Goal: Information Seeking & Learning: Learn about a topic

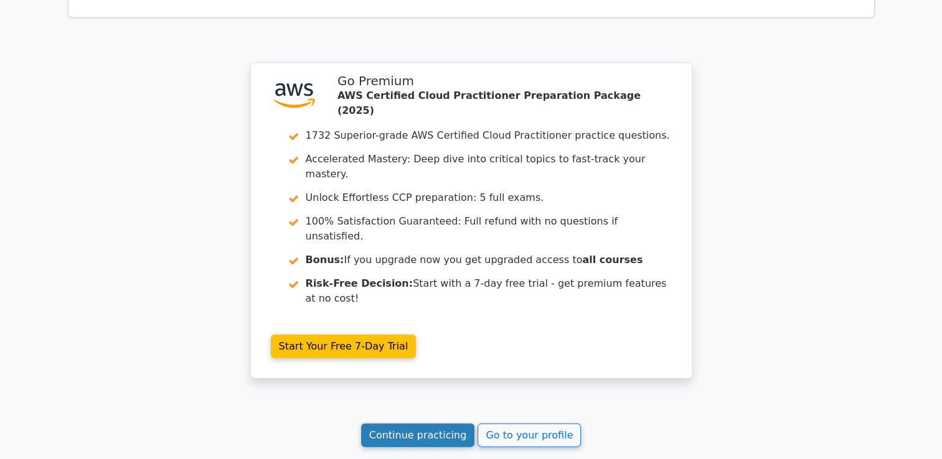
drag, startPoint x: 0, startPoint y: 0, endPoint x: 418, endPoint y: 278, distance: 502.0
click at [418, 424] on link "Continue practicing" at bounding box center [418, 436] width 114 height 24
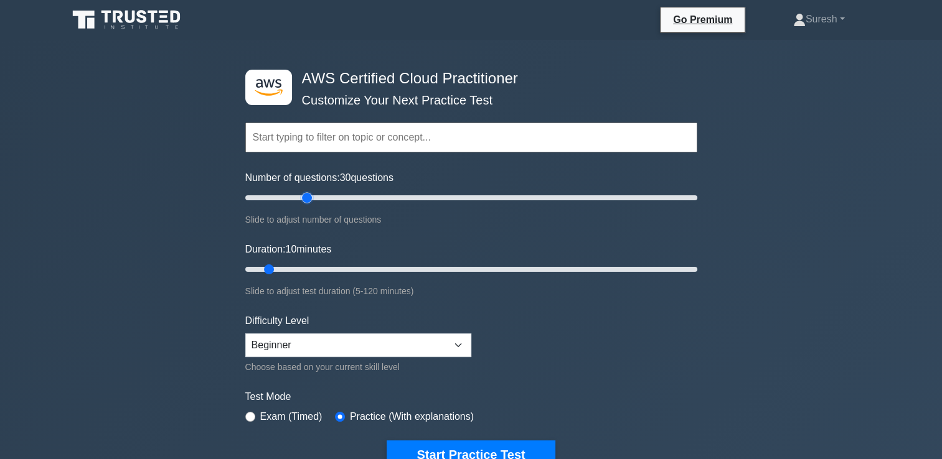
drag, startPoint x: 262, startPoint y: 199, endPoint x: 308, endPoint y: 199, distance: 46.1
type input "30"
click at [308, 199] on input "Number of questions: 30 questions" at bounding box center [471, 197] width 452 height 15
drag, startPoint x: 269, startPoint y: 268, endPoint x: 338, endPoint y: 271, distance: 68.6
type input "30"
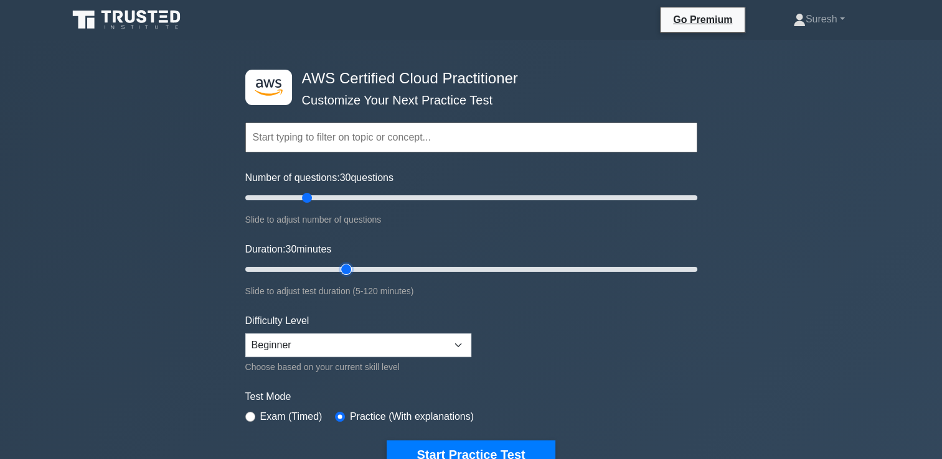
click at [338, 271] on input "Duration: 30 minutes" at bounding box center [471, 269] width 452 height 15
click at [469, 444] on button "Start Practice Test" at bounding box center [470, 455] width 168 height 29
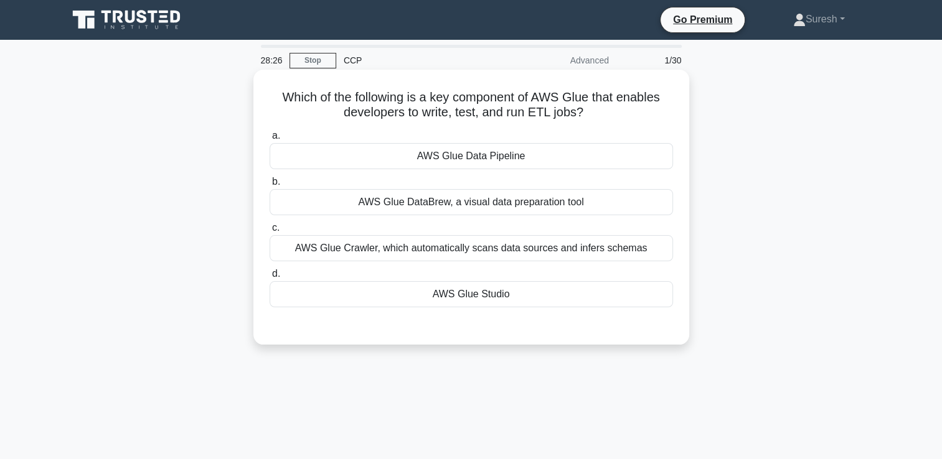
click at [523, 203] on div "AWS Glue DataBrew, a visual data preparation tool" at bounding box center [470, 202] width 403 height 26
click at [269, 186] on input "b. AWS Glue DataBrew, a visual data preparation tool" at bounding box center [269, 182] width 0 height 8
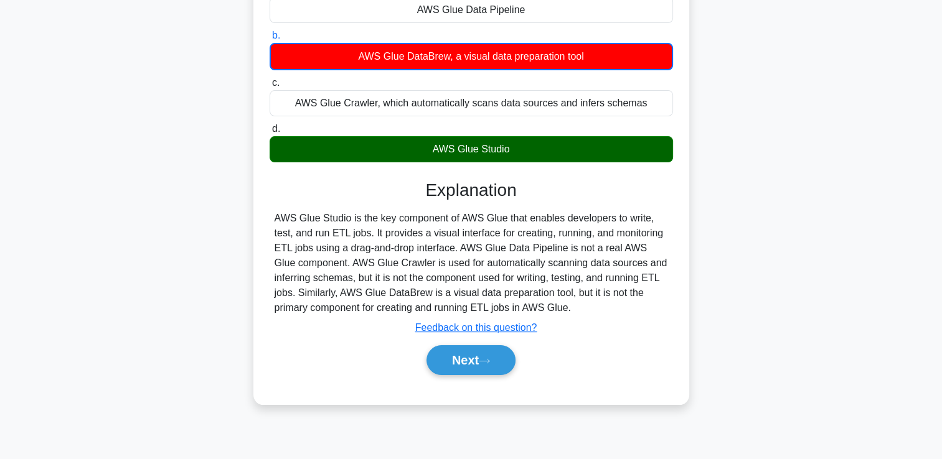
scroll to position [151, 0]
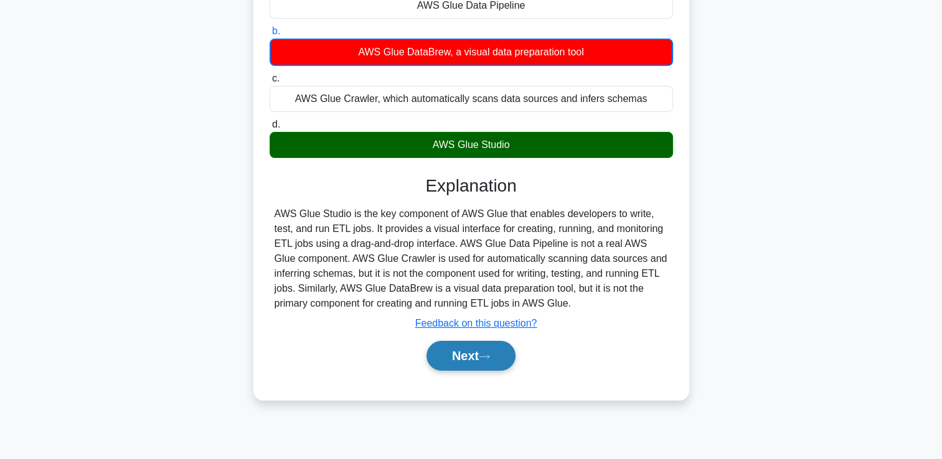
click at [477, 353] on button "Next" at bounding box center [470, 356] width 89 height 30
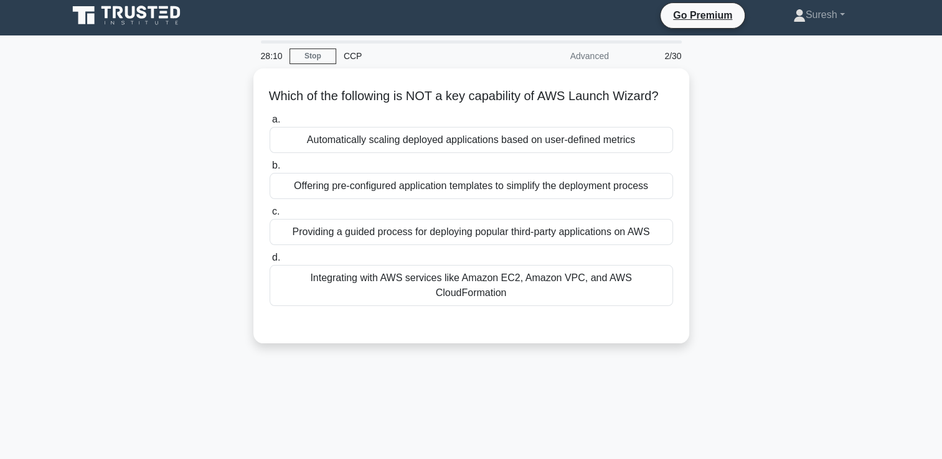
scroll to position [0, 0]
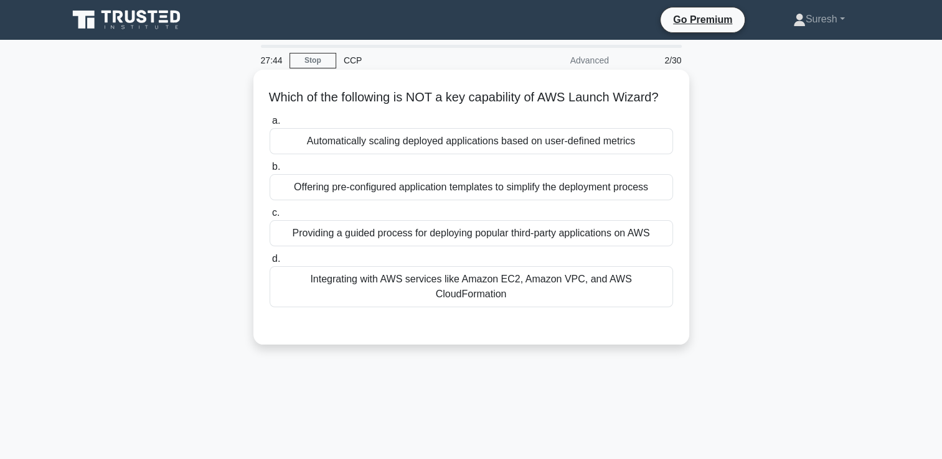
click at [471, 200] on div "Offering pre-configured application templates to simplify the deployment process" at bounding box center [470, 187] width 403 height 26
click at [269, 171] on input "b. Offering pre-configured application templates to simplify the deployment pro…" at bounding box center [269, 167] width 0 height 8
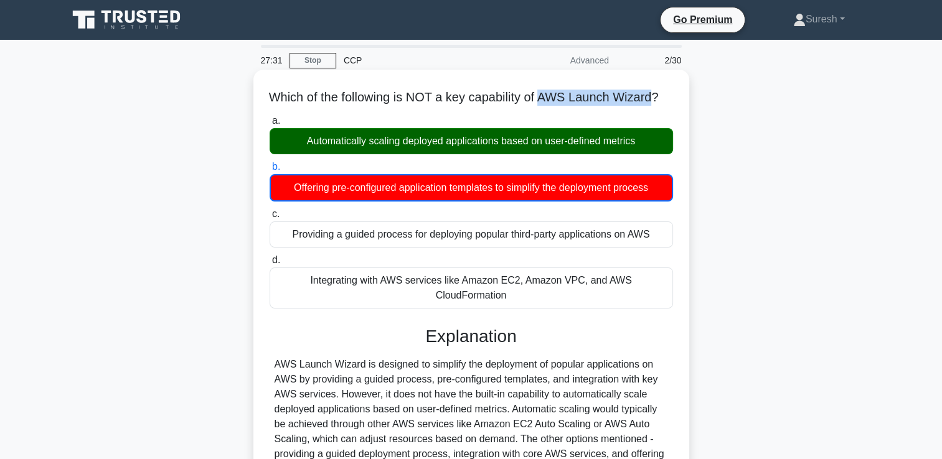
drag, startPoint x: 662, startPoint y: 95, endPoint x: 550, endPoint y: 100, distance: 112.1
click at [550, 100] on h5 "Which of the following is NOT a key capability of AWS Launch Wizard? .spinner_0…" at bounding box center [471, 98] width 406 height 16
copy h5 "AWS Launch Wizard"
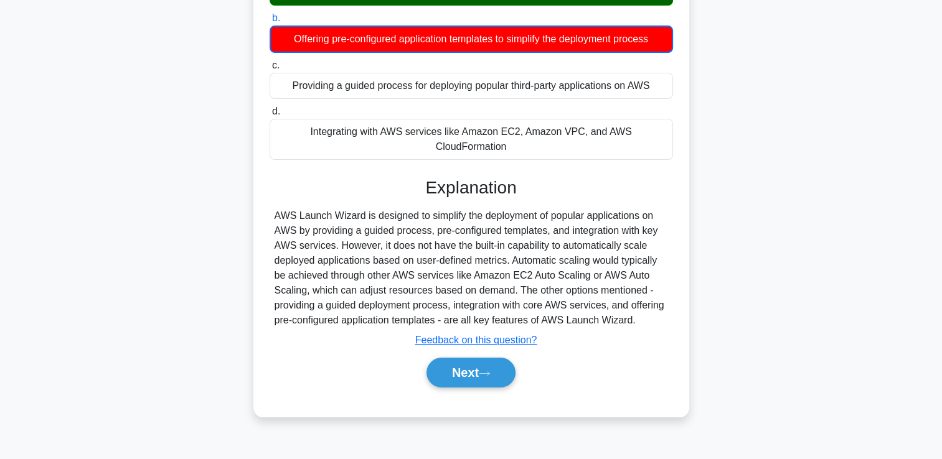
scroll to position [173, 0]
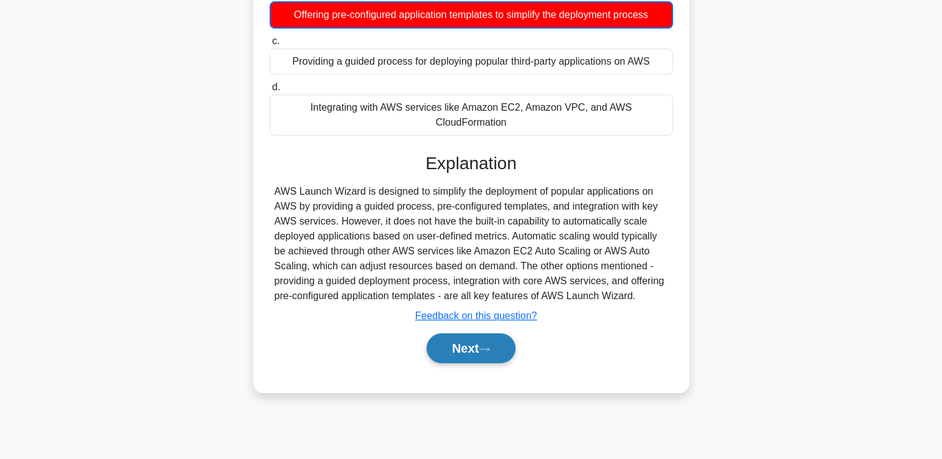
click at [464, 352] on button "Next" at bounding box center [470, 349] width 89 height 30
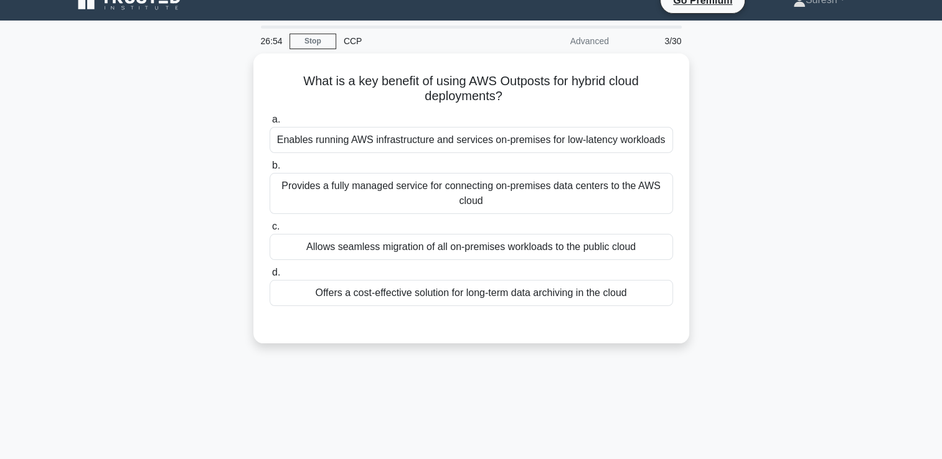
scroll to position [16, 0]
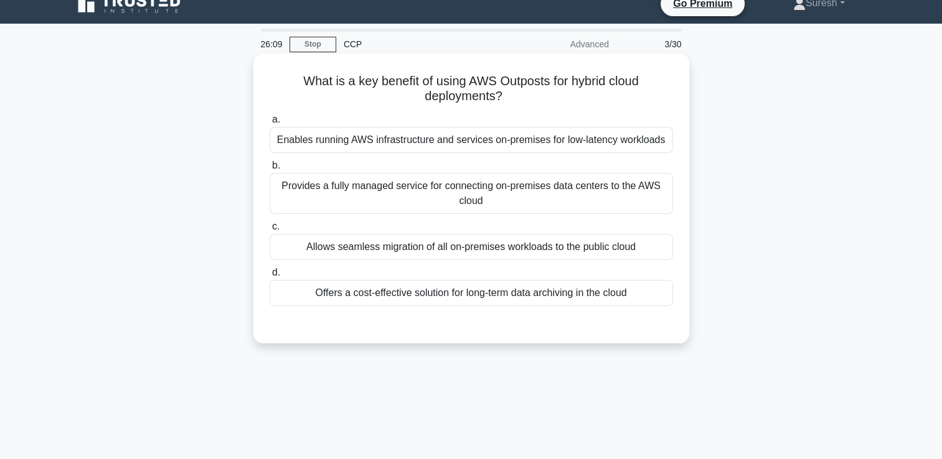
click at [562, 198] on div "Provides a fully managed service for connecting on-premises data centers to the…" at bounding box center [470, 193] width 403 height 41
click at [269, 170] on input "b. Provides a fully managed service for connecting on-premises data centers to …" at bounding box center [269, 166] width 0 height 8
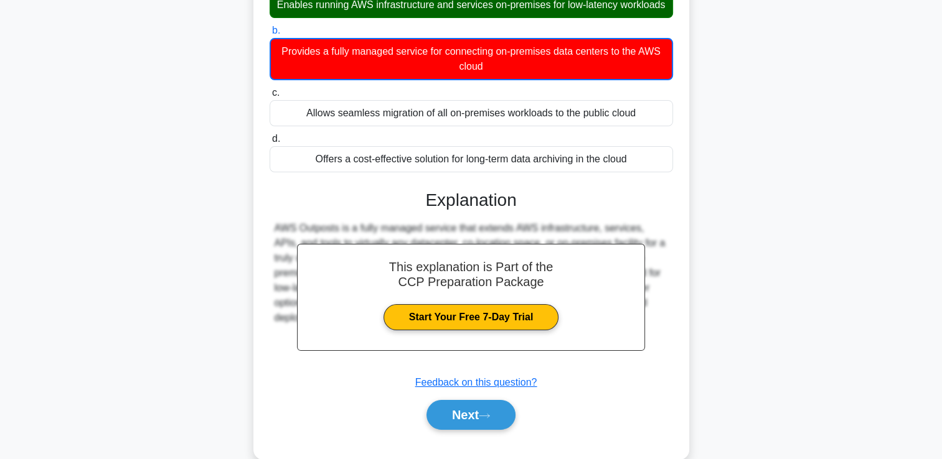
scroll to position [213, 0]
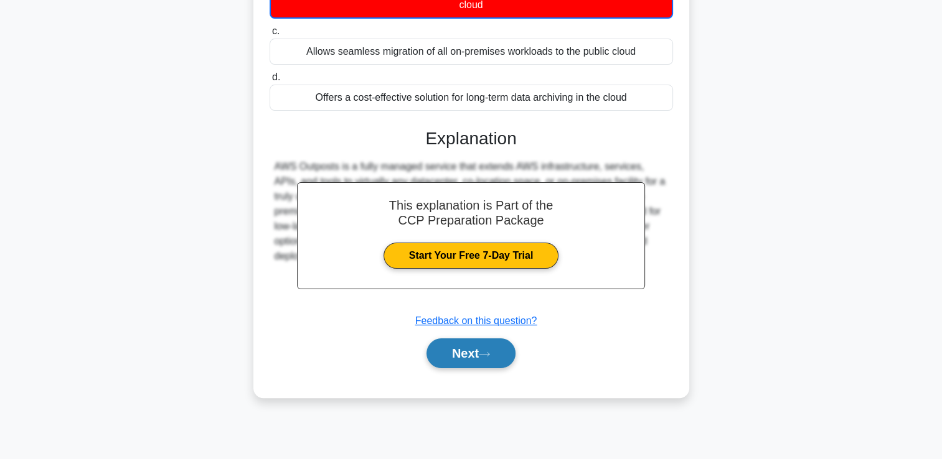
click at [466, 368] on button "Next" at bounding box center [470, 354] width 89 height 30
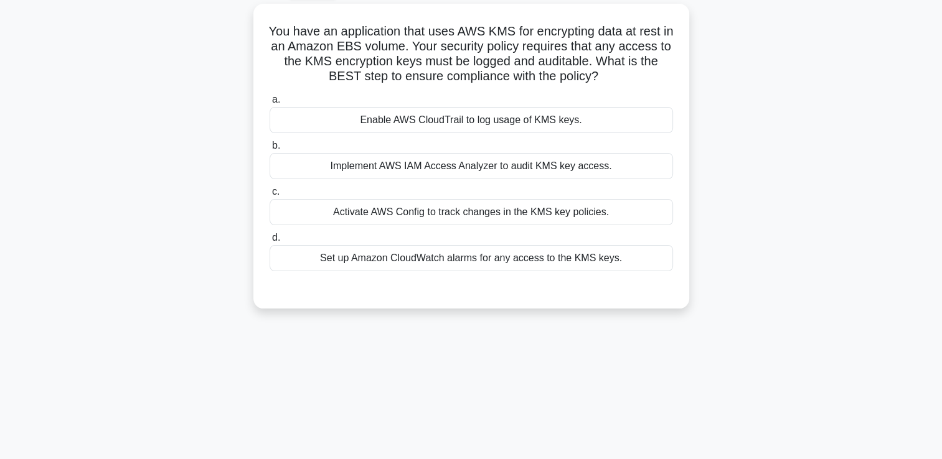
scroll to position [70, 0]
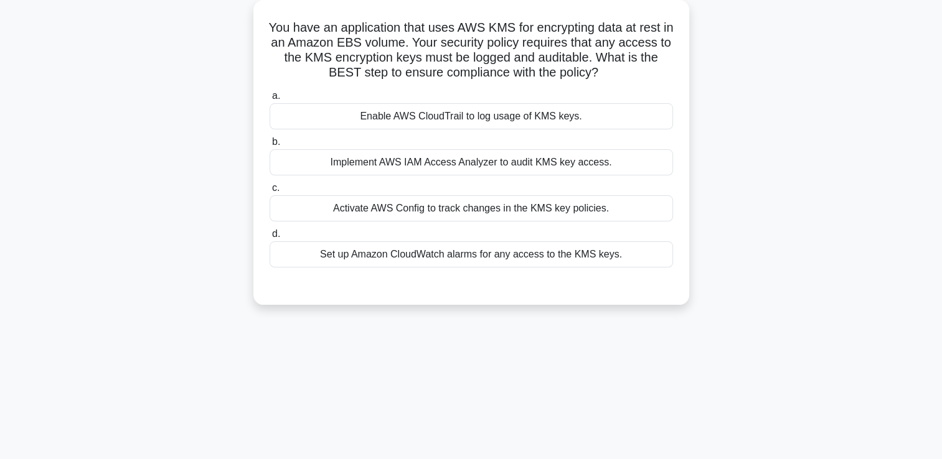
click at [525, 253] on div "Set up Amazon CloudWatch alarms for any access to the KMS keys." at bounding box center [470, 254] width 403 height 26
click at [269, 238] on input "d. Set up Amazon CloudWatch alarms for any access to the KMS keys." at bounding box center [269, 234] width 0 height 8
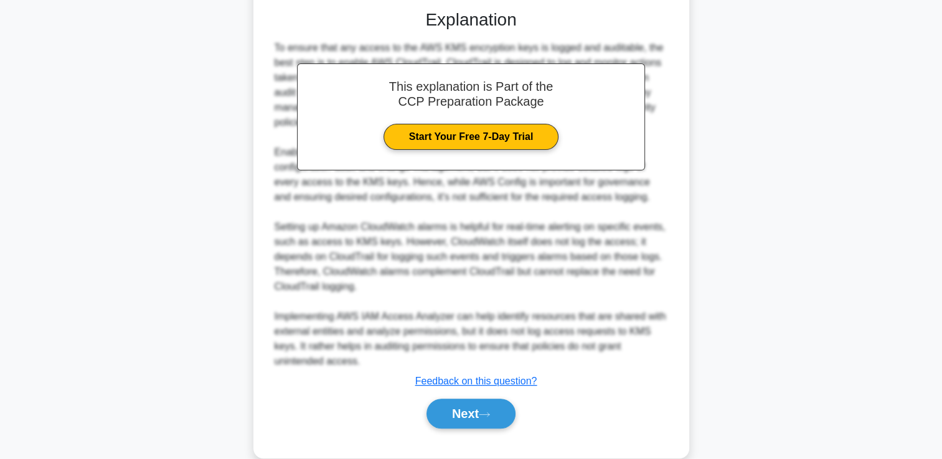
scroll to position [368, 0]
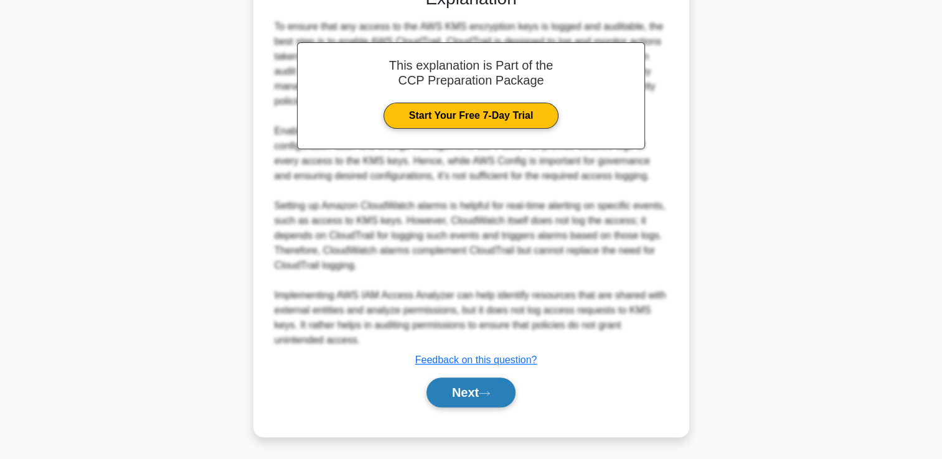
click at [461, 390] on button "Next" at bounding box center [470, 393] width 89 height 30
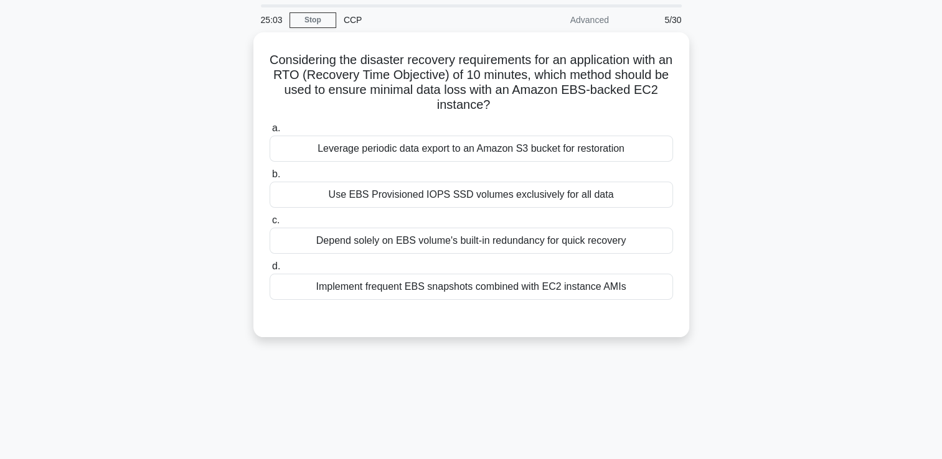
scroll to position [40, 0]
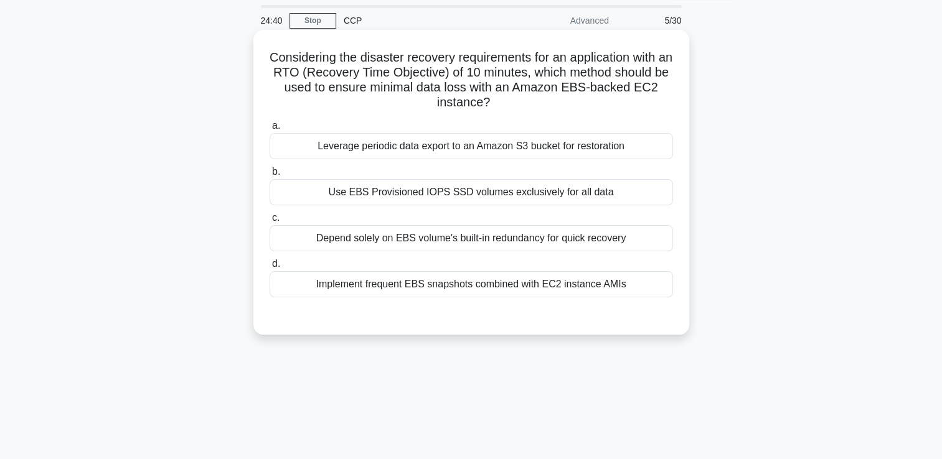
click at [443, 287] on div "Implement frequent EBS snapshots combined with EC2 instance AMIs" at bounding box center [470, 284] width 403 height 26
click at [269, 268] on input "d. Implement frequent EBS snapshots combined with EC2 instance AMIs" at bounding box center [269, 264] width 0 height 8
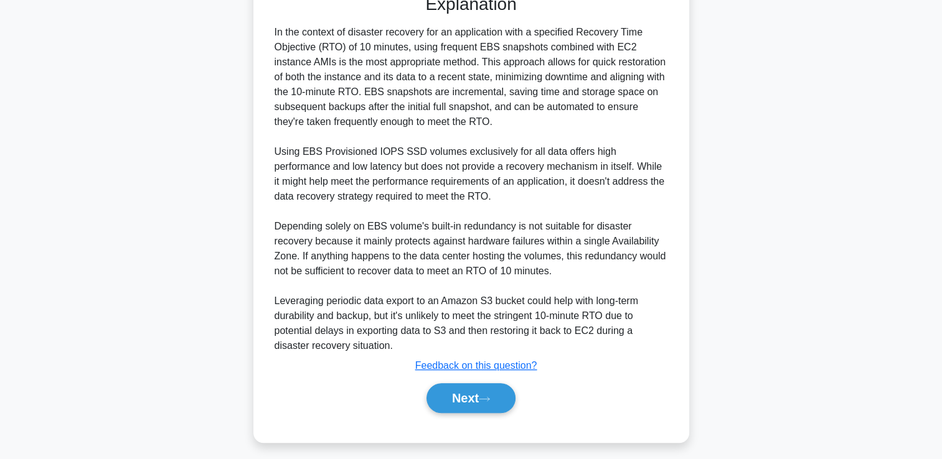
scroll to position [365, 0]
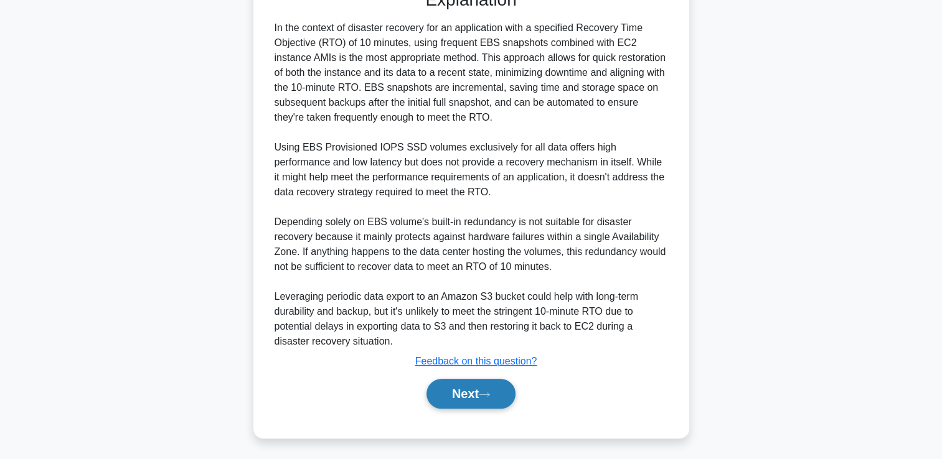
click at [473, 389] on button "Next" at bounding box center [470, 394] width 89 height 30
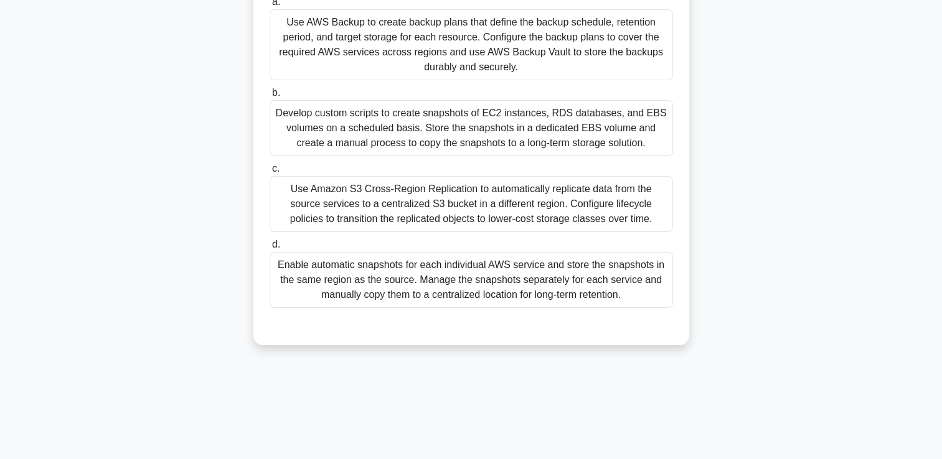
scroll to position [213, 0]
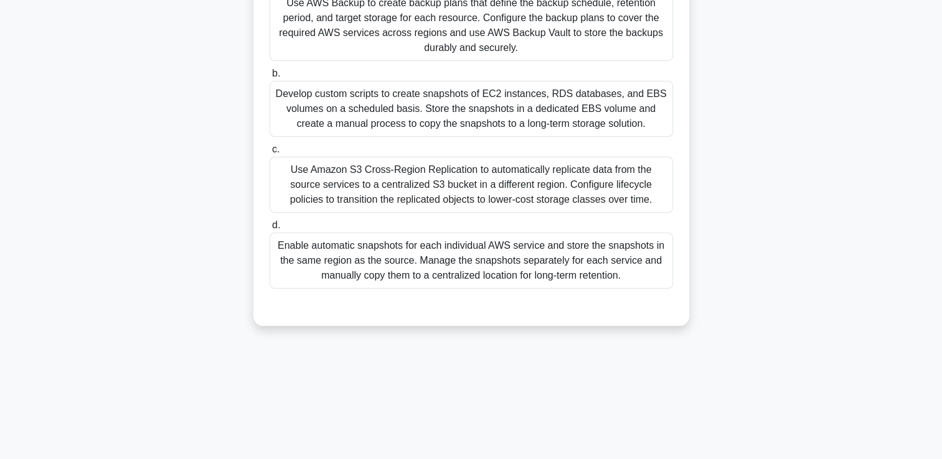
click at [622, 263] on div "Enable automatic snapshots for each individual AWS service and store the snapsh…" at bounding box center [470, 261] width 403 height 56
click at [269, 230] on input "d. Enable automatic snapshots for each individual AWS service and store the sna…" at bounding box center [269, 226] width 0 height 8
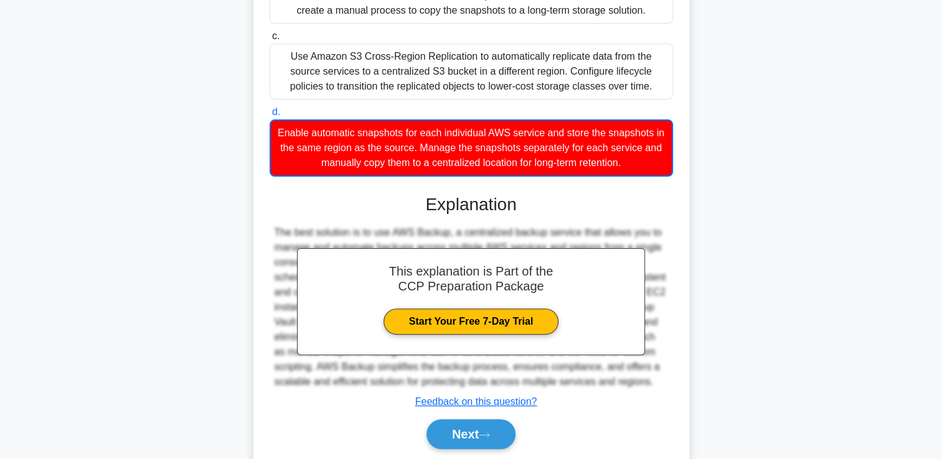
scroll to position [368, 0]
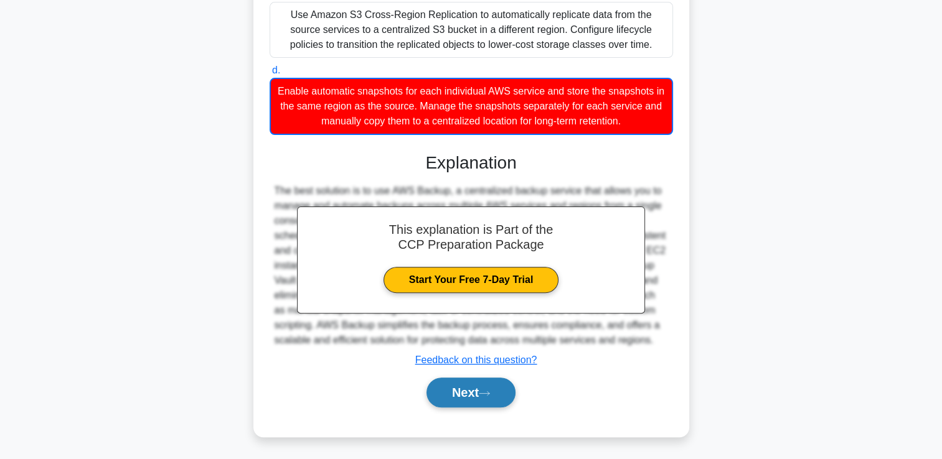
click at [475, 393] on button "Next" at bounding box center [470, 393] width 89 height 30
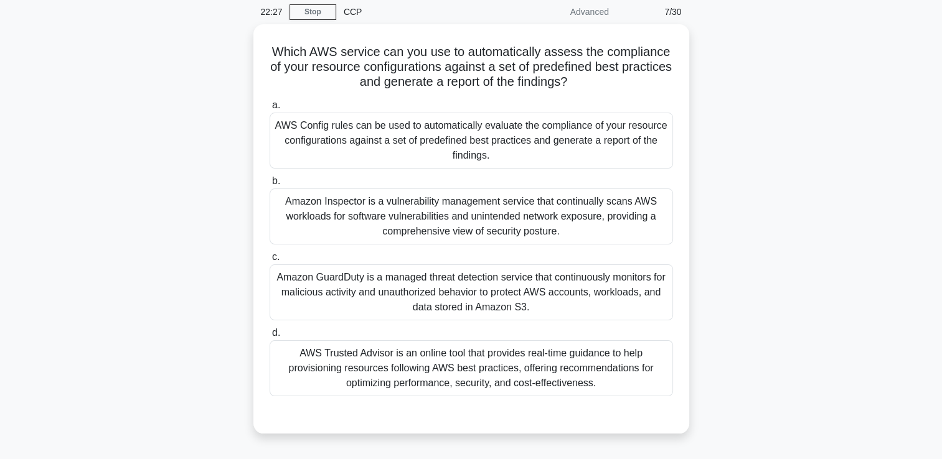
scroll to position [43, 0]
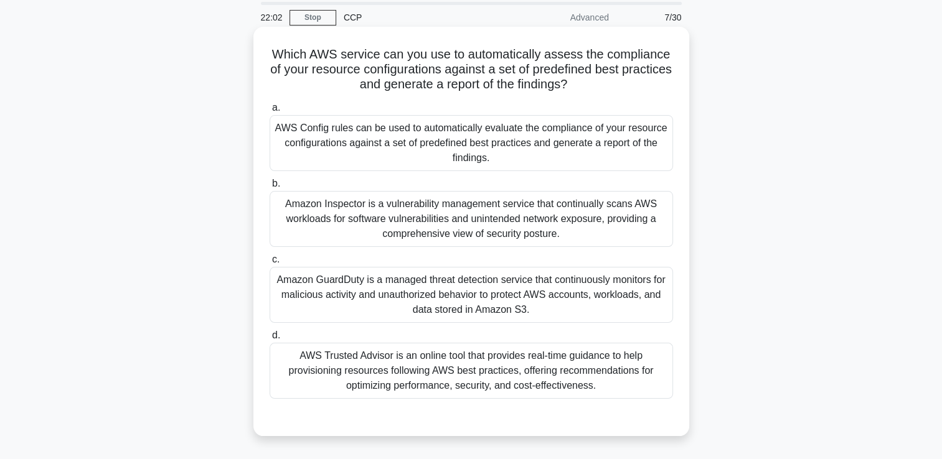
click at [617, 145] on div "AWS Config rules can be used to automatically evaluate the compliance of your r…" at bounding box center [470, 143] width 403 height 56
click at [269, 112] on input "a. AWS Config rules can be used to automatically evaluate the compliance of you…" at bounding box center [269, 108] width 0 height 8
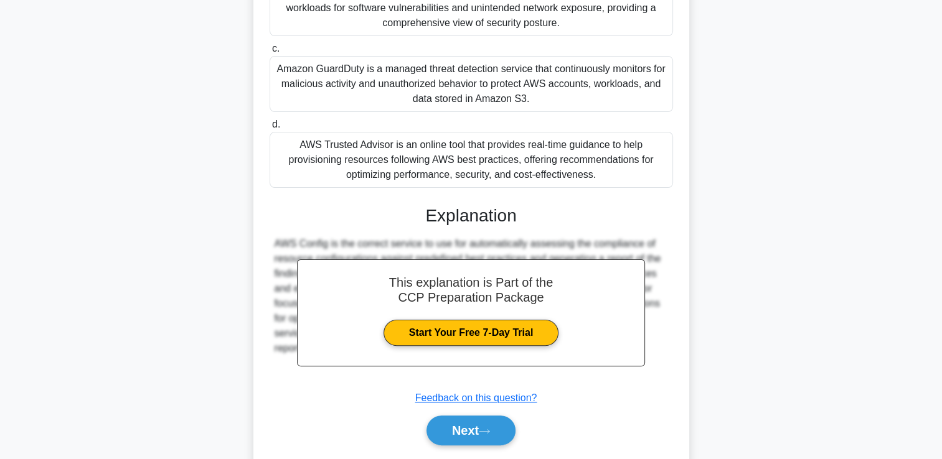
scroll to position [292, 0]
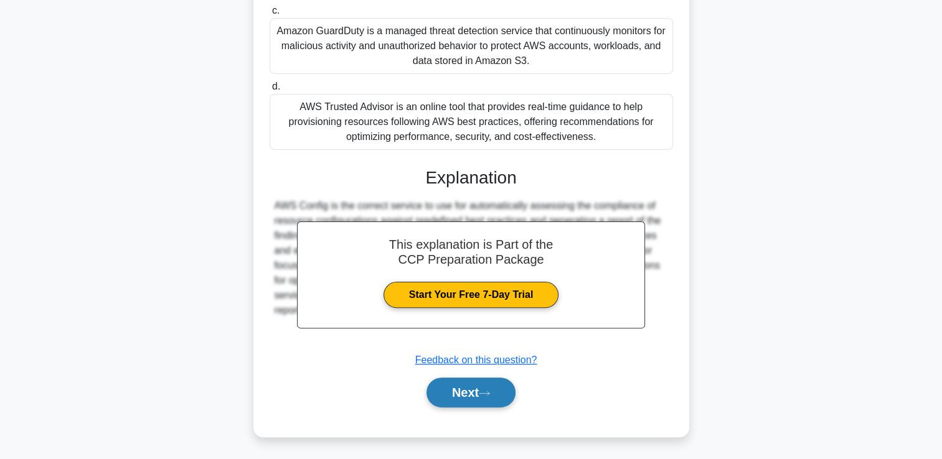
click at [473, 395] on button "Next" at bounding box center [470, 393] width 89 height 30
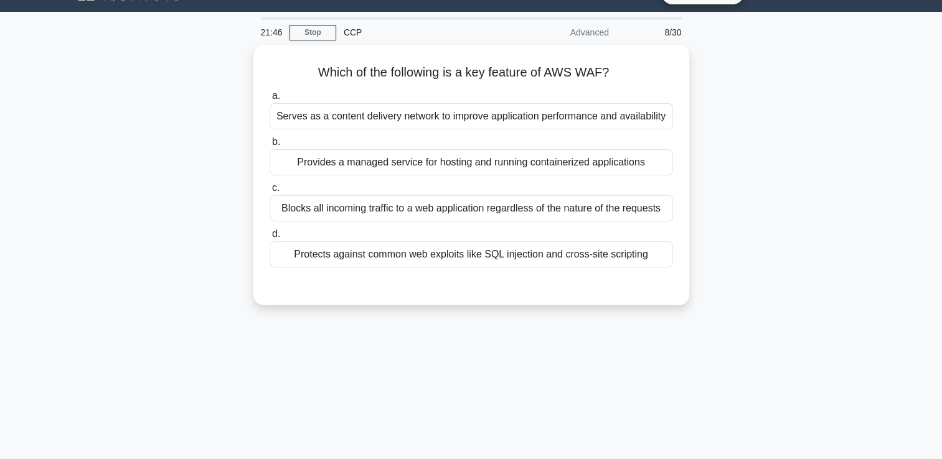
scroll to position [27, 0]
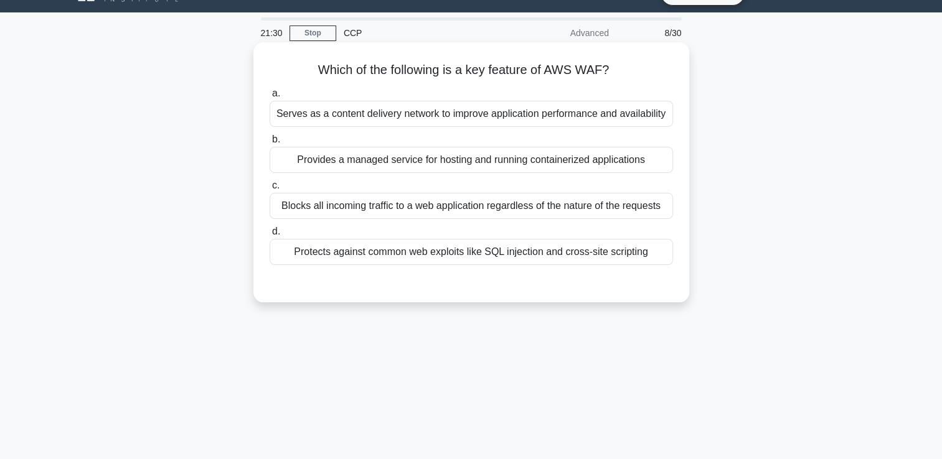
click at [489, 211] on div "Blocks all incoming traffic to a web application regardless of the nature of th…" at bounding box center [470, 206] width 403 height 26
click at [269, 190] on input "c. Blocks all incoming traffic to a web application regardless of the nature of…" at bounding box center [269, 186] width 0 height 8
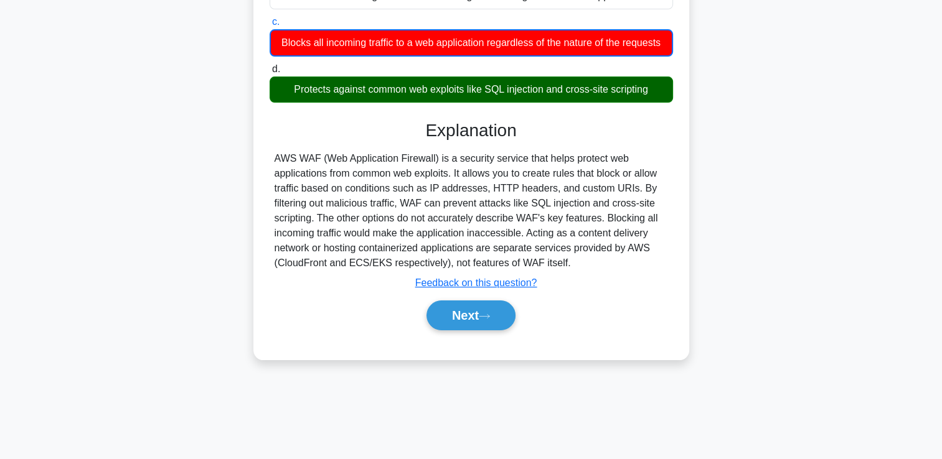
scroll to position [195, 0]
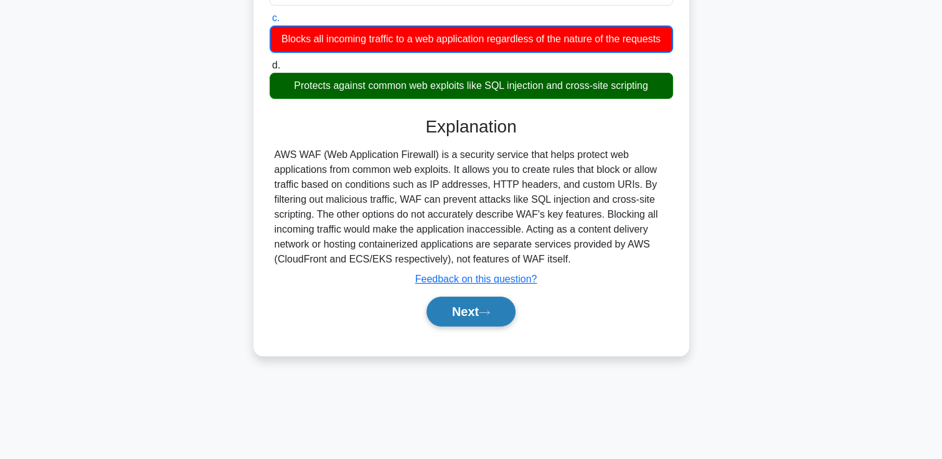
click at [471, 322] on button "Next" at bounding box center [470, 312] width 89 height 30
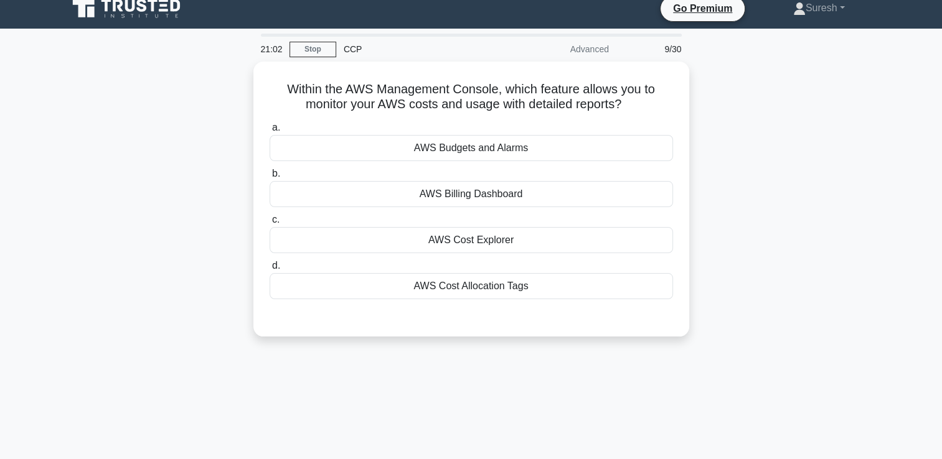
scroll to position [0, 0]
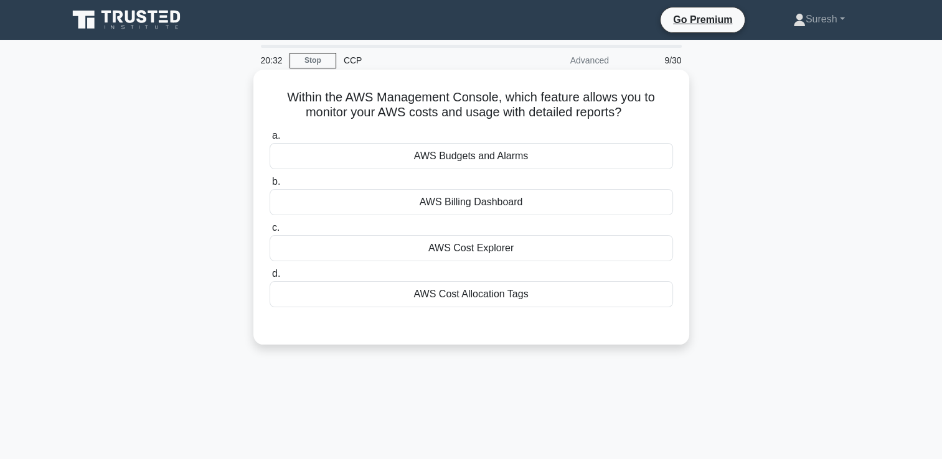
click at [485, 250] on div "AWS Cost Explorer" at bounding box center [470, 248] width 403 height 26
click at [269, 232] on input "c. AWS Cost Explorer" at bounding box center [269, 228] width 0 height 8
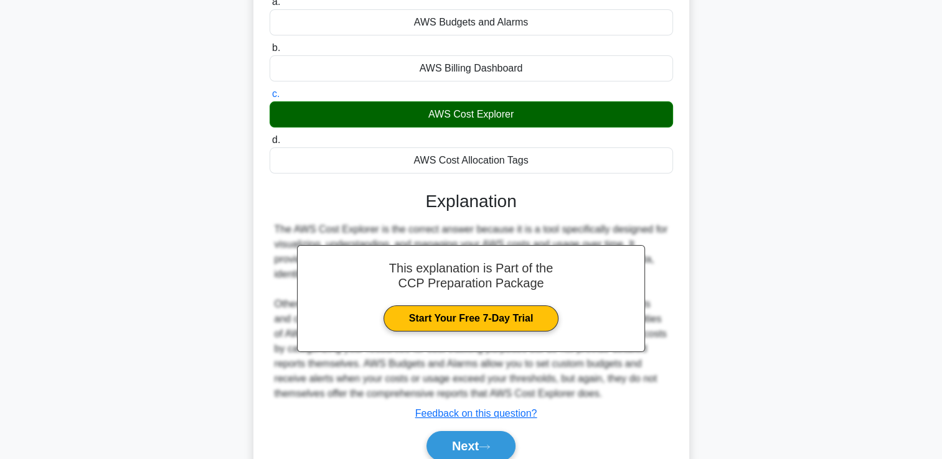
scroll to position [213, 0]
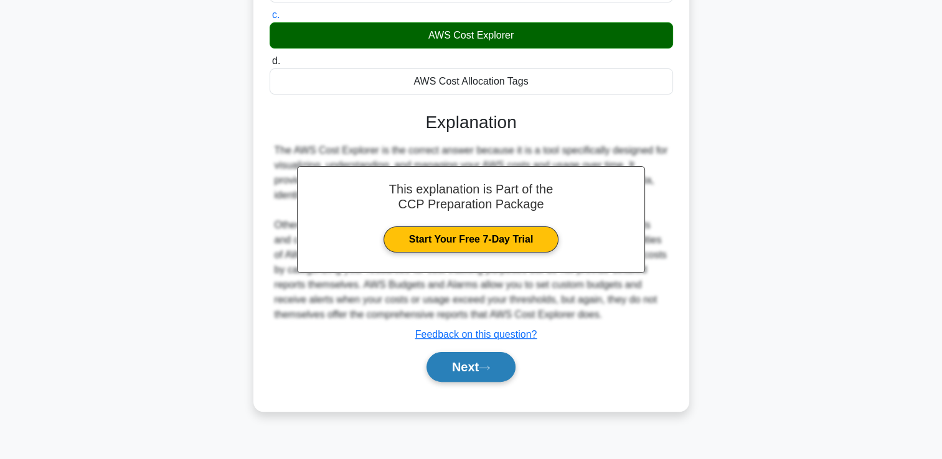
click at [464, 367] on button "Next" at bounding box center [470, 367] width 89 height 30
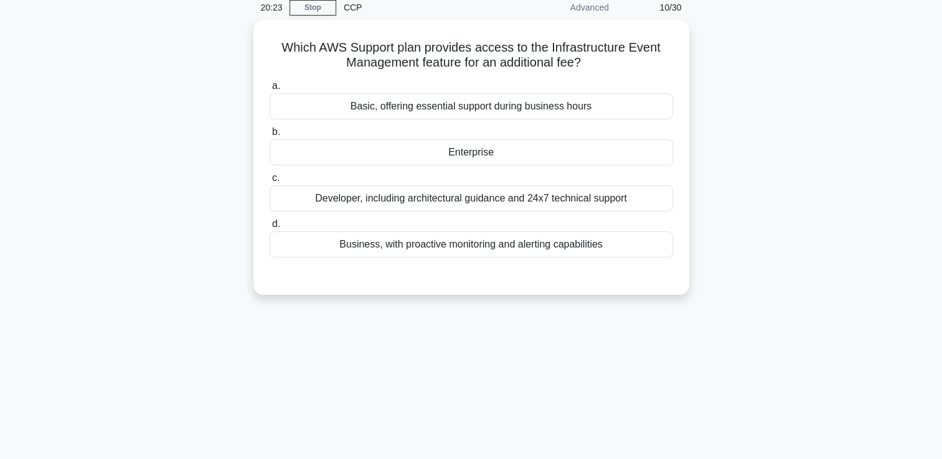
scroll to position [0, 0]
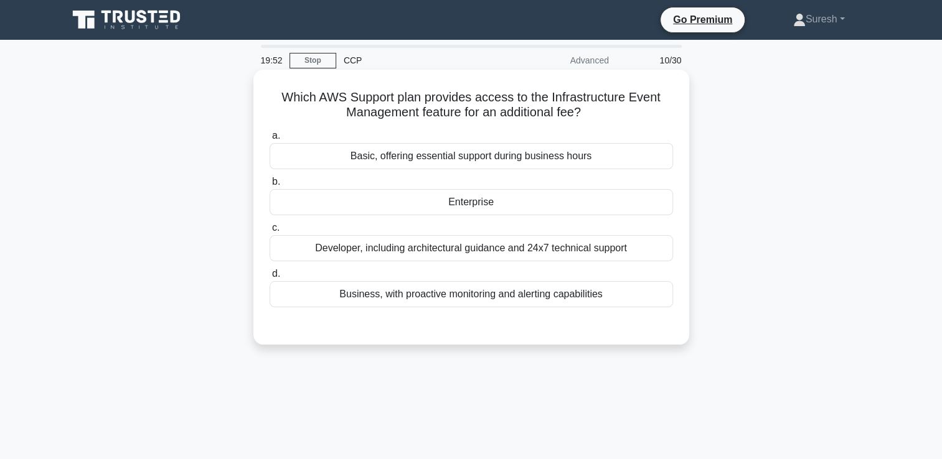
click at [464, 208] on div "Enterprise" at bounding box center [470, 202] width 403 height 26
click at [269, 186] on input "b. Enterprise" at bounding box center [269, 182] width 0 height 8
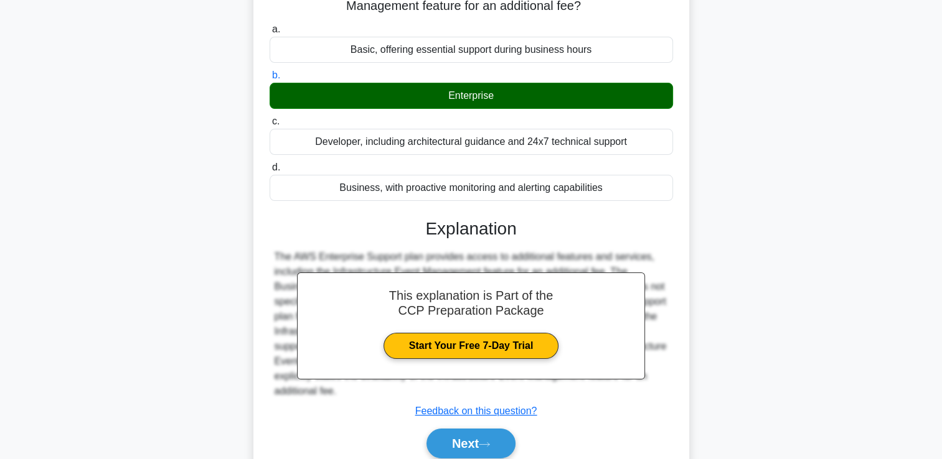
scroll to position [213, 0]
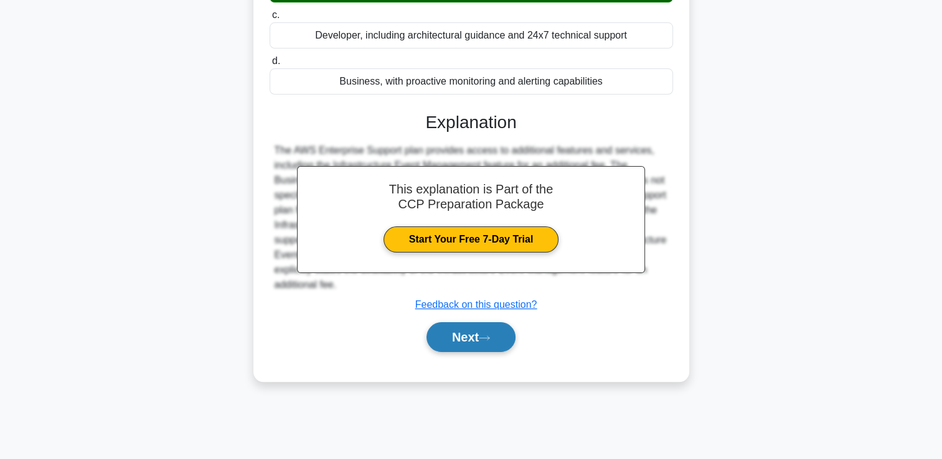
click at [455, 335] on button "Next" at bounding box center [470, 337] width 89 height 30
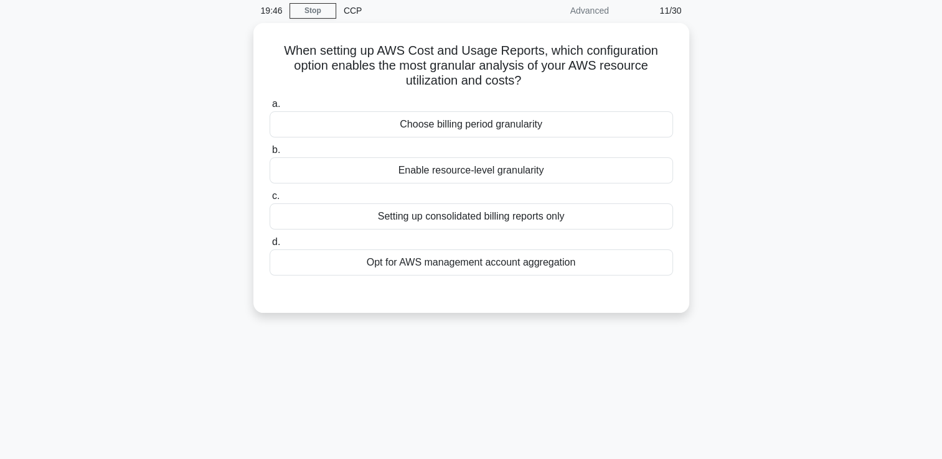
scroll to position [0, 0]
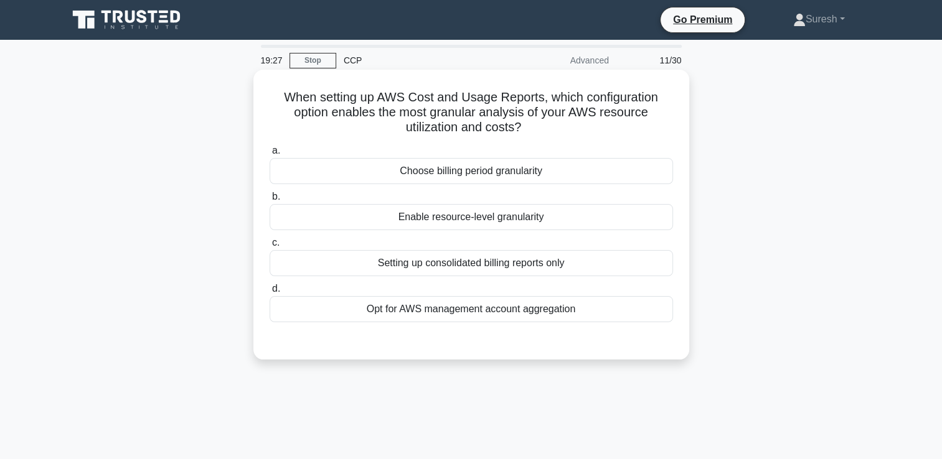
click at [528, 171] on div "Choose billing period granularity" at bounding box center [470, 171] width 403 height 26
click at [269, 155] on input "a. Choose billing period granularity" at bounding box center [269, 151] width 0 height 8
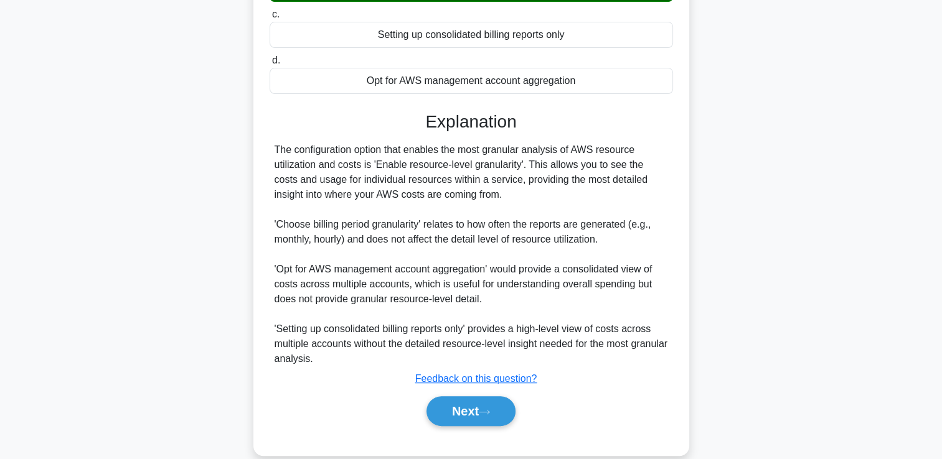
scroll to position [248, 0]
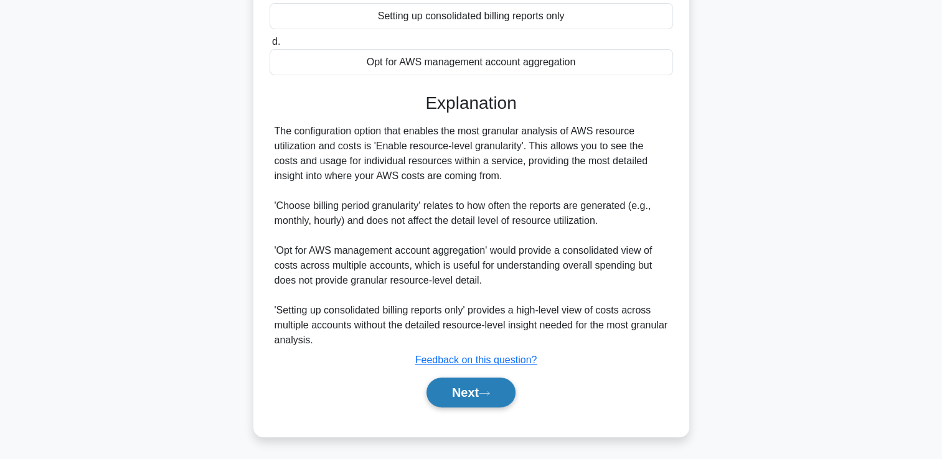
click at [461, 386] on button "Next" at bounding box center [470, 393] width 89 height 30
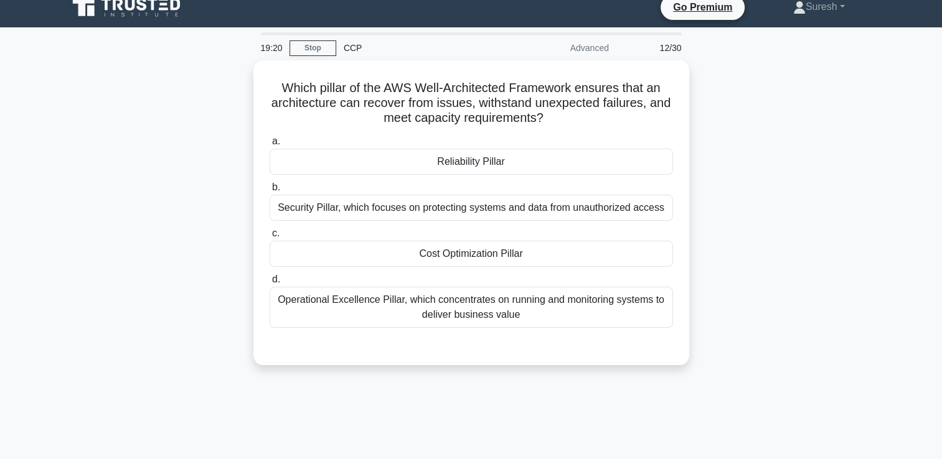
scroll to position [12, 0]
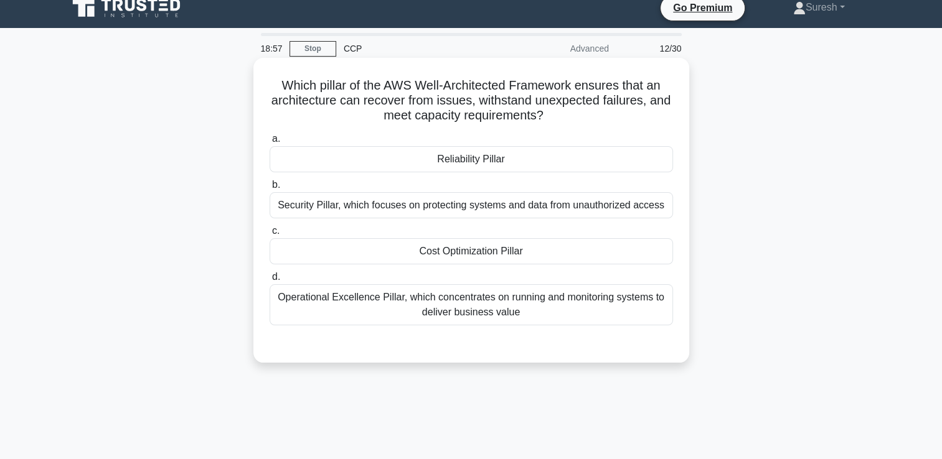
click at [520, 310] on div "Operational Excellence Pillar, which concentrates on running and monitoring sys…" at bounding box center [470, 304] width 403 height 41
click at [269, 281] on input "d. Operational Excellence Pillar, which concentrates on running and monitoring …" at bounding box center [269, 277] width 0 height 8
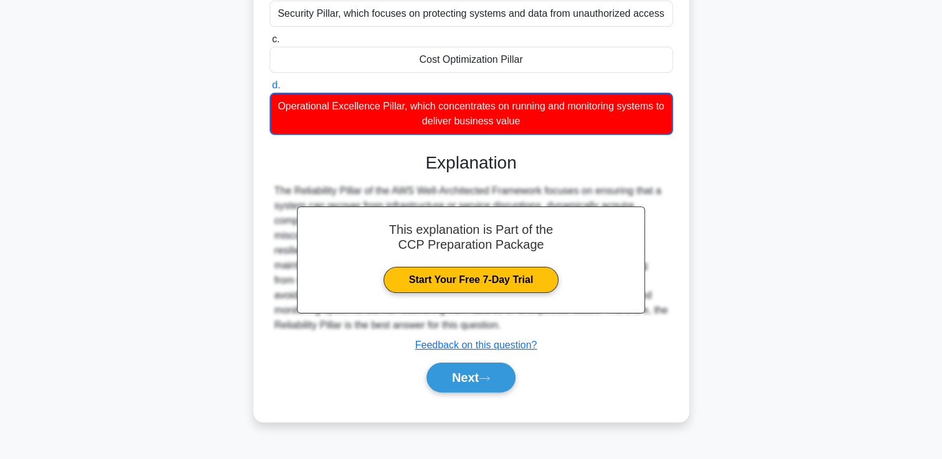
scroll to position [213, 0]
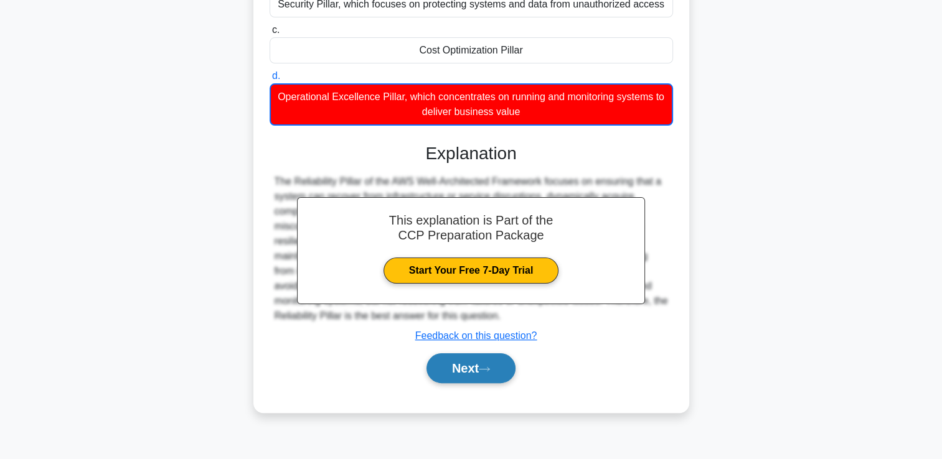
click at [447, 367] on button "Next" at bounding box center [470, 368] width 89 height 30
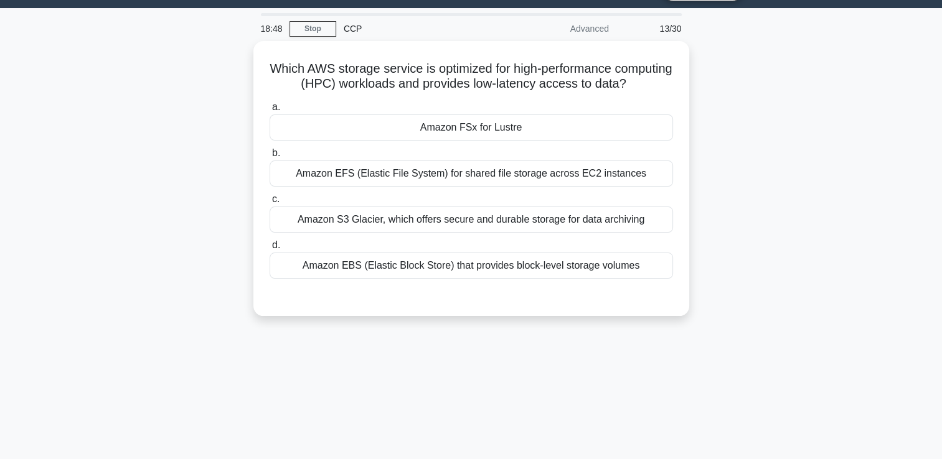
scroll to position [19, 0]
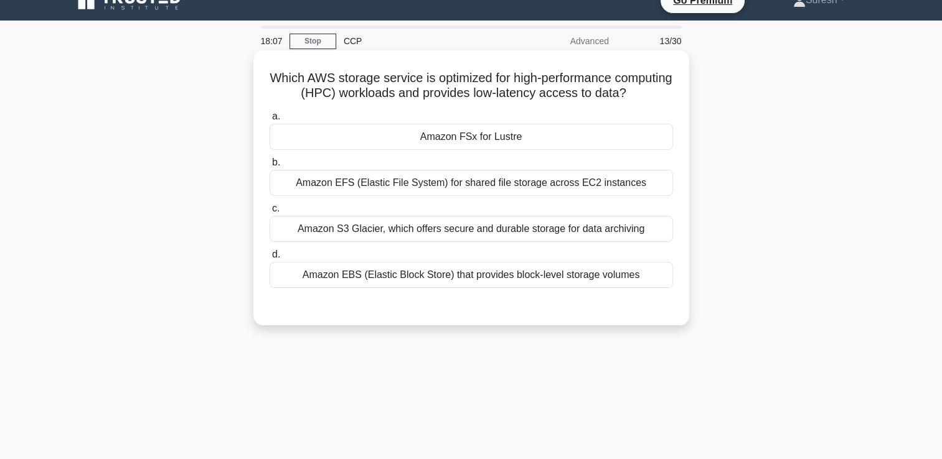
click at [495, 150] on div "Amazon FSx for Lustre" at bounding box center [470, 137] width 403 height 26
click at [269, 121] on input "a. Amazon FSx for Lustre" at bounding box center [269, 117] width 0 height 8
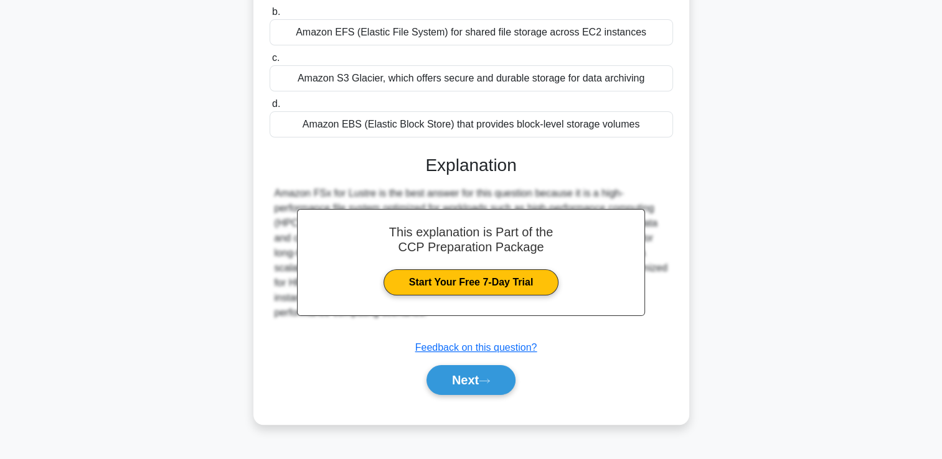
scroll to position [213, 0]
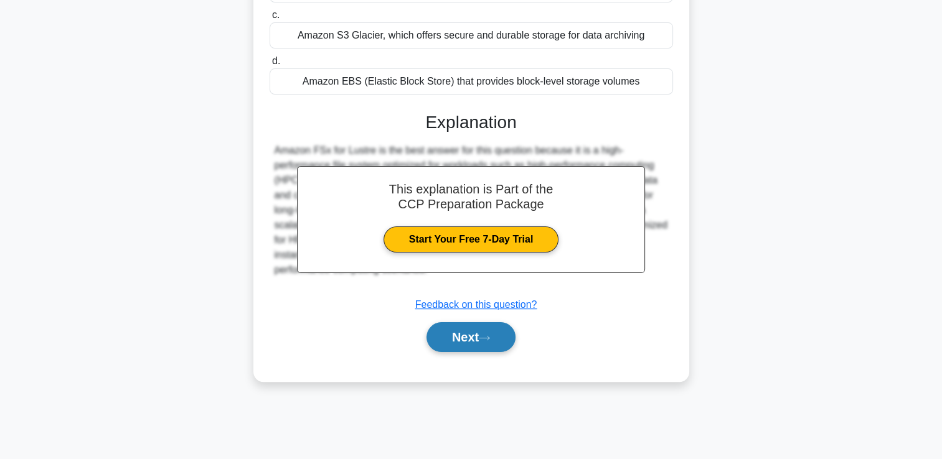
click at [456, 345] on button "Next" at bounding box center [470, 337] width 89 height 30
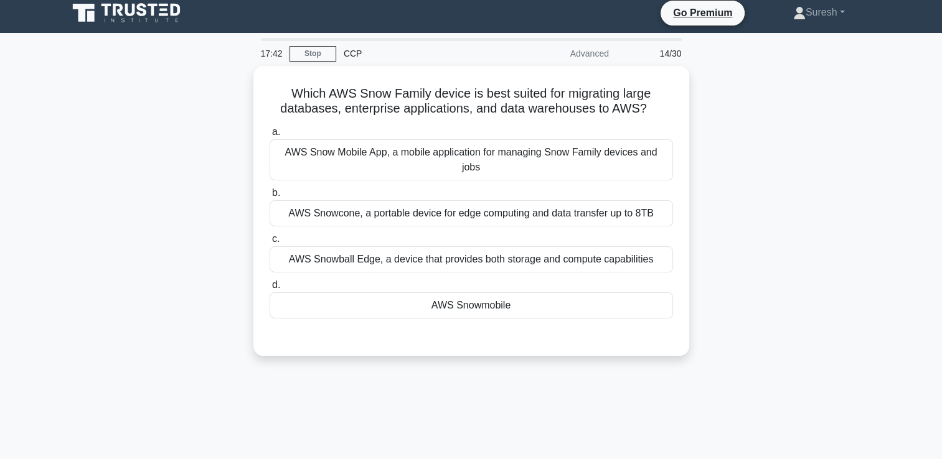
scroll to position [0, 0]
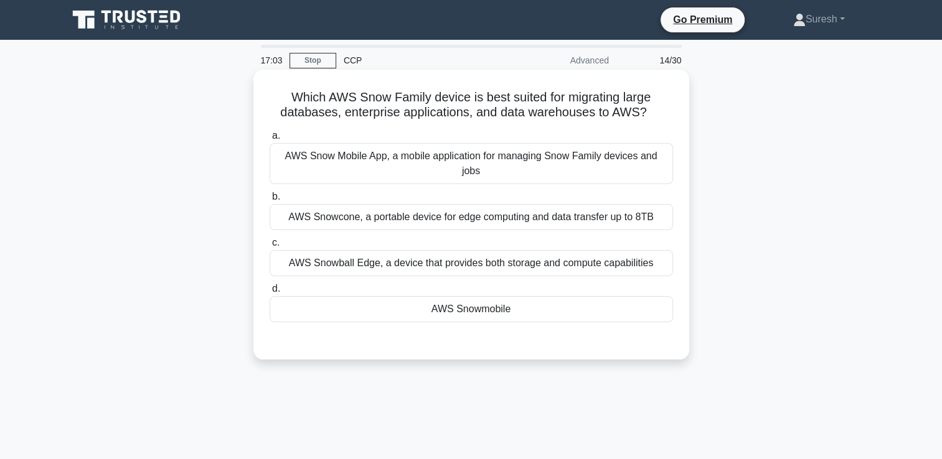
click at [473, 296] on div "AWS Snowmobile" at bounding box center [470, 309] width 403 height 26
click at [269, 293] on input "d. AWS Snowmobile" at bounding box center [269, 289] width 0 height 8
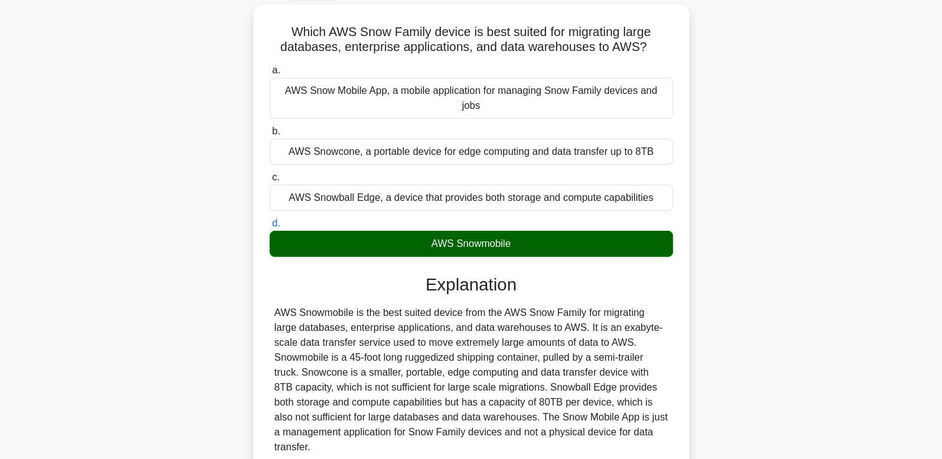
scroll to position [213, 0]
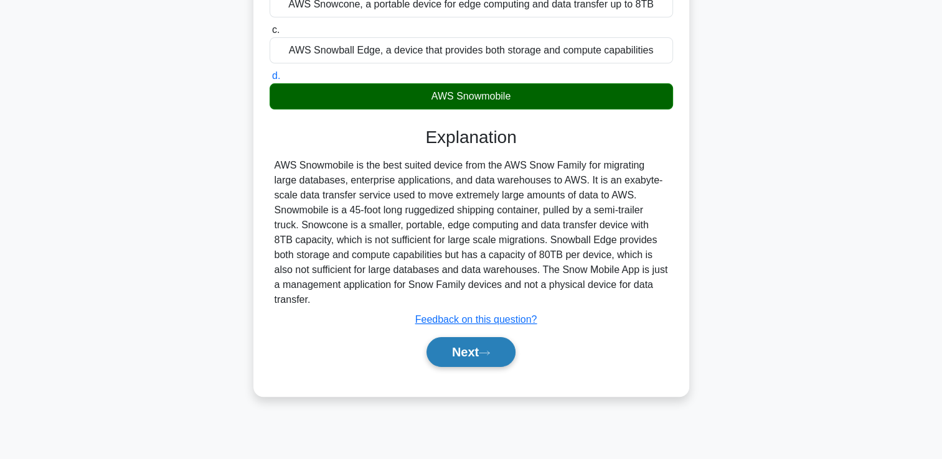
click at [461, 337] on button "Next" at bounding box center [470, 352] width 89 height 30
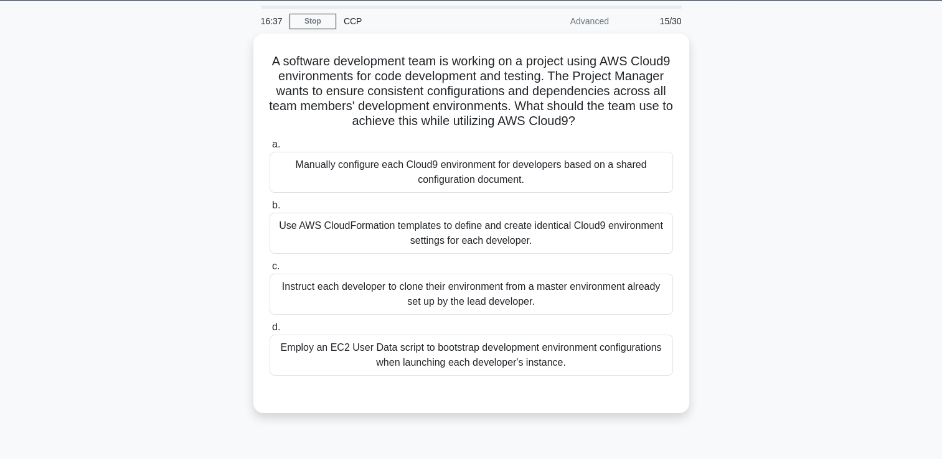
scroll to position [40, 0]
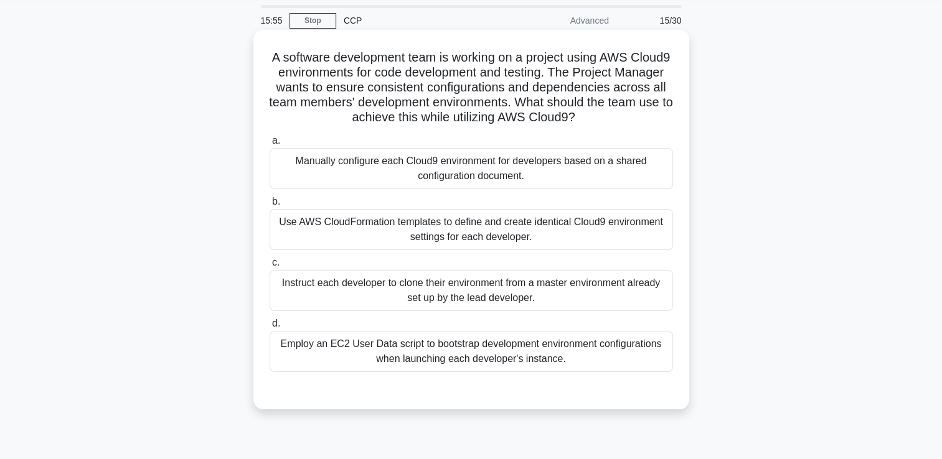
click at [507, 227] on div "Use AWS CloudFormation templates to define and create identical Cloud9 environm…" at bounding box center [470, 229] width 403 height 41
click at [269, 206] on input "b. Use AWS CloudFormation templates to define and create identical Cloud9 envir…" at bounding box center [269, 202] width 0 height 8
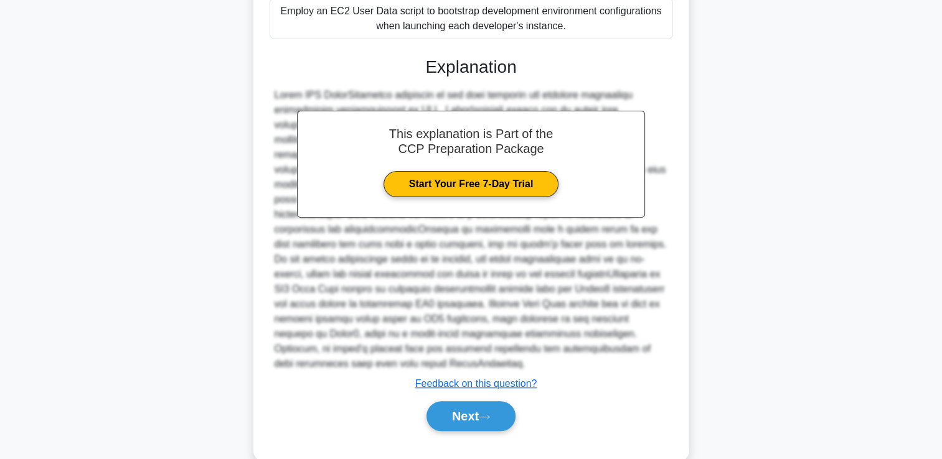
scroll to position [396, 0]
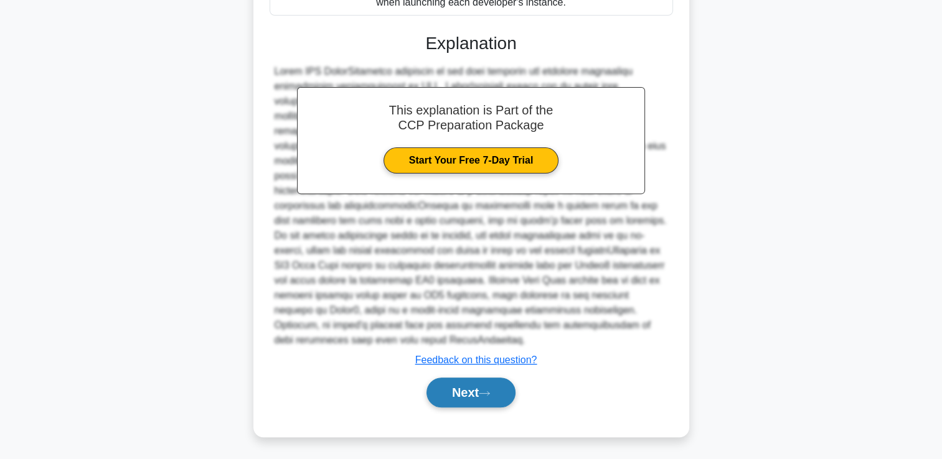
click at [464, 386] on button "Next" at bounding box center [470, 393] width 89 height 30
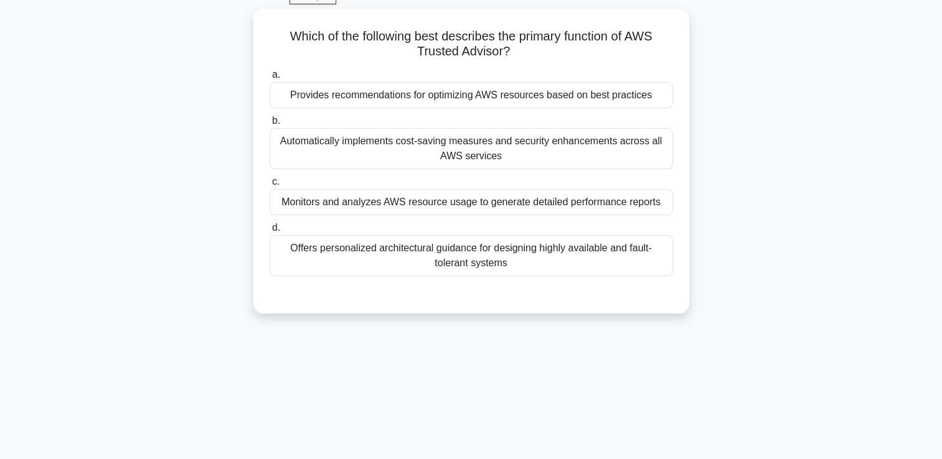
scroll to position [70, 0]
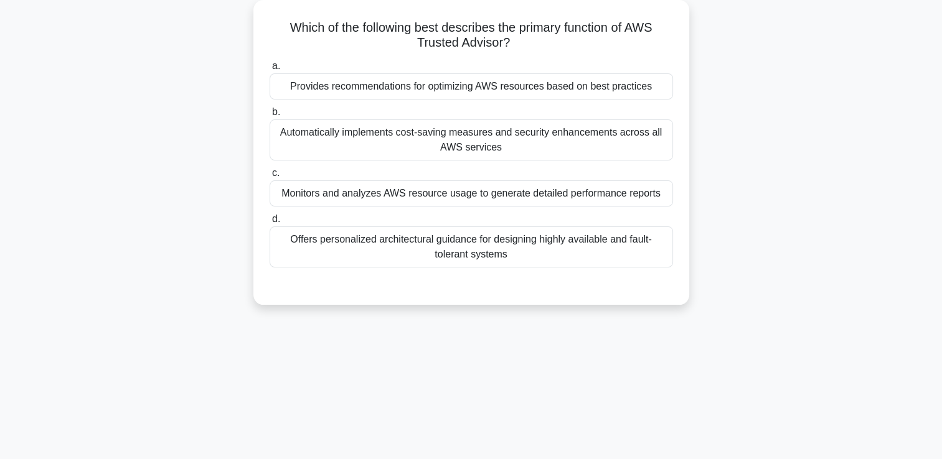
click at [483, 142] on div "Automatically implements cost-saving measures and security enhancements across …" at bounding box center [470, 139] width 403 height 41
click at [269, 116] on input "b. Automatically implements cost-saving measures and security enhancements acro…" at bounding box center [269, 112] width 0 height 8
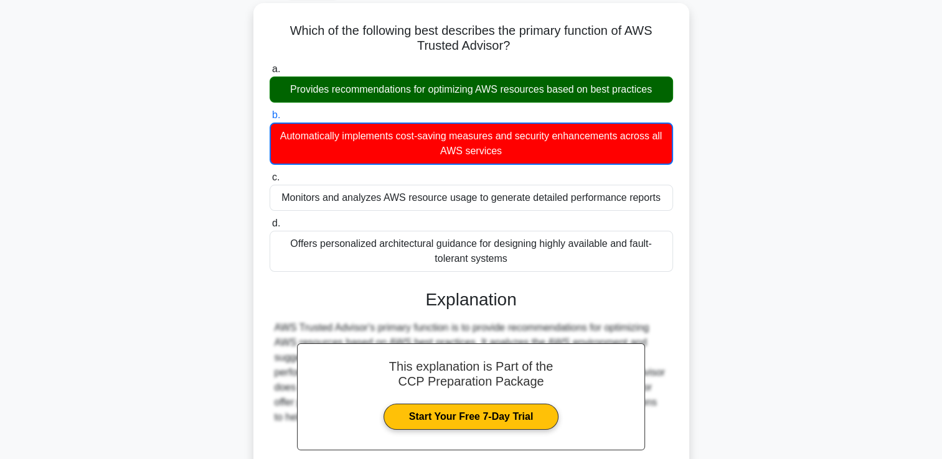
scroll to position [213, 0]
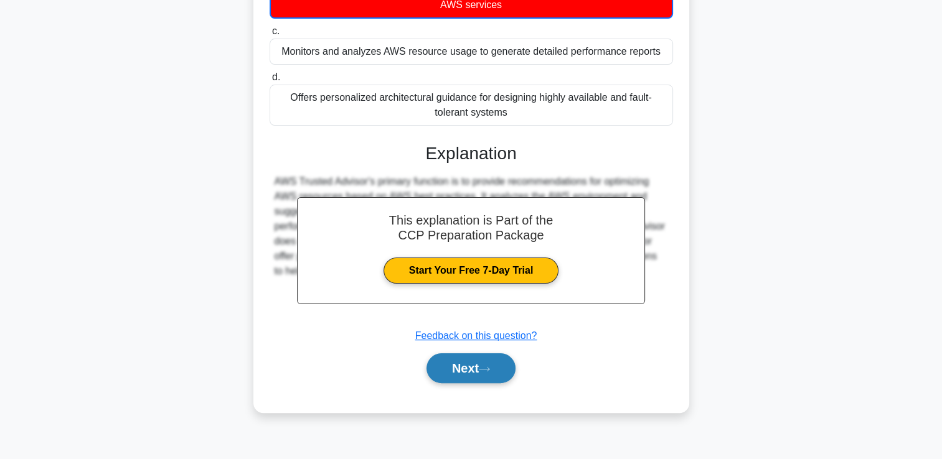
click at [456, 368] on button "Next" at bounding box center [470, 368] width 89 height 30
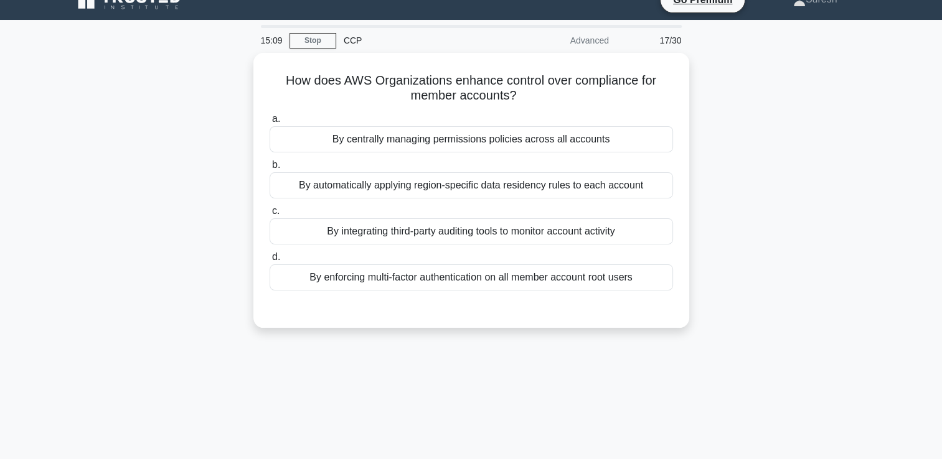
scroll to position [18, 0]
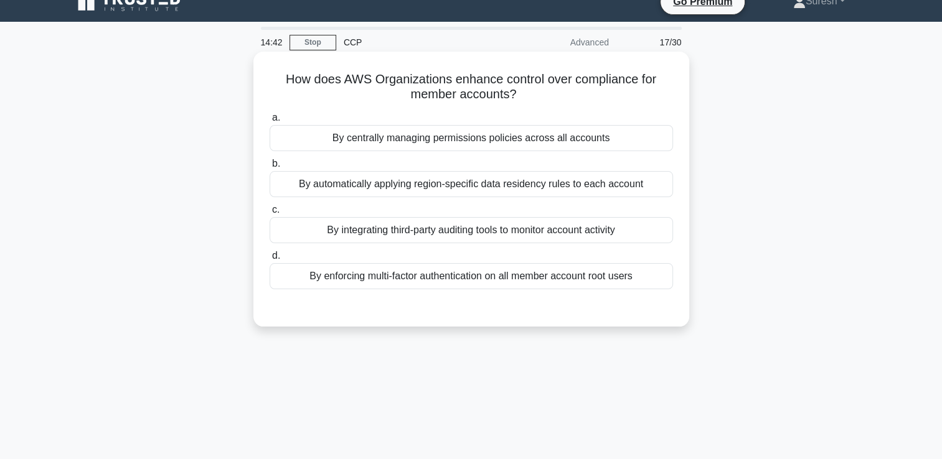
click at [488, 278] on div "By enforcing multi-factor authentication on all member account root users" at bounding box center [470, 276] width 403 height 26
click at [269, 260] on input "d. By enforcing multi-factor authentication on all member account root users" at bounding box center [269, 256] width 0 height 8
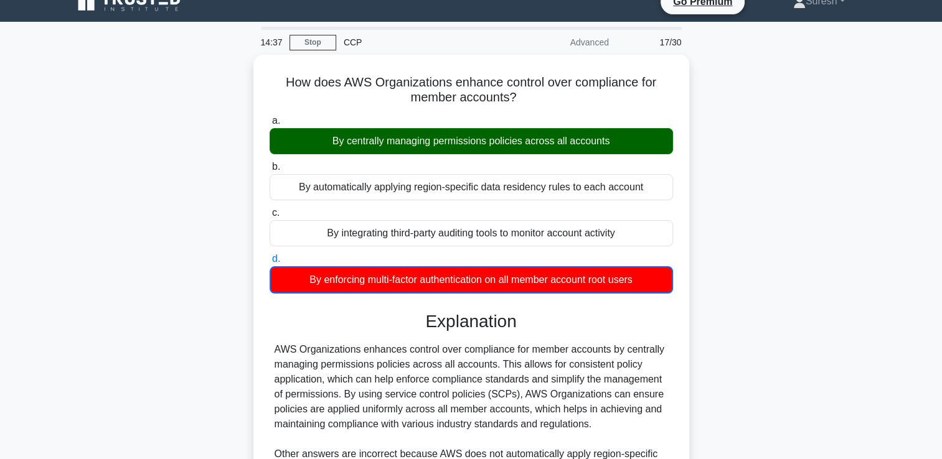
scroll to position [218, 0]
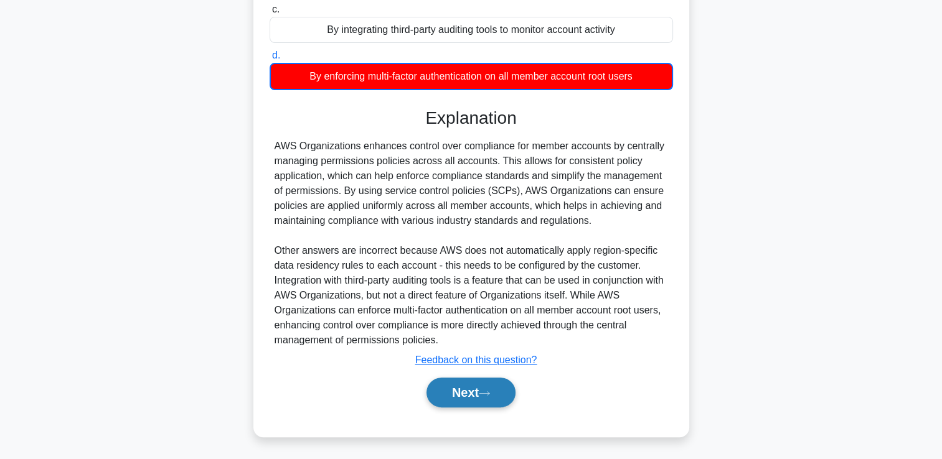
click at [456, 390] on button "Next" at bounding box center [470, 393] width 89 height 30
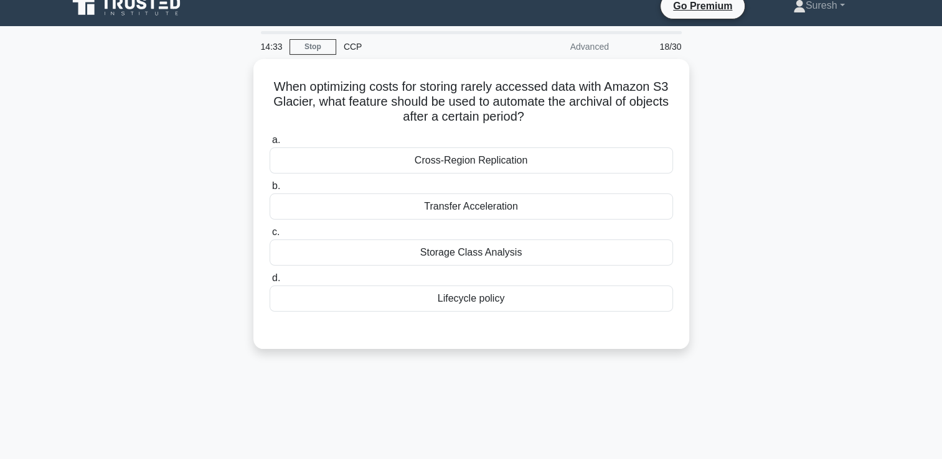
scroll to position [0, 0]
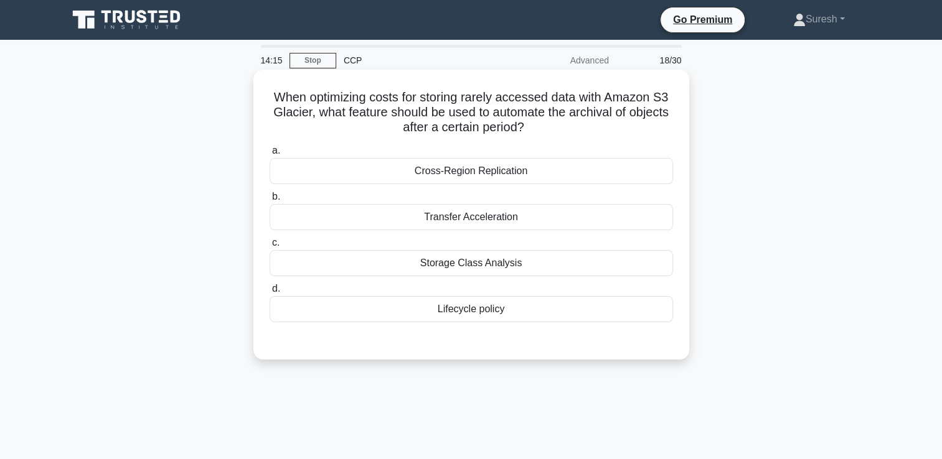
click at [453, 267] on div "Storage Class Analysis" at bounding box center [470, 263] width 403 height 26
click at [269, 247] on input "c. Storage Class Analysis" at bounding box center [269, 243] width 0 height 8
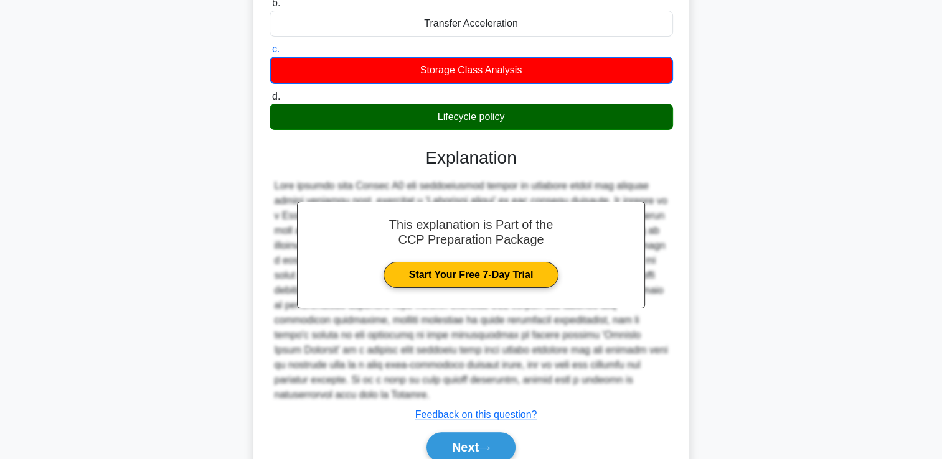
scroll to position [233, 0]
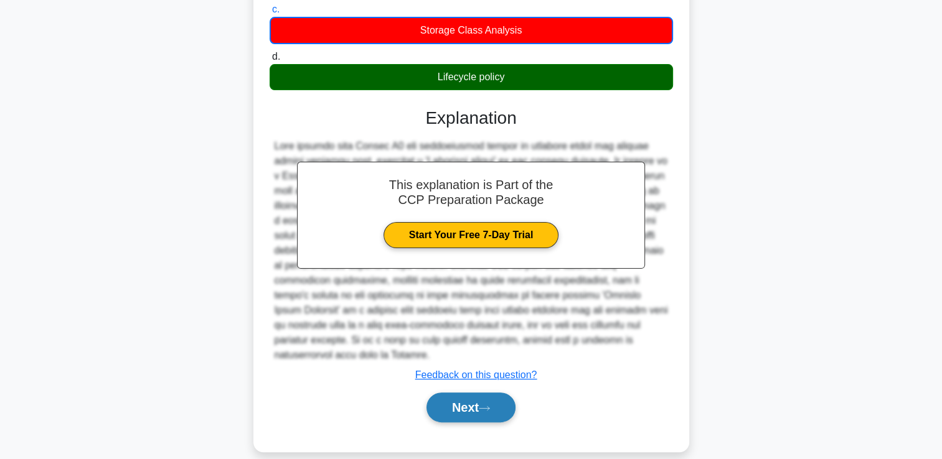
click at [456, 393] on button "Next" at bounding box center [470, 408] width 89 height 30
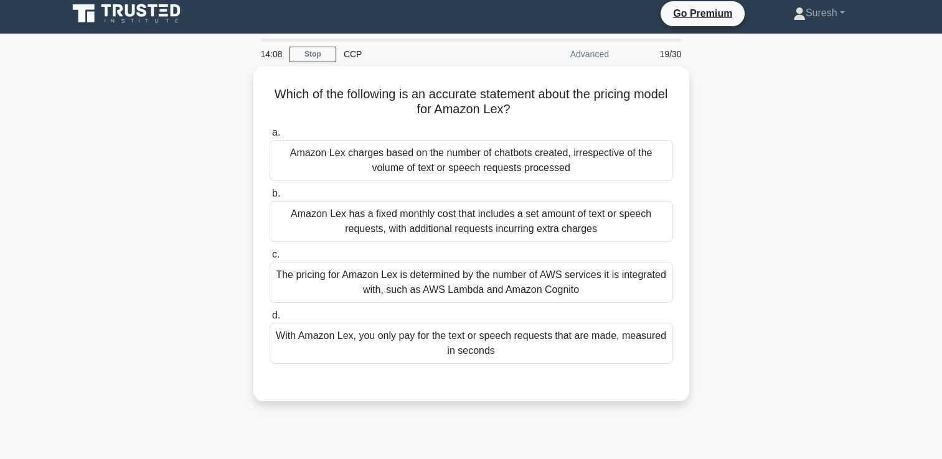
scroll to position [0, 0]
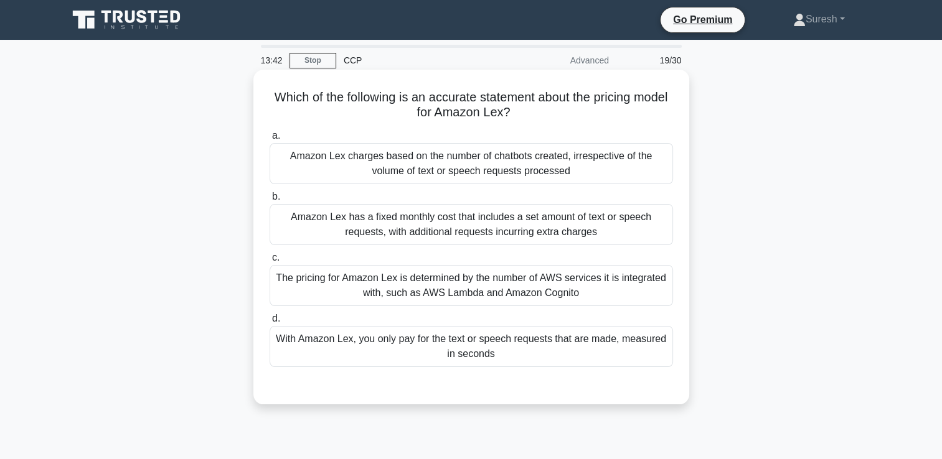
click at [520, 350] on div "With Amazon Lex, you only pay for the text or speech requests that are made, me…" at bounding box center [470, 346] width 403 height 41
click at [269, 323] on input "d. With Amazon Lex, you only pay for the text or speech requests that are made,…" at bounding box center [269, 319] width 0 height 8
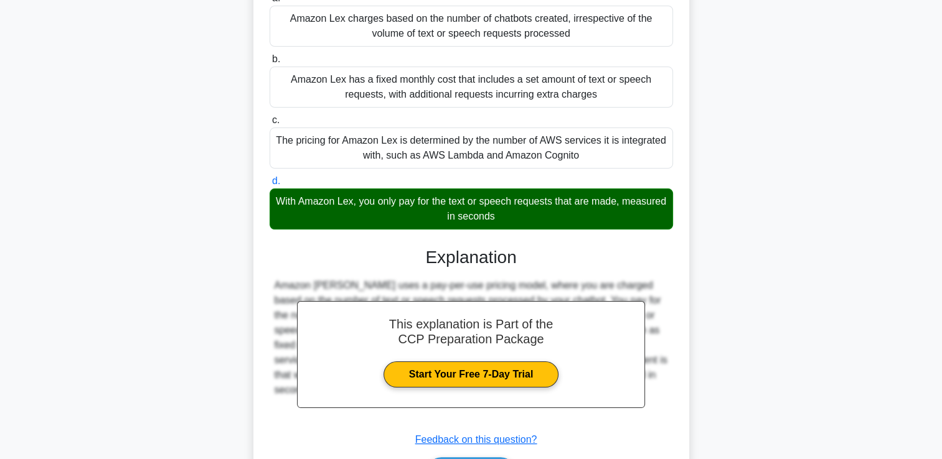
scroll to position [217, 0]
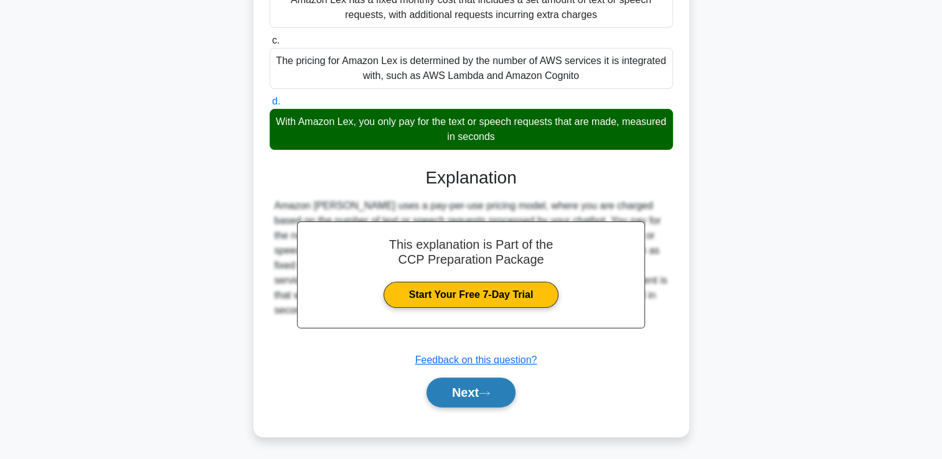
click at [471, 388] on button "Next" at bounding box center [470, 393] width 89 height 30
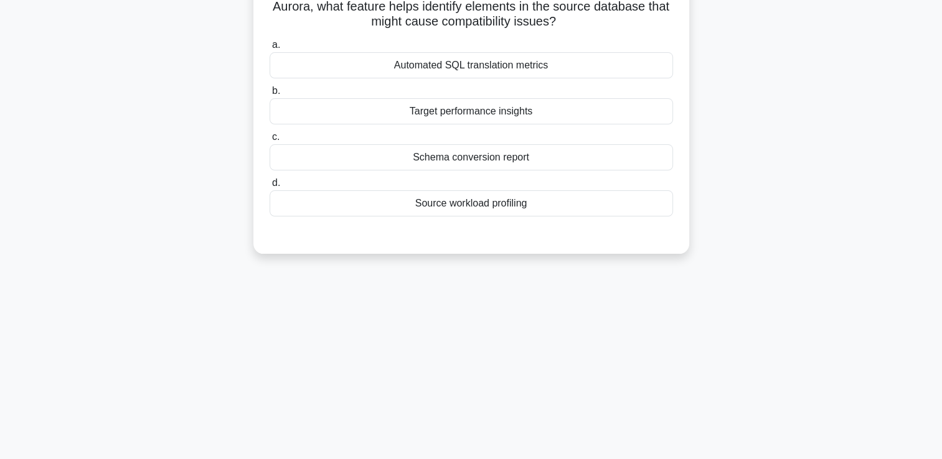
scroll to position [0, 0]
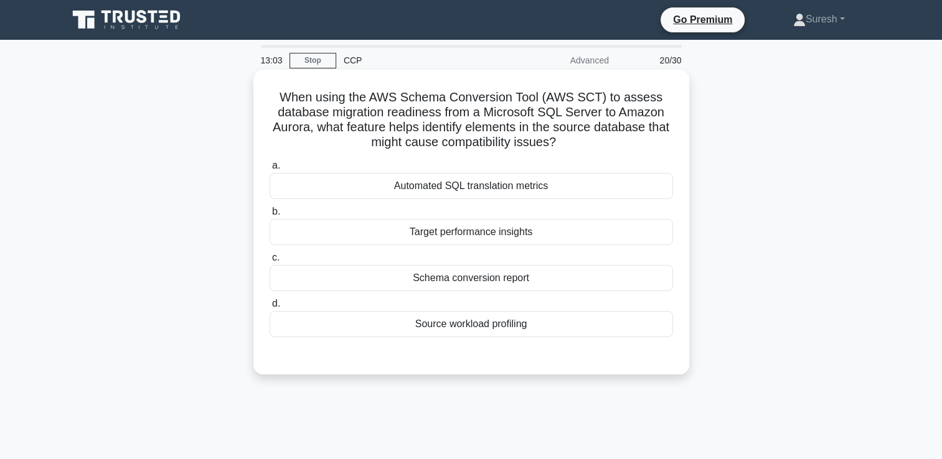
click at [492, 325] on div "Source workload profiling" at bounding box center [470, 324] width 403 height 26
click at [269, 308] on input "d. Source workload profiling" at bounding box center [269, 304] width 0 height 8
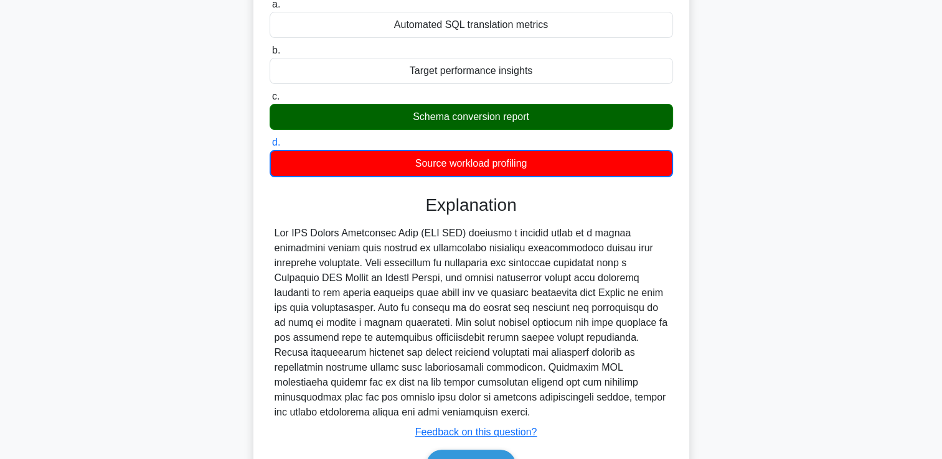
scroll to position [233, 0]
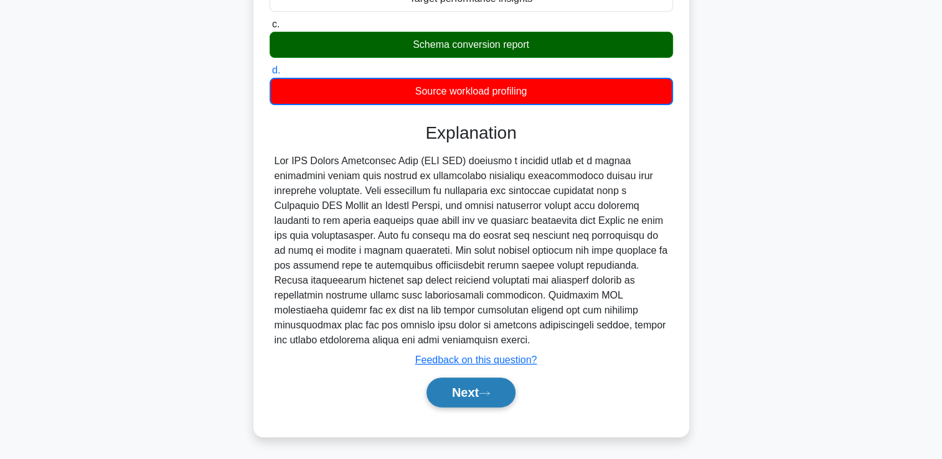
click at [489, 392] on icon at bounding box center [484, 393] width 10 height 4
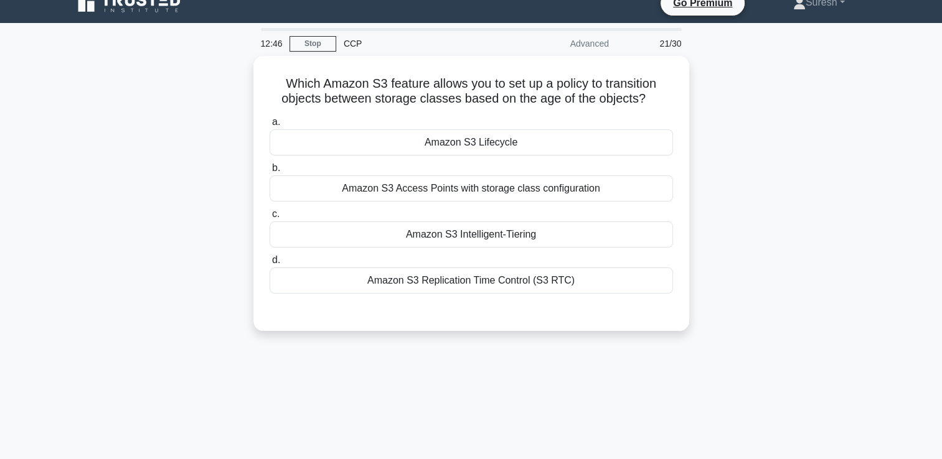
scroll to position [0, 0]
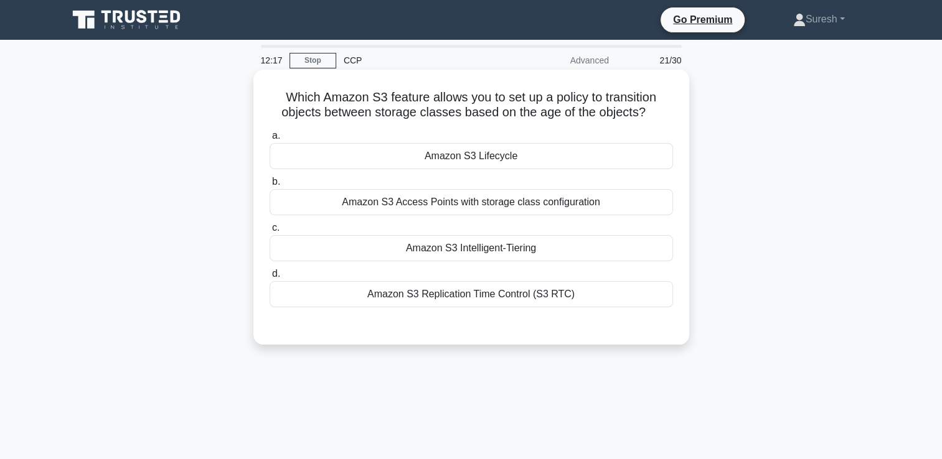
click at [505, 252] on div "Amazon S3 Intelligent-Tiering" at bounding box center [470, 248] width 403 height 26
click at [269, 232] on input "c. Amazon S3 Intelligent-Tiering" at bounding box center [269, 228] width 0 height 8
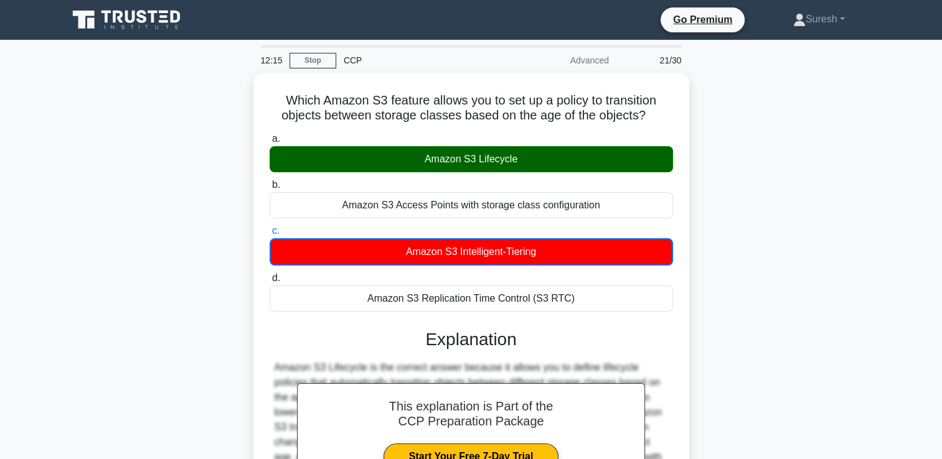
scroll to position [213, 0]
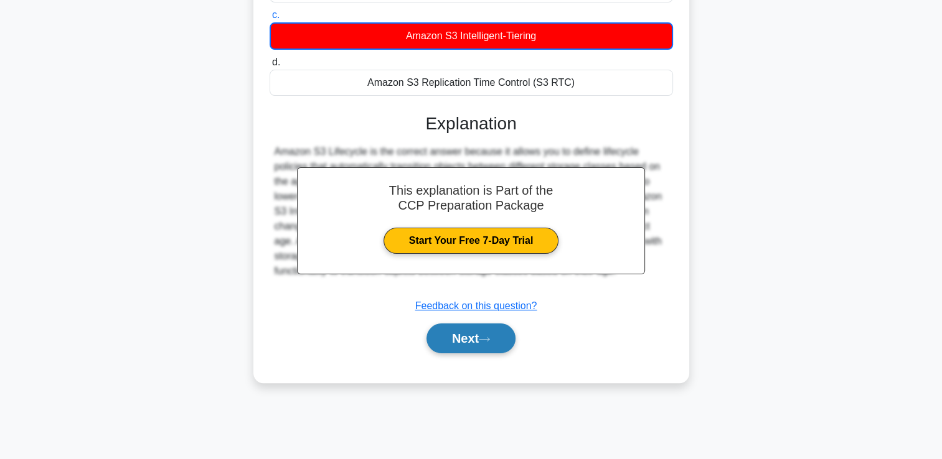
click at [454, 333] on button "Next" at bounding box center [470, 339] width 89 height 30
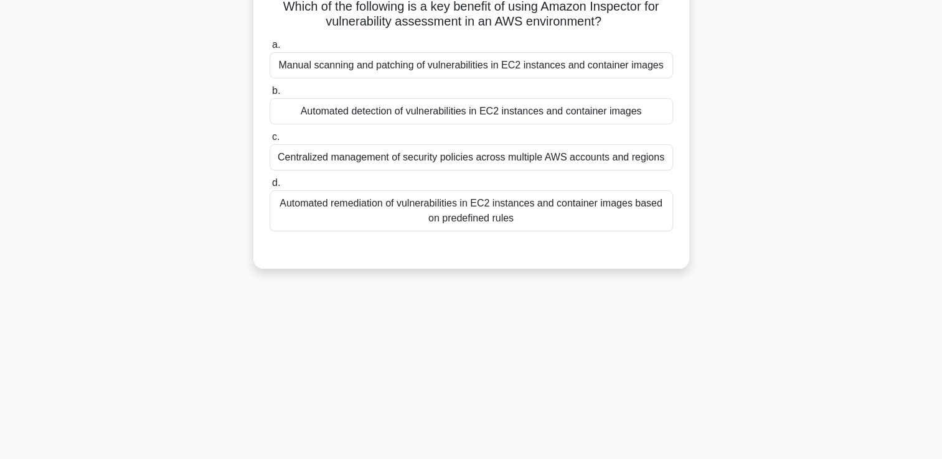
scroll to position [0, 0]
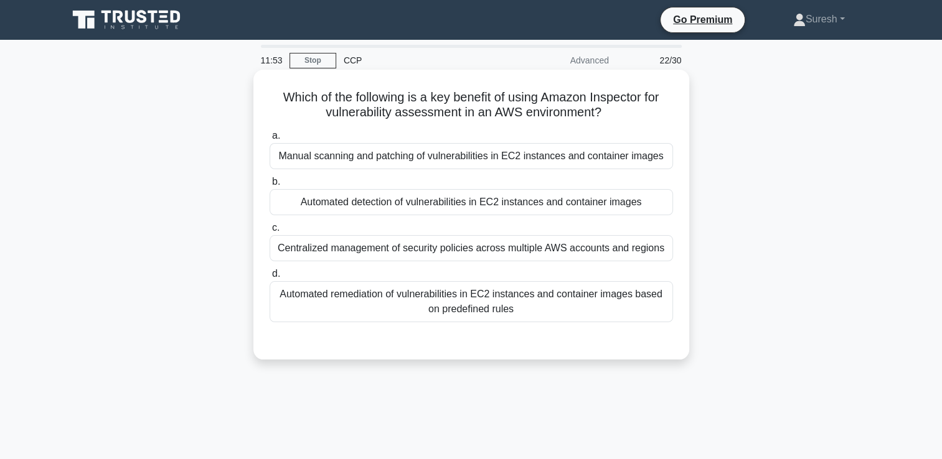
click at [602, 208] on div "Automated detection of vulnerabilities in EC2 instances and container images" at bounding box center [470, 202] width 403 height 26
click at [269, 186] on input "b. Automated detection of vulnerabilities in EC2 instances and container images" at bounding box center [269, 182] width 0 height 8
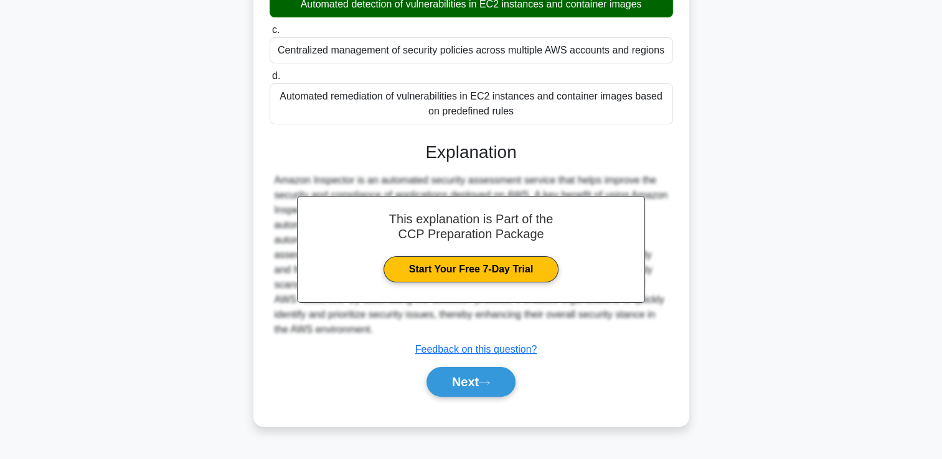
scroll to position [213, 0]
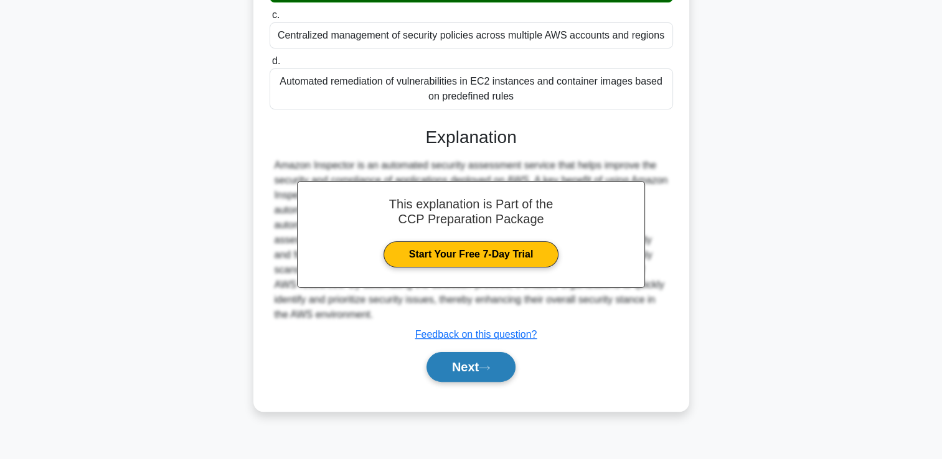
click at [464, 365] on button "Next" at bounding box center [470, 367] width 89 height 30
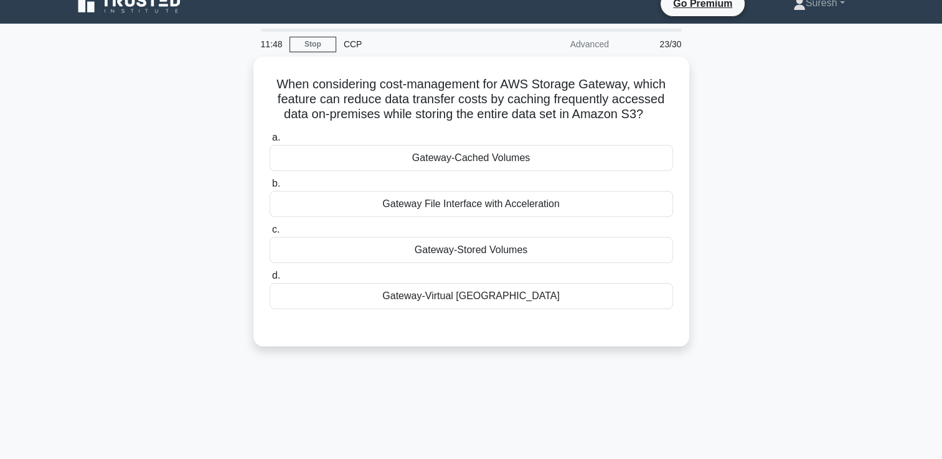
scroll to position [0, 0]
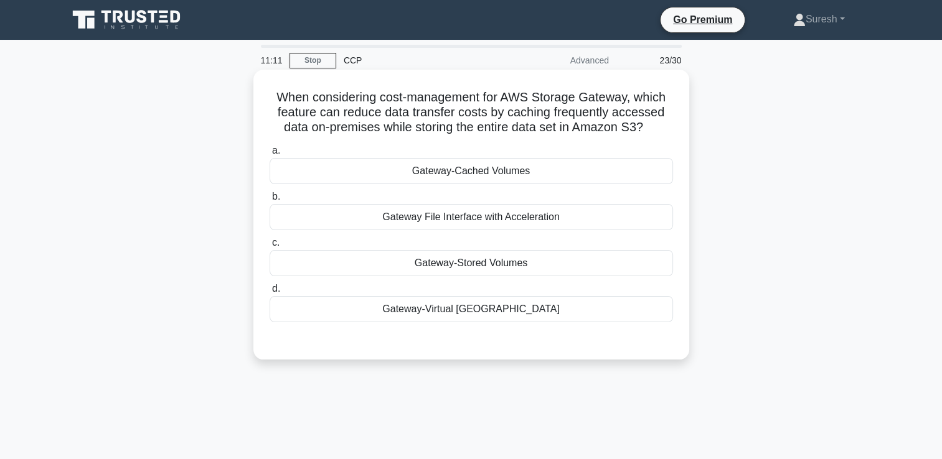
click at [475, 174] on div "Gateway-Cached Volumes" at bounding box center [470, 171] width 403 height 26
click at [269, 155] on input "a. Gateway-Cached Volumes" at bounding box center [269, 151] width 0 height 8
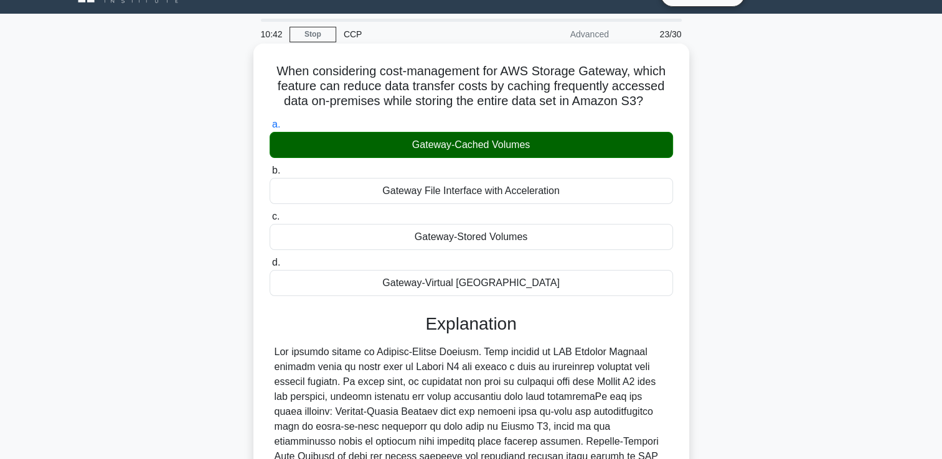
scroll to position [213, 0]
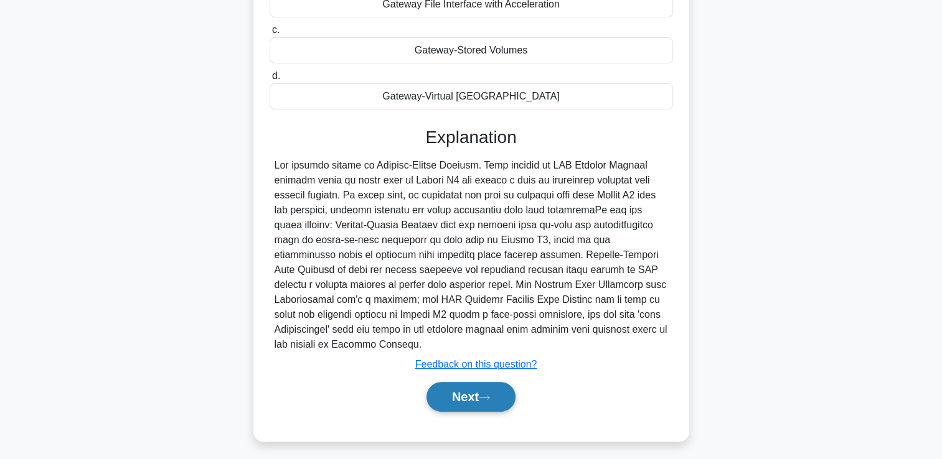
click at [461, 382] on button "Next" at bounding box center [470, 397] width 89 height 30
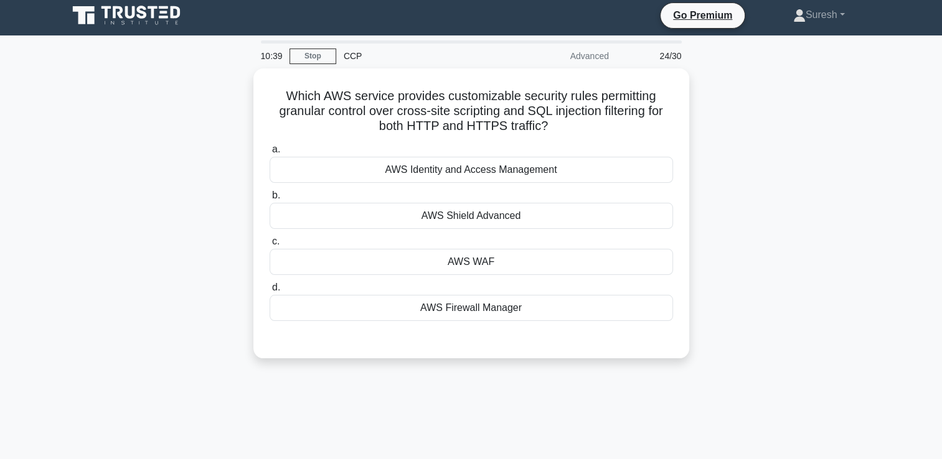
scroll to position [0, 0]
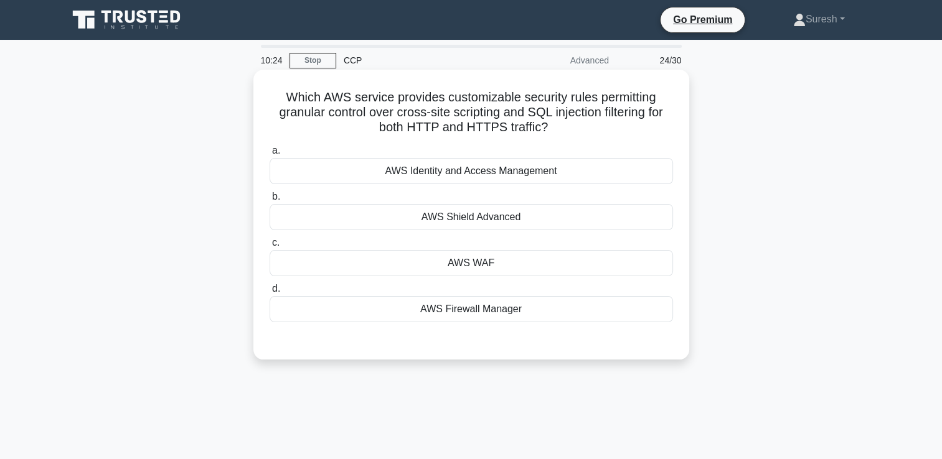
click at [461, 264] on div "AWS WAF" at bounding box center [470, 263] width 403 height 26
click at [269, 247] on input "c. AWS WAF" at bounding box center [269, 243] width 0 height 8
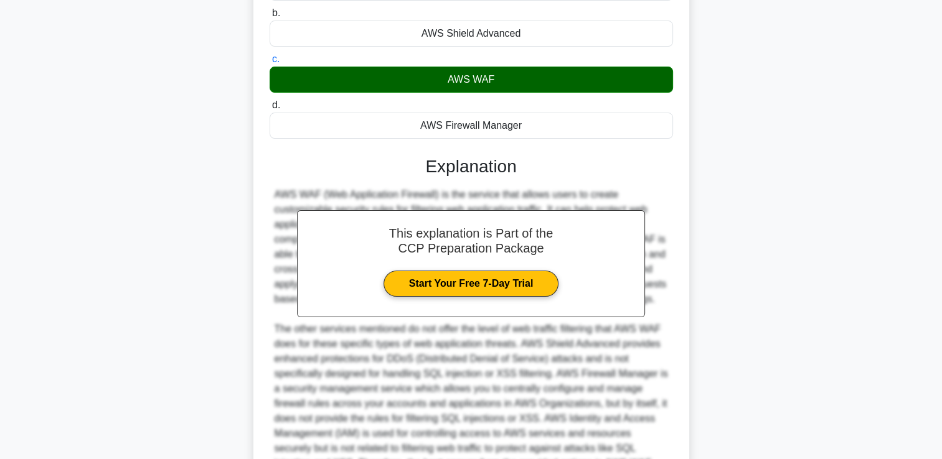
scroll to position [307, 0]
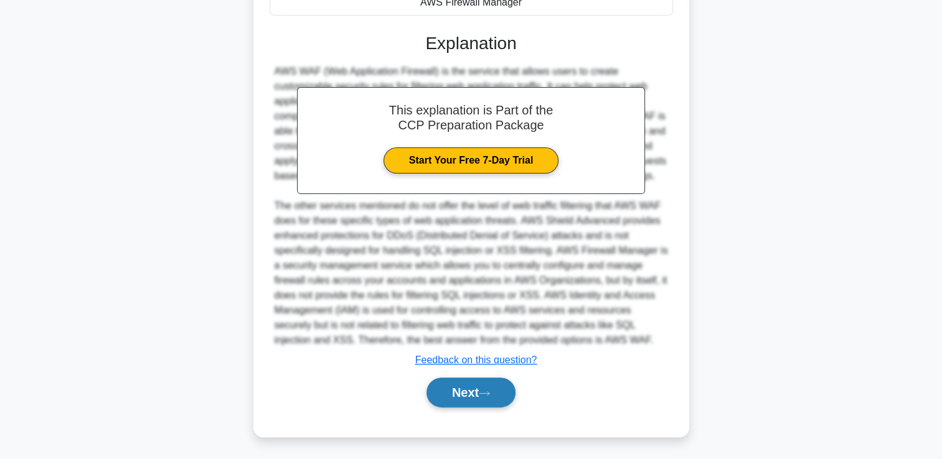
click at [463, 389] on button "Next" at bounding box center [470, 393] width 89 height 30
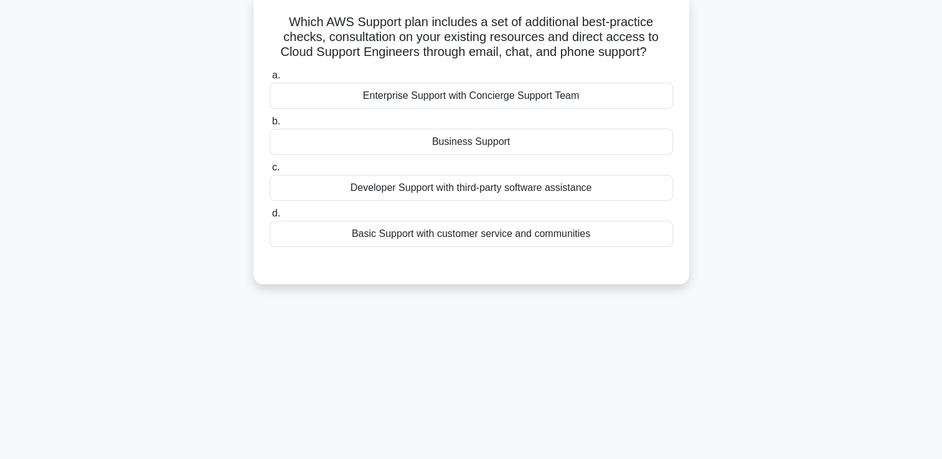
scroll to position [0, 0]
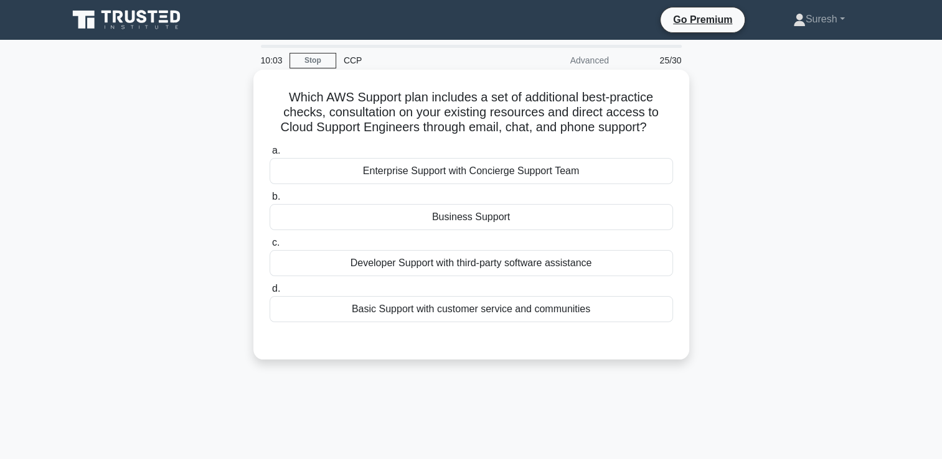
click at [534, 175] on div "Enterprise Support with Concierge Support Team" at bounding box center [470, 171] width 403 height 26
click at [269, 155] on input "a. Enterprise Support with Concierge Support Team" at bounding box center [269, 151] width 0 height 8
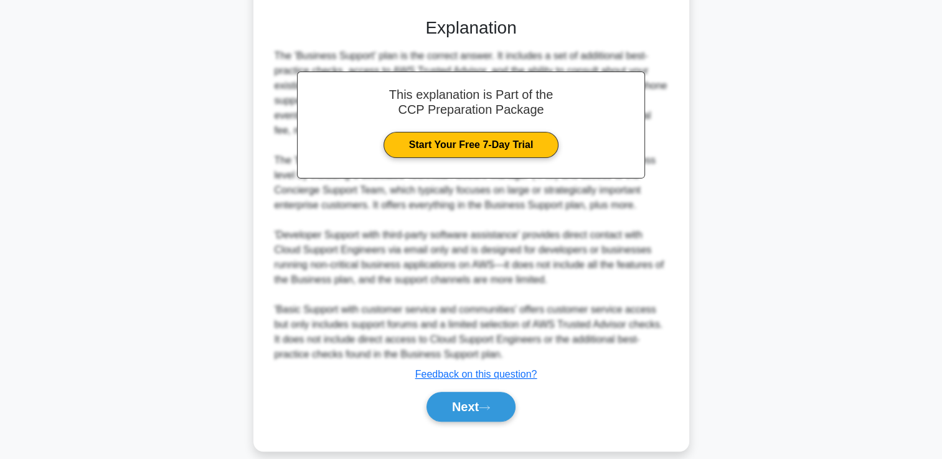
scroll to position [338, 0]
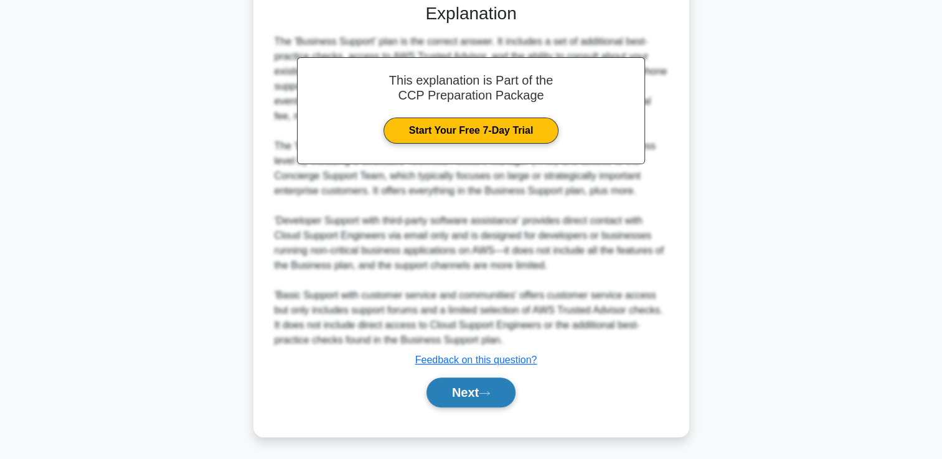
click at [476, 396] on button "Next" at bounding box center [470, 393] width 89 height 30
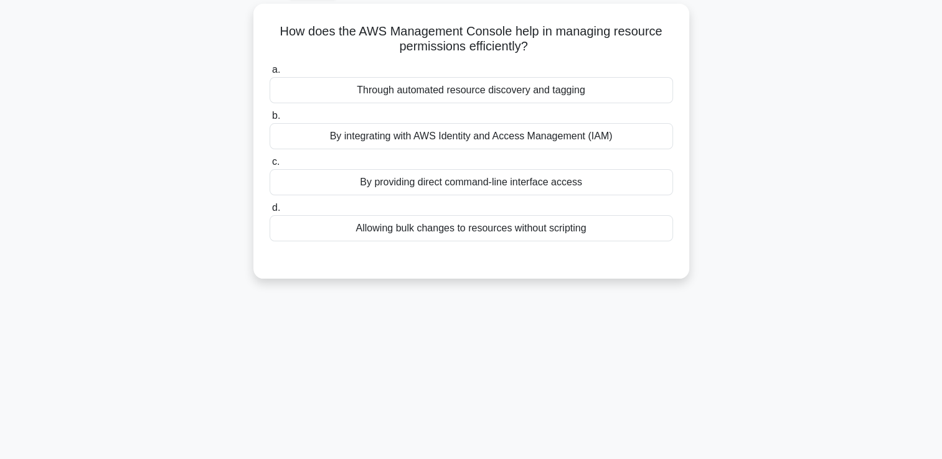
scroll to position [0, 0]
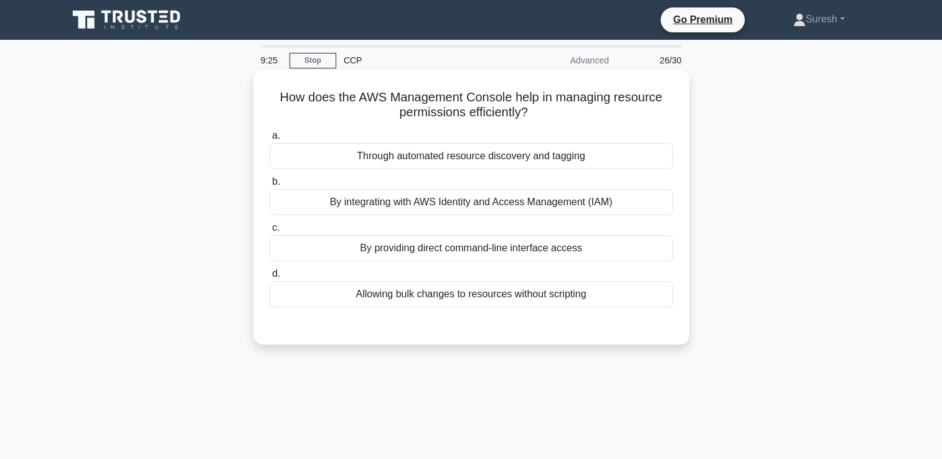
click at [566, 157] on div "Through automated resource discovery and tagging" at bounding box center [470, 156] width 403 height 26
click at [269, 140] on input "a. Through automated resource discovery and tagging" at bounding box center [269, 136] width 0 height 8
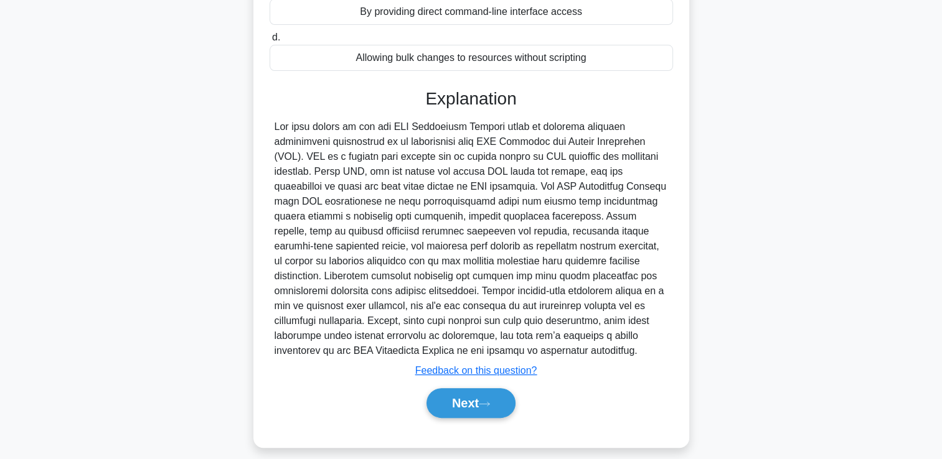
scroll to position [248, 0]
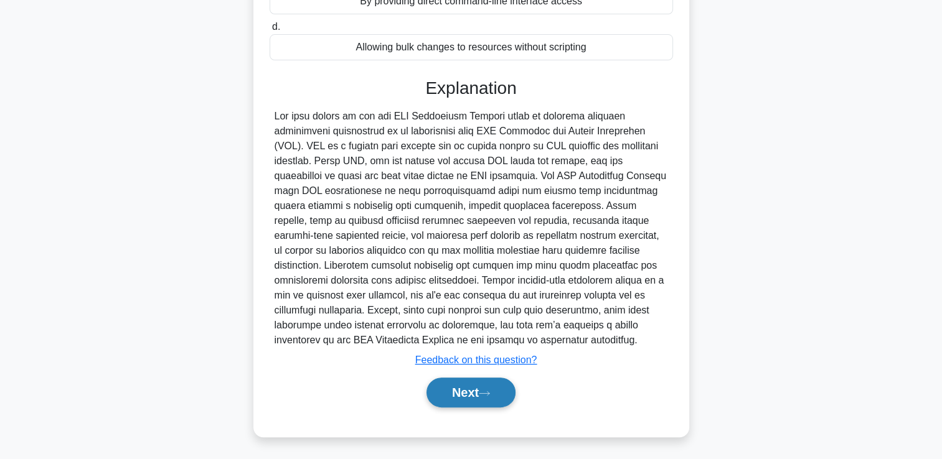
click at [462, 391] on button "Next" at bounding box center [470, 393] width 89 height 30
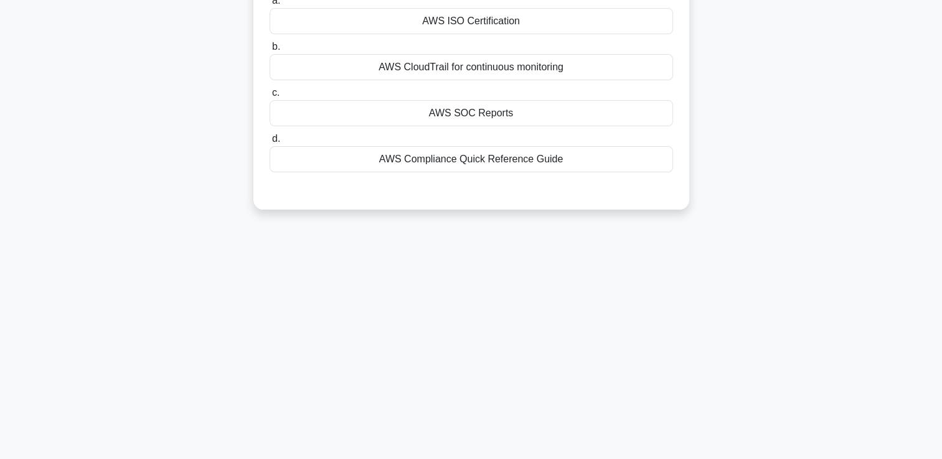
scroll to position [0, 0]
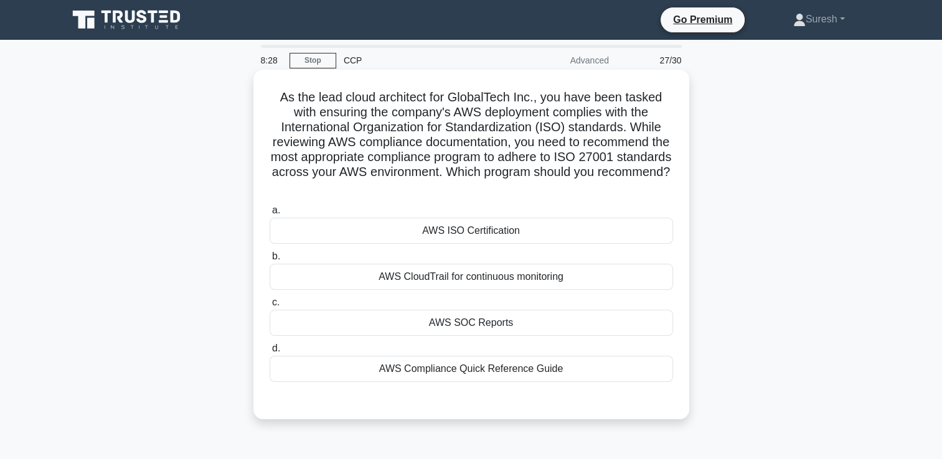
click at [480, 232] on div "AWS ISO Certification" at bounding box center [470, 231] width 403 height 26
click at [269, 215] on input "a. AWS ISO Certification" at bounding box center [269, 211] width 0 height 8
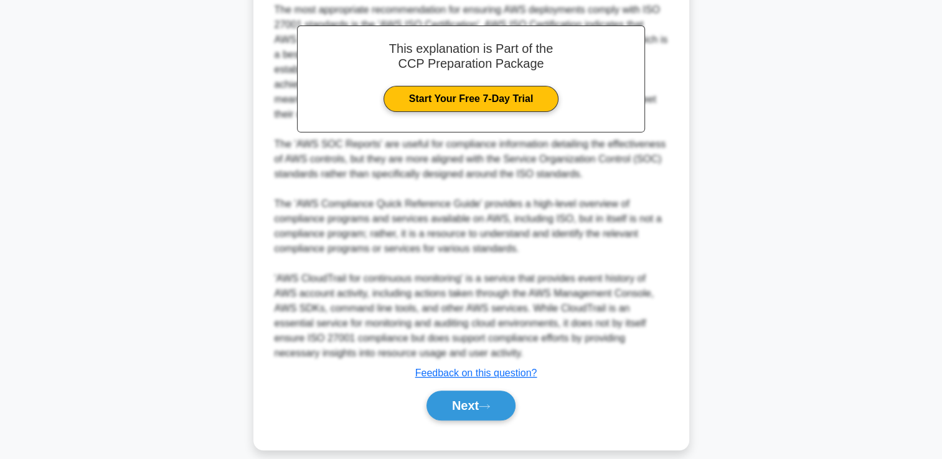
scroll to position [441, 0]
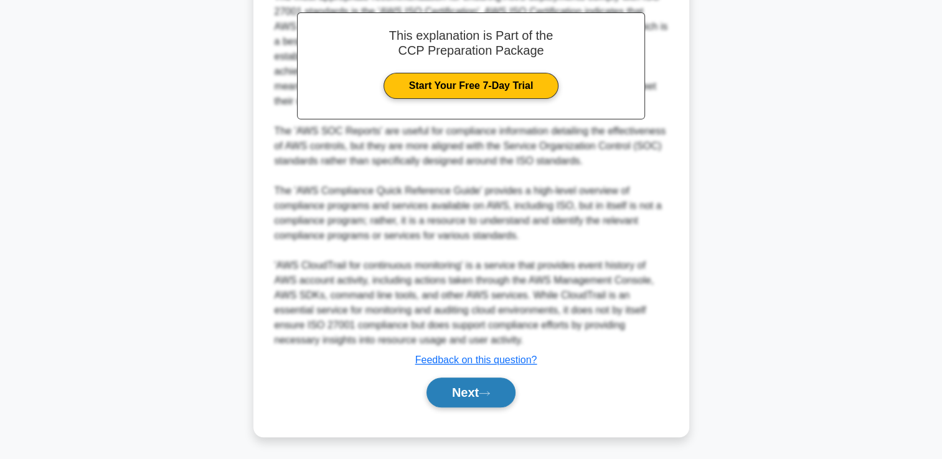
click at [452, 388] on button "Next" at bounding box center [470, 393] width 89 height 30
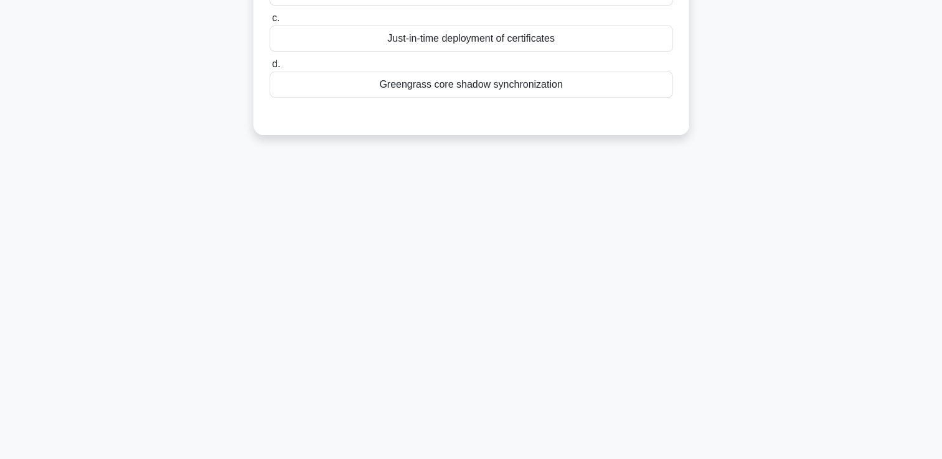
scroll to position [0, 0]
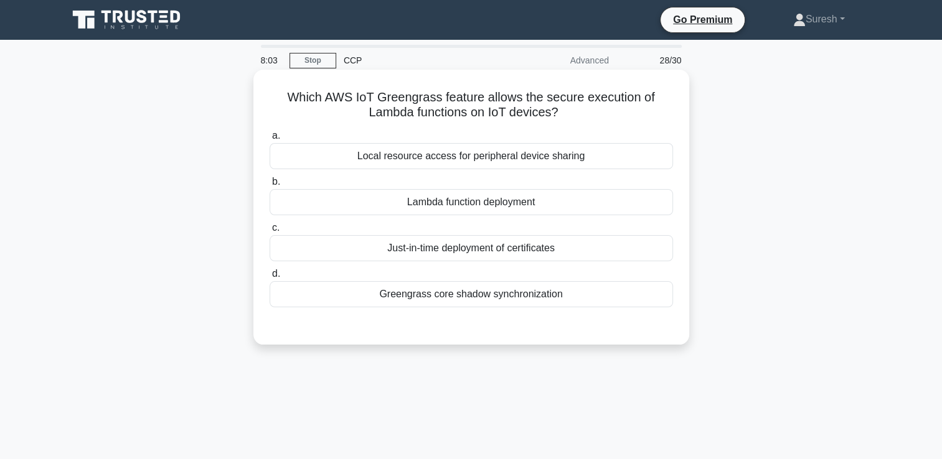
click at [519, 205] on div "Lambda function deployment" at bounding box center [470, 202] width 403 height 26
click at [269, 186] on input "b. Lambda function deployment" at bounding box center [269, 182] width 0 height 8
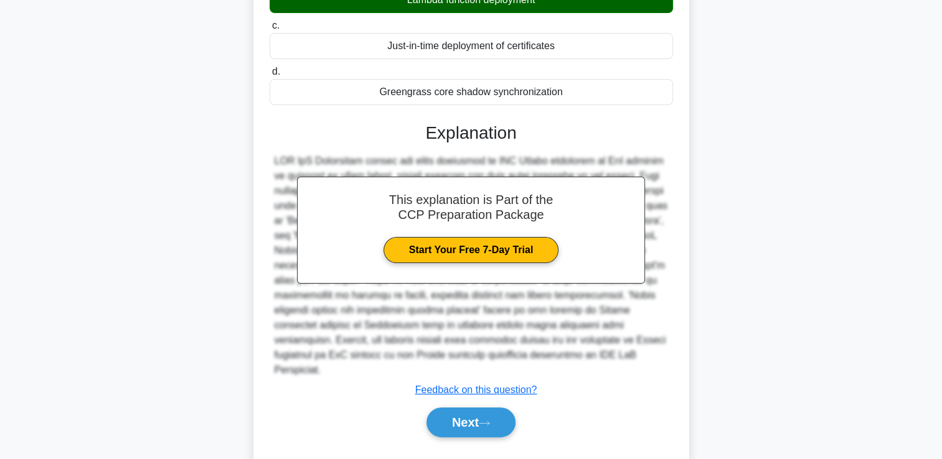
scroll to position [217, 0]
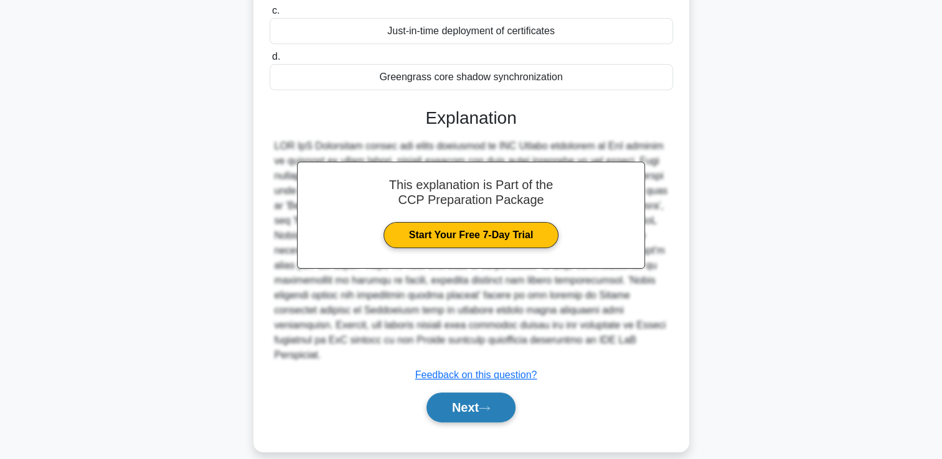
click at [452, 393] on button "Next" at bounding box center [470, 408] width 89 height 30
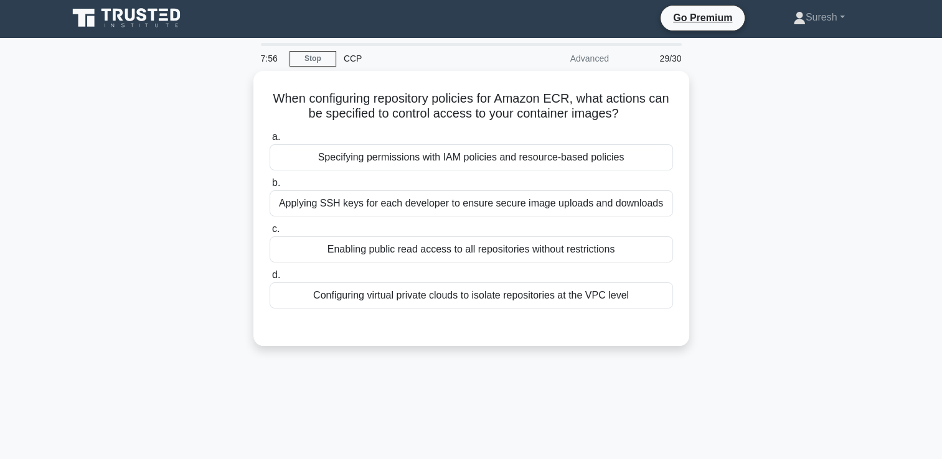
scroll to position [0, 0]
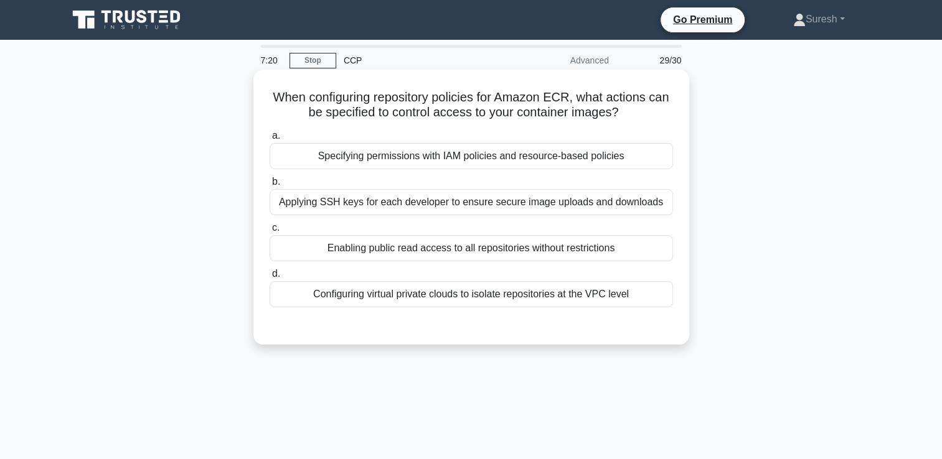
click at [506, 293] on div "Configuring virtual private clouds to isolate repositories at the VPC level" at bounding box center [470, 294] width 403 height 26
click at [269, 278] on input "d. Configuring virtual private clouds to isolate repositories at the VPC level" at bounding box center [269, 274] width 0 height 8
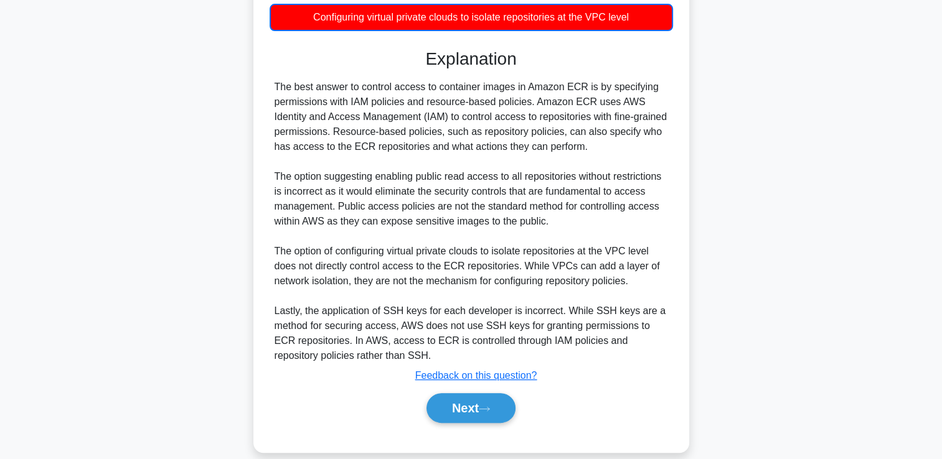
scroll to position [293, 0]
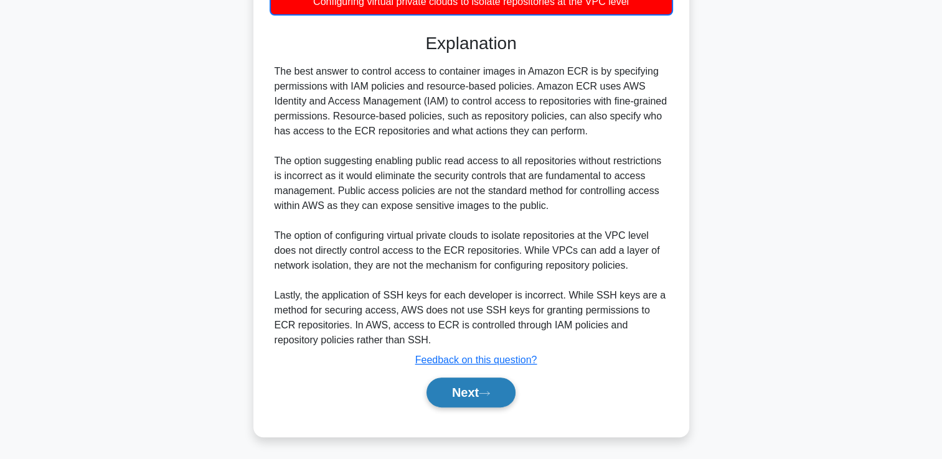
click at [451, 388] on button "Next" at bounding box center [470, 393] width 89 height 30
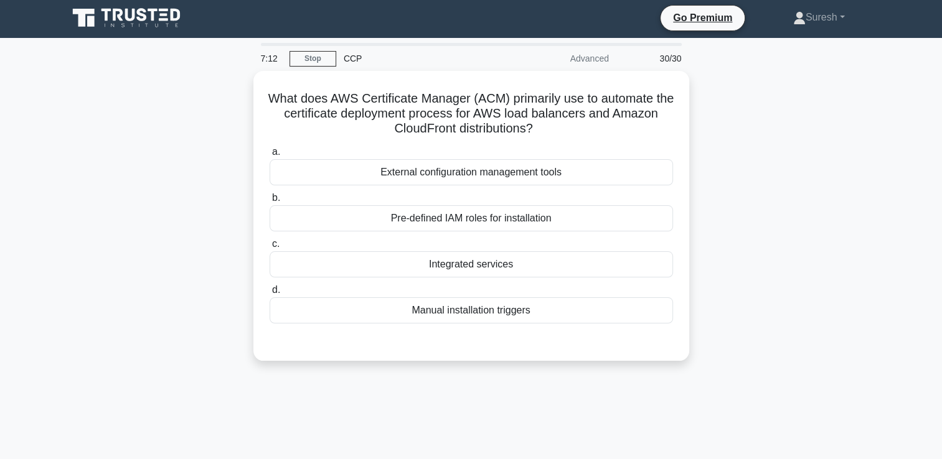
scroll to position [0, 0]
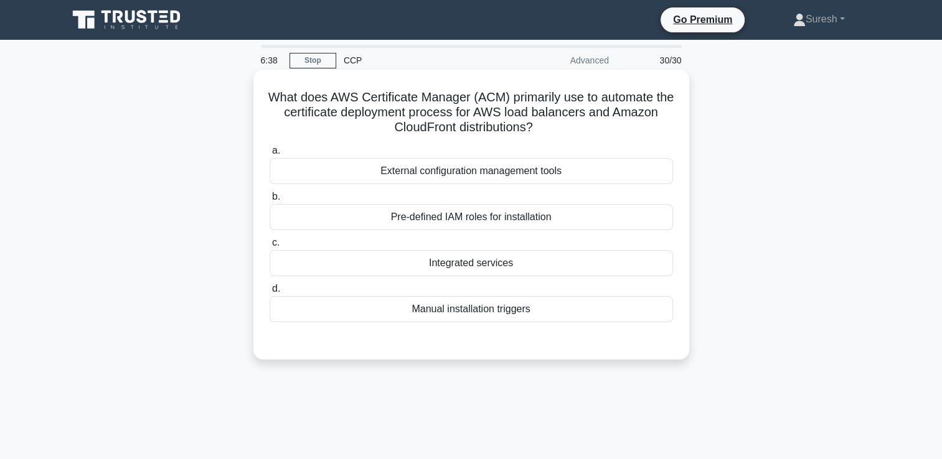
click at [494, 263] on div "Integrated services" at bounding box center [470, 263] width 403 height 26
click at [269, 247] on input "c. Integrated services" at bounding box center [269, 243] width 0 height 8
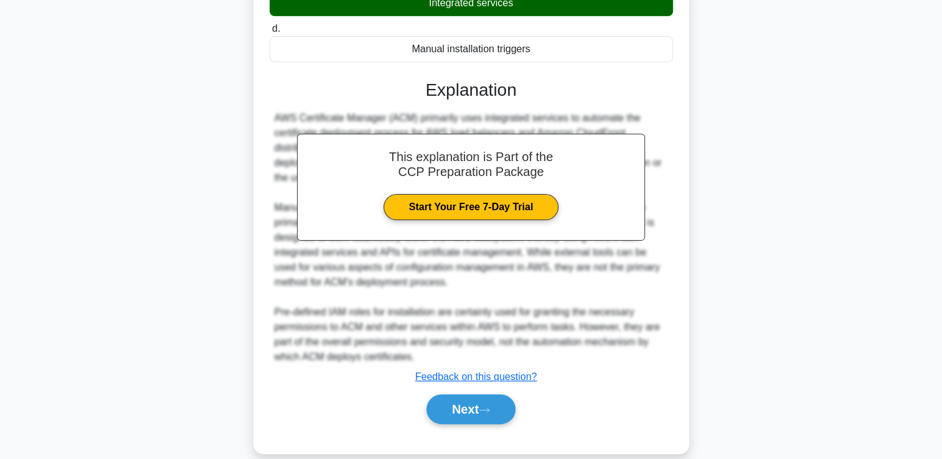
scroll to position [277, 0]
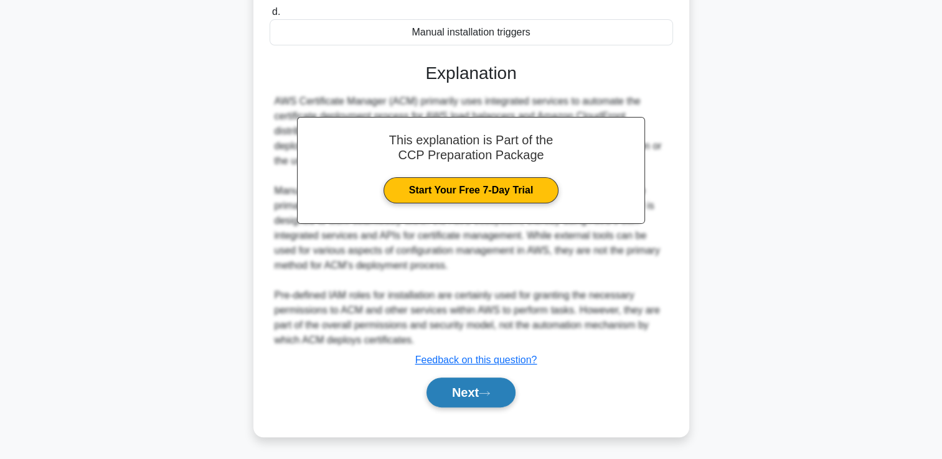
click at [468, 387] on button "Next" at bounding box center [470, 393] width 89 height 30
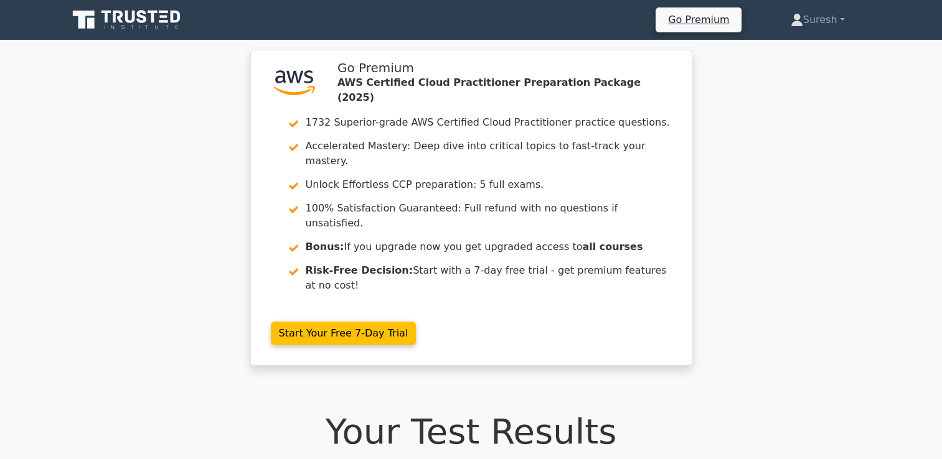
click at [441, 411] on h1 "Your Test Results" at bounding box center [471, 432] width 807 height 42
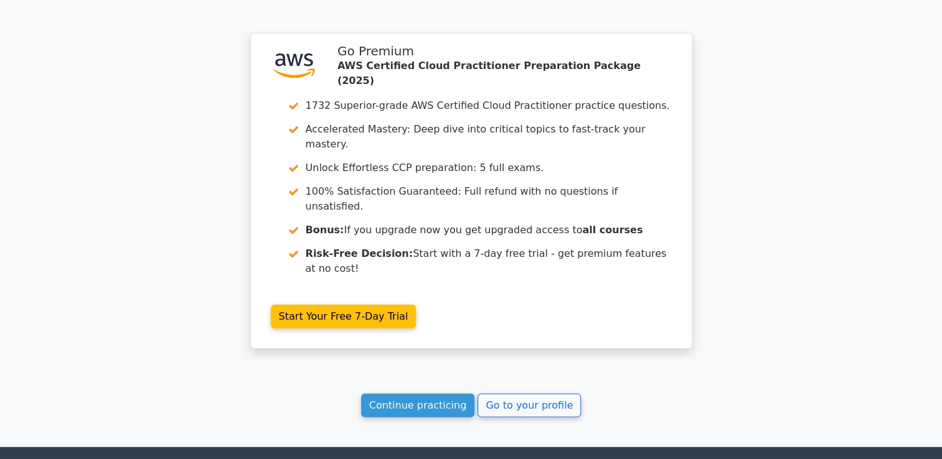
scroll to position [2830, 0]
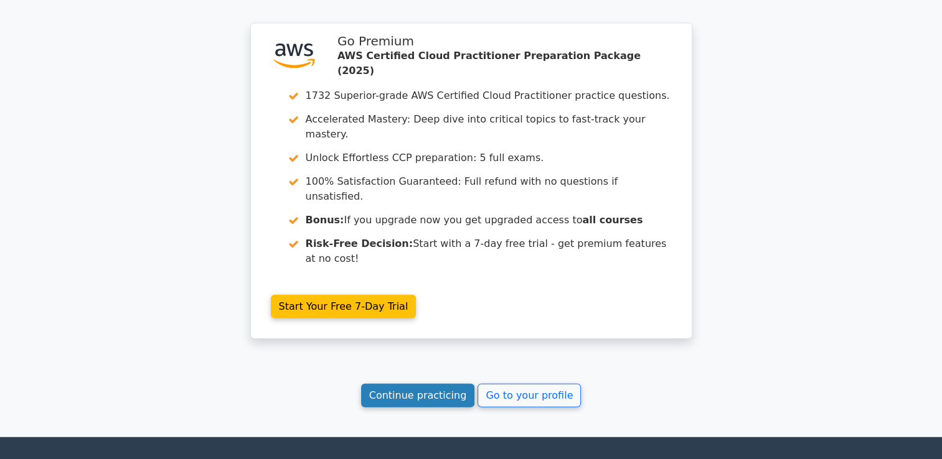
click at [431, 384] on link "Continue practicing" at bounding box center [418, 396] width 114 height 24
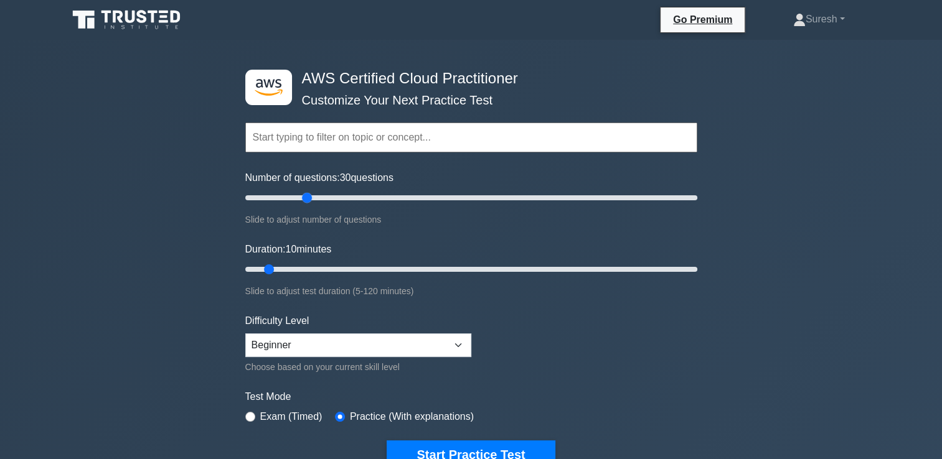
drag, startPoint x: 261, startPoint y: 197, endPoint x: 305, endPoint y: 196, distance: 43.6
type input "30"
click at [305, 196] on input "Number of questions: 30 questions" at bounding box center [471, 197] width 452 height 15
drag, startPoint x: 267, startPoint y: 265, endPoint x: 355, endPoint y: 265, distance: 87.8
type input "30"
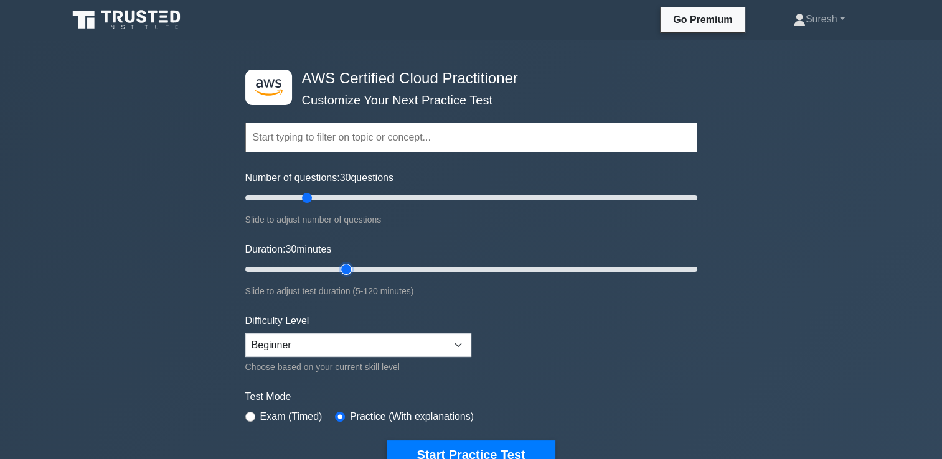
click at [355, 265] on input "Duration: 30 minutes" at bounding box center [471, 269] width 452 height 15
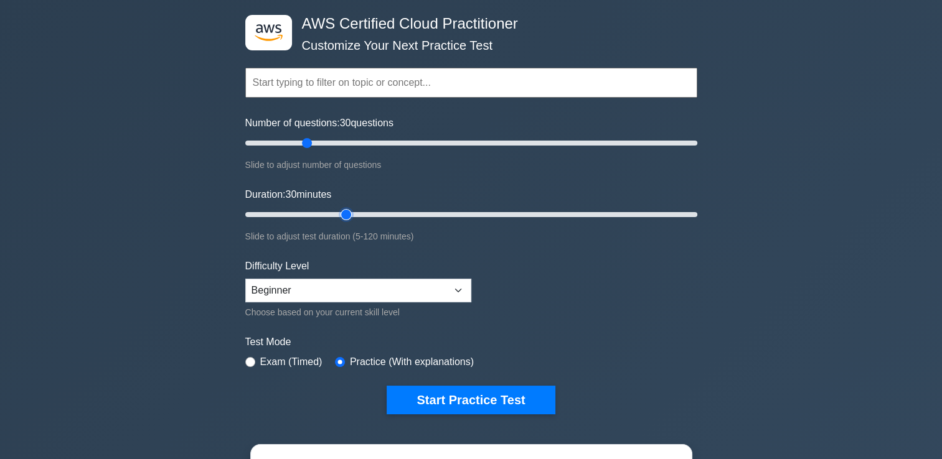
scroll to position [57, 0]
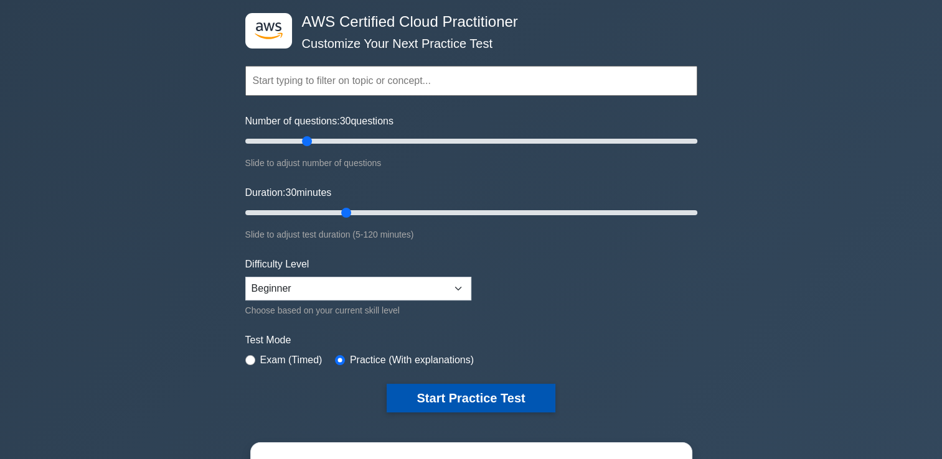
click at [461, 392] on button "Start Practice Test" at bounding box center [470, 398] width 168 height 29
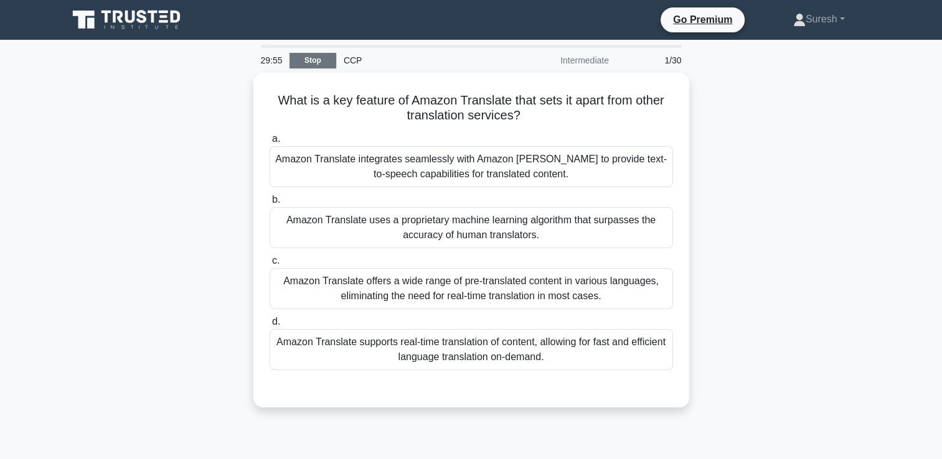
click at [306, 59] on link "Stop" at bounding box center [312, 61] width 47 height 16
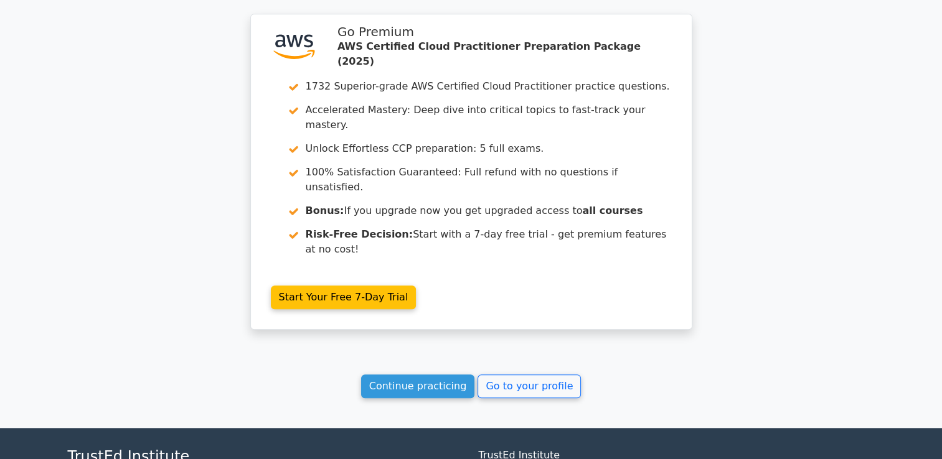
scroll to position [1023, 0]
click at [401, 374] on link "Continue practicing" at bounding box center [418, 386] width 114 height 24
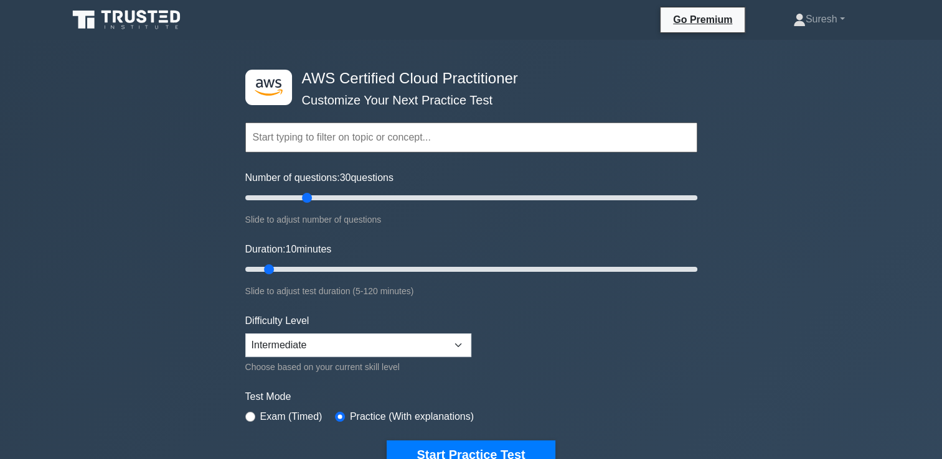
drag, startPoint x: 260, startPoint y: 195, endPoint x: 302, endPoint y: 198, distance: 43.0
type input "30"
click at [302, 198] on input "Number of questions: 30 questions" at bounding box center [471, 197] width 452 height 15
drag, startPoint x: 266, startPoint y: 270, endPoint x: 337, endPoint y: 270, distance: 70.9
type input "30"
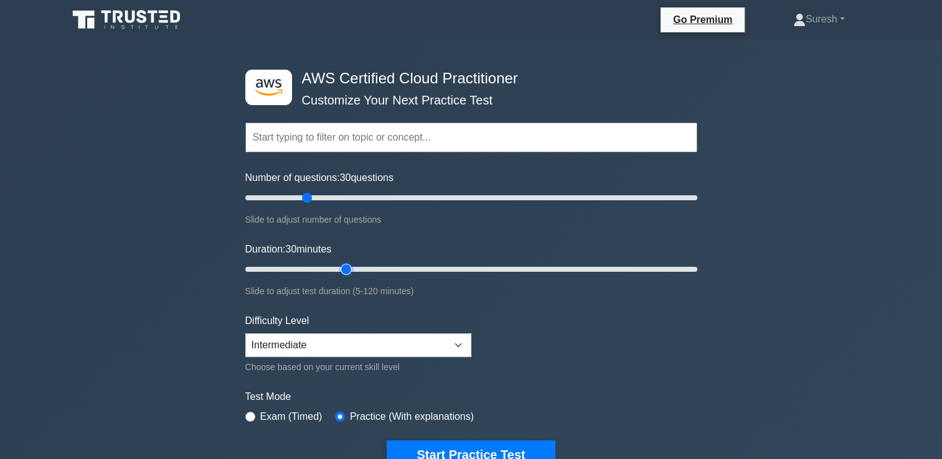
click at [337, 270] on input "Duration: 30 minutes" at bounding box center [471, 269] width 452 height 15
click at [427, 449] on button "Start Practice Test" at bounding box center [470, 455] width 168 height 29
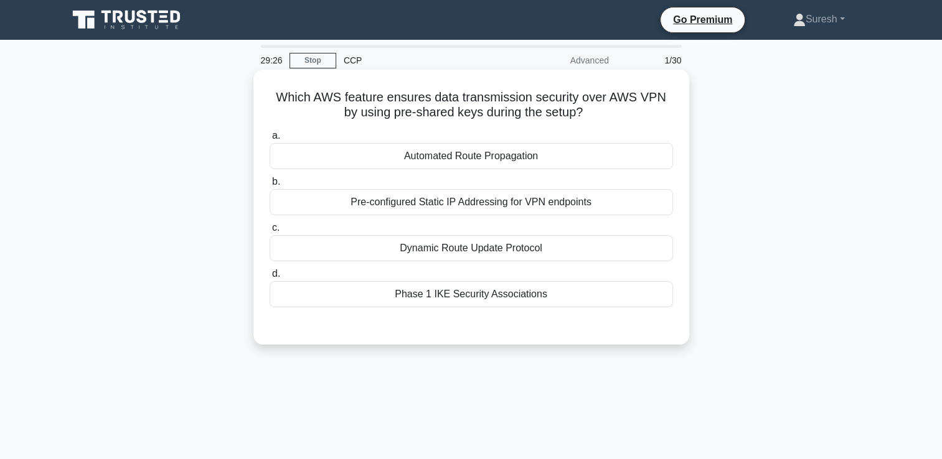
click at [466, 156] on div "Automated Route Propagation" at bounding box center [470, 156] width 403 height 26
click at [269, 140] on input "a. Automated Route Propagation" at bounding box center [269, 136] width 0 height 8
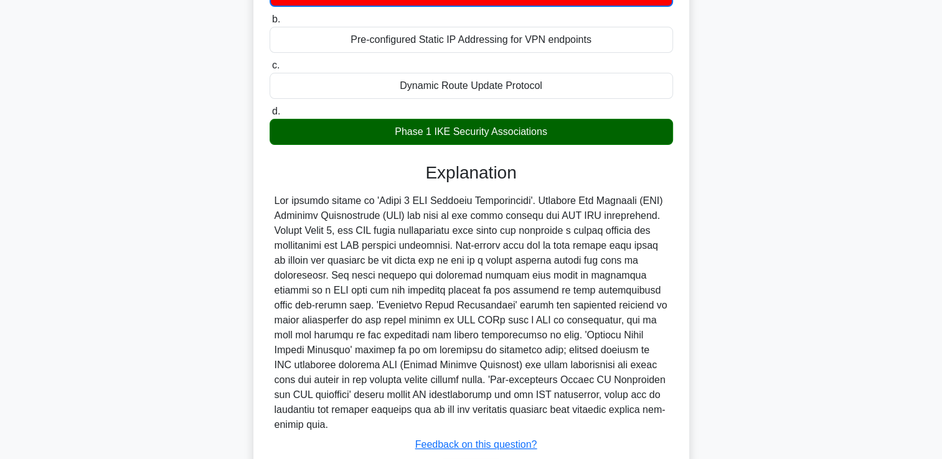
scroll to position [233, 0]
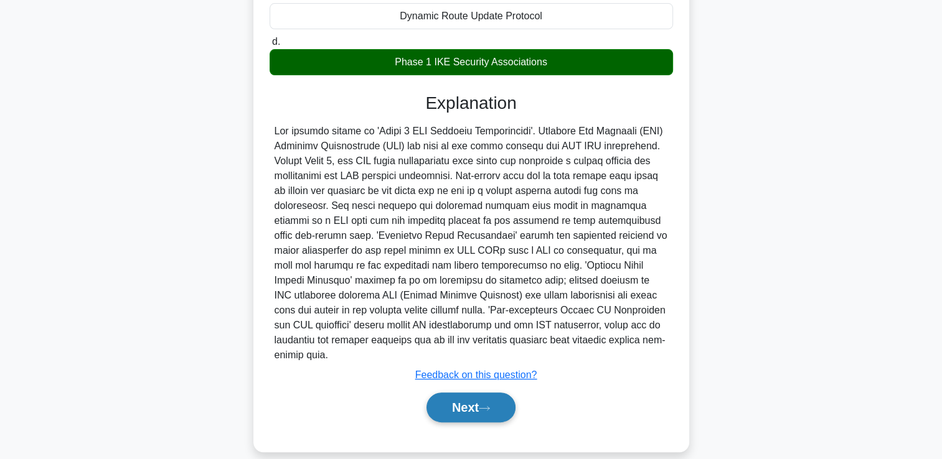
click at [468, 394] on button "Next" at bounding box center [470, 408] width 89 height 30
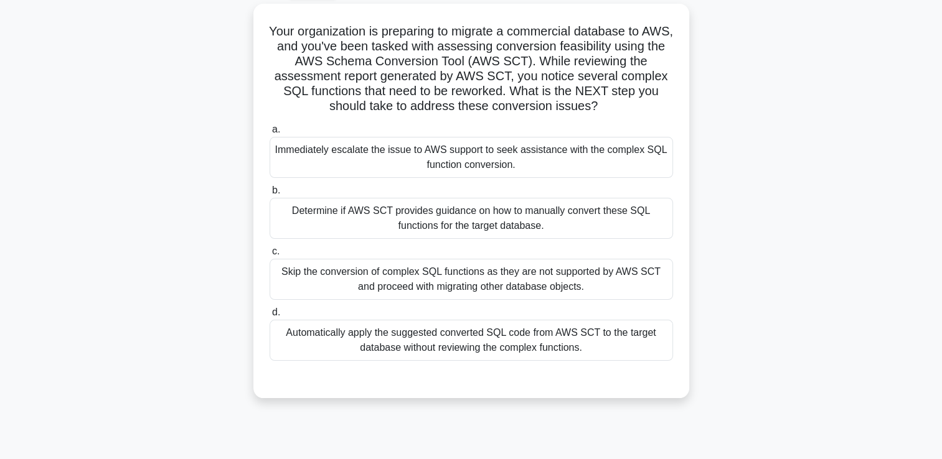
scroll to position [68, 0]
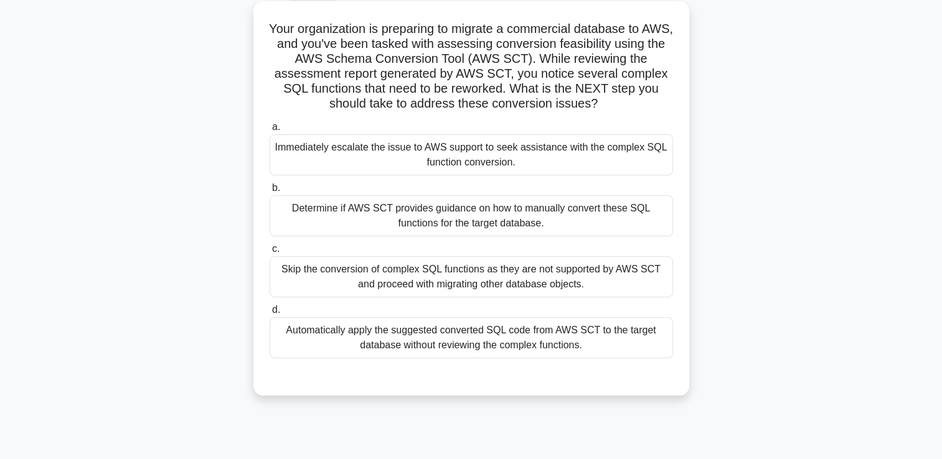
click at [577, 286] on div "Skip the conversion of complex SQL functions as they are not supported by AWS S…" at bounding box center [470, 276] width 403 height 41
click at [269, 253] on input "c. Skip the conversion of complex SQL functions as they are not supported by AW…" at bounding box center [269, 249] width 0 height 8
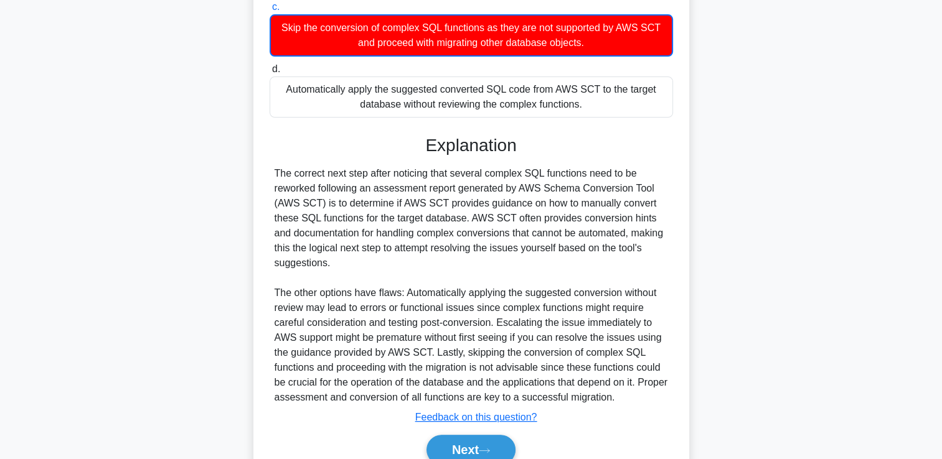
scroll to position [368, 0]
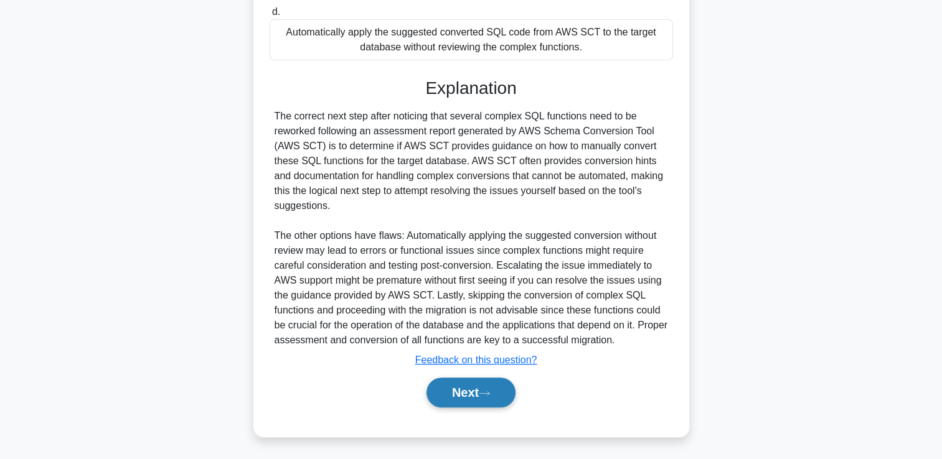
click at [459, 388] on button "Next" at bounding box center [470, 393] width 89 height 30
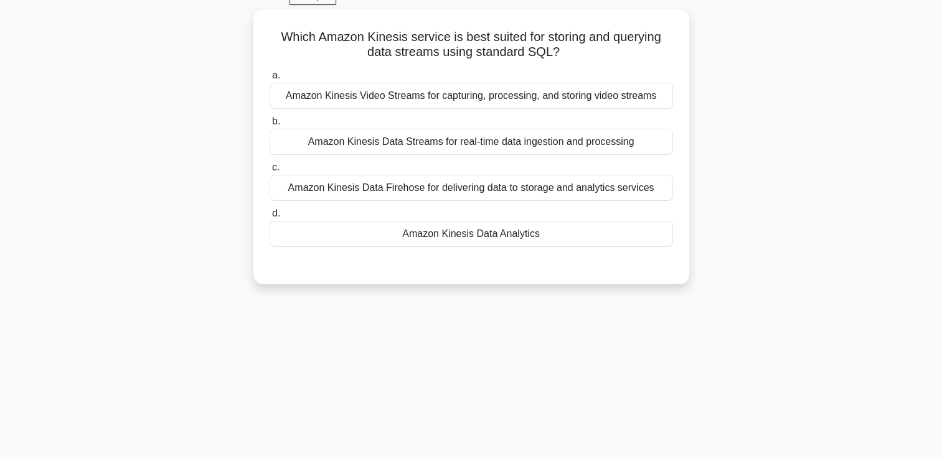
scroll to position [0, 0]
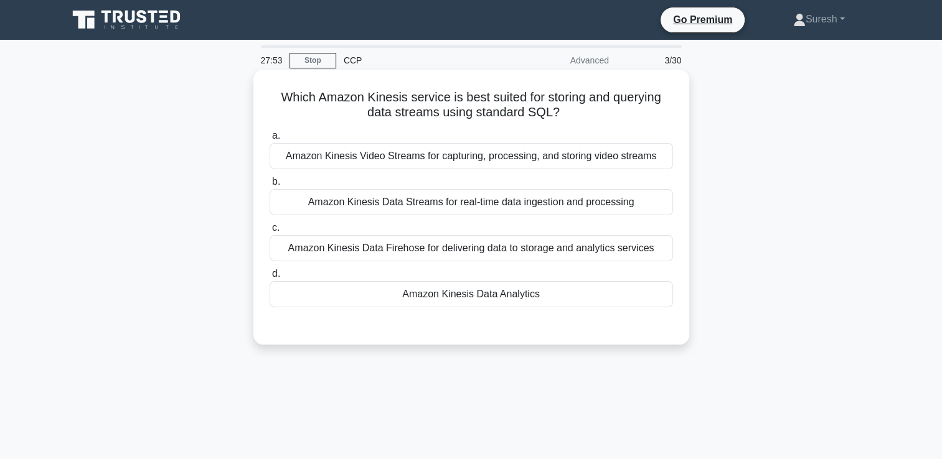
click at [599, 203] on div "Amazon Kinesis Data Streams for real-time data ingestion and processing" at bounding box center [470, 202] width 403 height 26
click at [269, 186] on input "b. Amazon Kinesis Data Streams for real-time data ingestion and processing" at bounding box center [269, 182] width 0 height 8
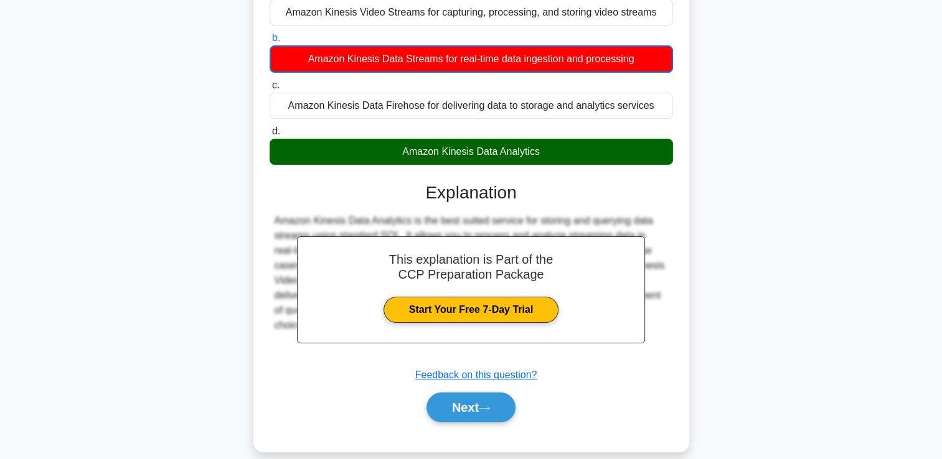
scroll to position [213, 0]
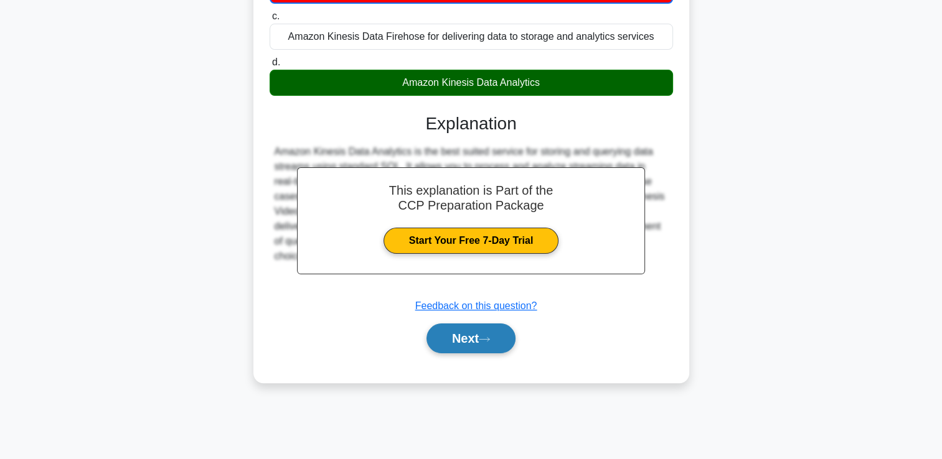
click at [472, 341] on button "Next" at bounding box center [470, 339] width 89 height 30
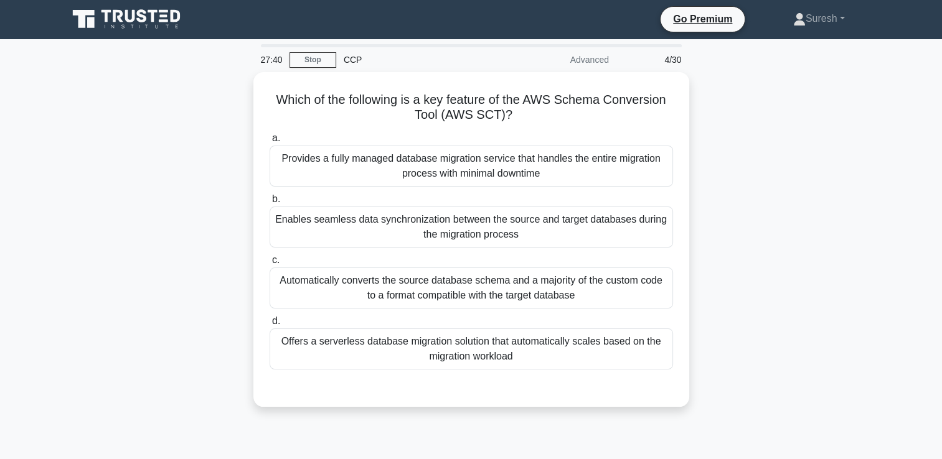
scroll to position [0, 0]
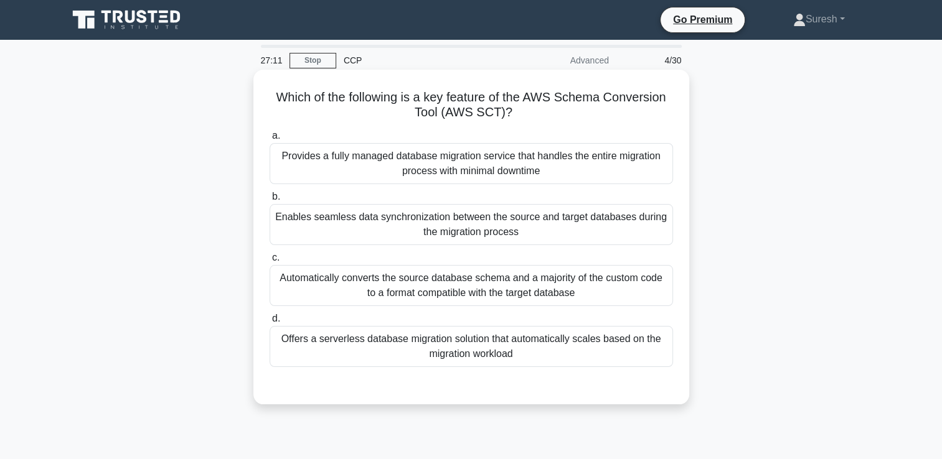
click at [606, 296] on div "Automatically converts the source database schema and a majority of the custom …" at bounding box center [470, 285] width 403 height 41
click at [269, 262] on input "c. Automatically converts the source database schema and a majority of the cust…" at bounding box center [269, 258] width 0 height 8
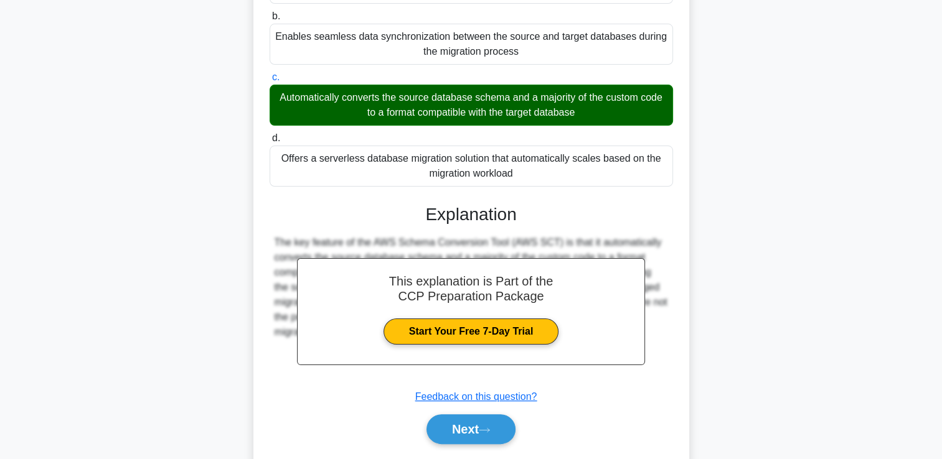
scroll to position [217, 0]
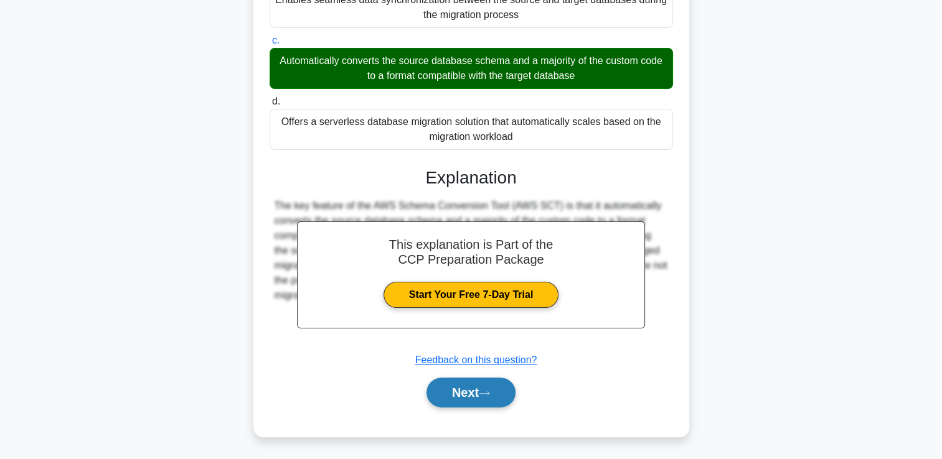
click at [467, 390] on button "Next" at bounding box center [470, 393] width 89 height 30
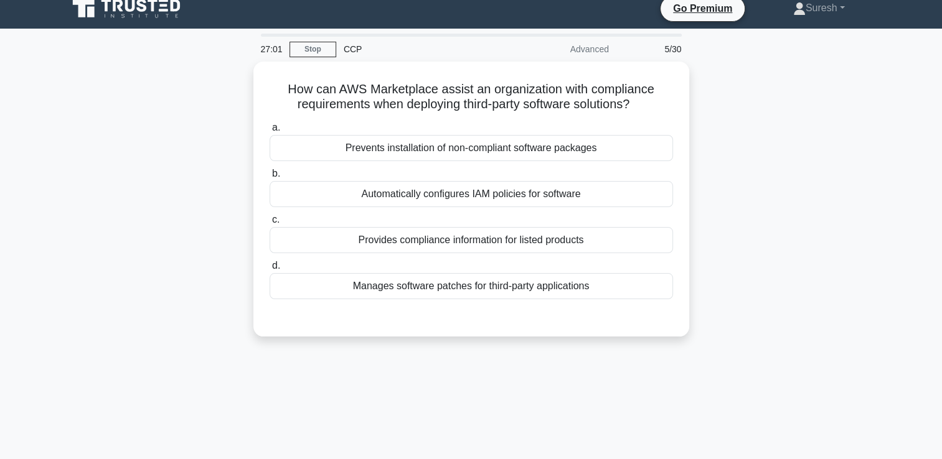
scroll to position [0, 0]
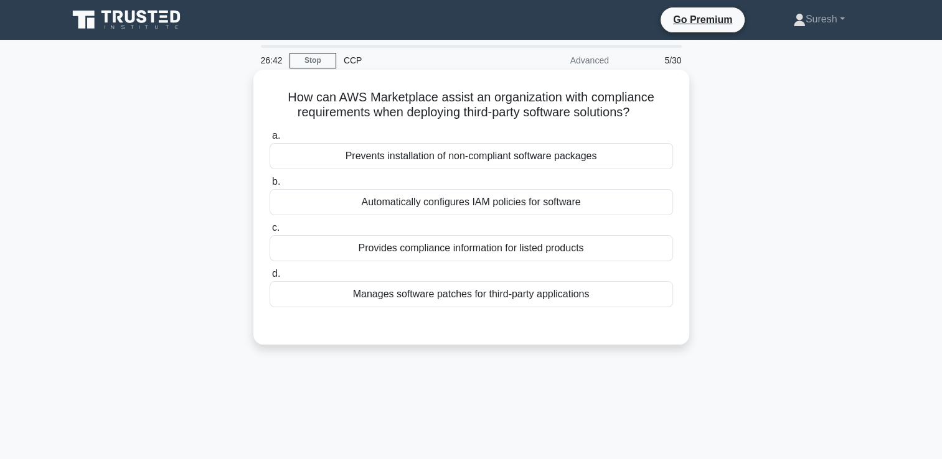
click at [485, 248] on div "Provides compliance information for listed products" at bounding box center [470, 248] width 403 height 26
click at [269, 232] on input "c. Provides compliance information for listed products" at bounding box center [269, 228] width 0 height 8
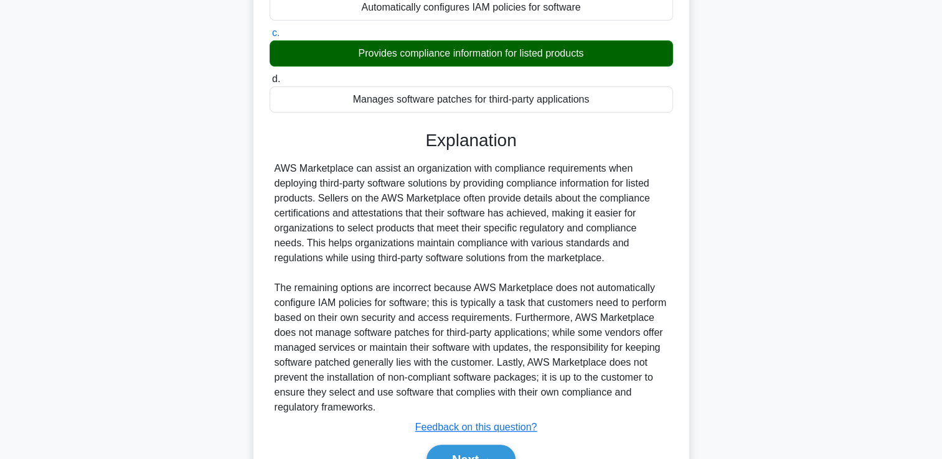
scroll to position [262, 0]
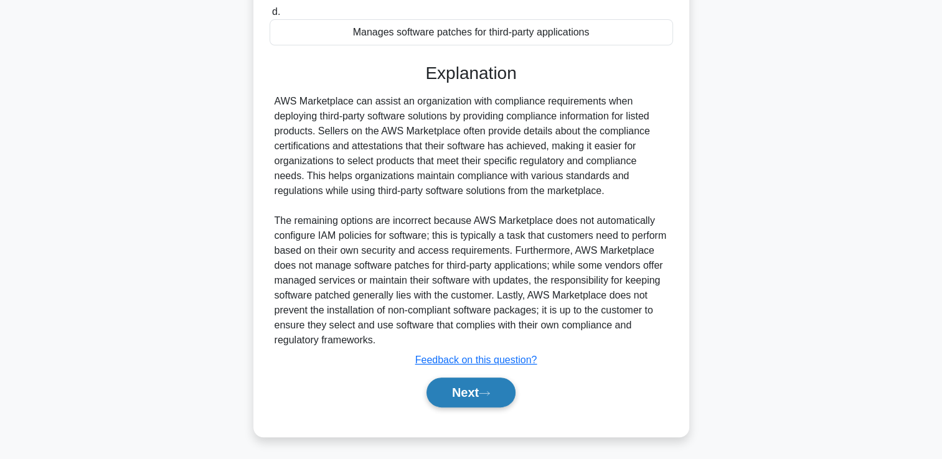
click at [467, 395] on button "Next" at bounding box center [470, 393] width 89 height 30
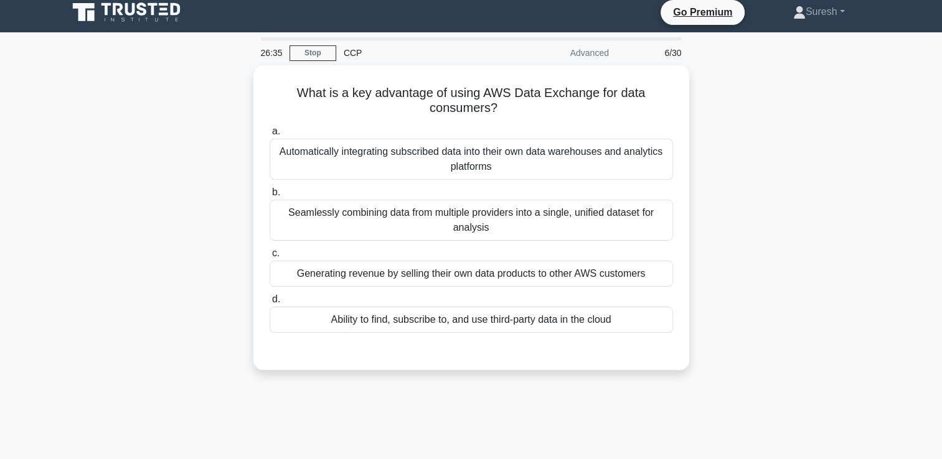
scroll to position [0, 0]
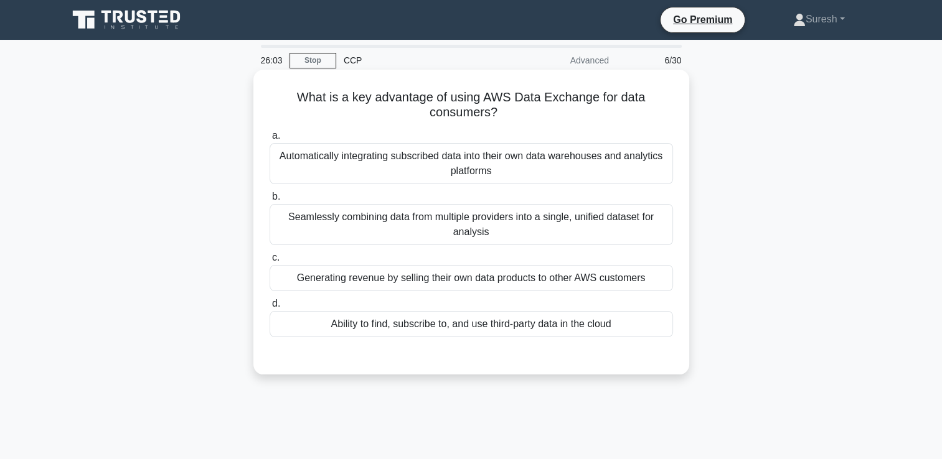
click at [550, 225] on div "Seamlessly combining data from multiple providers into a single, unified datase…" at bounding box center [470, 224] width 403 height 41
click at [269, 201] on input "b. Seamlessly combining data from multiple providers into a single, unified dat…" at bounding box center [269, 197] width 0 height 8
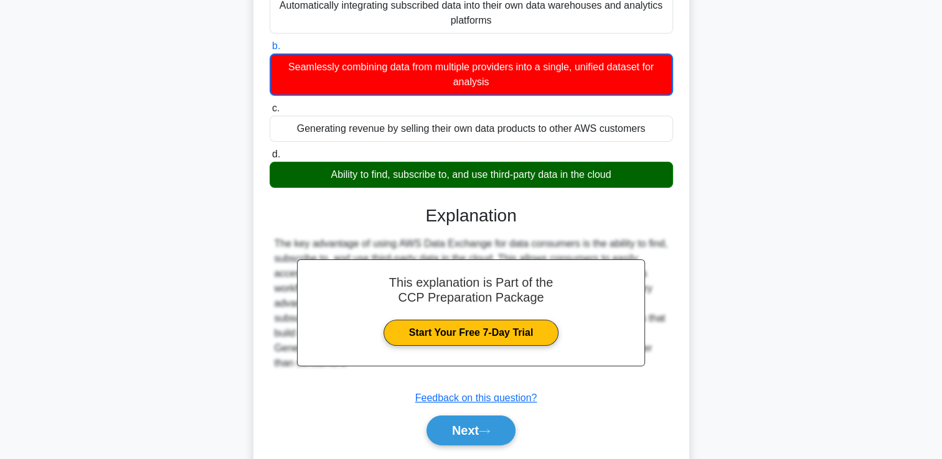
scroll to position [213, 0]
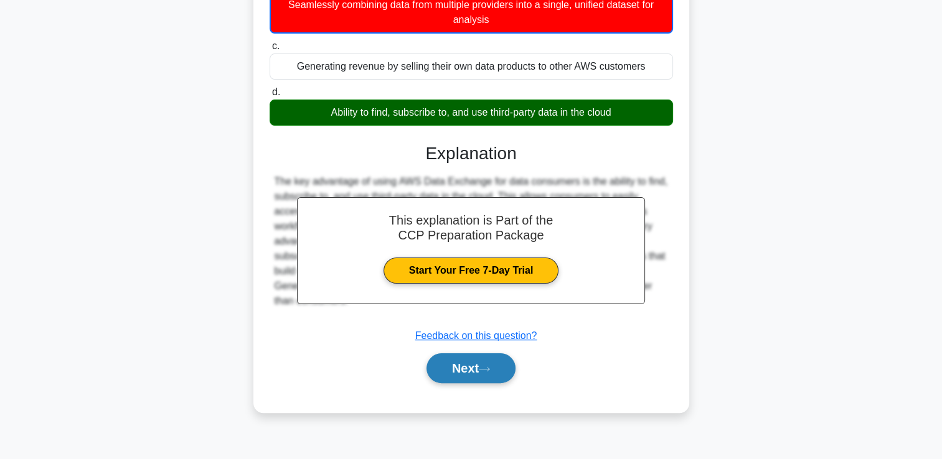
click at [469, 373] on button "Next" at bounding box center [470, 368] width 89 height 30
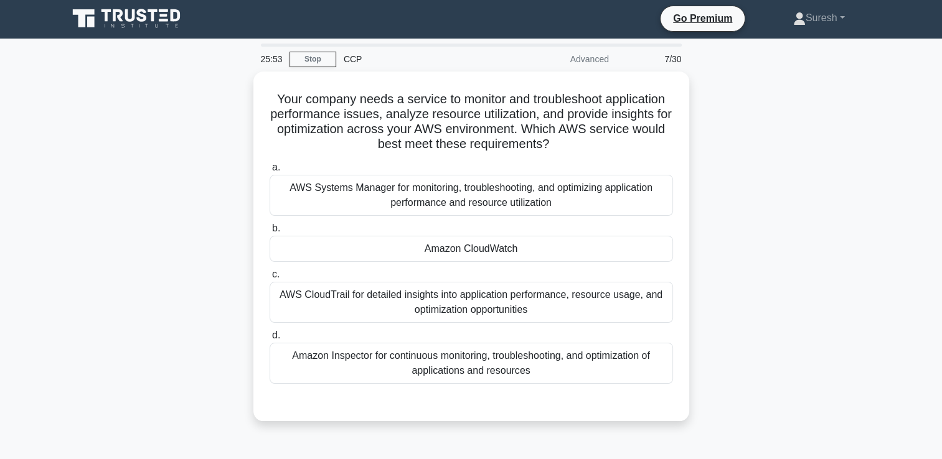
scroll to position [0, 0]
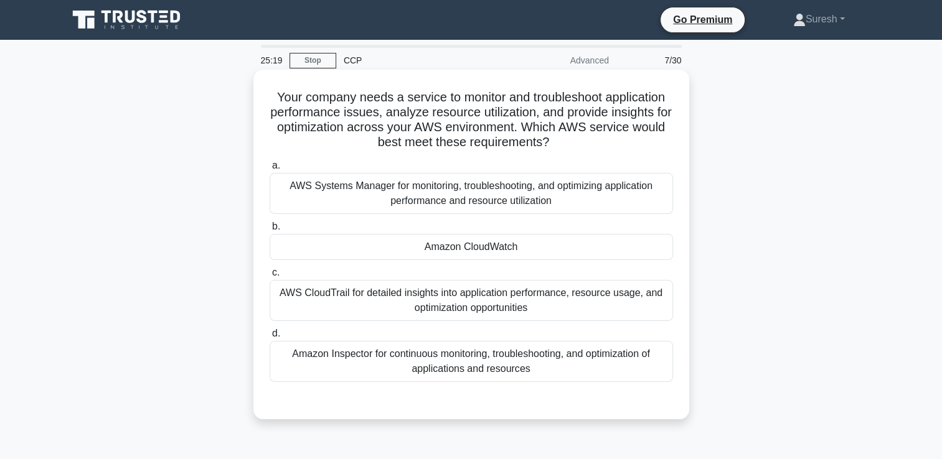
click at [615, 359] on div "Amazon Inspector for continuous monitoring, troubleshooting, and optimization o…" at bounding box center [470, 361] width 403 height 41
click at [269, 338] on input "d. Amazon Inspector for continuous monitoring, troubleshooting, and optimizatio…" at bounding box center [269, 334] width 0 height 8
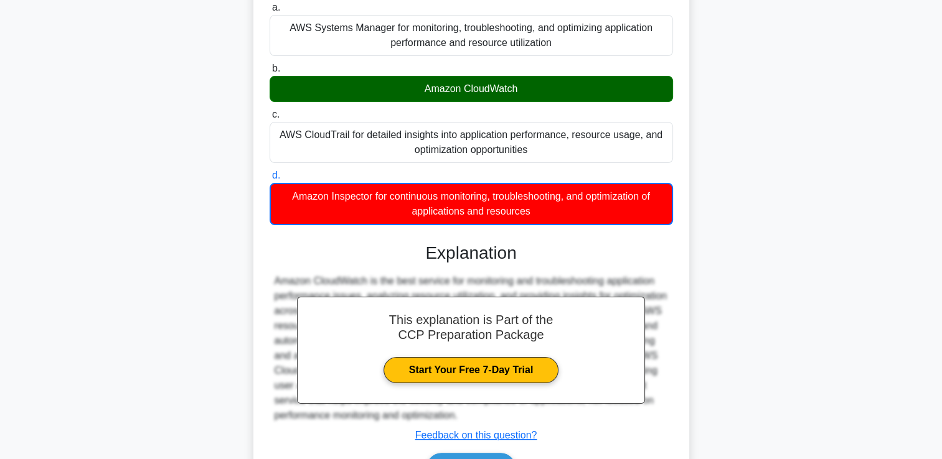
scroll to position [233, 0]
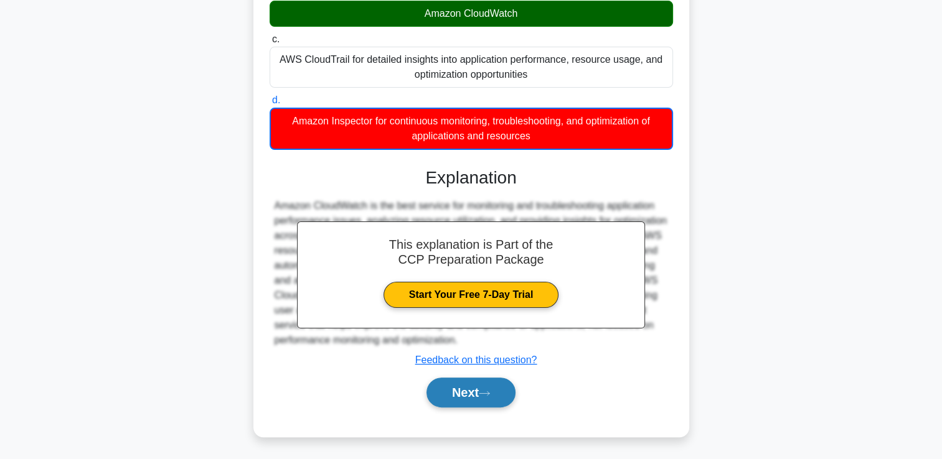
click at [455, 390] on button "Next" at bounding box center [470, 393] width 89 height 30
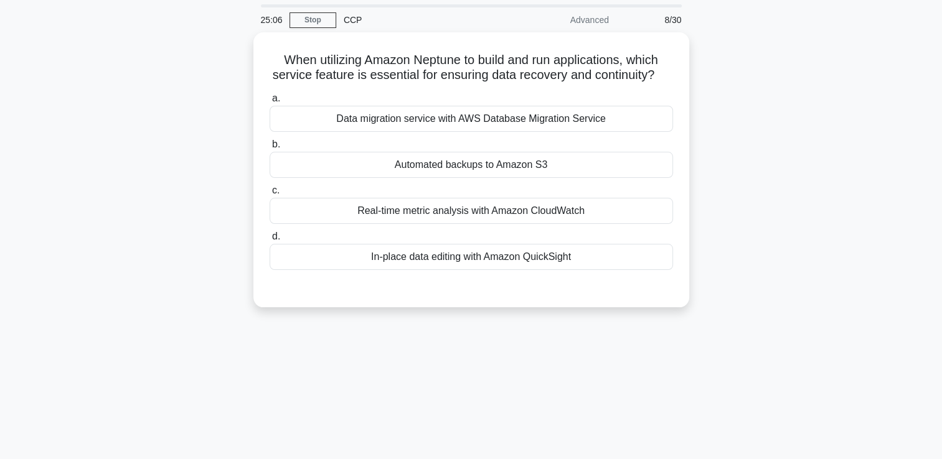
scroll to position [40, 0]
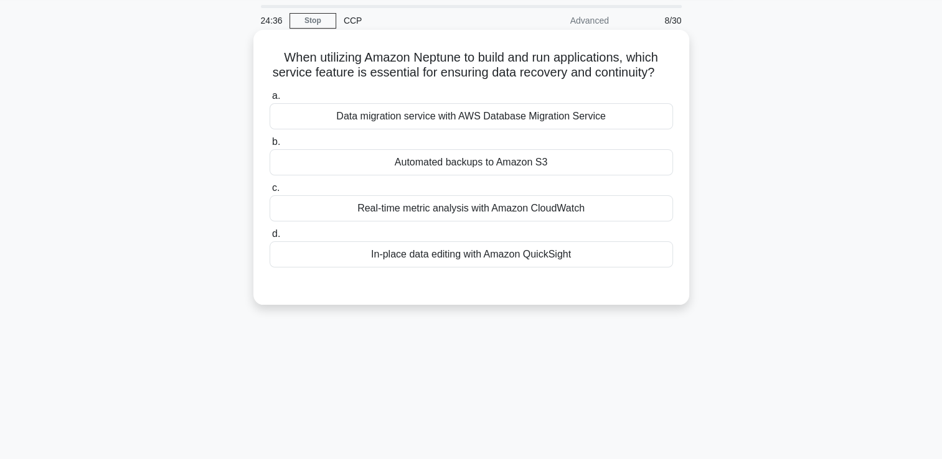
click at [558, 222] on div "Real-time metric analysis with Amazon CloudWatch" at bounding box center [470, 208] width 403 height 26
click at [269, 192] on input "c. Real-time metric analysis with Amazon CloudWatch" at bounding box center [269, 188] width 0 height 8
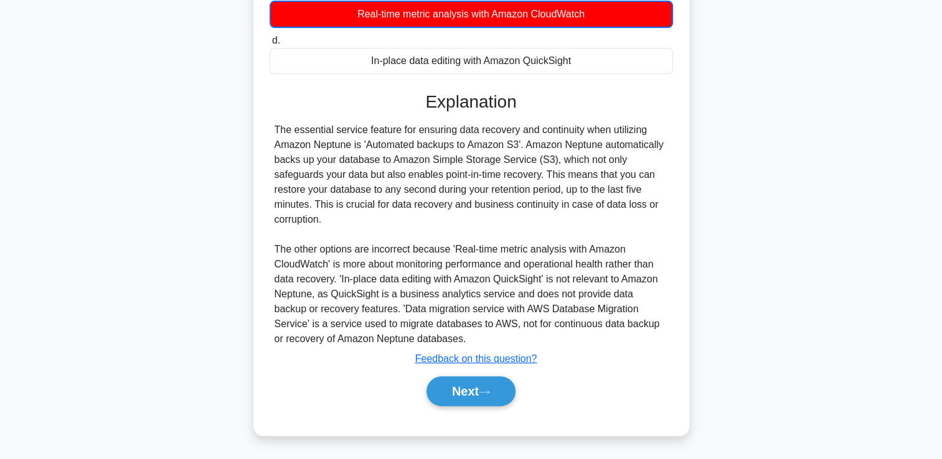
scroll to position [248, 0]
click at [445, 392] on button "Next" at bounding box center [470, 392] width 89 height 30
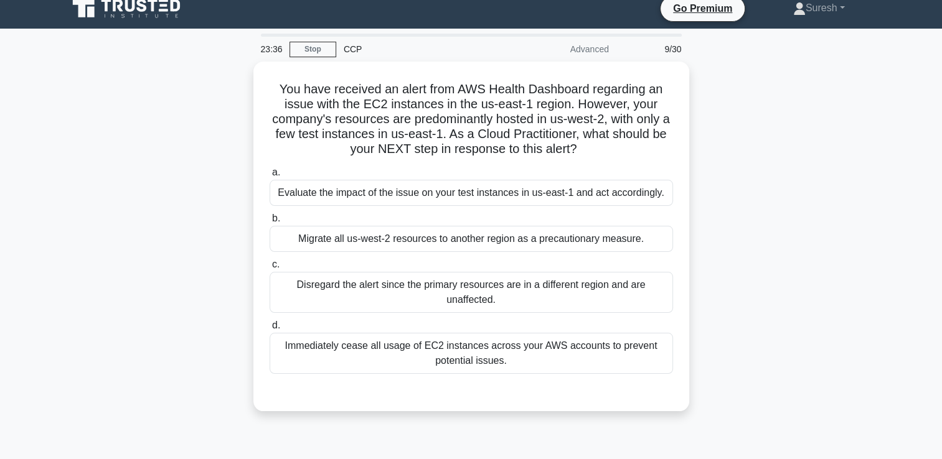
scroll to position [12, 0]
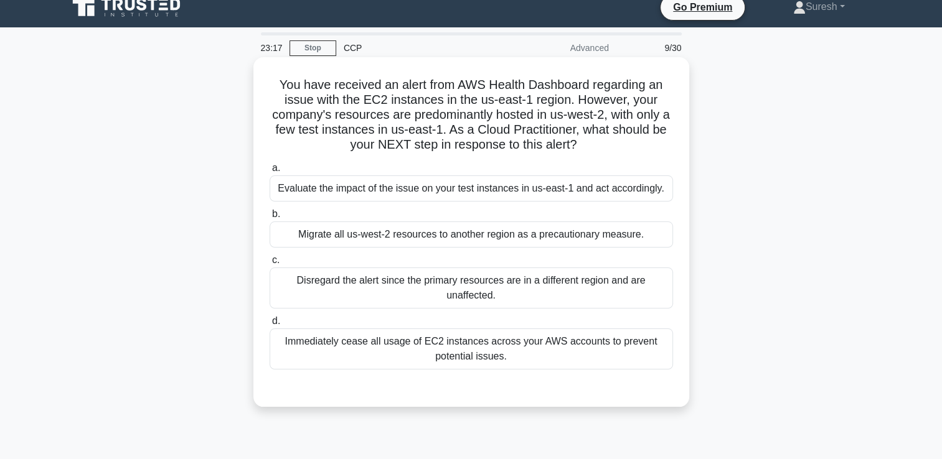
click at [629, 185] on div "Evaluate the impact of the issue on your test instances in us-east-1 and act ac…" at bounding box center [470, 189] width 403 height 26
click at [269, 172] on input "a. Evaluate the impact of the issue on your test instances in us-east-1 and act…" at bounding box center [269, 168] width 0 height 8
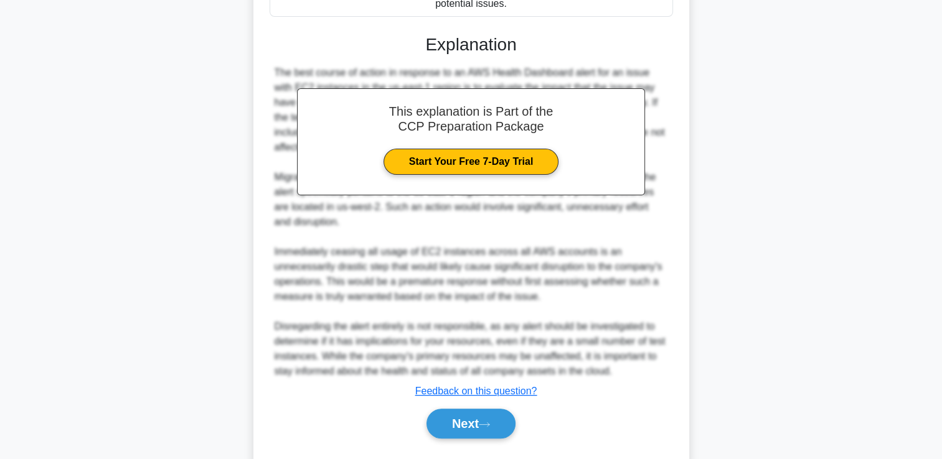
scroll to position [396, 0]
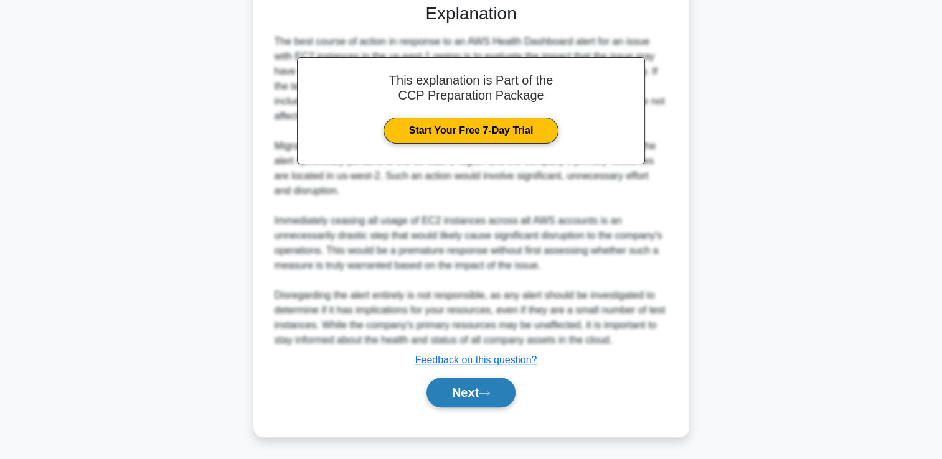
click at [473, 390] on button "Next" at bounding box center [470, 393] width 89 height 30
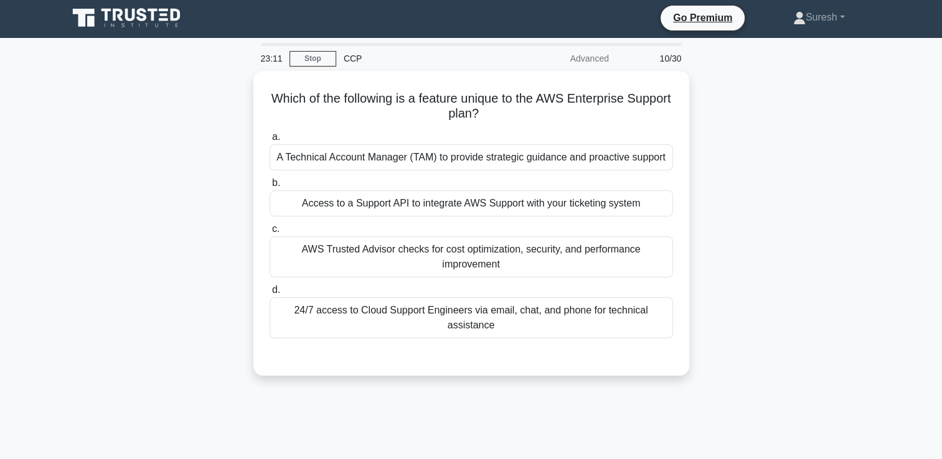
scroll to position [0, 0]
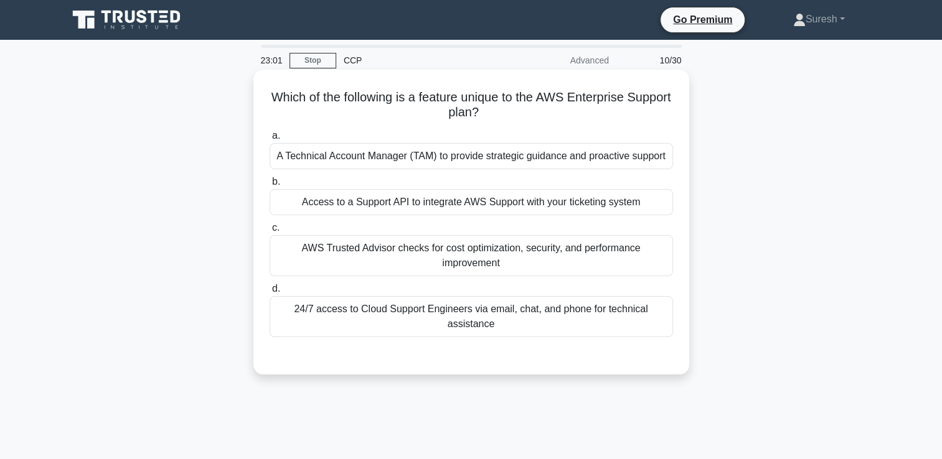
click at [565, 317] on div "24/7 access to Cloud Support Engineers via email, chat, and phone for technical…" at bounding box center [470, 316] width 403 height 41
click at [269, 293] on input "d. 24/7 access to Cloud Support Engineers via email, chat, and phone for techni…" at bounding box center [269, 289] width 0 height 8
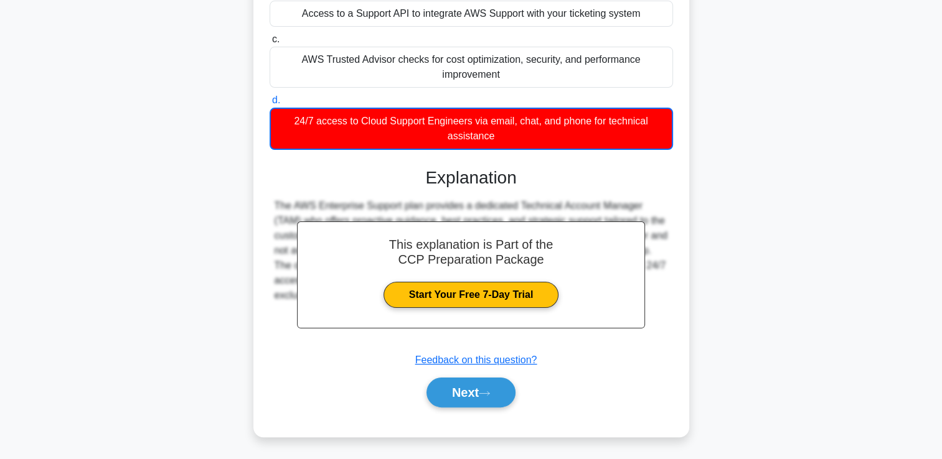
scroll to position [213, 0]
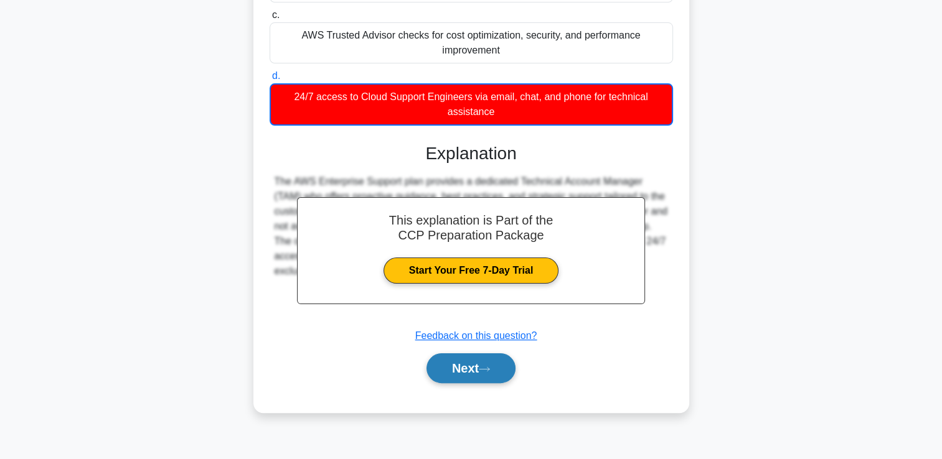
click at [467, 382] on button "Next" at bounding box center [470, 368] width 89 height 30
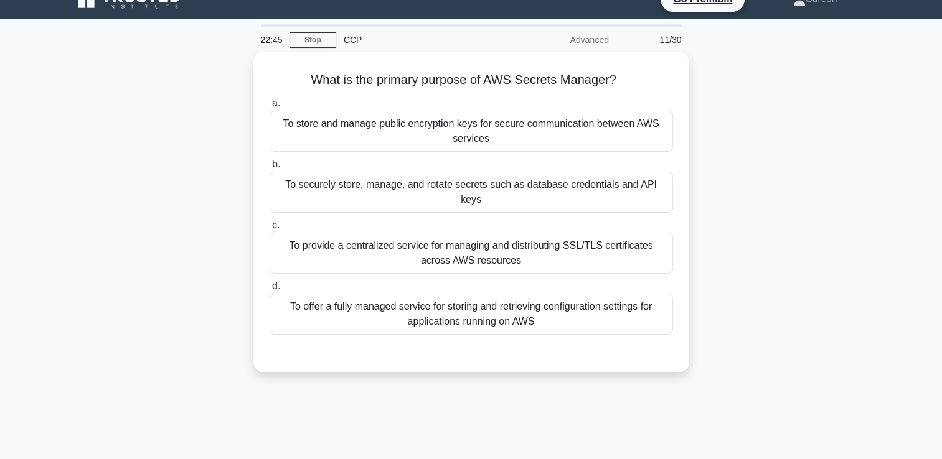
scroll to position [0, 0]
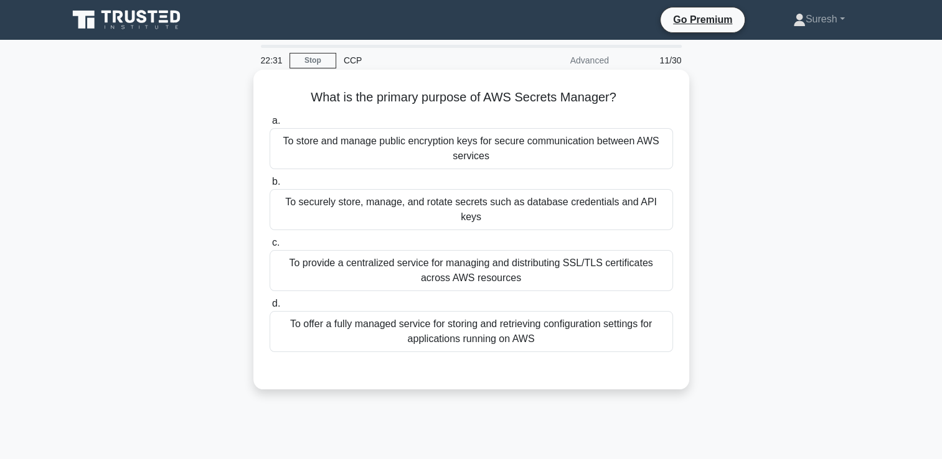
click at [485, 315] on div "To offer a fully managed service for storing and retrieving configuration setti…" at bounding box center [470, 331] width 403 height 41
click at [269, 308] on input "d. To offer a fully managed service for storing and retrieving configuration se…" at bounding box center [269, 304] width 0 height 8
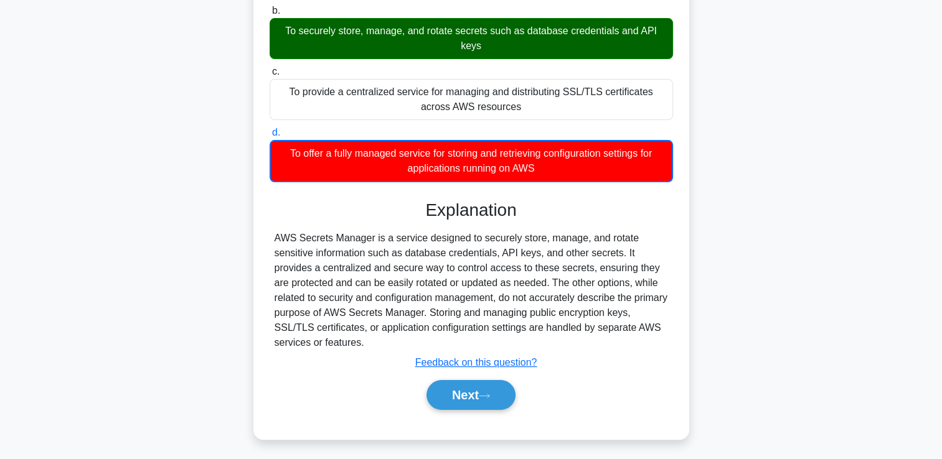
scroll to position [174, 0]
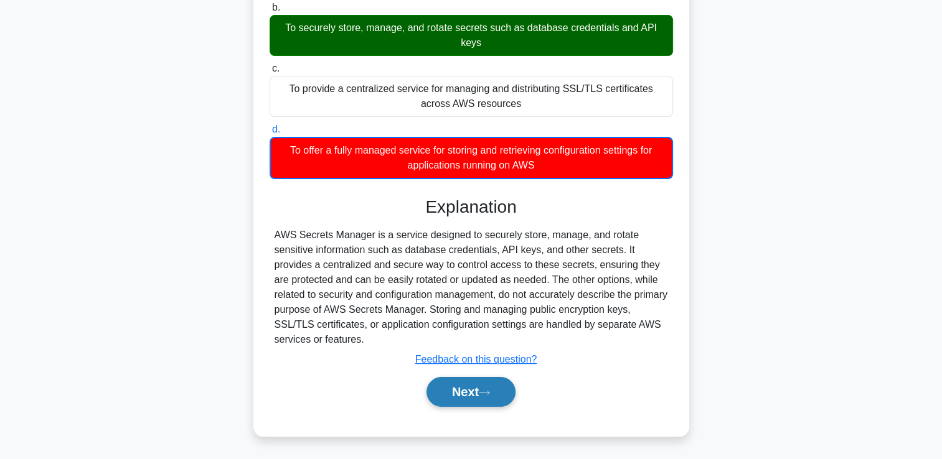
click at [452, 388] on button "Next" at bounding box center [470, 392] width 89 height 30
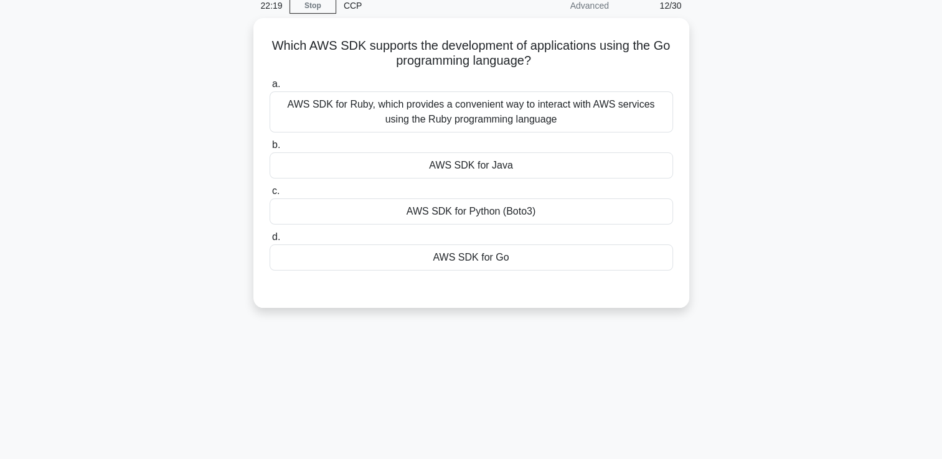
scroll to position [0, 0]
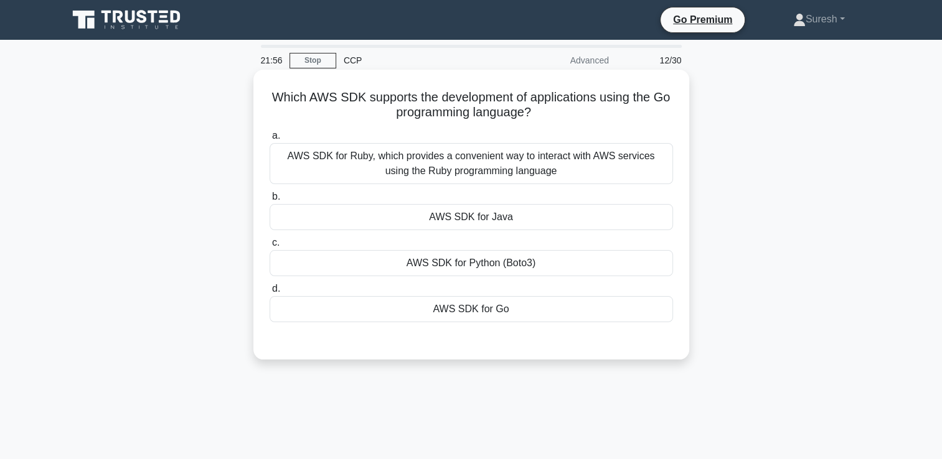
click at [469, 308] on div "AWS SDK for Go" at bounding box center [470, 309] width 403 height 26
click at [269, 293] on input "d. AWS SDK for Go" at bounding box center [269, 289] width 0 height 8
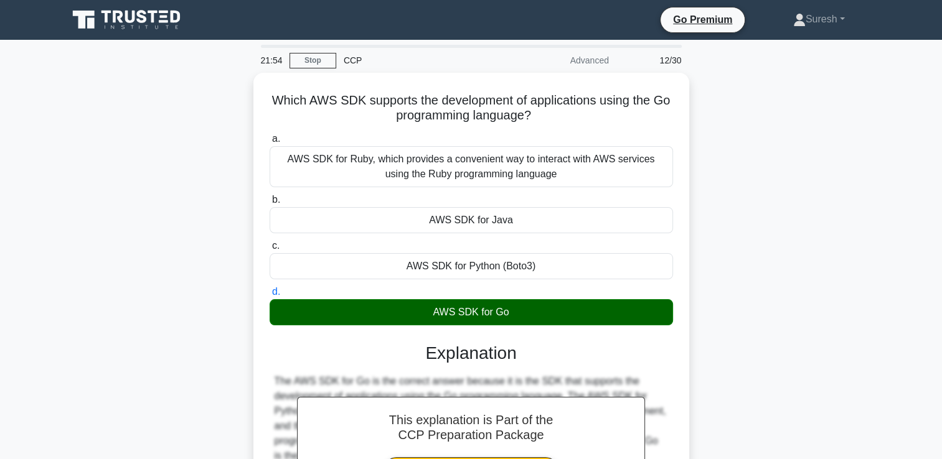
scroll to position [213, 0]
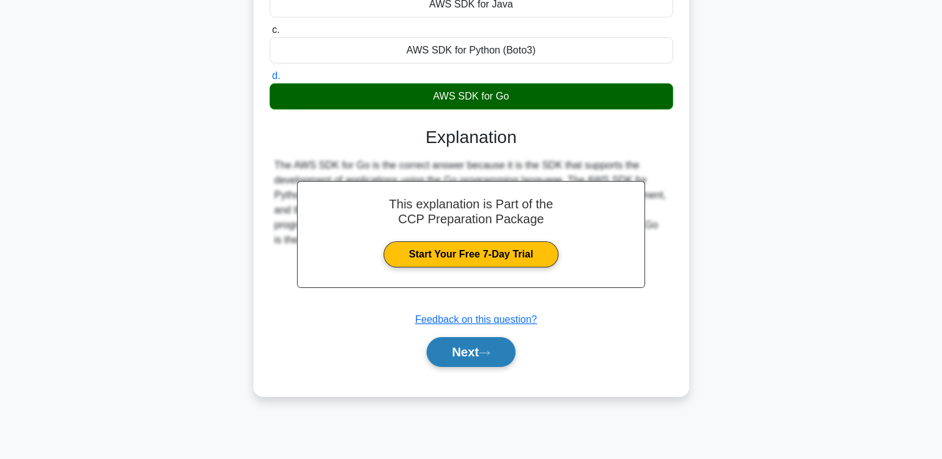
click at [466, 349] on button "Next" at bounding box center [470, 352] width 89 height 30
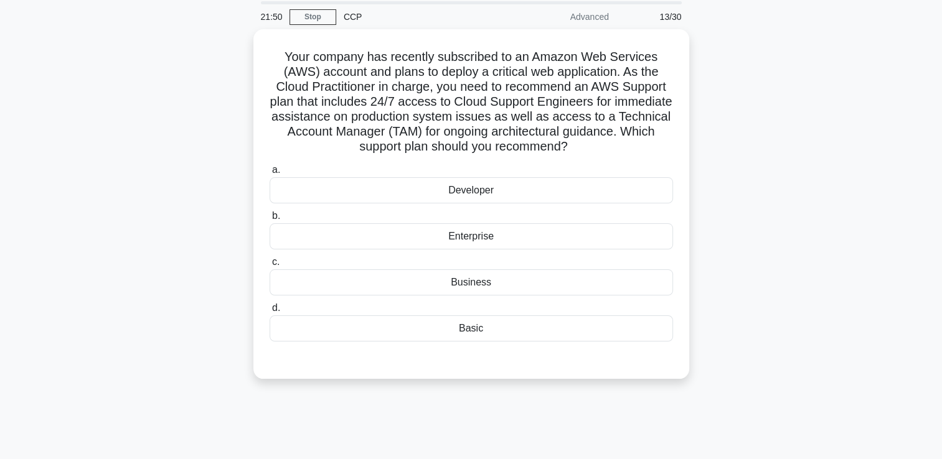
scroll to position [40, 0]
click at [464, 237] on div "Enterprise" at bounding box center [470, 237] width 403 height 26
click at [269, 221] on input "b. Enterprise" at bounding box center [269, 217] width 0 height 8
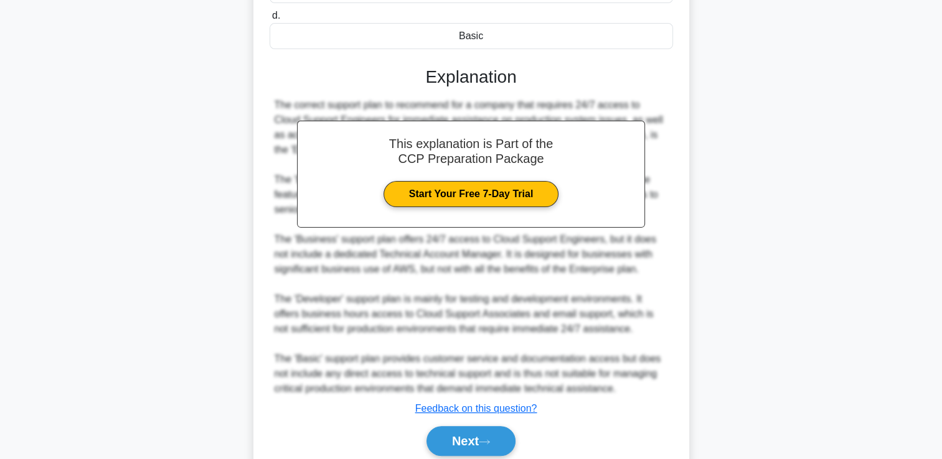
scroll to position [338, 0]
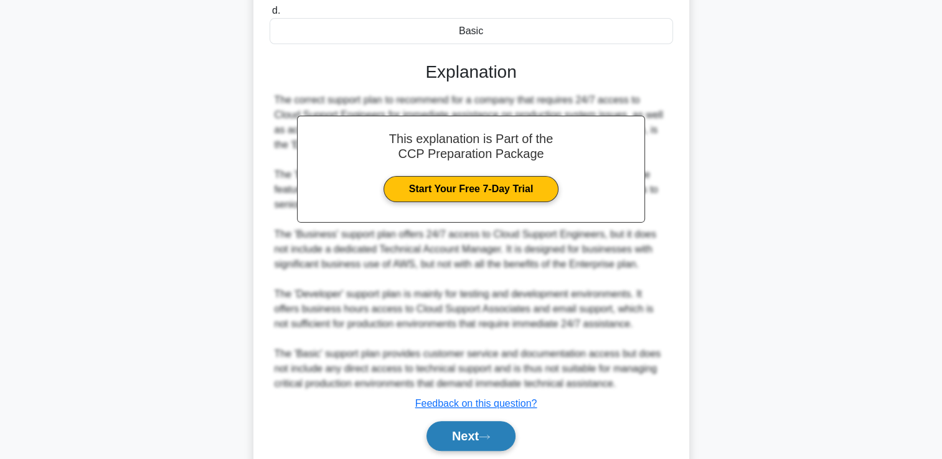
click at [467, 434] on button "Next" at bounding box center [470, 436] width 89 height 30
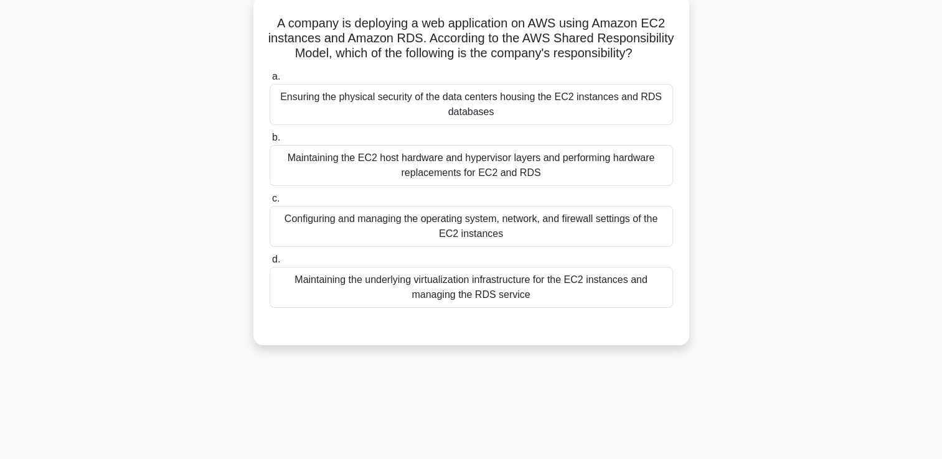
scroll to position [80, 0]
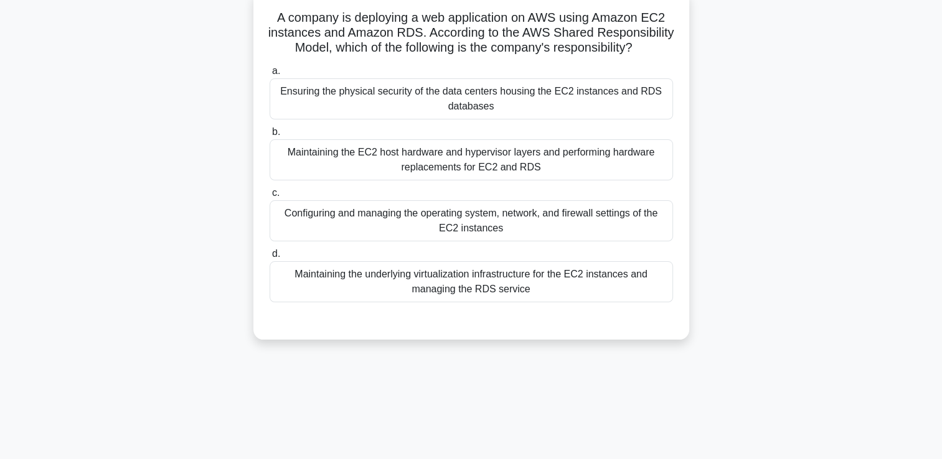
click at [512, 233] on div "Configuring and managing the operating system, network, and firewall settings o…" at bounding box center [470, 220] width 403 height 41
click at [269, 197] on input "c. Configuring and managing the operating system, network, and firewall setting…" at bounding box center [269, 193] width 0 height 8
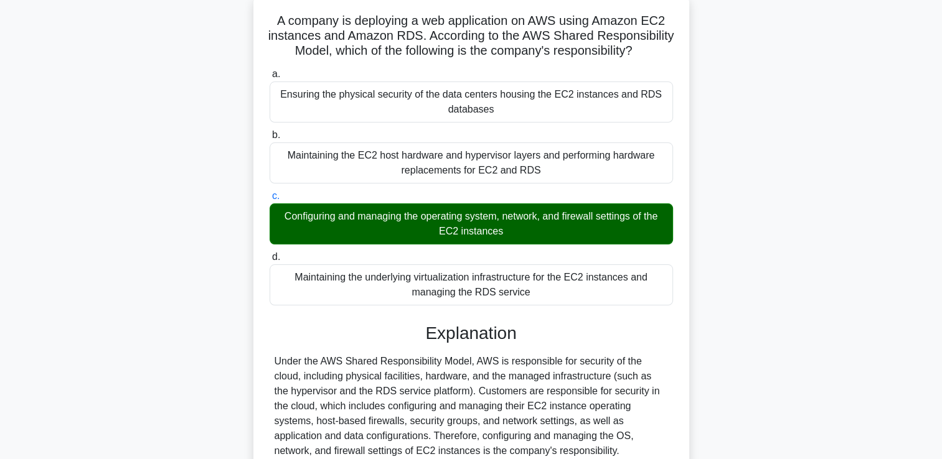
scroll to position [213, 0]
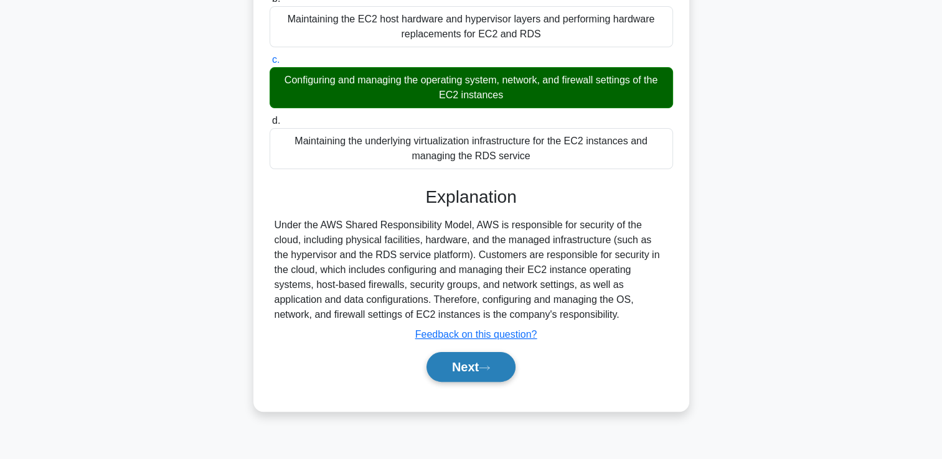
click at [463, 382] on button "Next" at bounding box center [470, 367] width 89 height 30
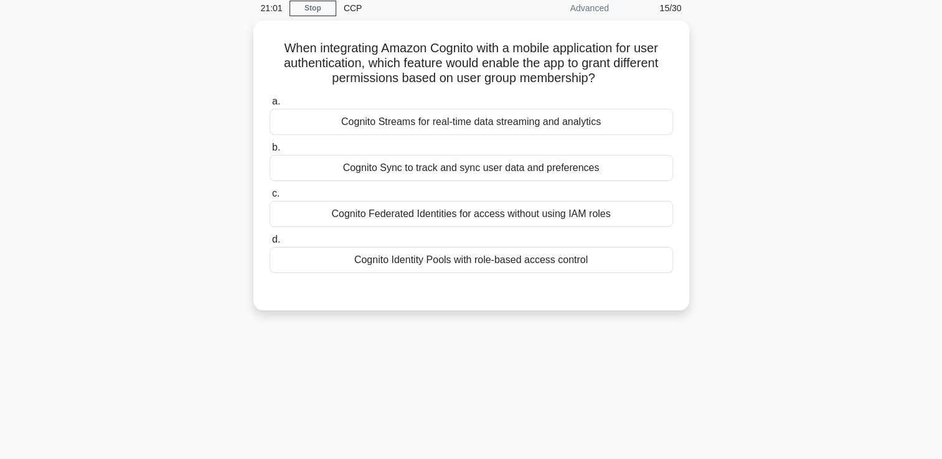
scroll to position [52, 0]
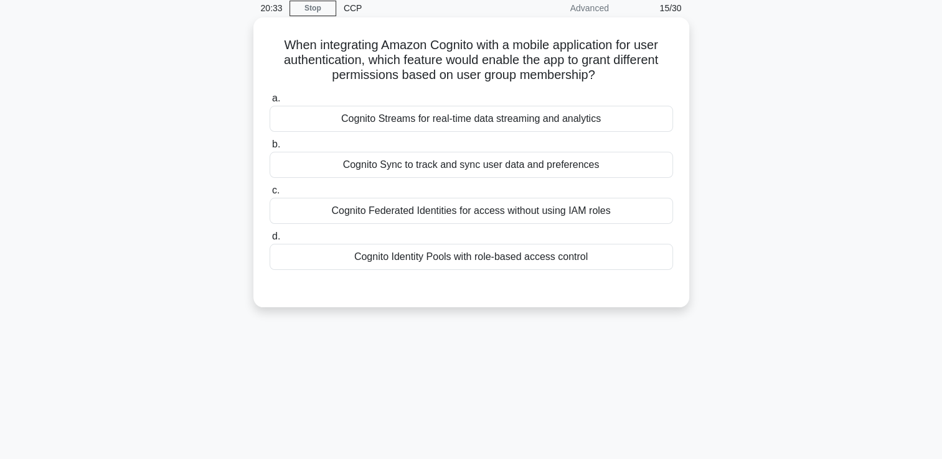
click at [466, 260] on div "Cognito Identity Pools with role-based access control" at bounding box center [470, 257] width 403 height 26
click at [269, 241] on input "d. Cognito Identity Pools with role-based access control" at bounding box center [269, 237] width 0 height 8
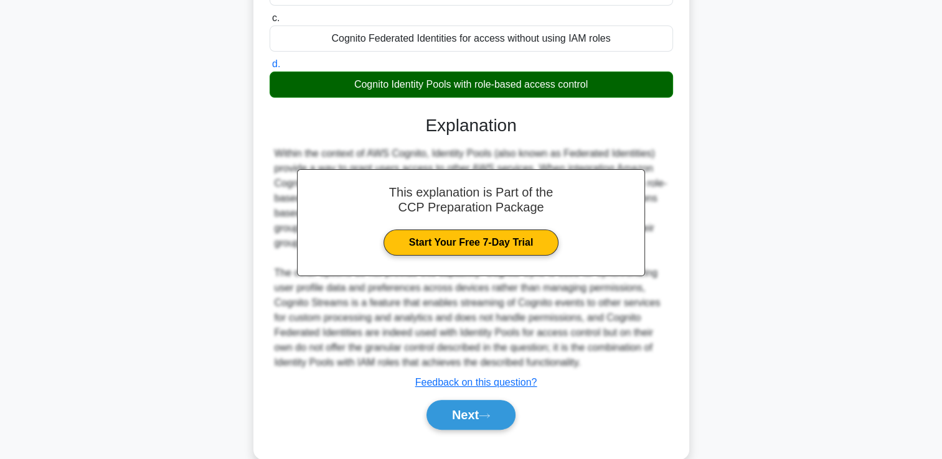
scroll to position [247, 0]
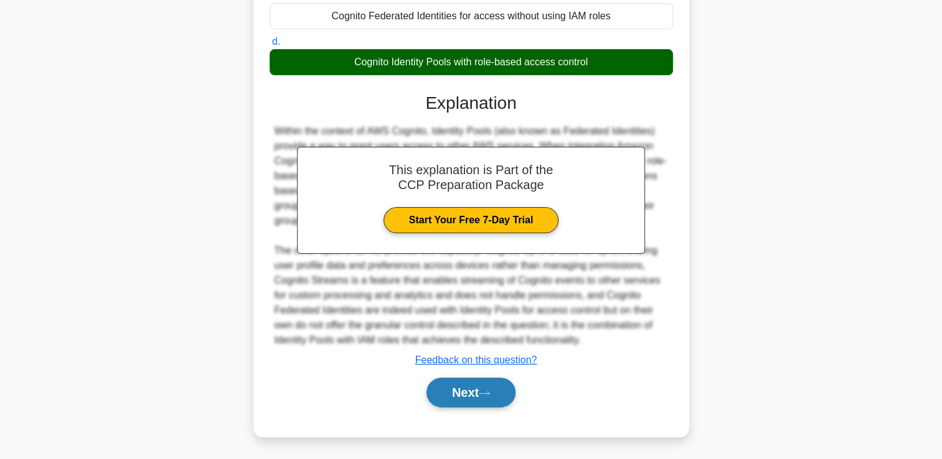
click at [459, 390] on button "Next" at bounding box center [470, 393] width 89 height 30
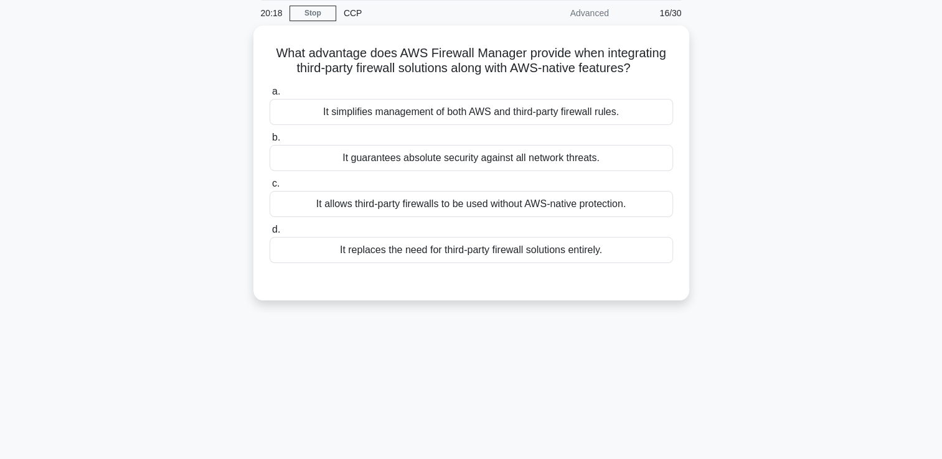
scroll to position [47, 0]
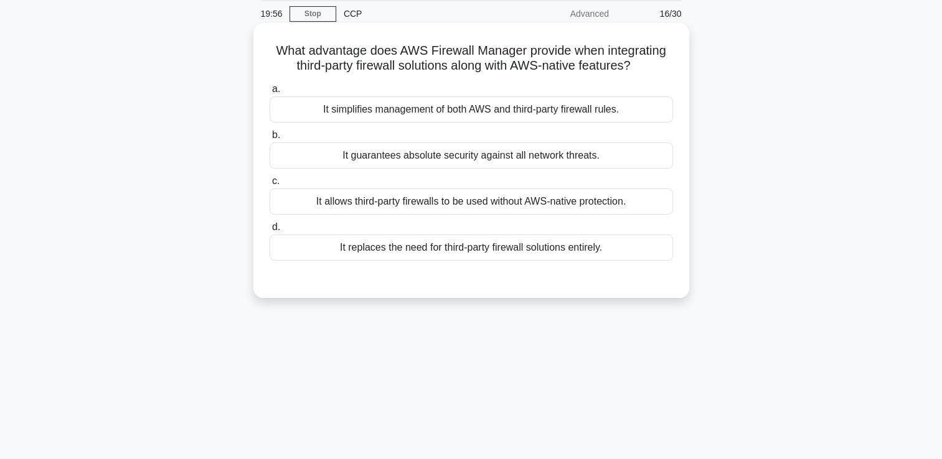
click at [518, 113] on div "It simplifies management of both AWS and third-party firewall rules." at bounding box center [470, 109] width 403 height 26
click at [269, 93] on input "a. It simplifies management of both AWS and third-party firewall rules." at bounding box center [269, 89] width 0 height 8
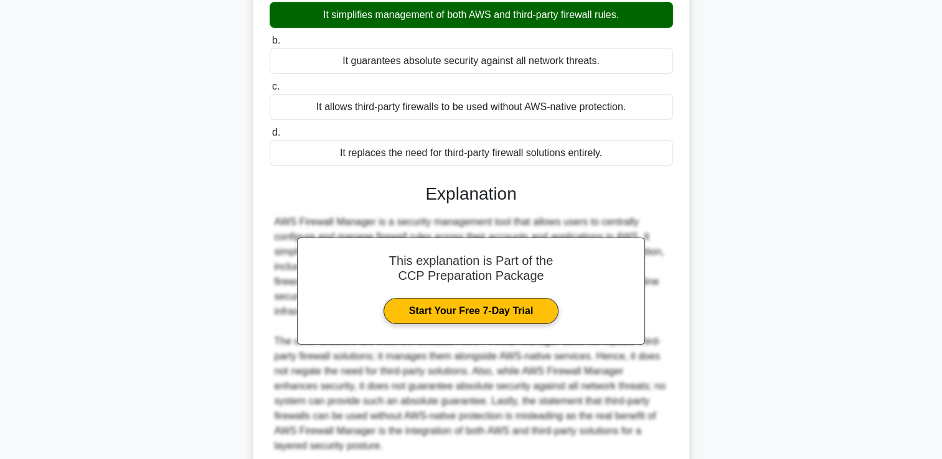
scroll to position [247, 0]
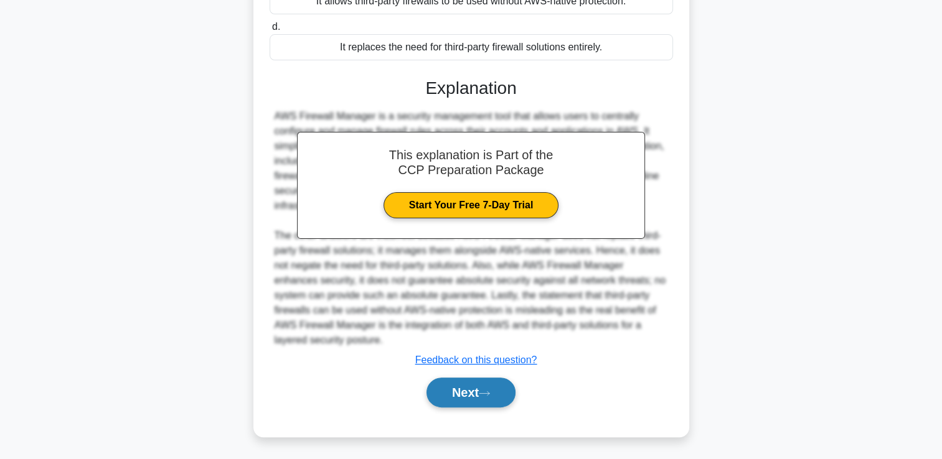
click at [461, 388] on button "Next" at bounding box center [470, 393] width 89 height 30
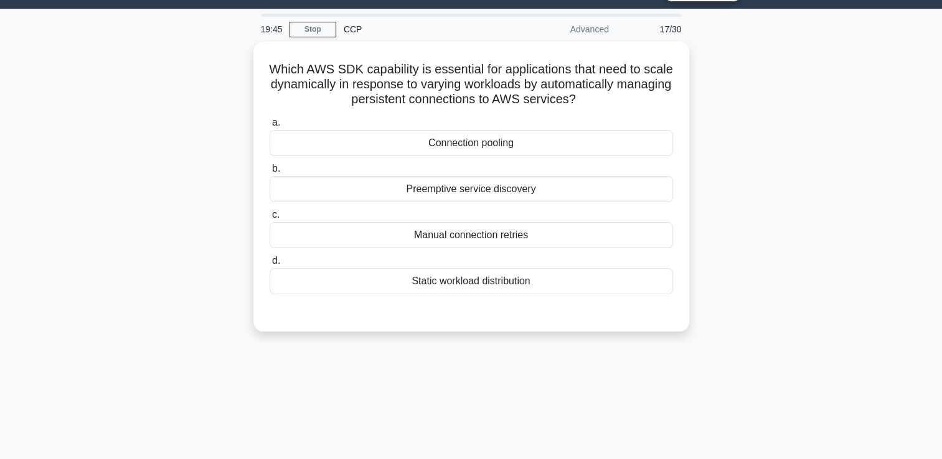
scroll to position [32, 0]
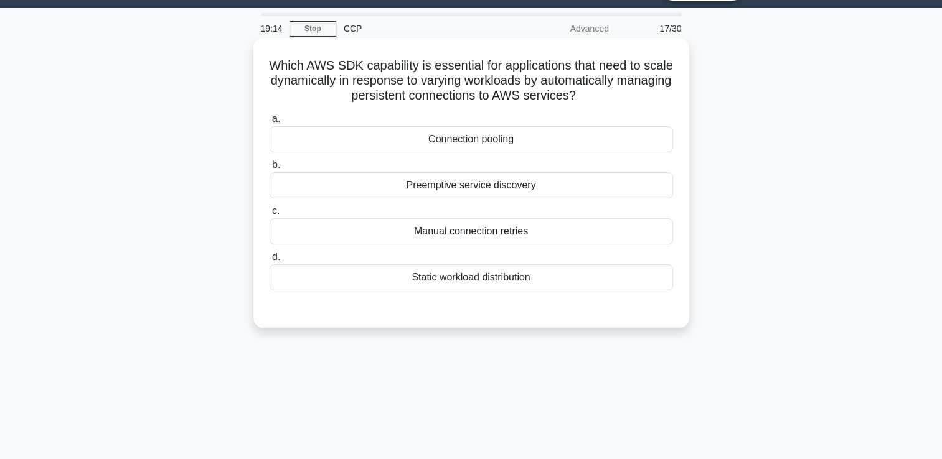
click at [513, 190] on div "Preemptive service discovery" at bounding box center [470, 185] width 403 height 26
click at [269, 169] on input "b. Preemptive service discovery" at bounding box center [269, 165] width 0 height 8
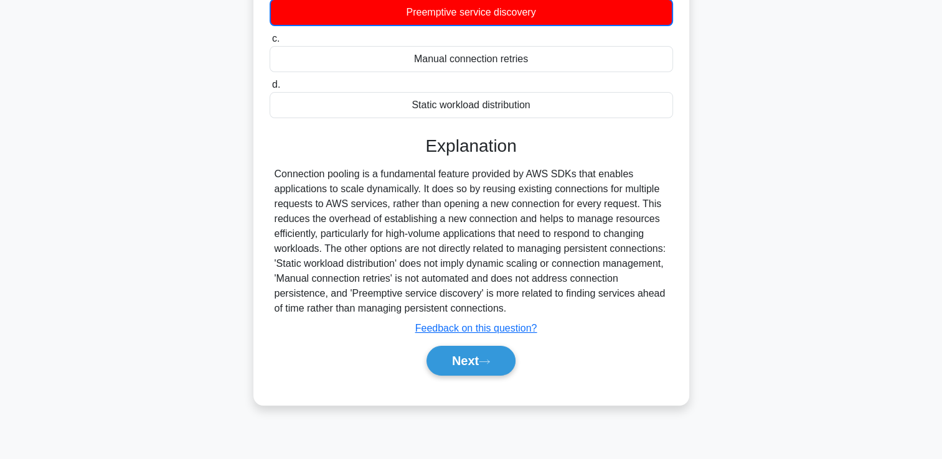
scroll to position [209, 0]
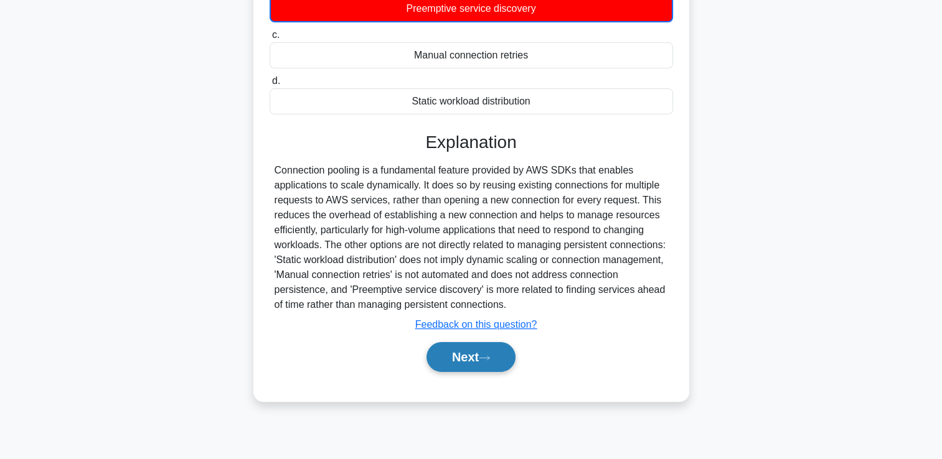
click at [451, 357] on button "Next" at bounding box center [470, 357] width 89 height 30
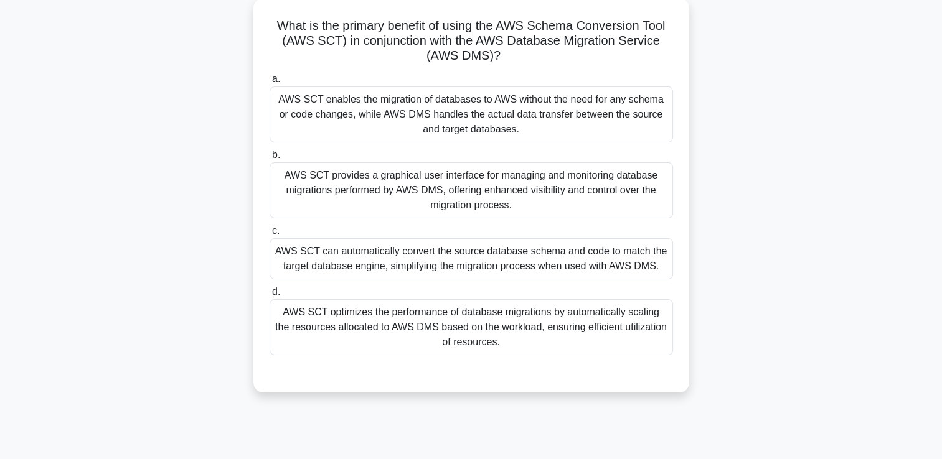
scroll to position [75, 0]
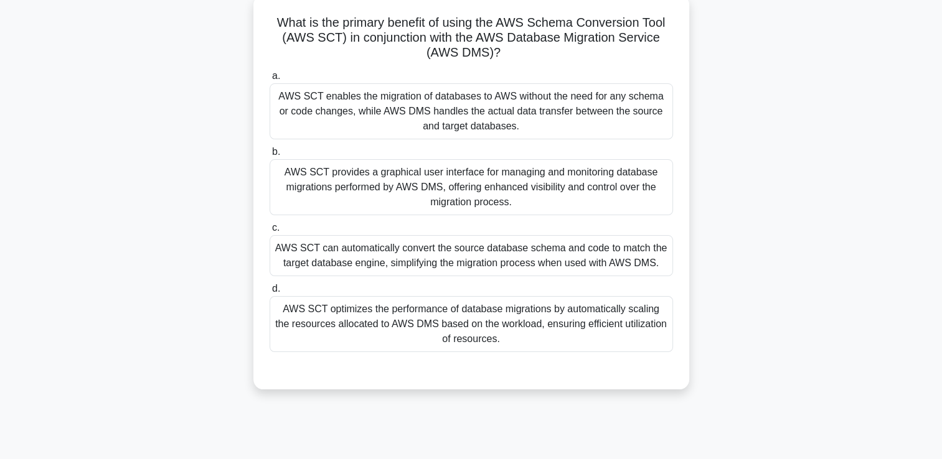
click at [489, 256] on div "AWS SCT can automatically convert the source database schema and code to match …" at bounding box center [470, 255] width 403 height 41
click at [269, 232] on input "c. AWS SCT can automatically convert the source database schema and code to mat…" at bounding box center [269, 228] width 0 height 8
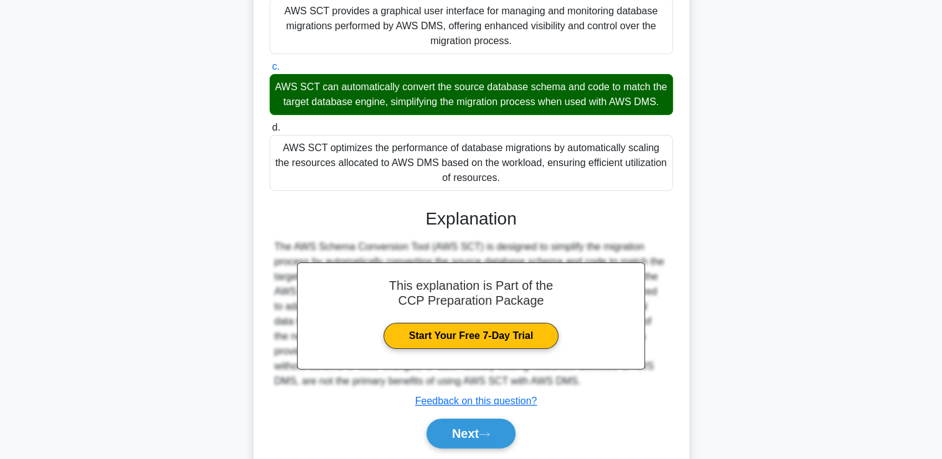
scroll to position [292, 0]
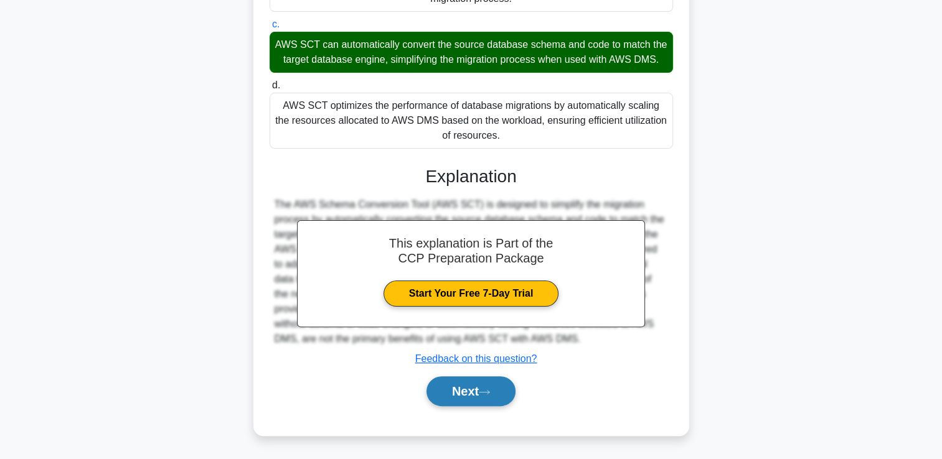
click at [462, 390] on button "Next" at bounding box center [470, 392] width 89 height 30
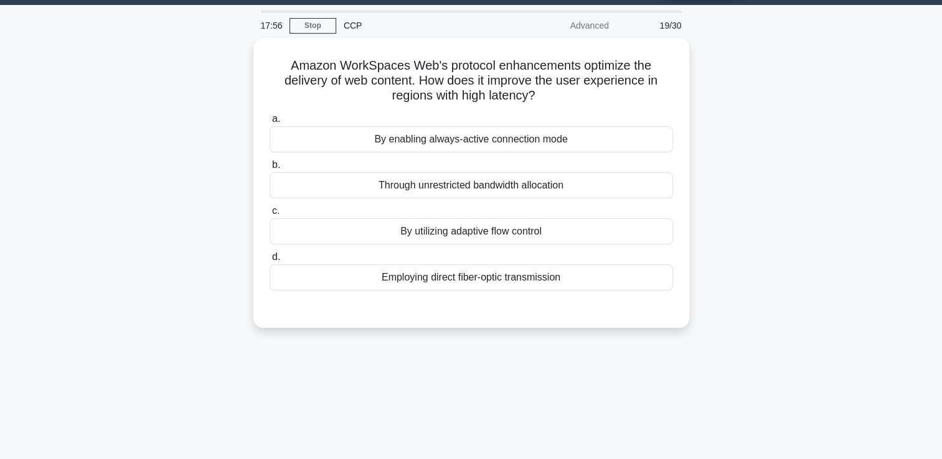
scroll to position [34, 0]
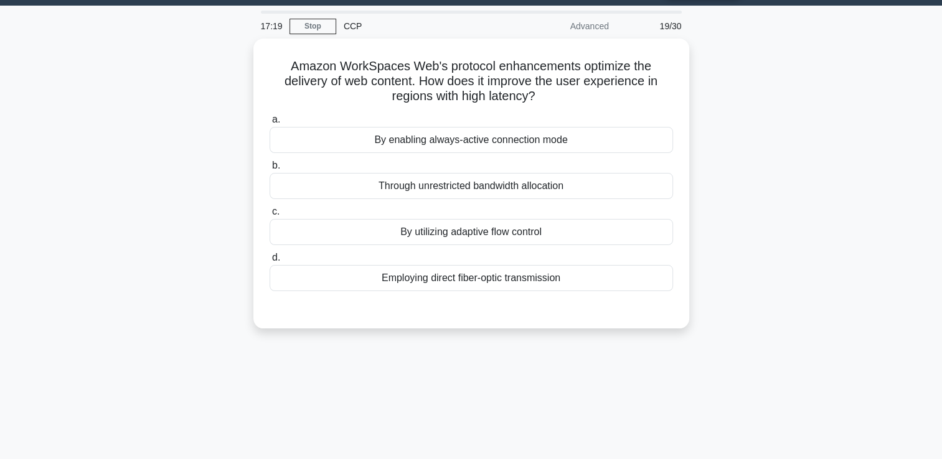
click at [739, 236] on div "Amazon WorkSpaces Web's protocol enhancements optimize the delivery of web cont…" at bounding box center [471, 191] width 822 height 305
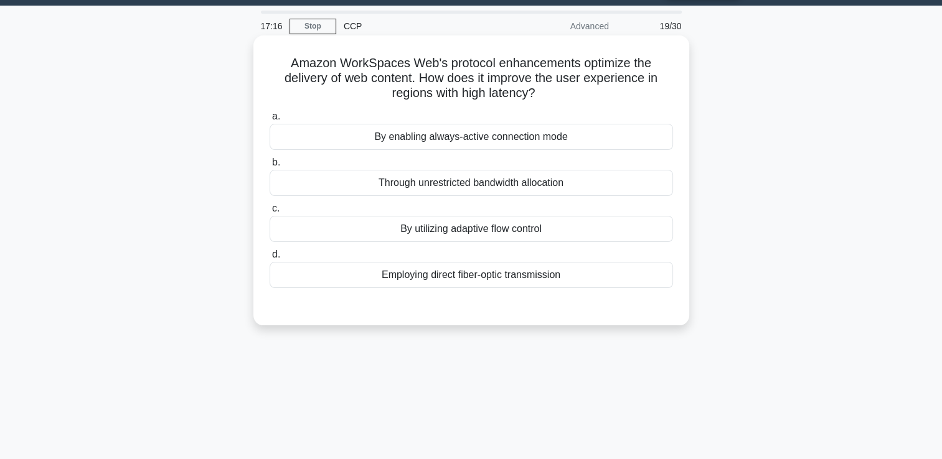
click at [513, 230] on div "By utilizing adaptive flow control" at bounding box center [470, 229] width 403 height 26
click at [269, 213] on input "c. By utilizing adaptive flow control" at bounding box center [269, 209] width 0 height 8
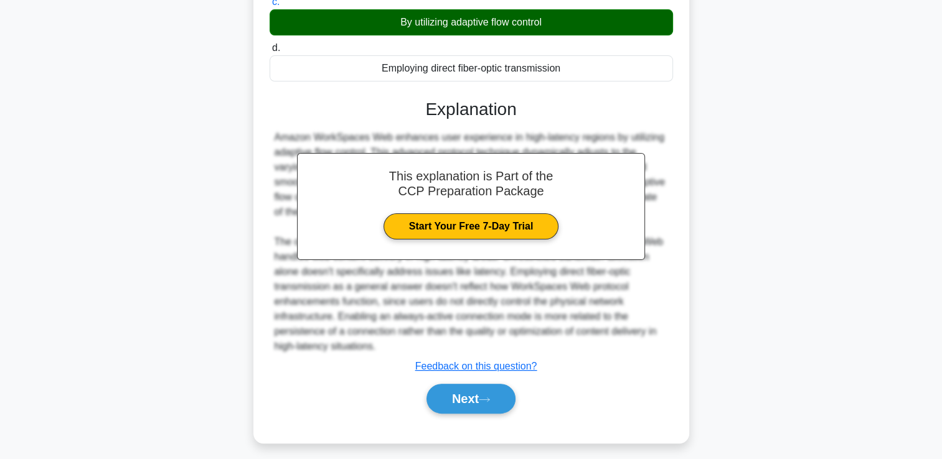
scroll to position [247, 0]
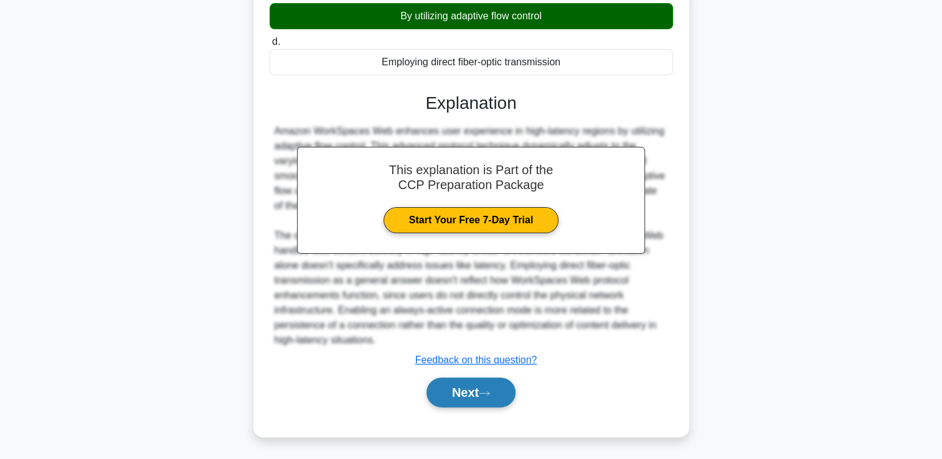
click at [458, 395] on button "Next" at bounding box center [470, 393] width 89 height 30
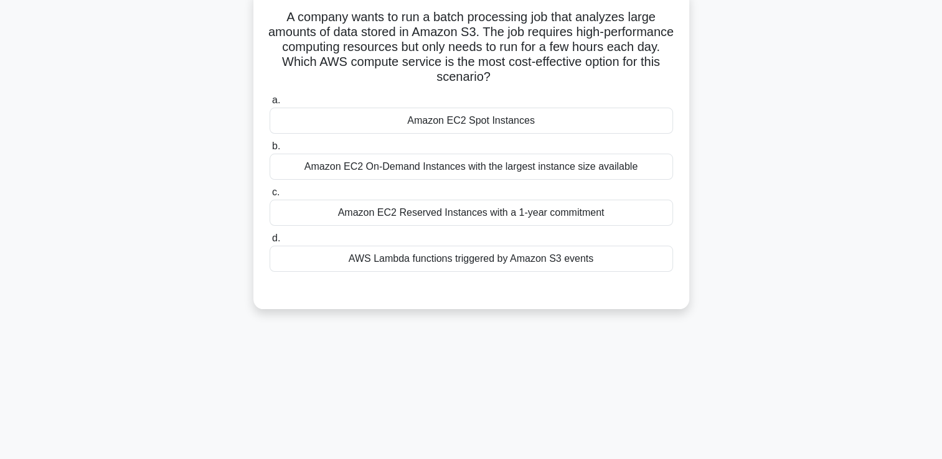
scroll to position [82, 0]
click at [505, 115] on div "Amazon EC2 Spot Instances" at bounding box center [470, 119] width 403 height 26
click at [269, 103] on input "a. Amazon EC2 Spot Instances" at bounding box center [269, 99] width 0 height 8
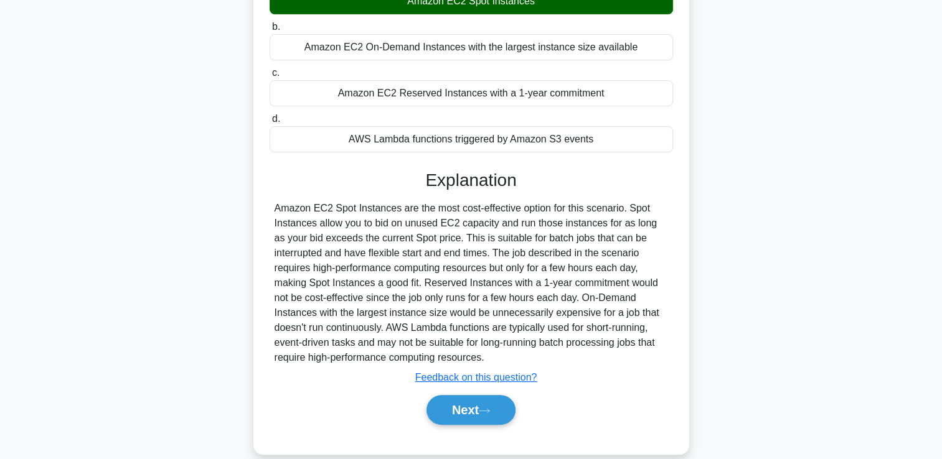
scroll to position [217, 0]
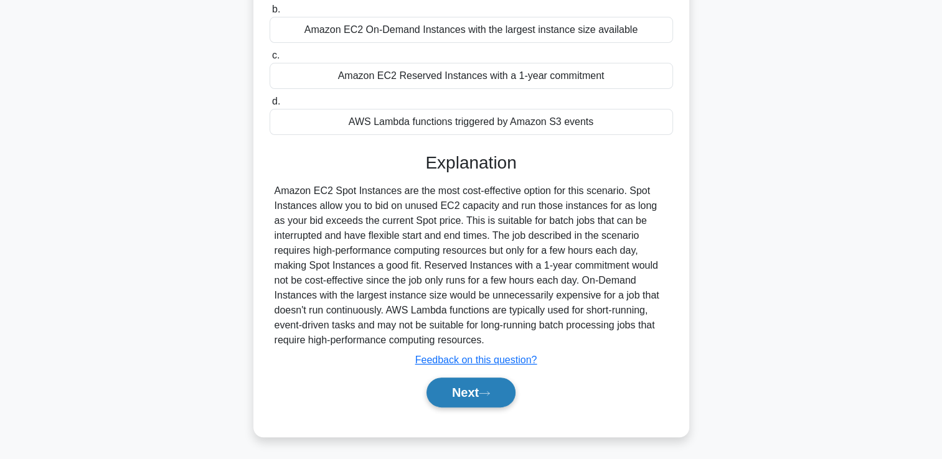
click at [461, 396] on button "Next" at bounding box center [470, 393] width 89 height 30
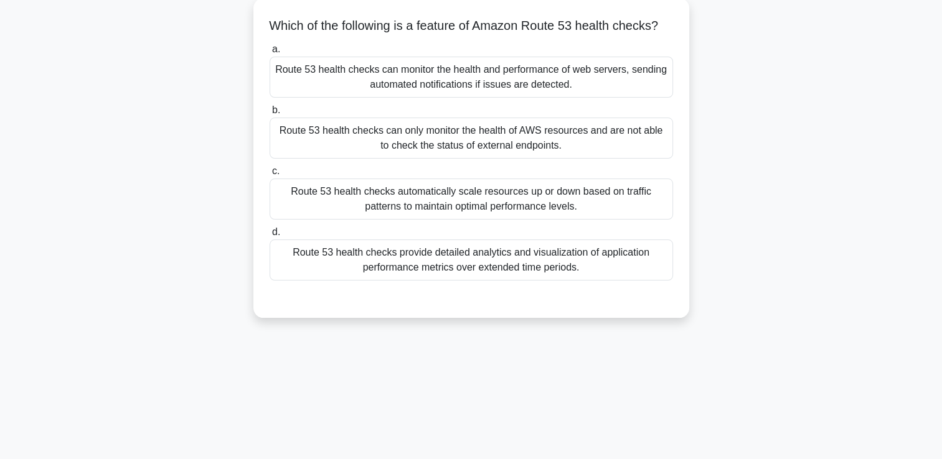
scroll to position [73, 0]
click at [608, 218] on div "Route 53 health checks automatically scale resources up or down based on traffi…" at bounding box center [470, 197] width 403 height 41
click at [269, 174] on input "c. Route 53 health checks automatically scale resources up or down based on tra…" at bounding box center [269, 170] width 0 height 8
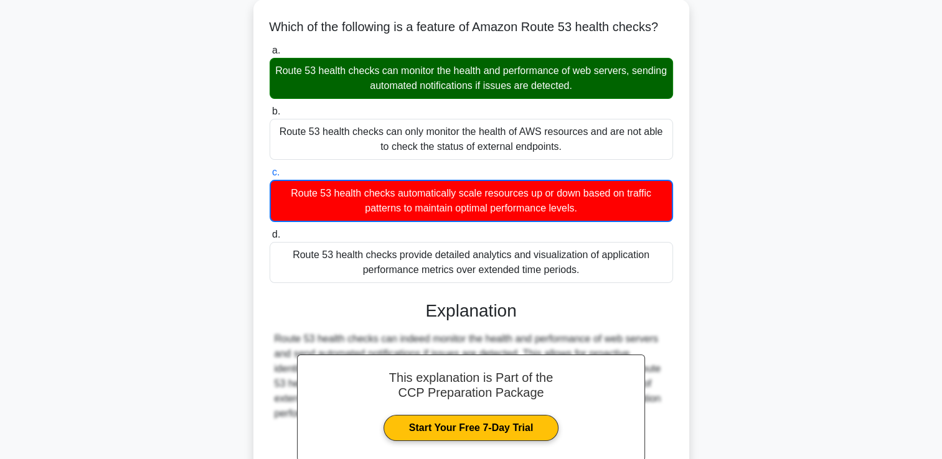
scroll to position [218, 0]
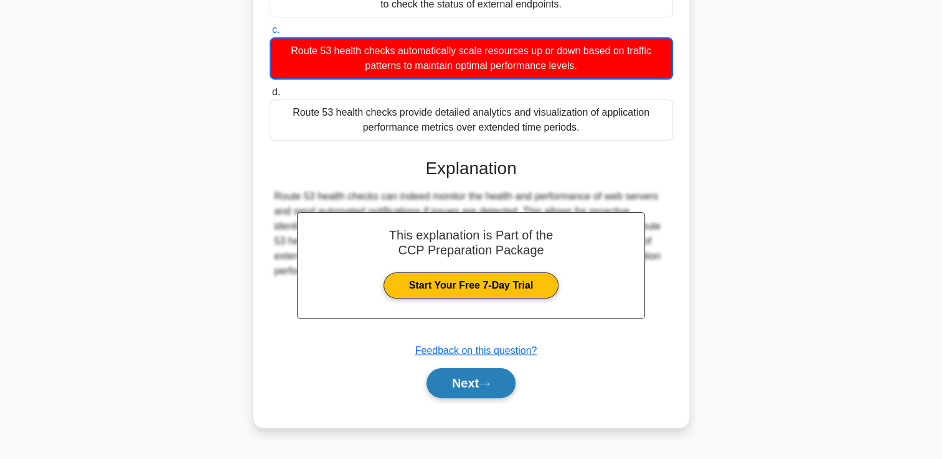
click at [470, 390] on button "Next" at bounding box center [470, 383] width 89 height 30
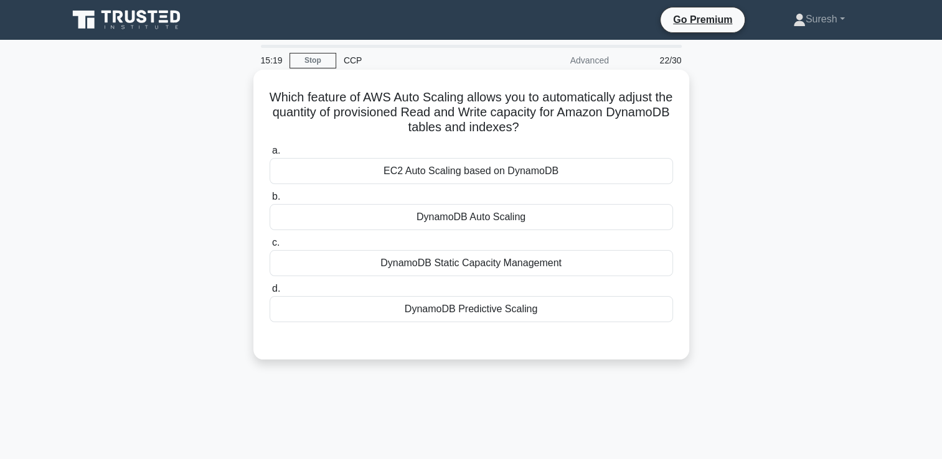
click at [500, 222] on div "DynamoDB Auto Scaling" at bounding box center [470, 217] width 403 height 26
click at [269, 201] on input "b. DynamoDB Auto Scaling" at bounding box center [269, 197] width 0 height 8
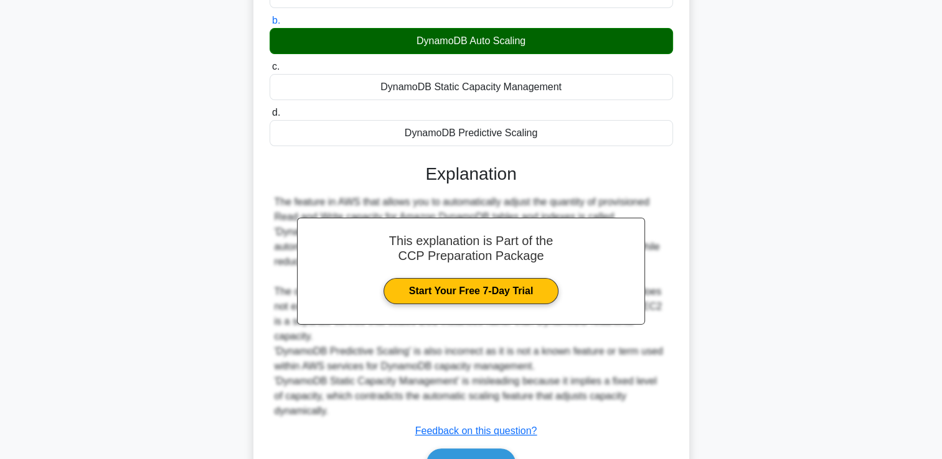
scroll to position [217, 0]
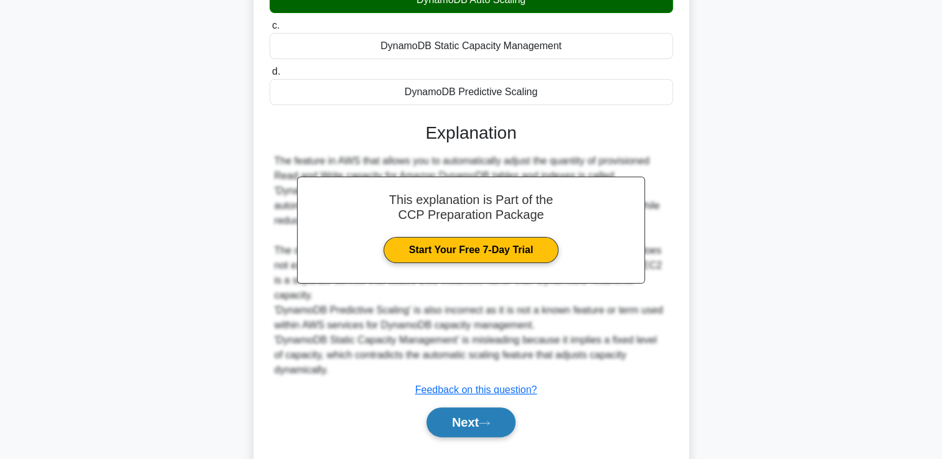
click at [466, 408] on button "Next" at bounding box center [470, 423] width 89 height 30
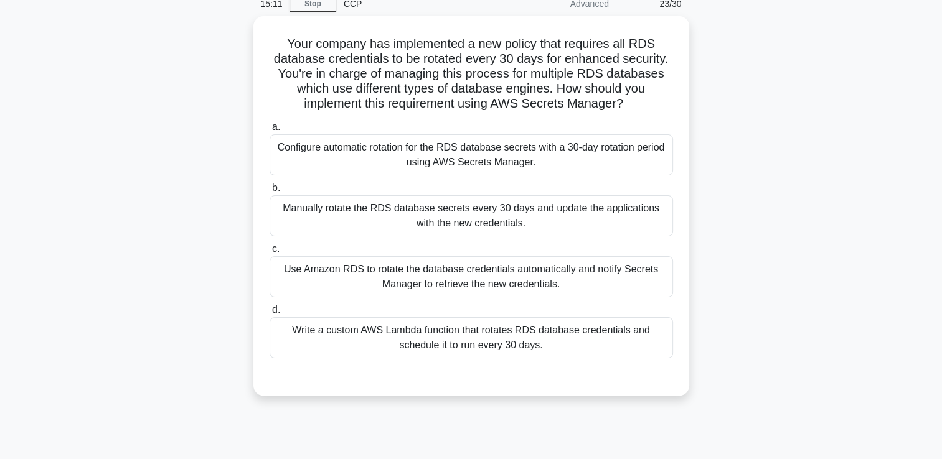
scroll to position [57, 0]
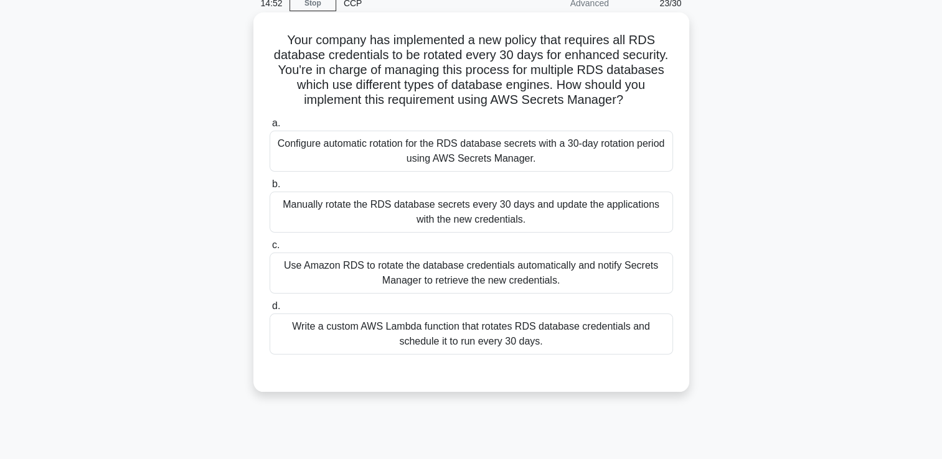
click at [511, 155] on div "Configure automatic rotation for the RDS database secrets with a 30-day rotatio…" at bounding box center [470, 151] width 403 height 41
click at [269, 128] on input "a. Configure automatic rotation for the RDS database secrets with a 30-day rota…" at bounding box center [269, 123] width 0 height 8
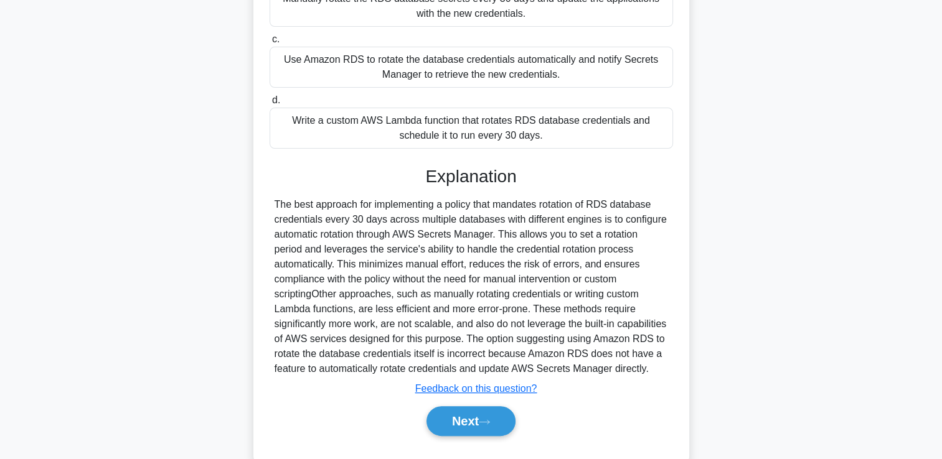
scroll to position [292, 0]
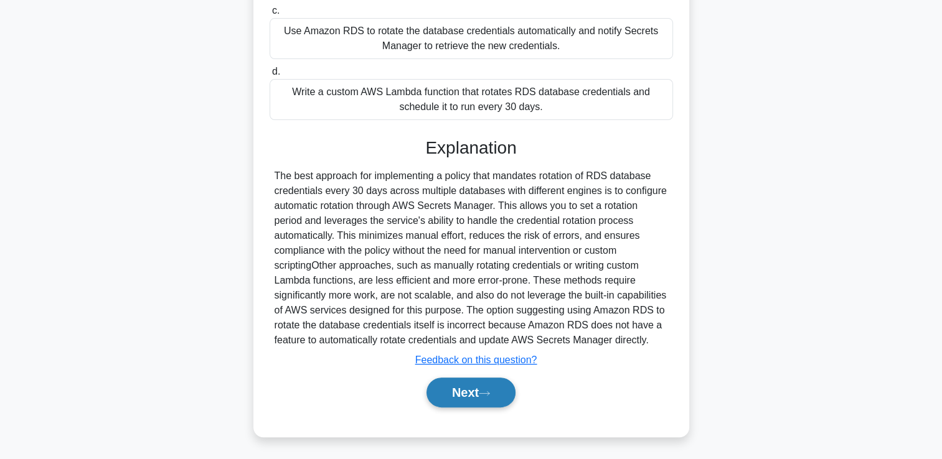
click at [469, 388] on button "Next" at bounding box center [470, 393] width 89 height 30
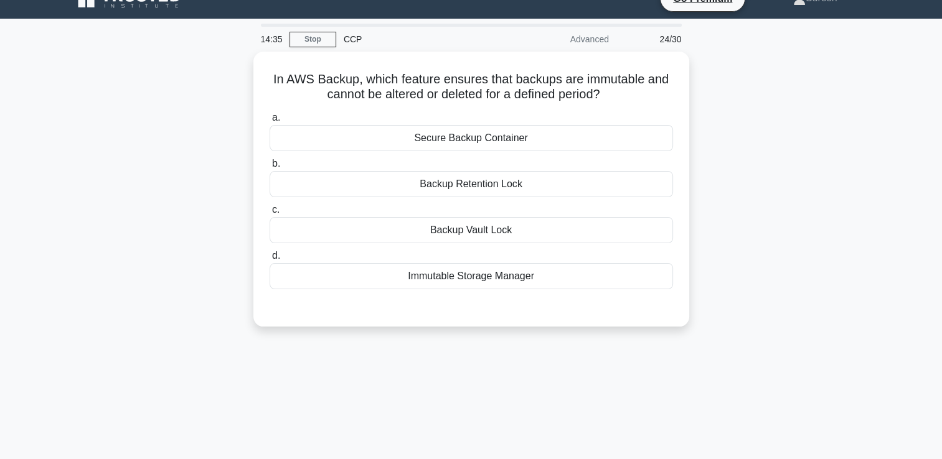
scroll to position [21, 0]
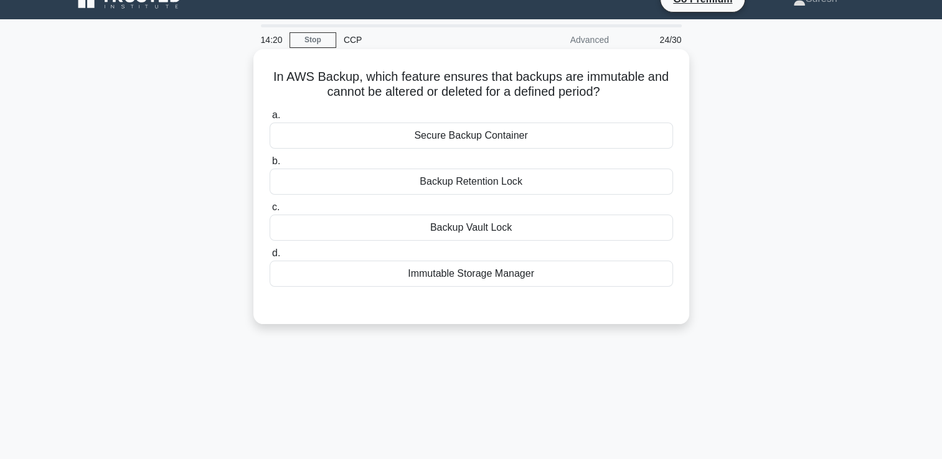
click at [489, 276] on div "Immutable Storage Manager" at bounding box center [470, 274] width 403 height 26
click at [269, 258] on input "d. Immutable Storage Manager" at bounding box center [269, 254] width 0 height 8
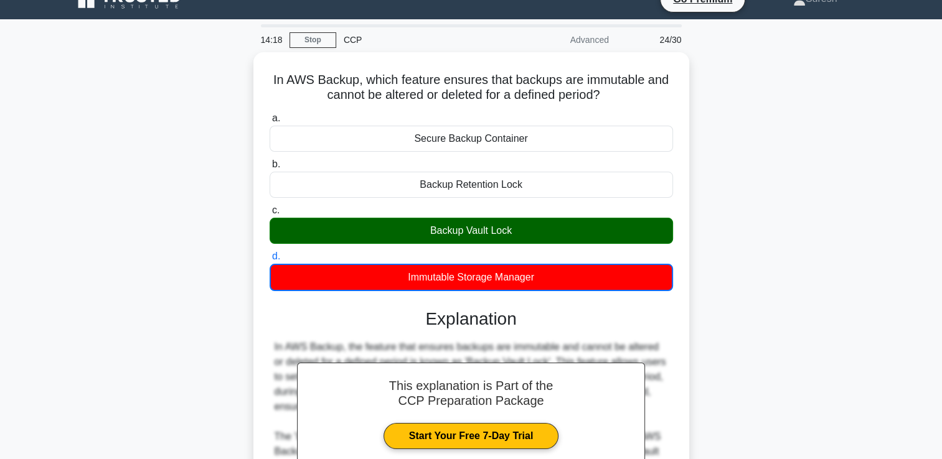
scroll to position [213, 0]
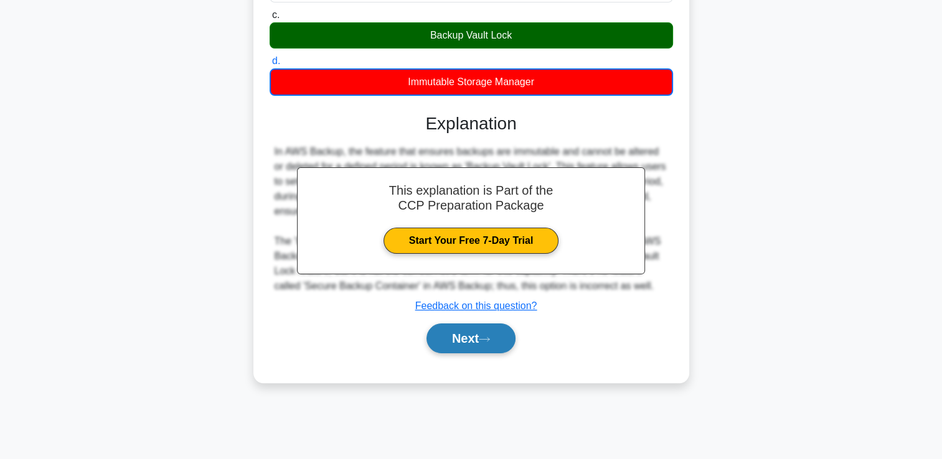
click at [463, 337] on button "Next" at bounding box center [470, 339] width 89 height 30
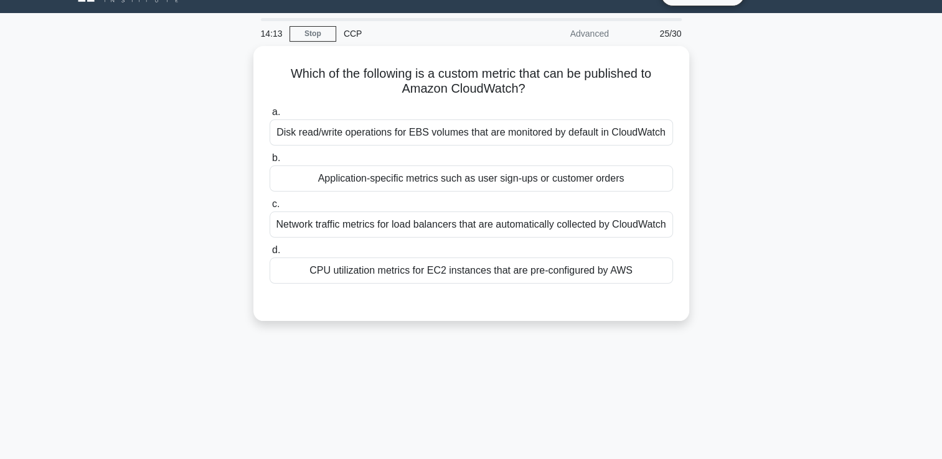
scroll to position [26, 0]
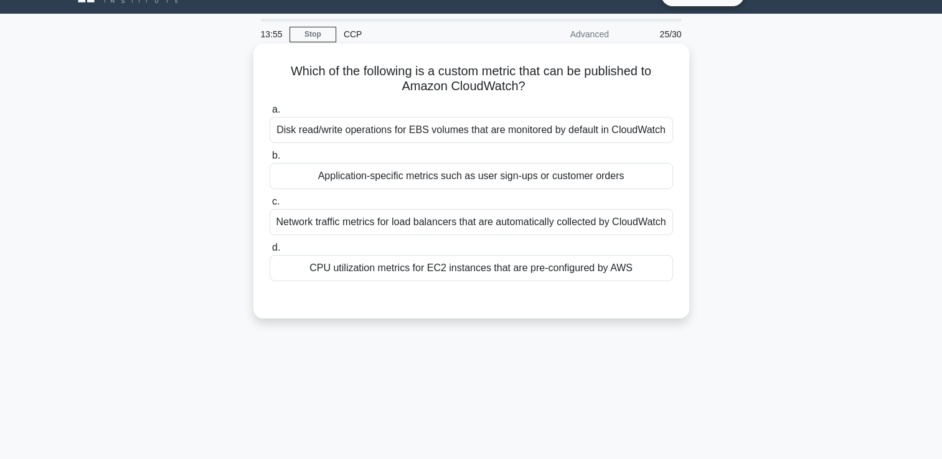
click at [549, 224] on div "Network traffic metrics for load balancers that are automatically collected by …" at bounding box center [470, 222] width 403 height 26
click at [269, 206] on input "c. Network traffic metrics for load balancers that are automatically collected …" at bounding box center [269, 202] width 0 height 8
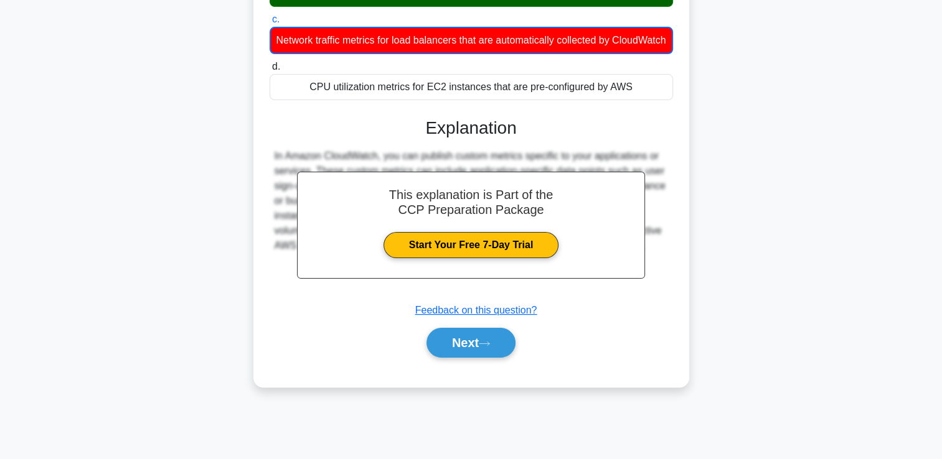
scroll to position [213, 0]
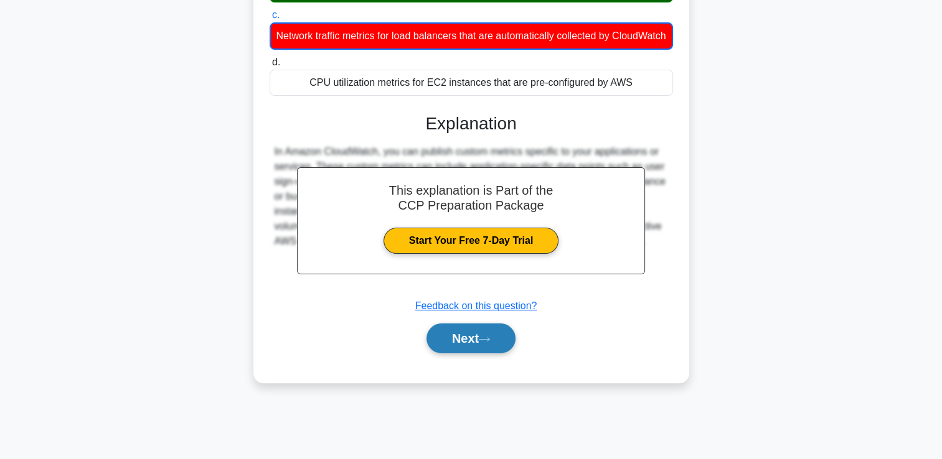
click at [461, 342] on button "Next" at bounding box center [470, 339] width 89 height 30
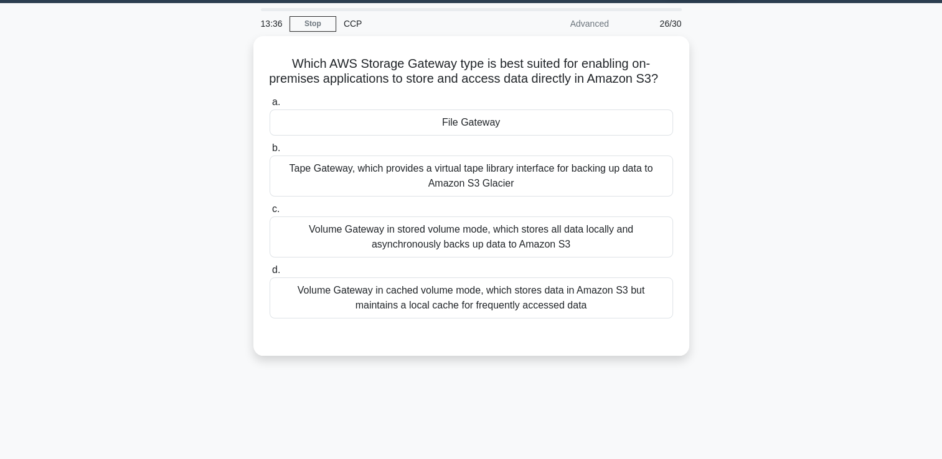
scroll to position [37, 0]
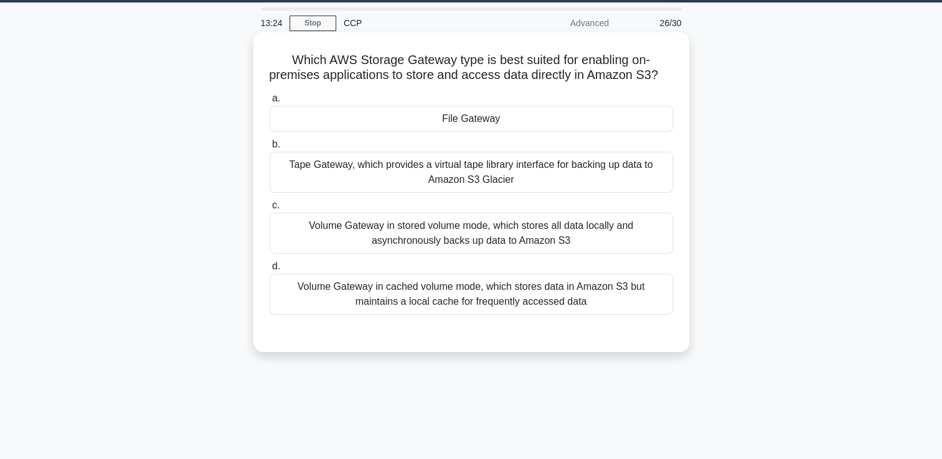
click at [485, 132] on div "File Gateway" at bounding box center [470, 119] width 403 height 26
click at [269, 103] on input "a. File Gateway" at bounding box center [269, 99] width 0 height 8
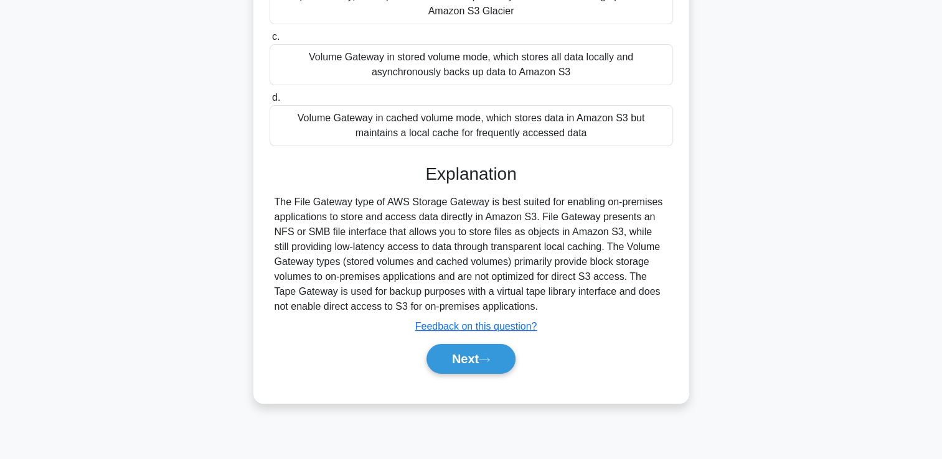
scroll to position [213, 0]
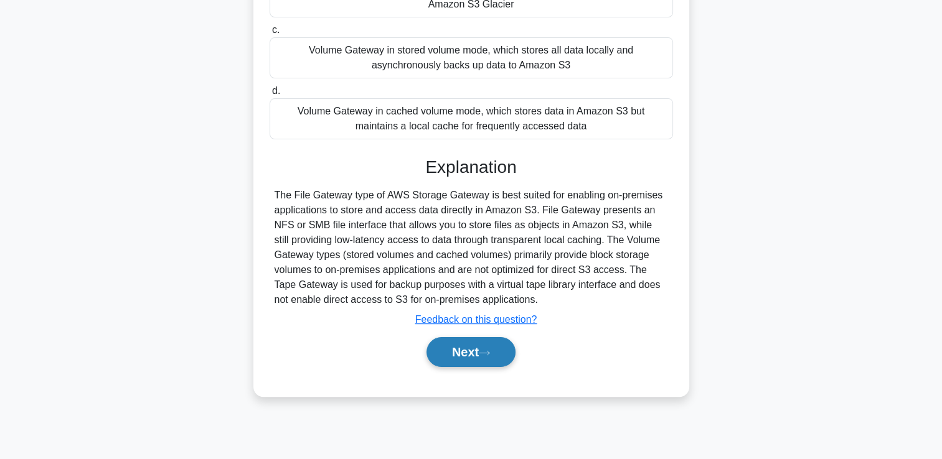
click at [458, 365] on button "Next" at bounding box center [470, 352] width 89 height 30
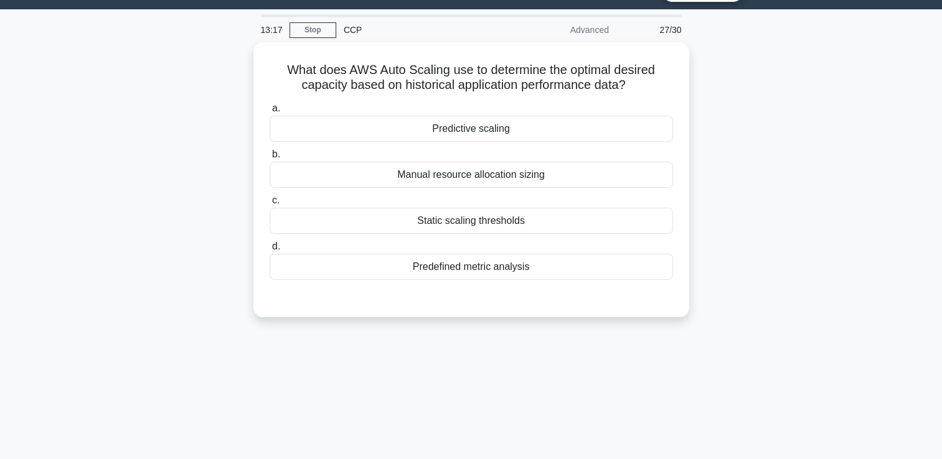
scroll to position [0, 0]
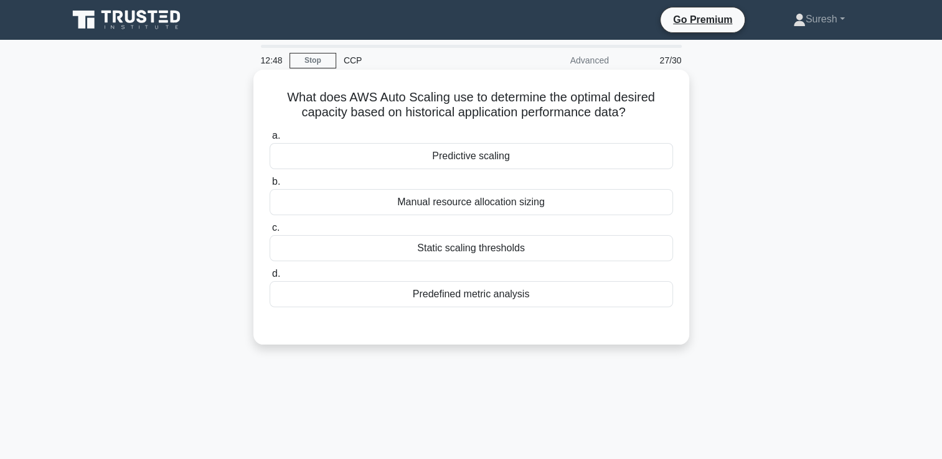
click at [473, 298] on div "Predefined metric analysis" at bounding box center [470, 294] width 403 height 26
click at [269, 278] on input "d. Predefined metric analysis" at bounding box center [269, 274] width 0 height 8
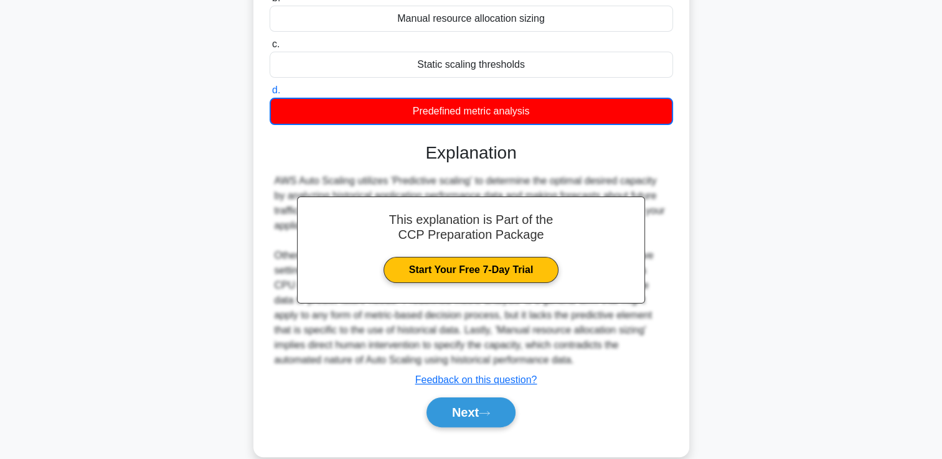
scroll to position [213, 0]
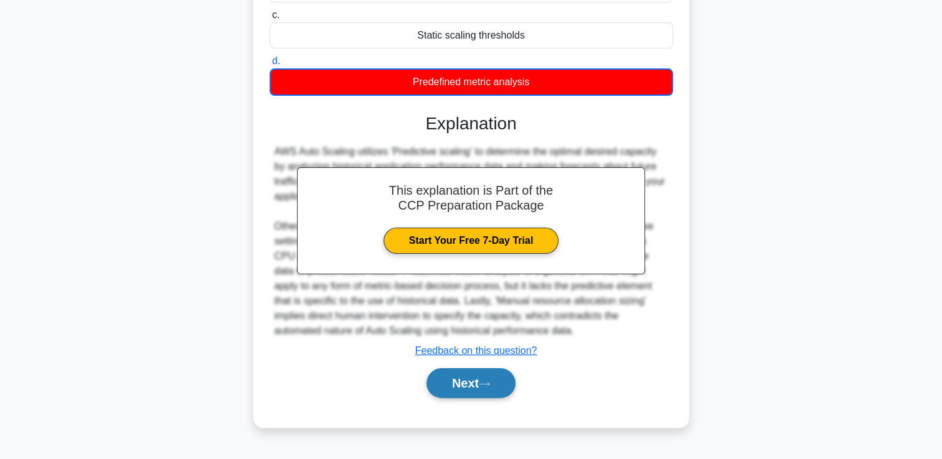
click at [470, 380] on button "Next" at bounding box center [470, 383] width 89 height 30
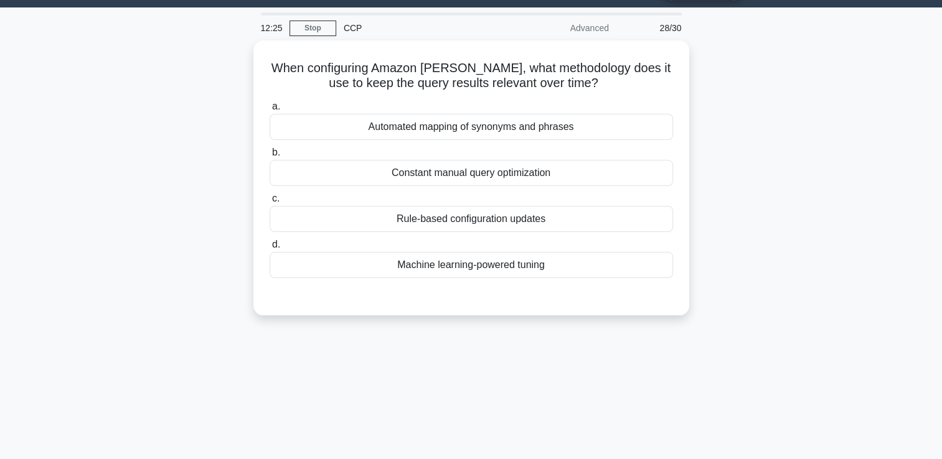
scroll to position [31, 0]
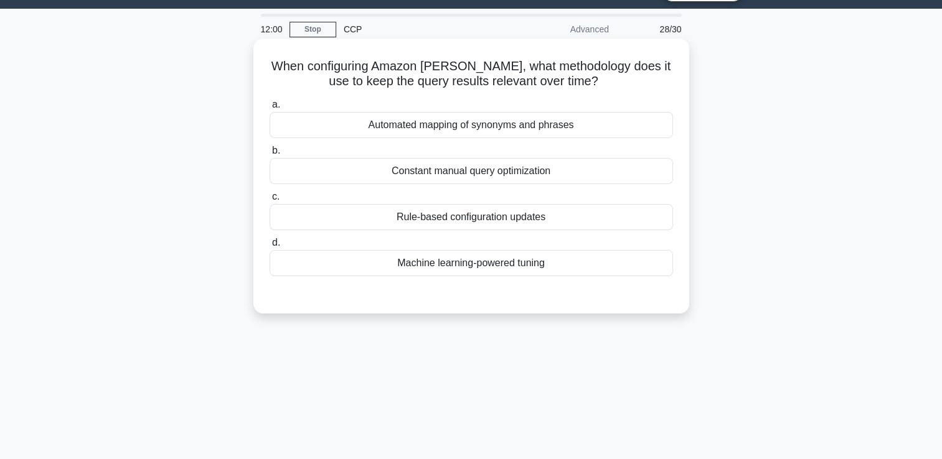
click at [477, 218] on div "Rule-based configuration updates" at bounding box center [470, 217] width 403 height 26
click at [269, 201] on input "c. Rule-based configuration updates" at bounding box center [269, 197] width 0 height 8
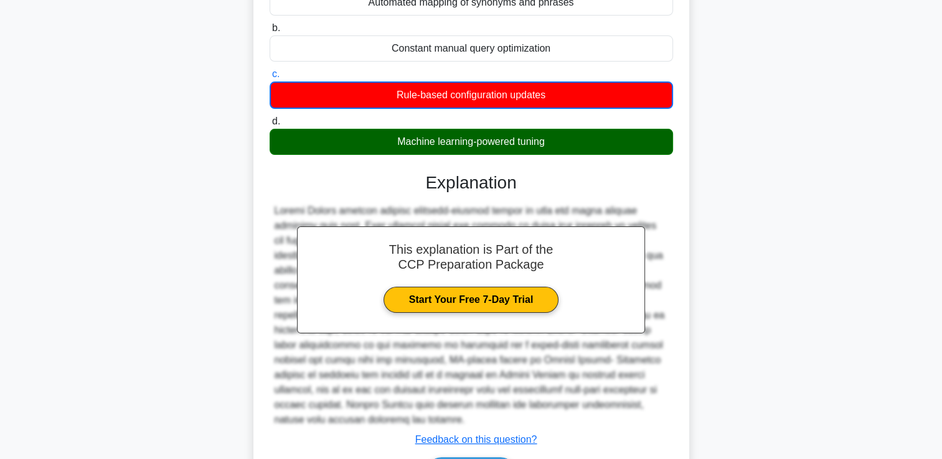
scroll to position [233, 0]
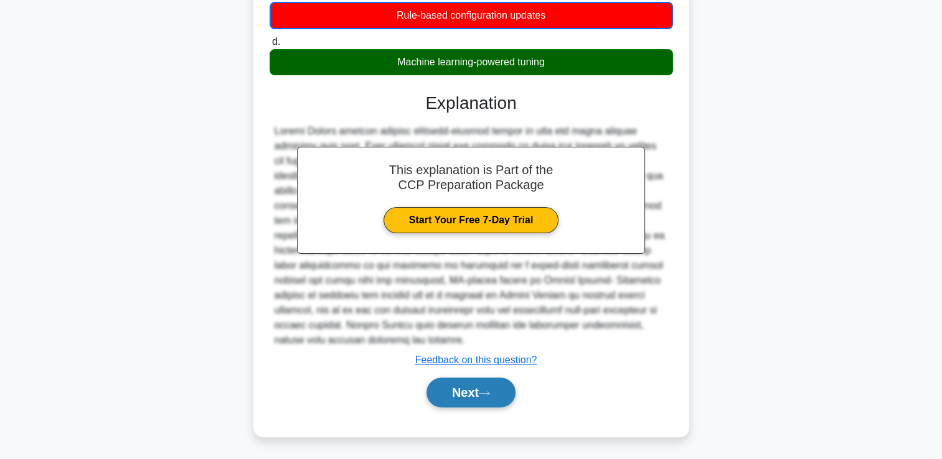
click at [459, 391] on button "Next" at bounding box center [470, 393] width 89 height 30
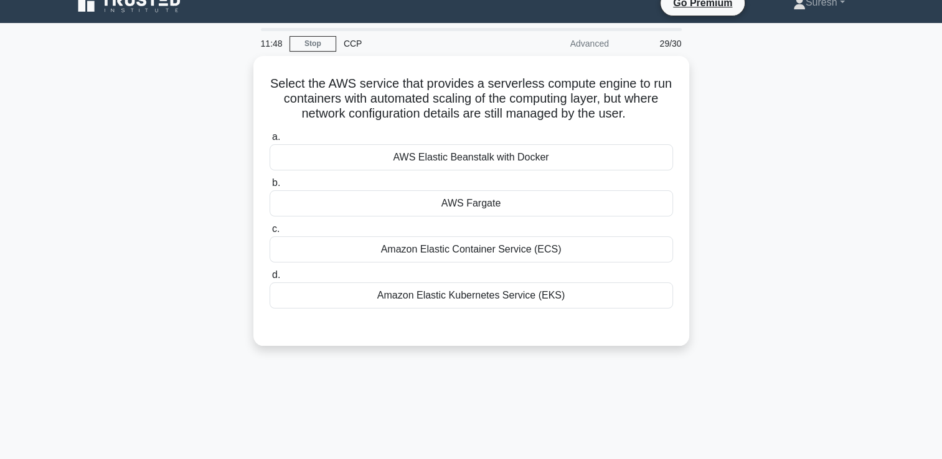
scroll to position [16, 0]
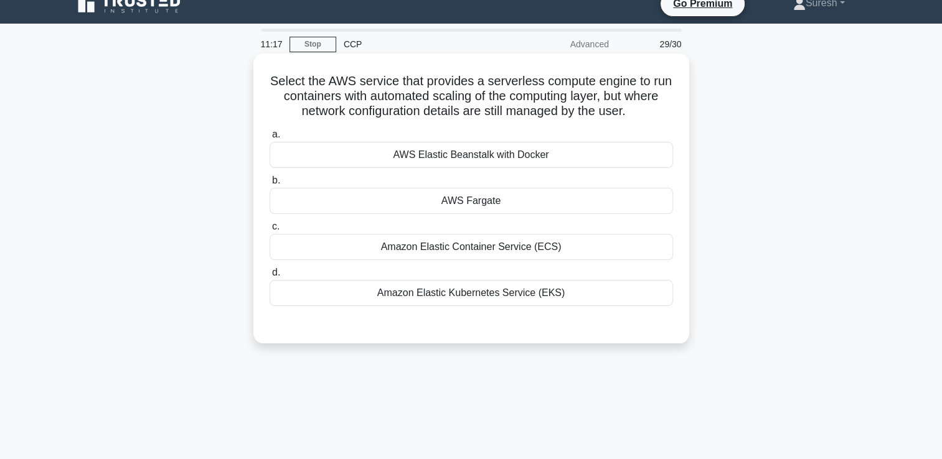
click at [480, 200] on div "AWS Fargate" at bounding box center [470, 201] width 403 height 26
click at [269, 185] on input "b. AWS Fargate" at bounding box center [269, 181] width 0 height 8
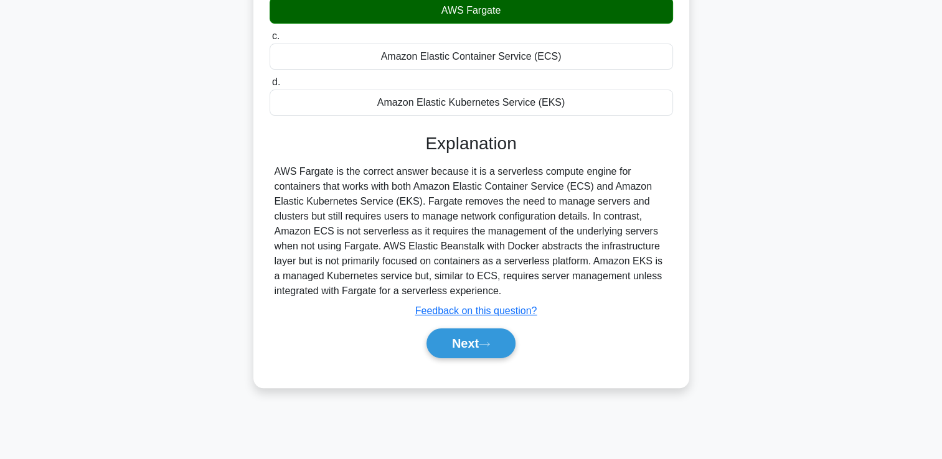
scroll to position [213, 0]
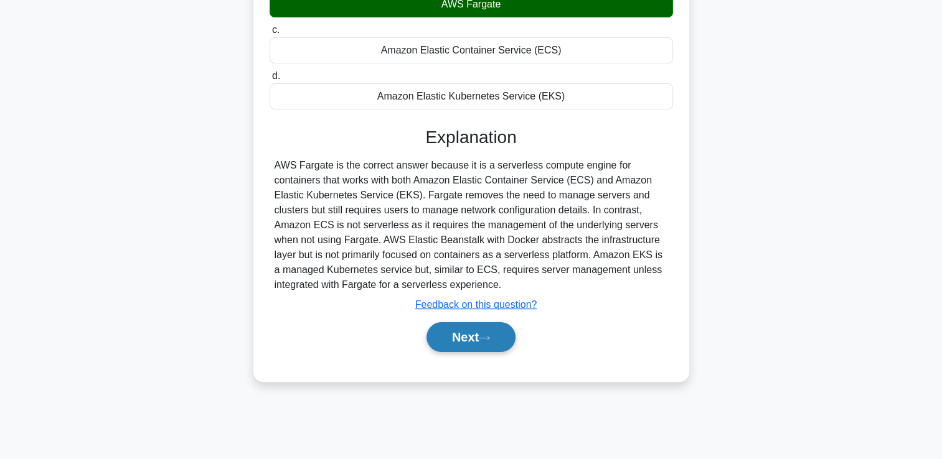
click at [461, 338] on button "Next" at bounding box center [470, 337] width 89 height 30
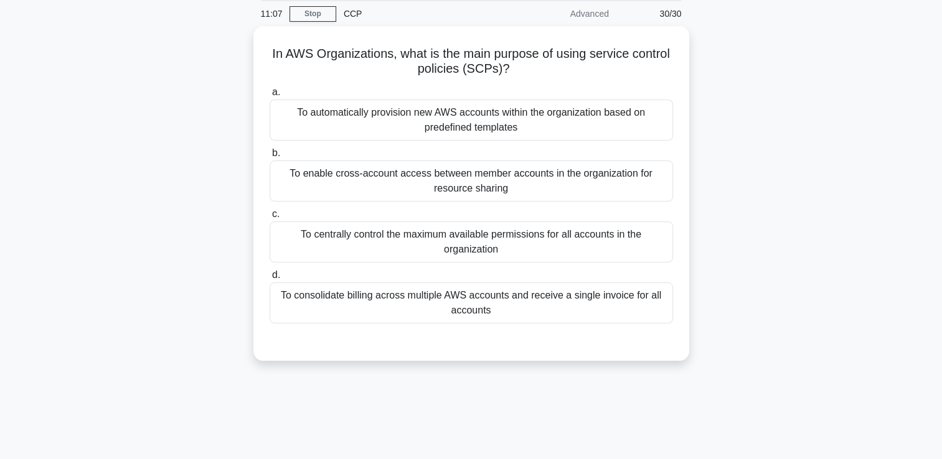
scroll to position [46, 0]
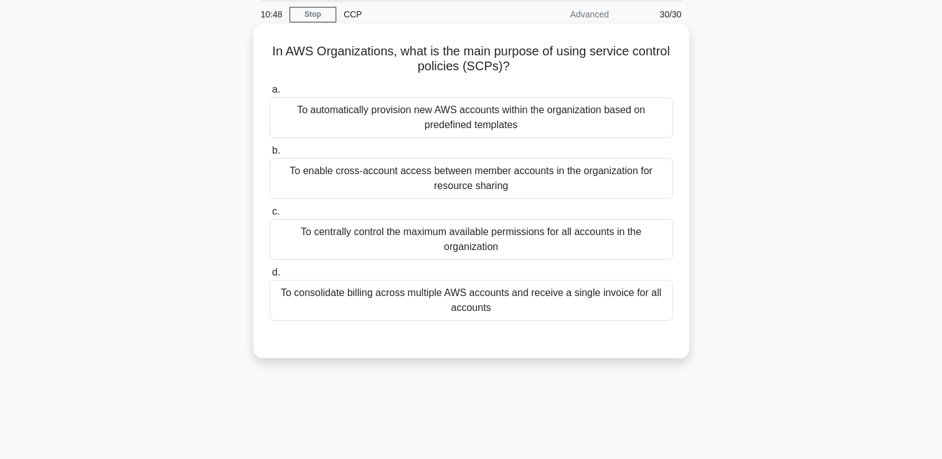
click at [515, 299] on div "To consolidate billing across multiple AWS accounts and receive a single invoic…" at bounding box center [470, 300] width 403 height 41
click at [269, 277] on input "d. To consolidate billing across multiple AWS accounts and receive a single inv…" at bounding box center [269, 273] width 0 height 8
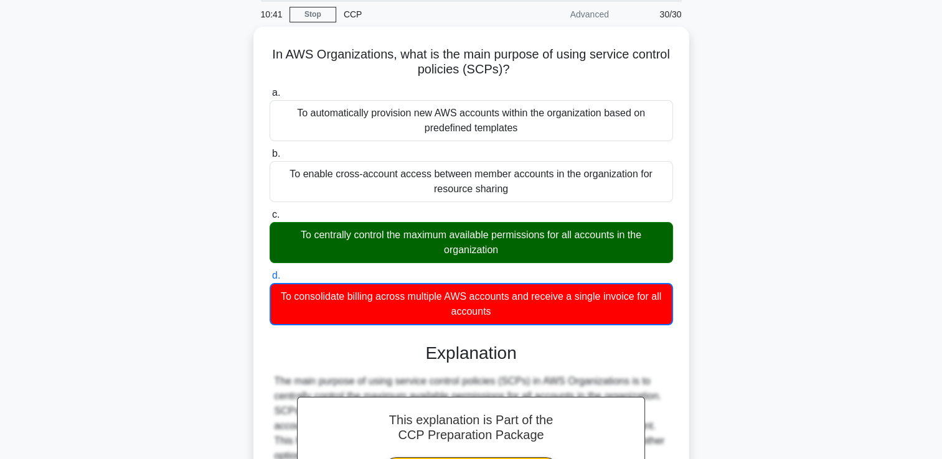
scroll to position [218, 0]
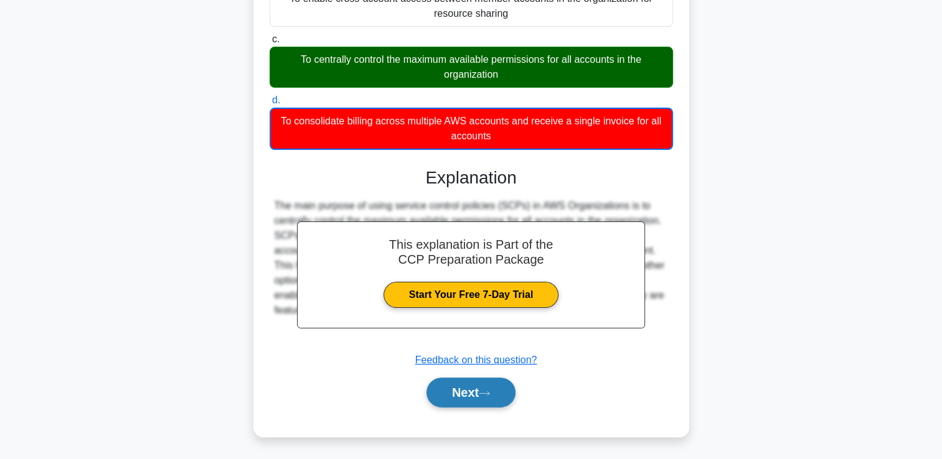
click at [457, 393] on button "Next" at bounding box center [470, 393] width 89 height 30
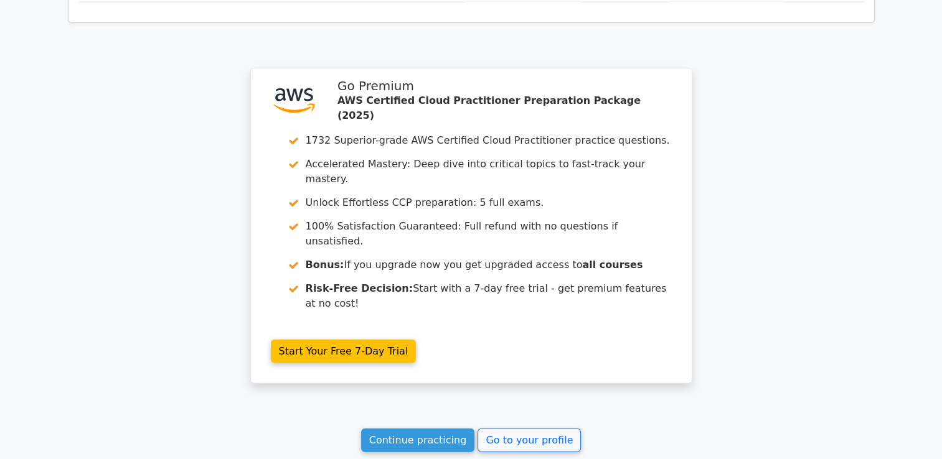
scroll to position [2980, 0]
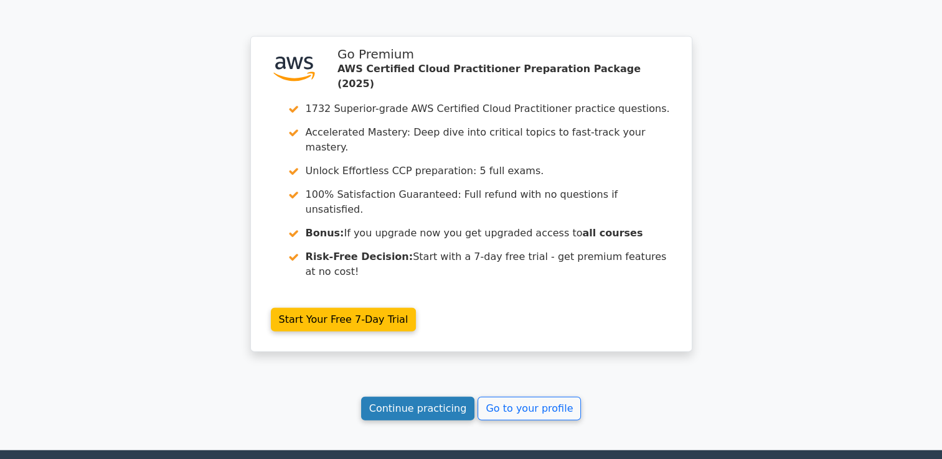
click at [421, 397] on link "Continue practicing" at bounding box center [418, 409] width 114 height 24
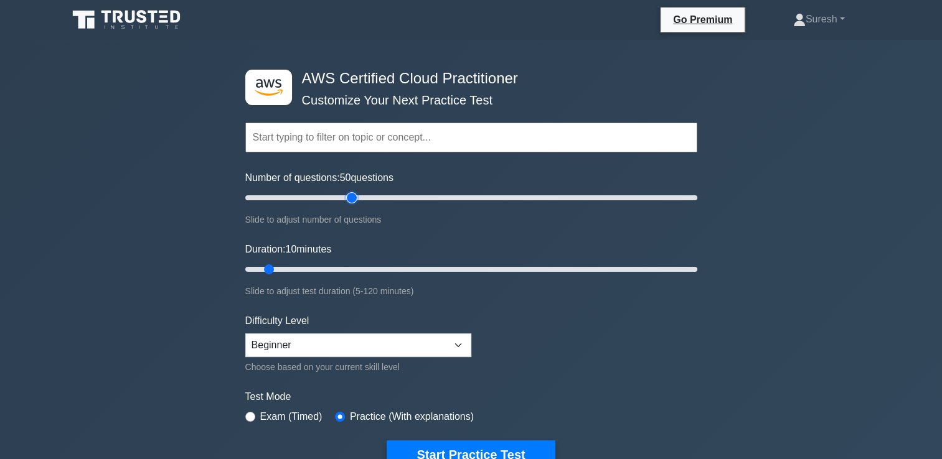
drag, startPoint x: 264, startPoint y: 196, endPoint x: 353, endPoint y: 195, distance: 89.0
type input "50"
click at [353, 195] on input "Number of questions: 50 questions" at bounding box center [471, 197] width 452 height 15
drag, startPoint x: 268, startPoint y: 265, endPoint x: 345, endPoint y: 271, distance: 77.4
type input "30"
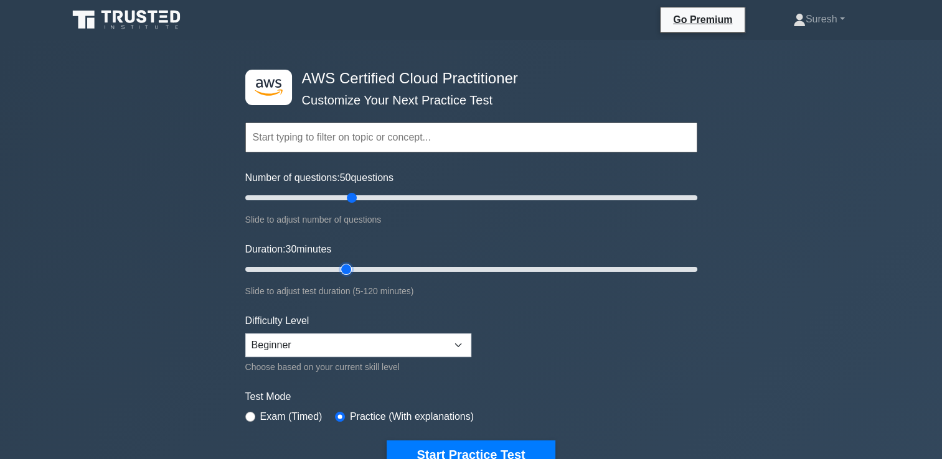
click at [345, 271] on input "Duration: 30 minutes" at bounding box center [471, 269] width 452 height 15
click at [476, 448] on button "Start Practice Test" at bounding box center [470, 455] width 168 height 29
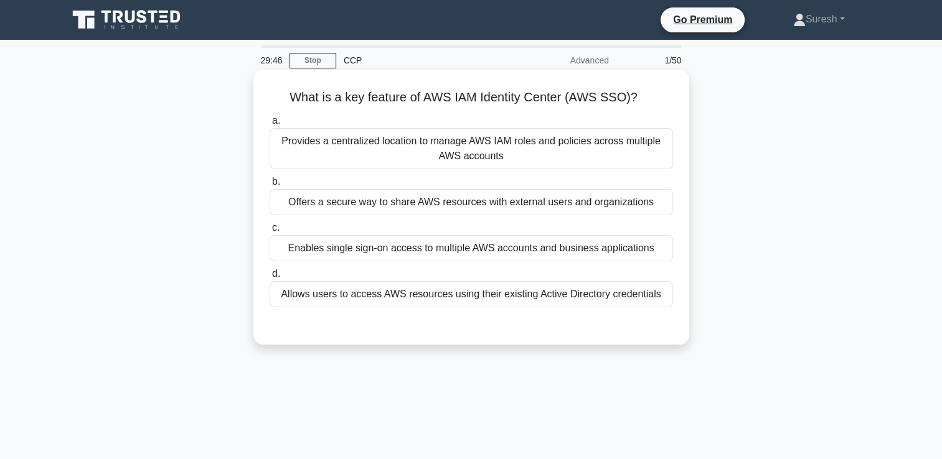
click at [522, 249] on div "Enables single sign-on access to multiple AWS accounts and business applications" at bounding box center [470, 248] width 403 height 26
click at [269, 232] on input "c. Enables single sign-on access to multiple AWS accounts and business applicat…" at bounding box center [269, 228] width 0 height 8
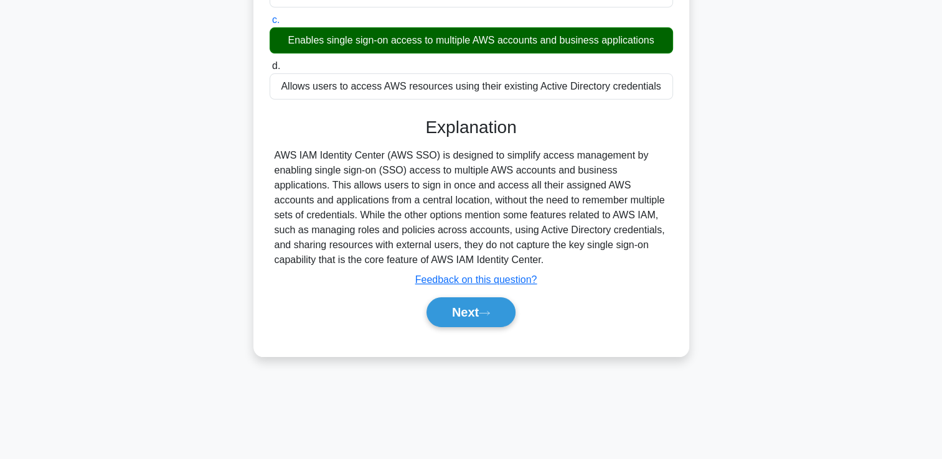
scroll to position [213, 0]
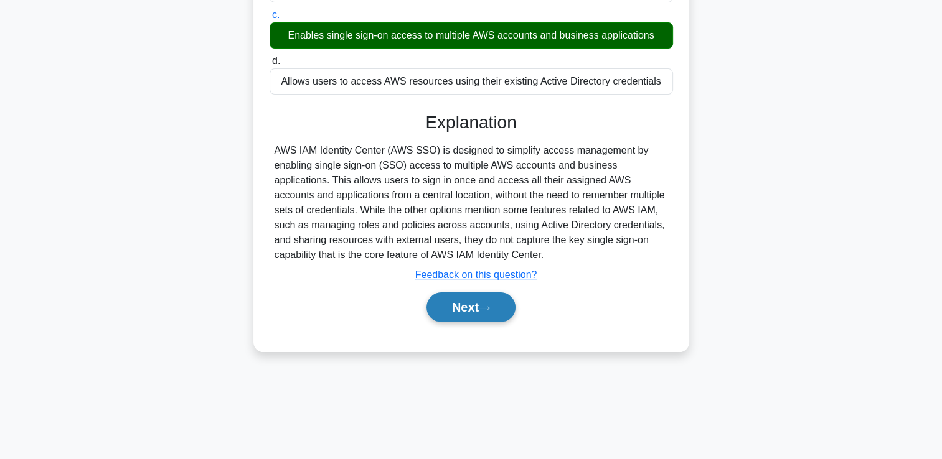
click at [472, 307] on button "Next" at bounding box center [470, 308] width 89 height 30
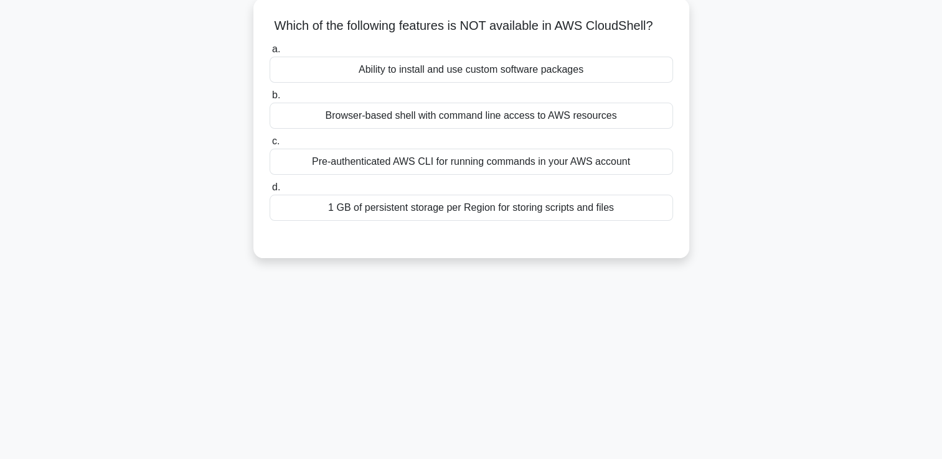
scroll to position [74, 0]
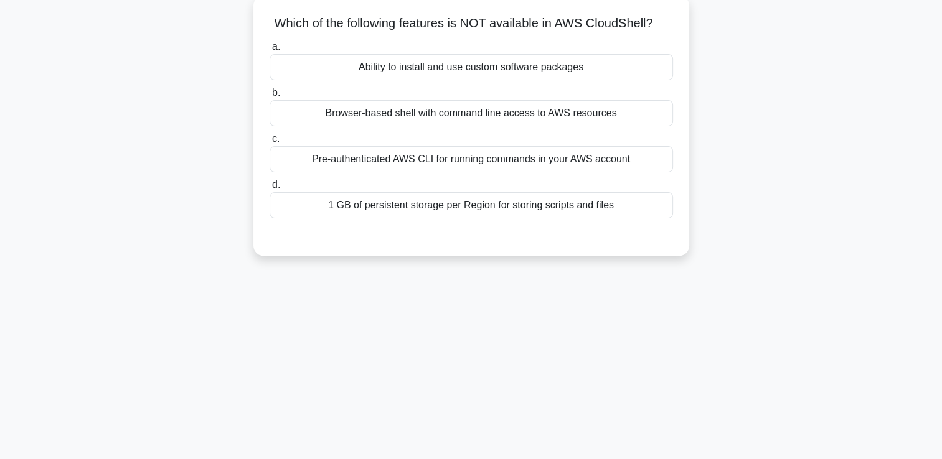
click at [513, 208] on div "1 GB of persistent storage per Region for storing scripts and files" at bounding box center [470, 205] width 403 height 26
click at [269, 189] on input "d. 1 GB of persistent storage per Region for storing scripts and files" at bounding box center [269, 185] width 0 height 8
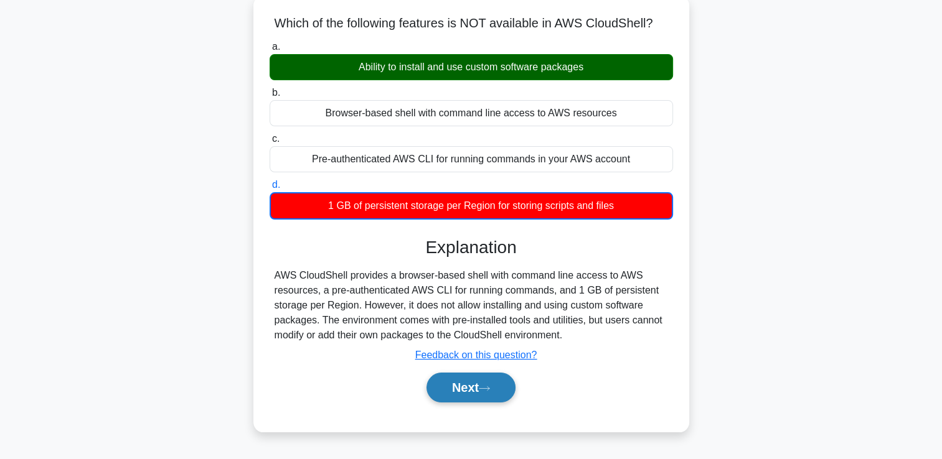
click at [475, 387] on button "Next" at bounding box center [470, 388] width 89 height 30
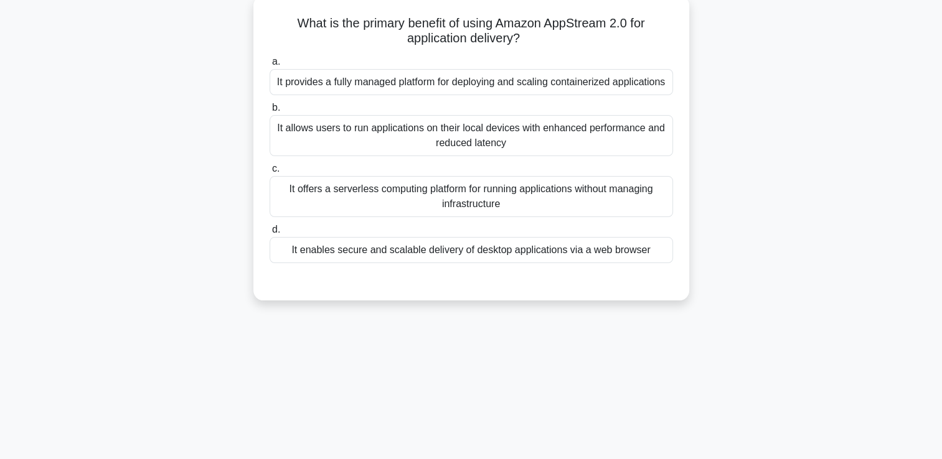
click at [551, 77] on div "It provides a fully managed platform for deploying and scaling containerized ap…" at bounding box center [470, 82] width 403 height 26
click at [269, 66] on input "a. It provides a fully managed platform for deploying and scaling containerized…" at bounding box center [269, 62] width 0 height 8
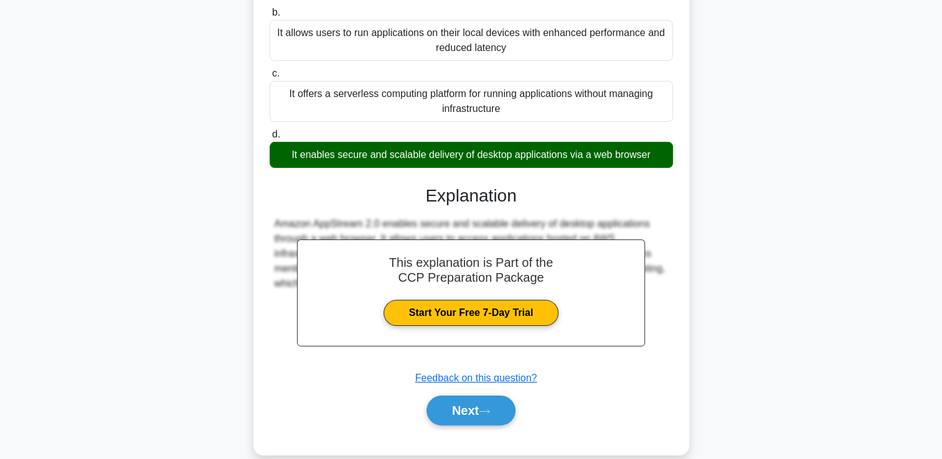
scroll to position [213, 0]
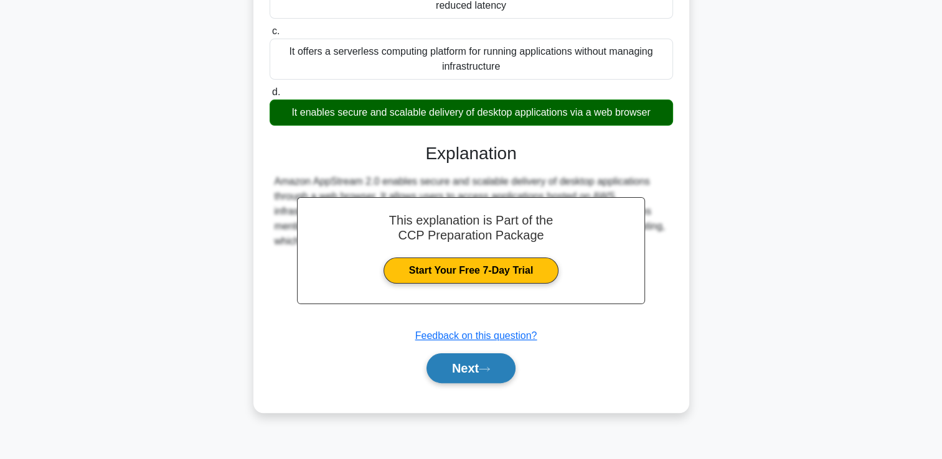
click at [462, 383] on button "Next" at bounding box center [470, 368] width 89 height 30
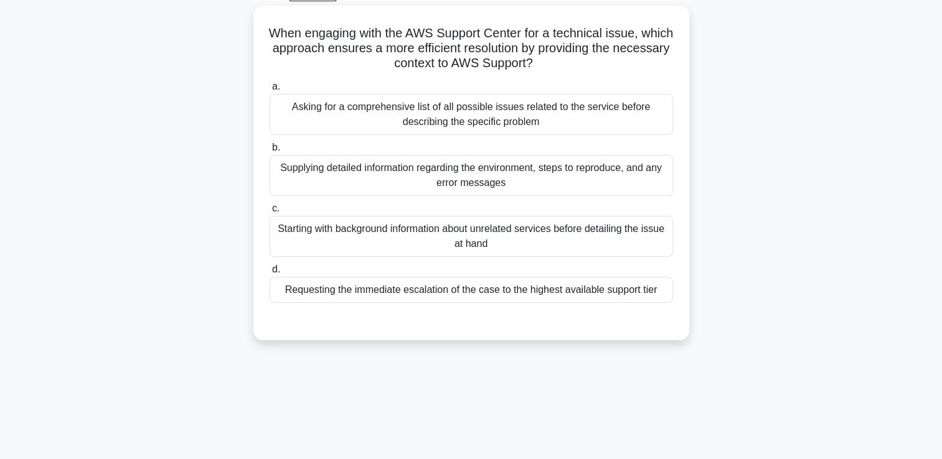
scroll to position [67, 0]
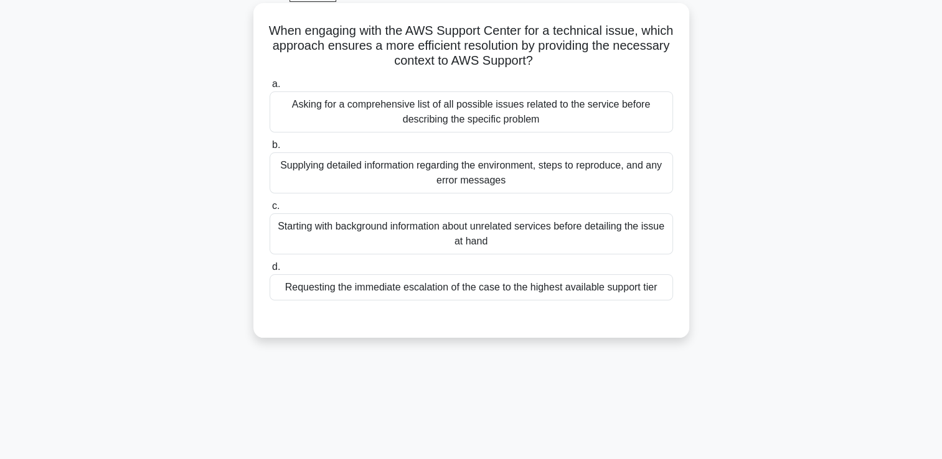
click at [520, 287] on div "Requesting the immediate escalation of the case to the highest available suppor…" at bounding box center [470, 287] width 403 height 26
click at [269, 271] on input "d. Requesting the immediate escalation of the case to the highest available sup…" at bounding box center [269, 267] width 0 height 8
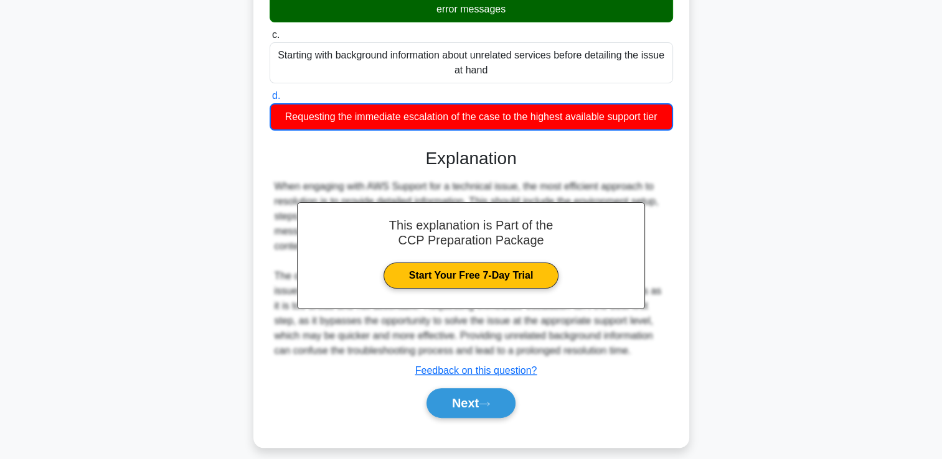
scroll to position [248, 0]
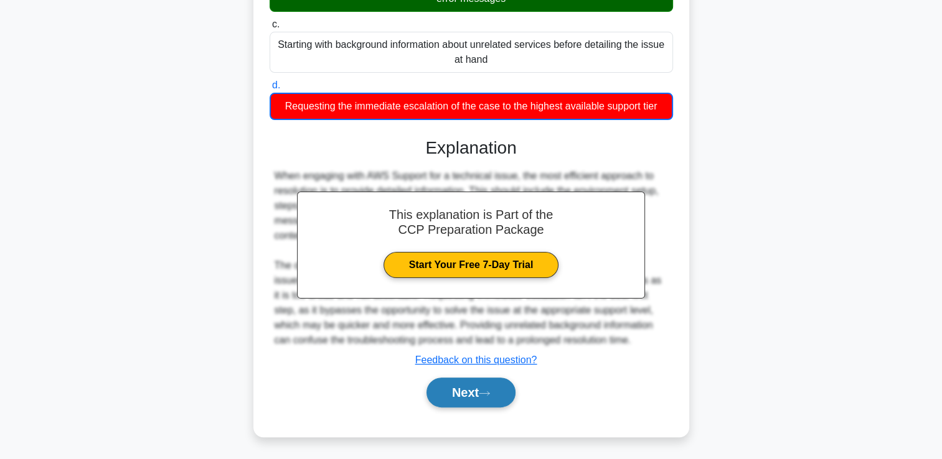
click at [456, 391] on button "Next" at bounding box center [470, 393] width 89 height 30
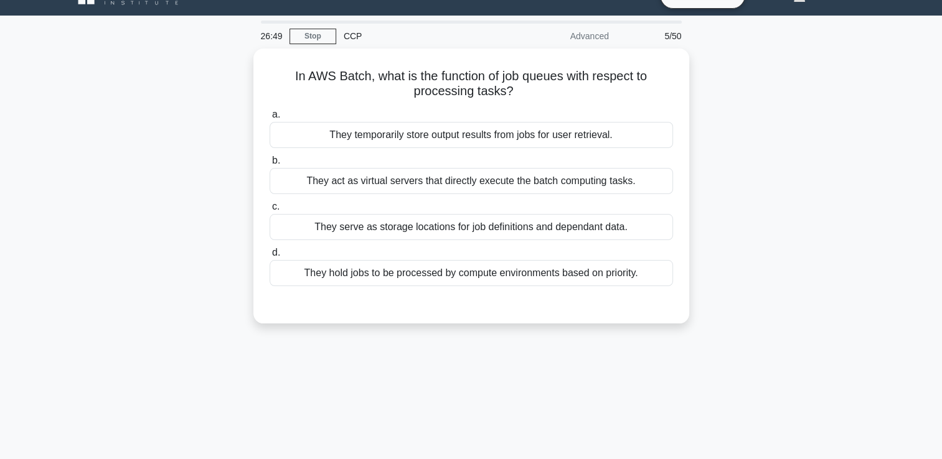
scroll to position [24, 0]
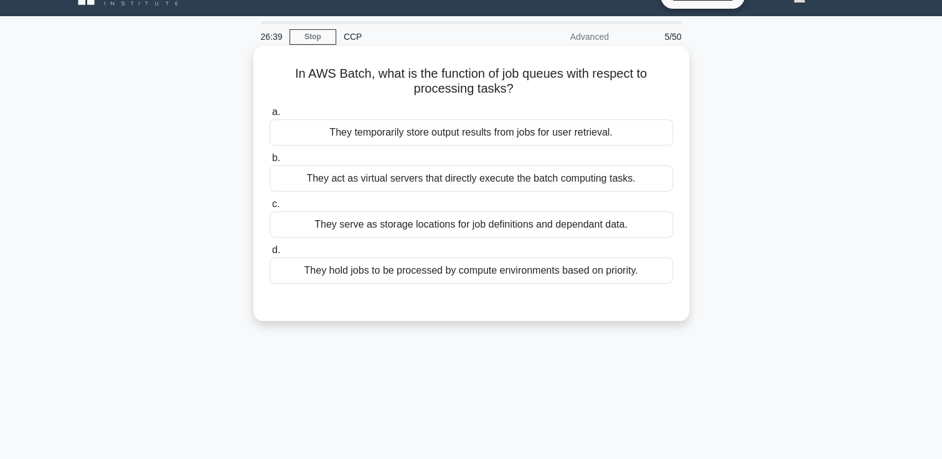
click at [494, 134] on div "They temporarily store output results from jobs for user retrieval." at bounding box center [470, 132] width 403 height 26
click at [269, 116] on input "a. They temporarily store output results from jobs for user retrieval." at bounding box center [269, 112] width 0 height 8
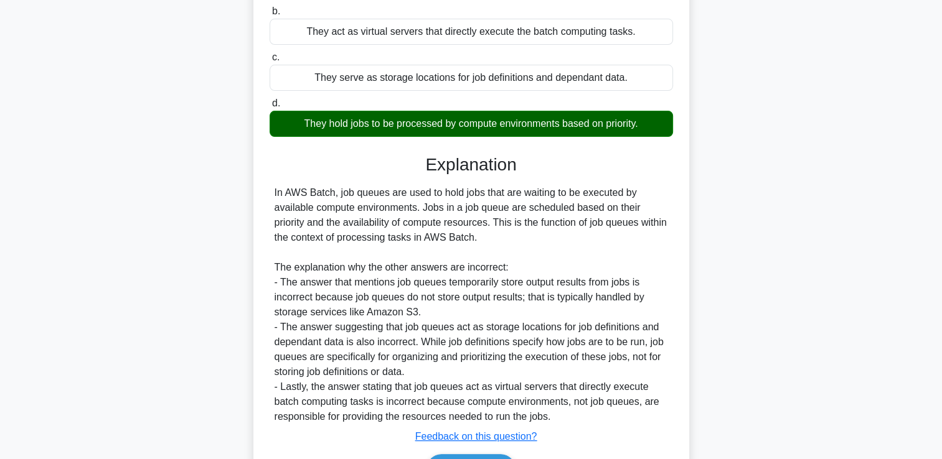
scroll to position [248, 0]
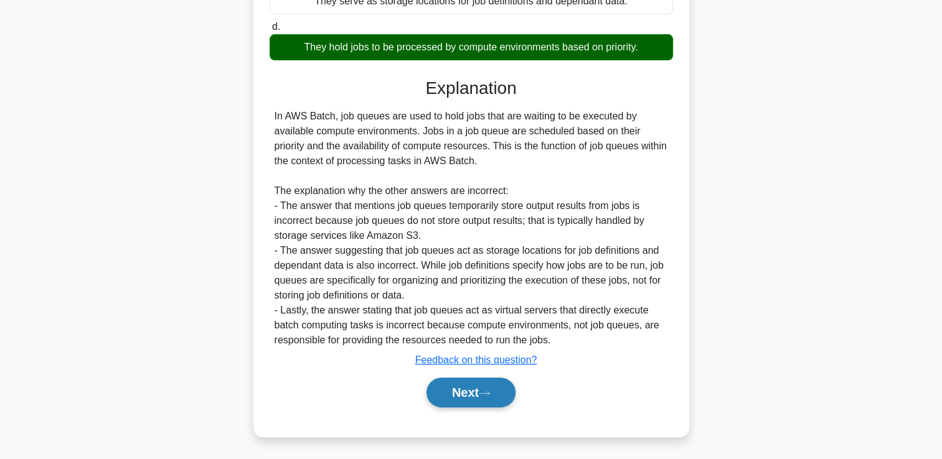
click at [448, 392] on button "Next" at bounding box center [470, 393] width 89 height 30
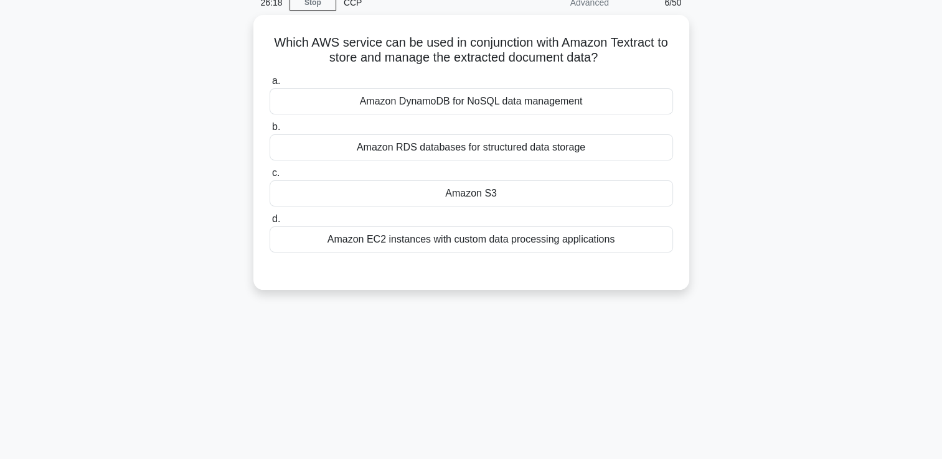
scroll to position [57, 0]
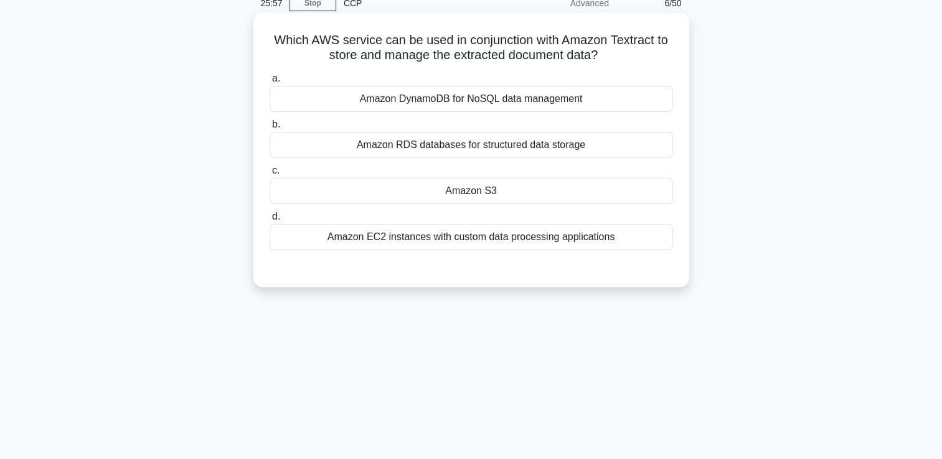
click at [477, 192] on div "Amazon S3" at bounding box center [470, 191] width 403 height 26
click at [269, 175] on input "c. Amazon S3" at bounding box center [269, 171] width 0 height 8
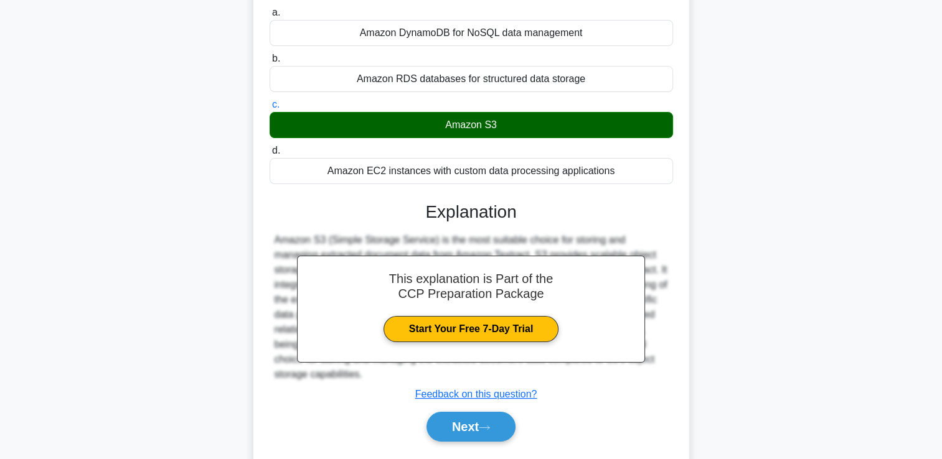
scroll to position [213, 0]
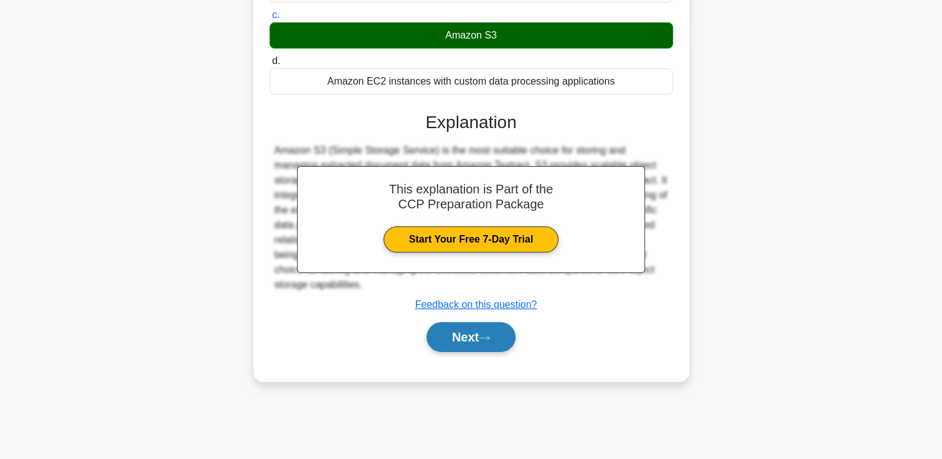
click at [455, 335] on button "Next" at bounding box center [470, 337] width 89 height 30
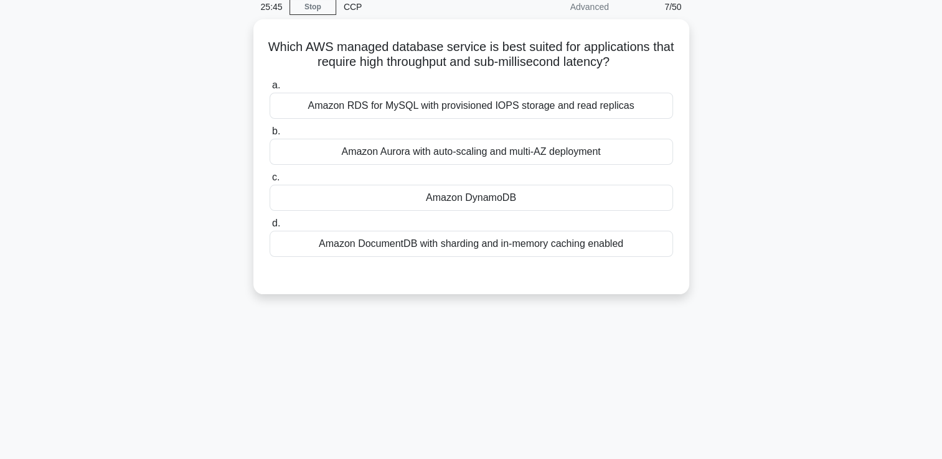
scroll to position [53, 0]
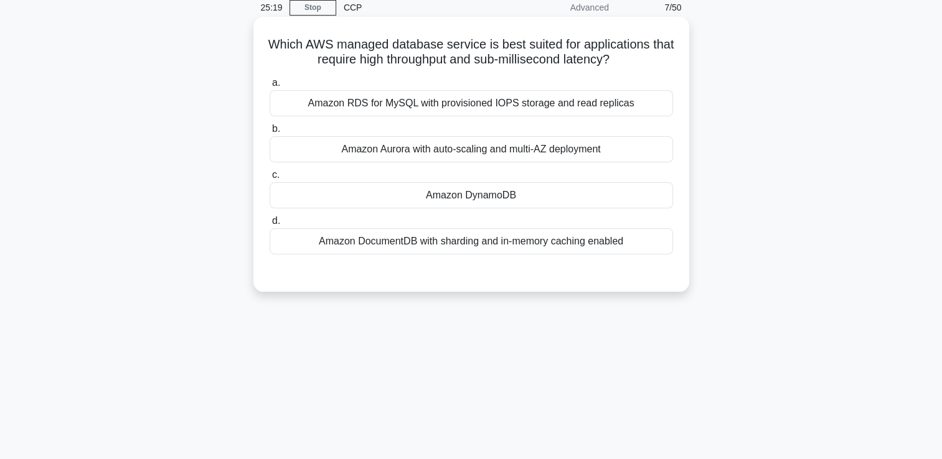
click at [589, 104] on div "Amazon RDS for MySQL with provisioned IOPS storage and read replicas" at bounding box center [470, 103] width 403 height 26
click at [269, 87] on input "a. Amazon RDS for MySQL with provisioned IOPS storage and read replicas" at bounding box center [269, 83] width 0 height 8
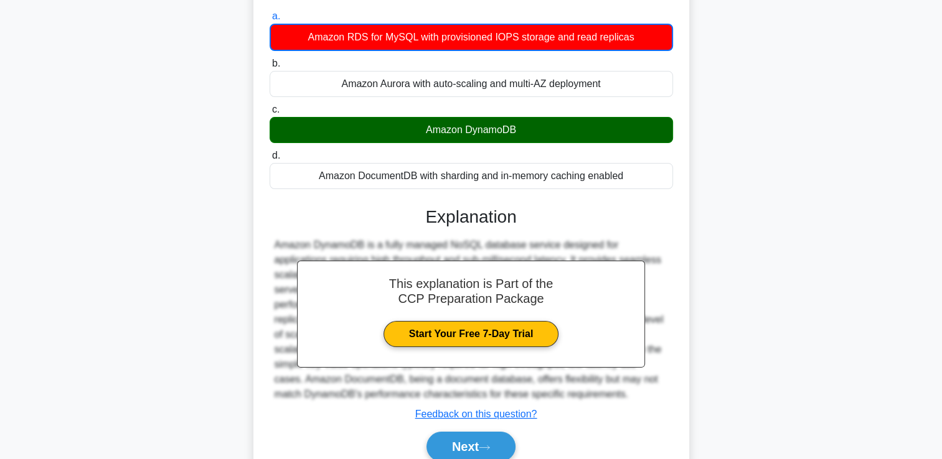
scroll to position [213, 0]
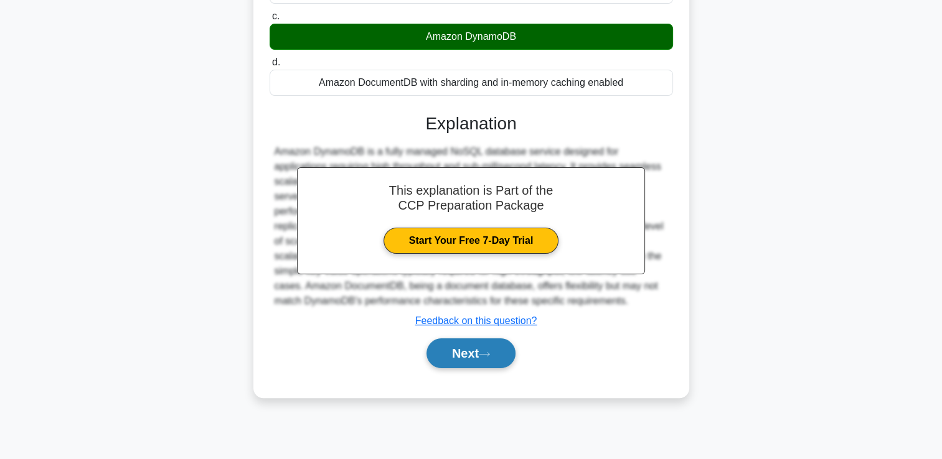
click at [456, 349] on button "Next" at bounding box center [470, 354] width 89 height 30
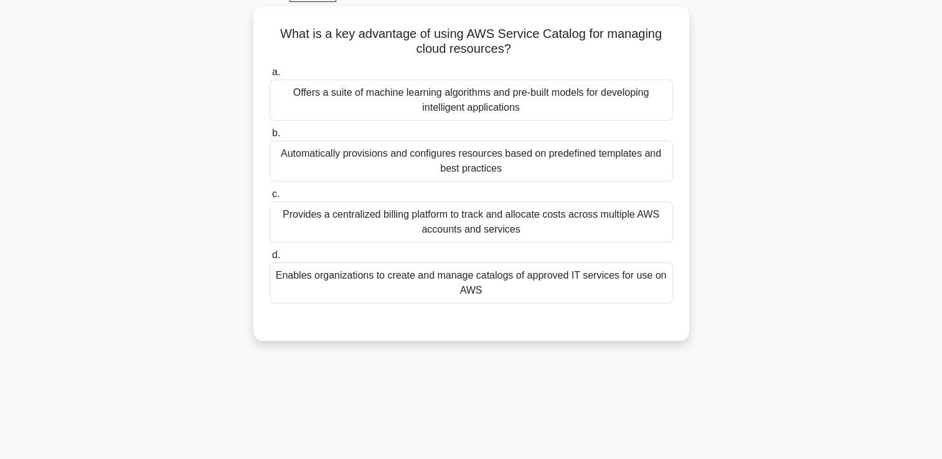
scroll to position [65, 0]
drag, startPoint x: 721, startPoint y: 263, endPoint x: 614, endPoint y: 280, distance: 108.5
click at [614, 280] on div "What is a key advantage of using AWS Service Catalog for managing cloud resourc…" at bounding box center [471, 182] width 822 height 350
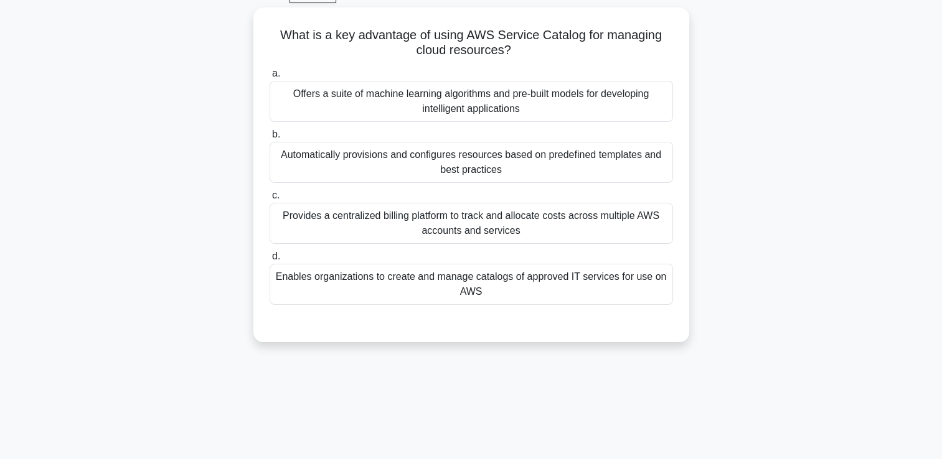
drag, startPoint x: 614, startPoint y: 280, endPoint x: 733, endPoint y: 317, distance: 124.6
click at [733, 317] on div "What is a key advantage of using AWS Service Catalog for managing cloud resourc…" at bounding box center [471, 182] width 822 height 350
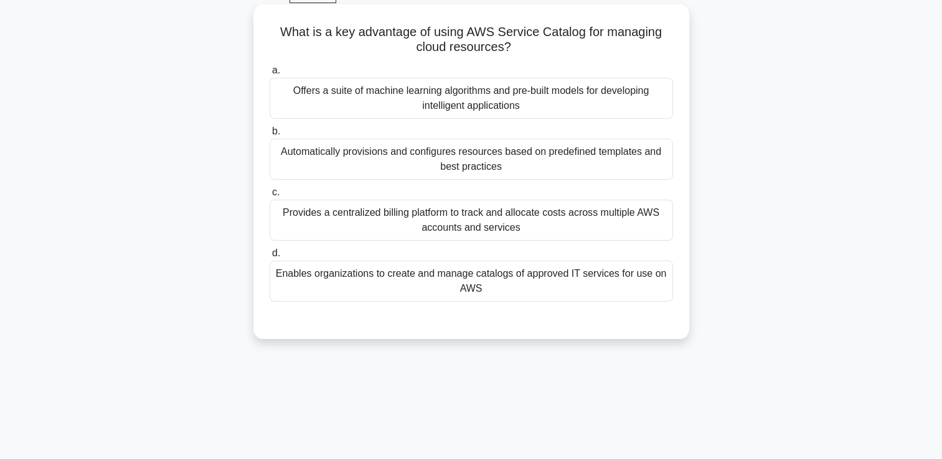
click at [527, 163] on div "Automatically provisions and configures resources based on predefined templates…" at bounding box center [470, 159] width 403 height 41
click at [269, 136] on input "b. Automatically provisions and configures resources based on predefined templa…" at bounding box center [269, 132] width 0 height 8
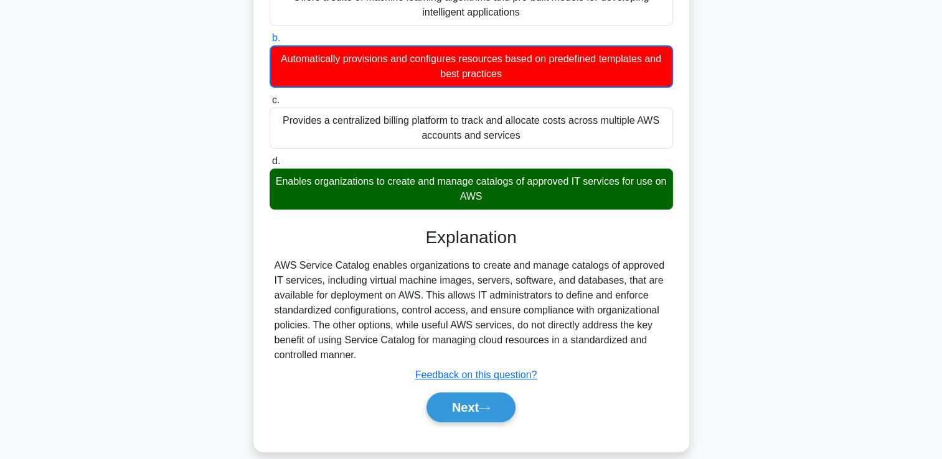
scroll to position [162, 0]
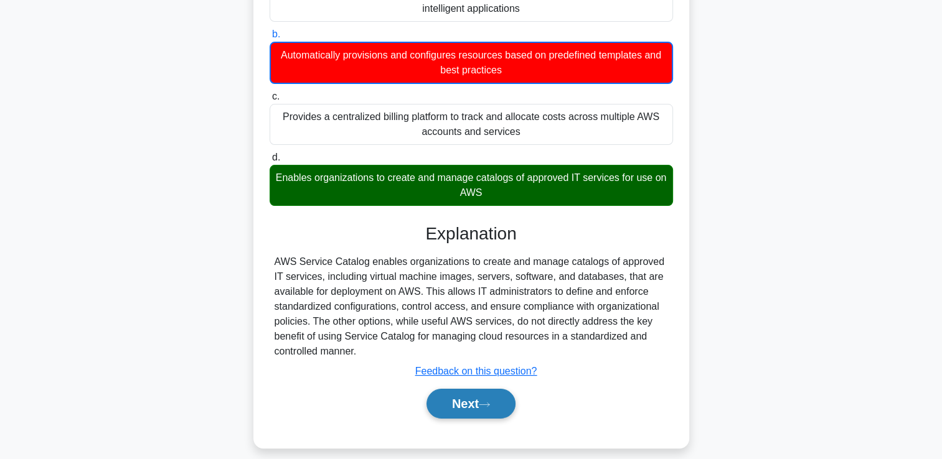
click at [463, 406] on button "Next" at bounding box center [470, 404] width 89 height 30
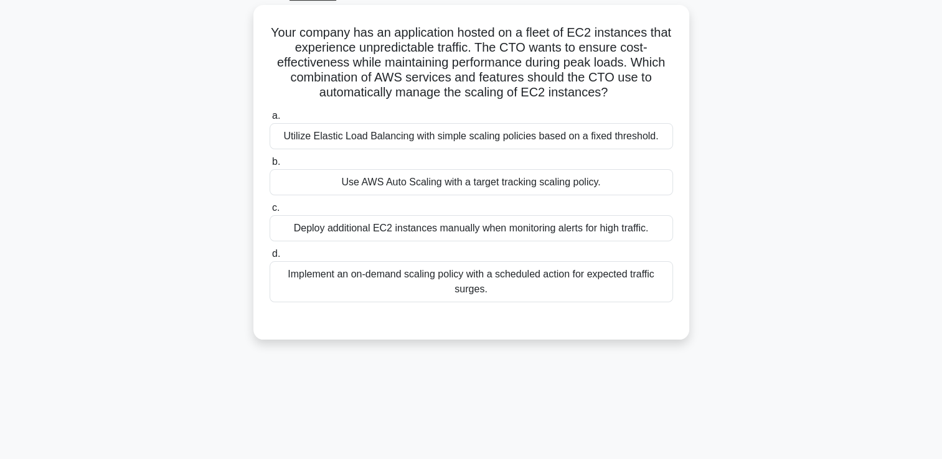
scroll to position [67, 0]
click at [503, 185] on div "Use AWS Auto Scaling with a target tracking scaling policy." at bounding box center [470, 180] width 403 height 26
click at [269, 164] on input "b. Use AWS Auto Scaling with a target tracking scaling policy." at bounding box center [269, 160] width 0 height 8
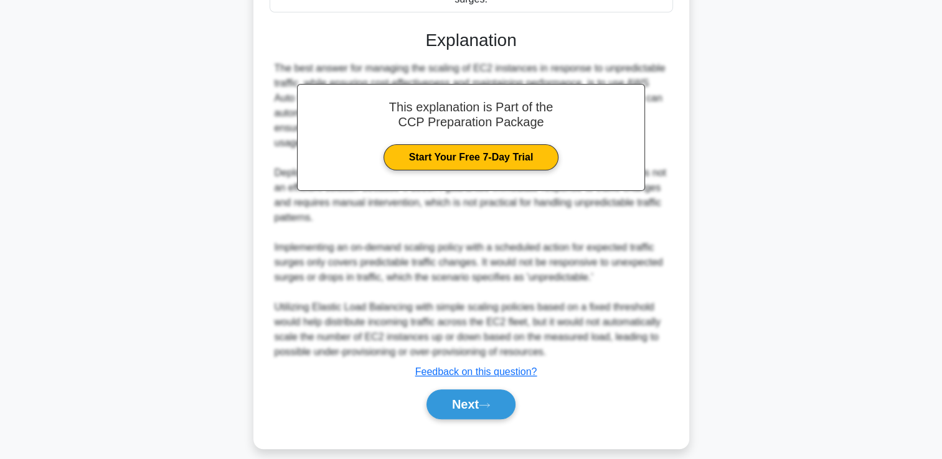
scroll to position [367, 0]
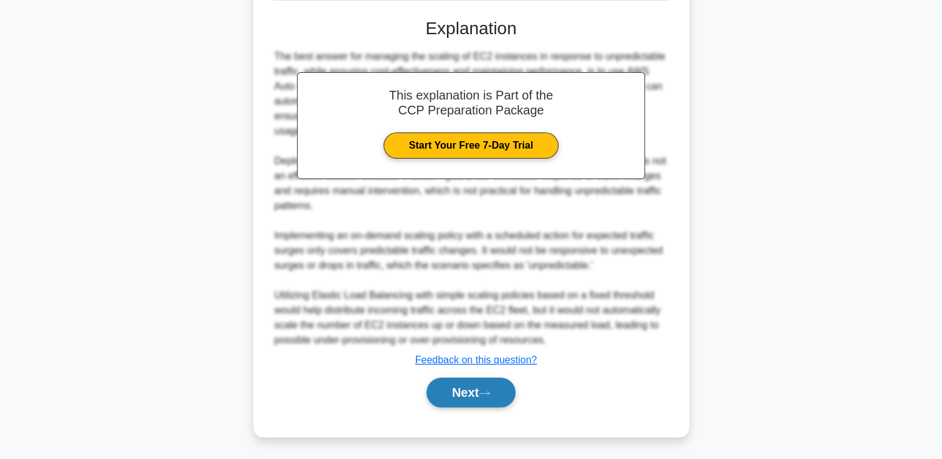
click at [463, 391] on button "Next" at bounding box center [470, 393] width 89 height 30
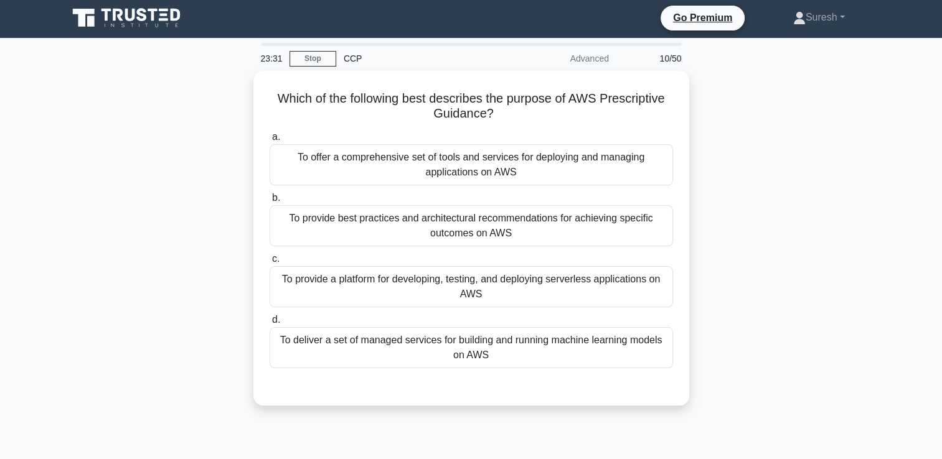
scroll to position [32, 0]
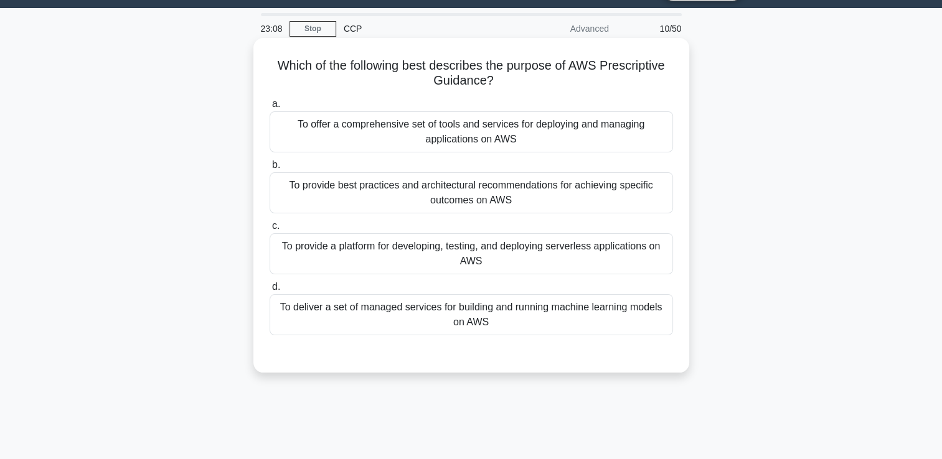
click at [550, 138] on div "To offer a comprehensive set of tools and services for deploying and managing a…" at bounding box center [470, 131] width 403 height 41
click at [269, 108] on input "a. To offer a comprehensive set of tools and services for deploying and managin…" at bounding box center [269, 104] width 0 height 8
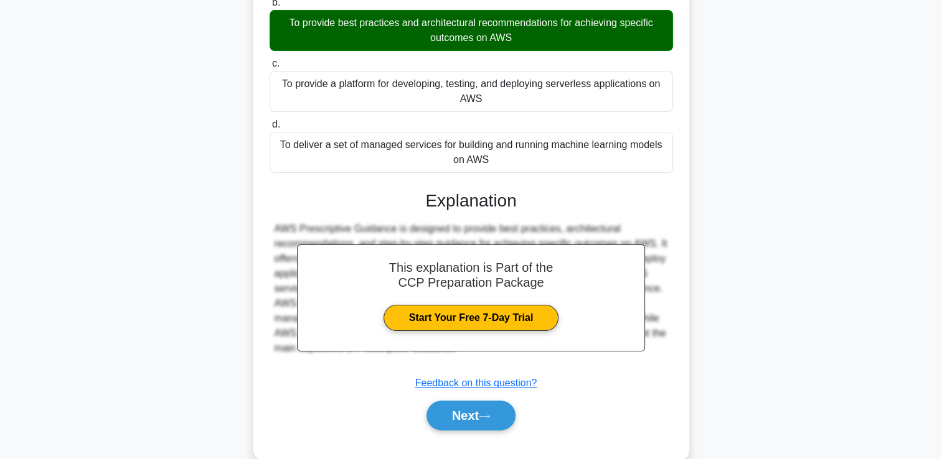
scroll to position [200, 0]
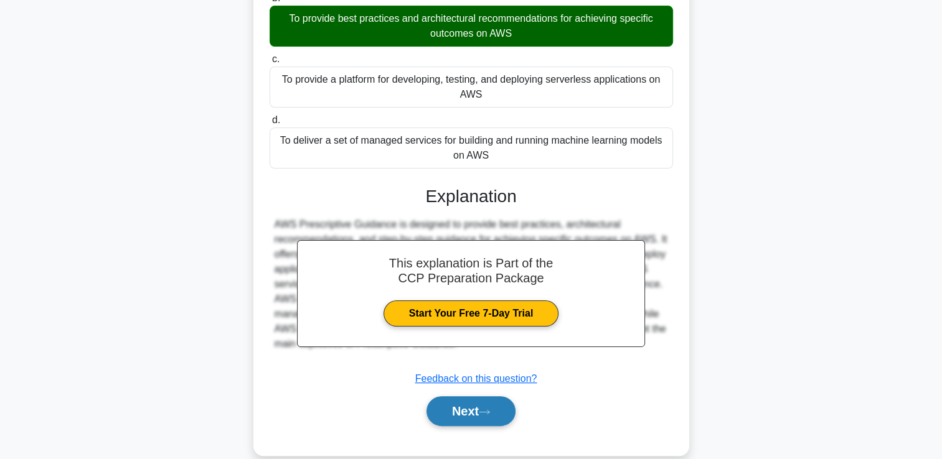
click at [451, 407] on button "Next" at bounding box center [470, 411] width 89 height 30
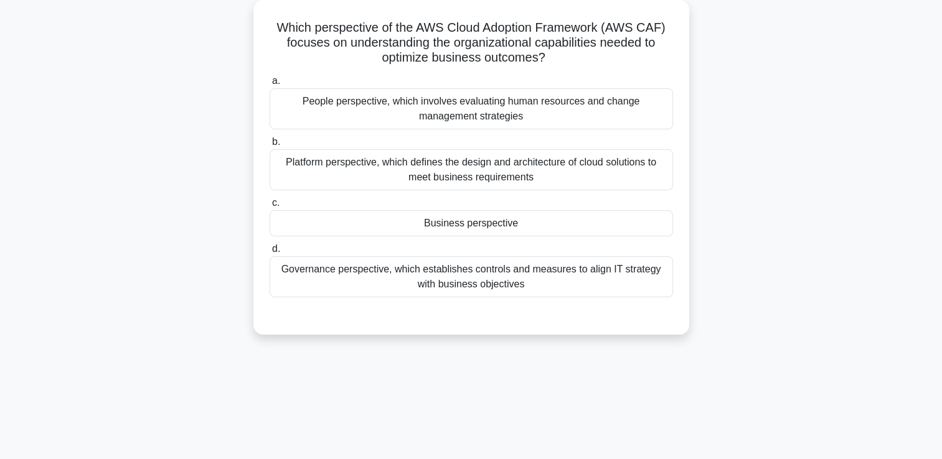
scroll to position [72, 0]
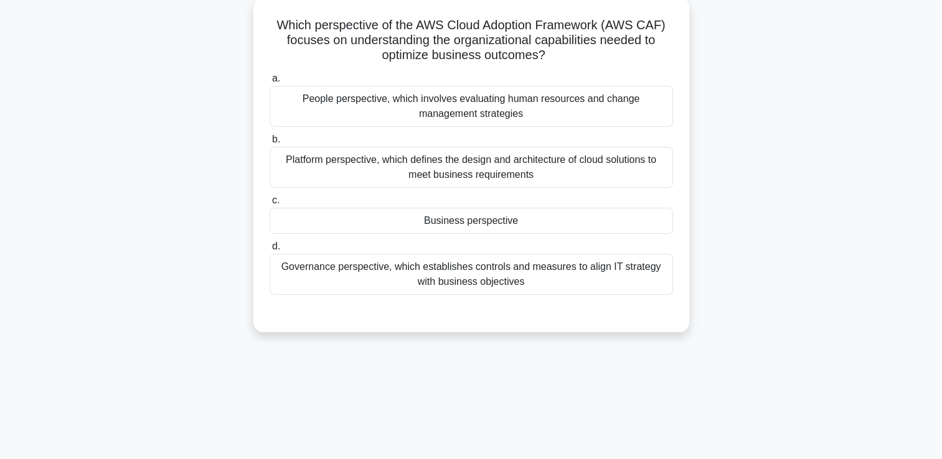
click at [483, 278] on div "Governance perspective, which establishes controls and measures to align IT str…" at bounding box center [470, 274] width 403 height 41
click at [269, 251] on input "d. Governance perspective, which establishes controls and measures to align IT …" at bounding box center [269, 247] width 0 height 8
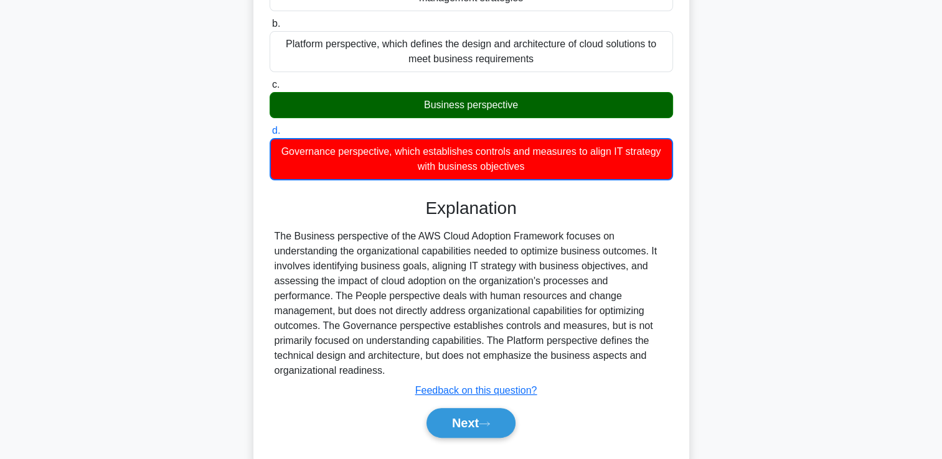
scroll to position [213, 0]
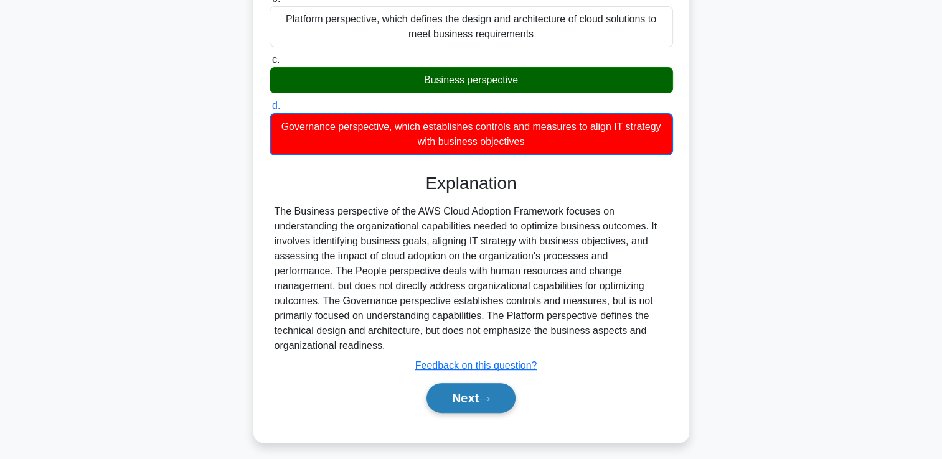
click at [456, 383] on button "Next" at bounding box center [470, 398] width 89 height 30
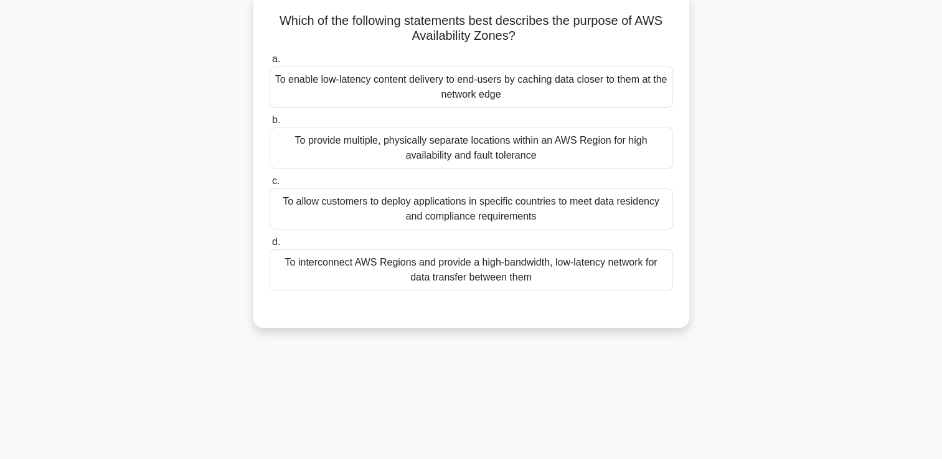
scroll to position [81, 0]
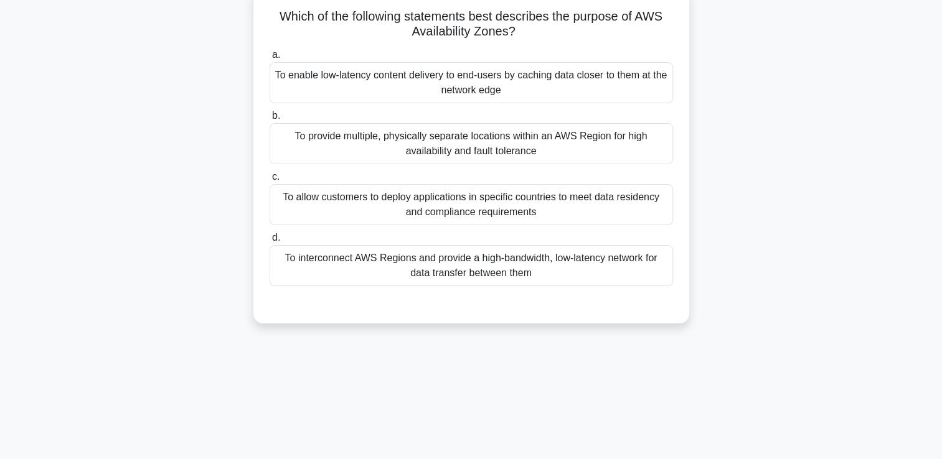
click at [555, 143] on div "To provide multiple, physically separate locations within an AWS Region for hig…" at bounding box center [470, 143] width 403 height 41
click at [269, 120] on input "b. To provide multiple, physically separate locations within an AWS Region for …" at bounding box center [269, 116] width 0 height 8
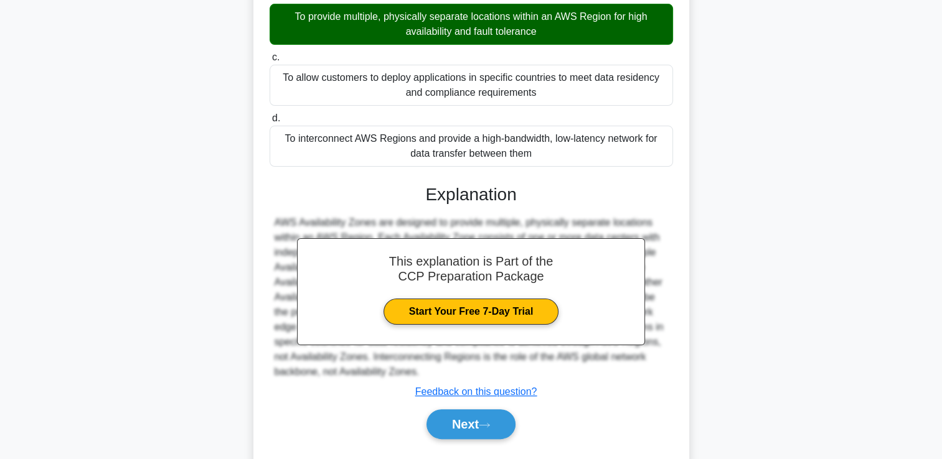
scroll to position [232, 0]
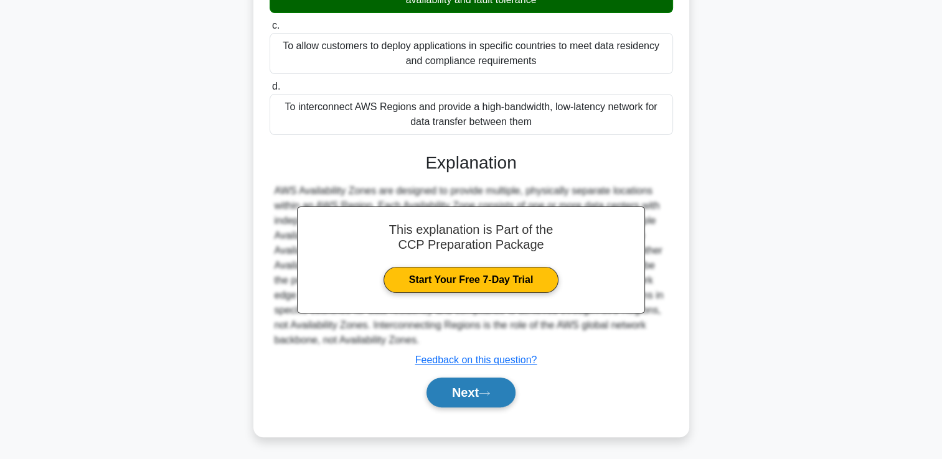
click at [475, 391] on button "Next" at bounding box center [470, 393] width 89 height 30
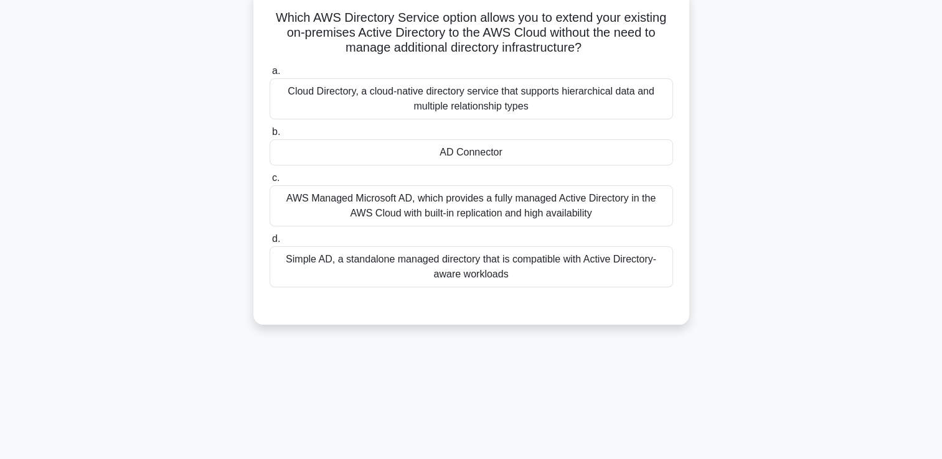
scroll to position [82, 0]
click at [494, 154] on div "AD Connector" at bounding box center [470, 151] width 403 height 26
click at [269, 134] on input "b. AD Connector" at bounding box center [269, 130] width 0 height 8
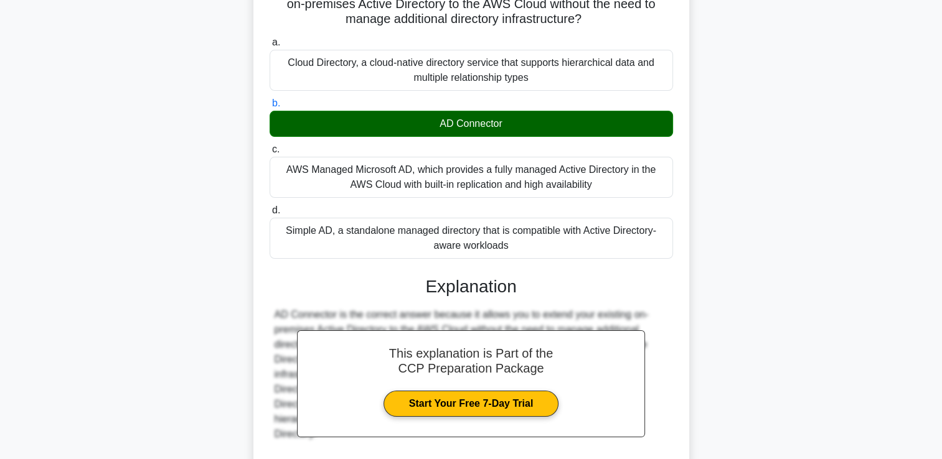
scroll to position [217, 0]
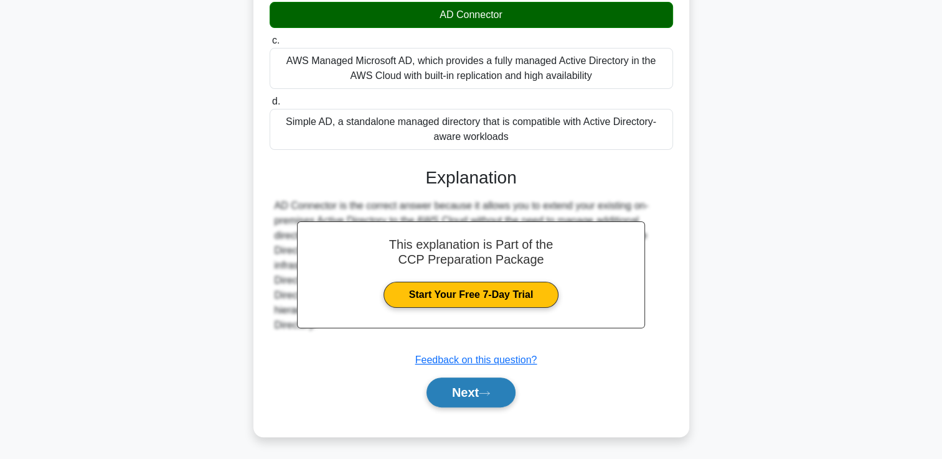
click at [456, 397] on button "Next" at bounding box center [470, 393] width 89 height 30
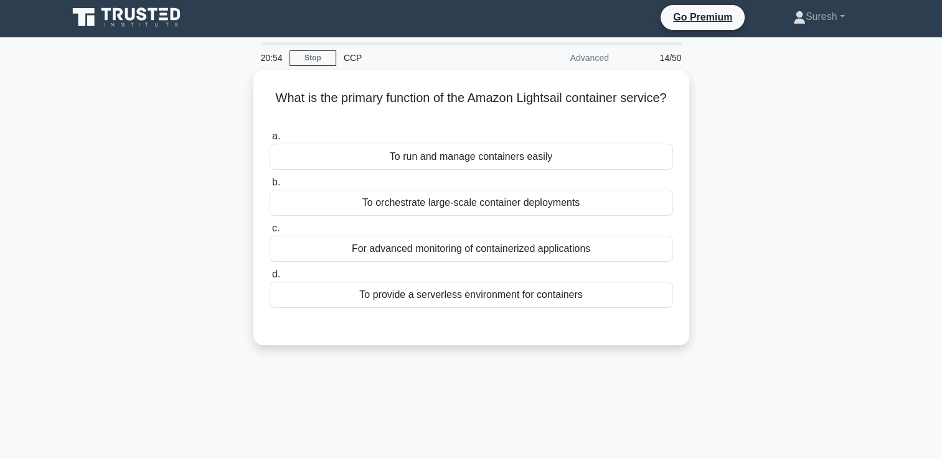
scroll to position [0, 0]
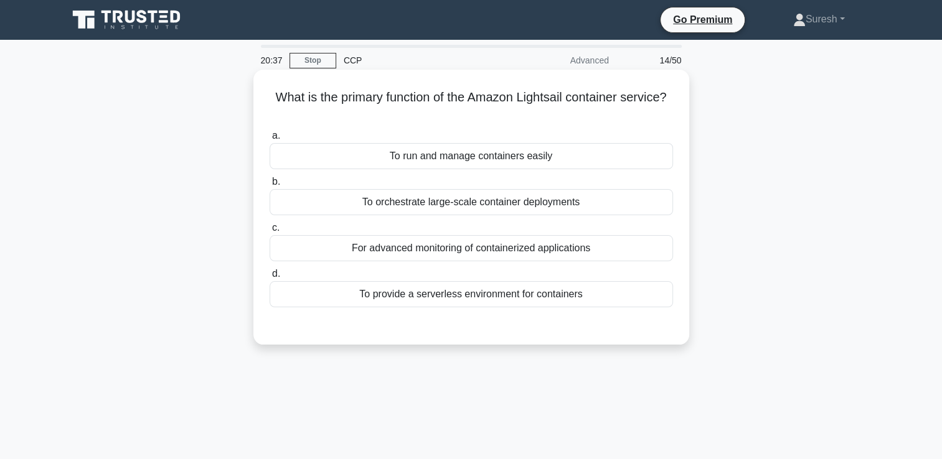
click at [451, 295] on div "To provide a serverless environment for containers" at bounding box center [470, 294] width 403 height 26
click at [269, 278] on input "d. To provide a serverless environment for containers" at bounding box center [269, 274] width 0 height 8
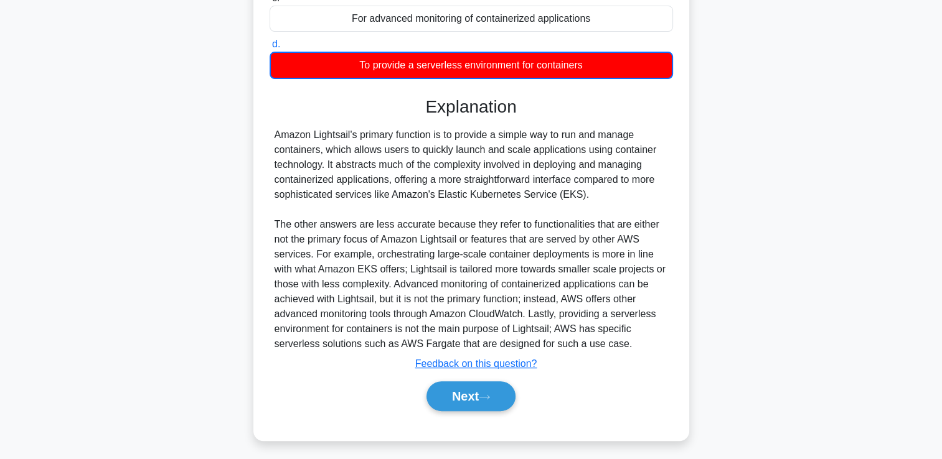
scroll to position [233, 0]
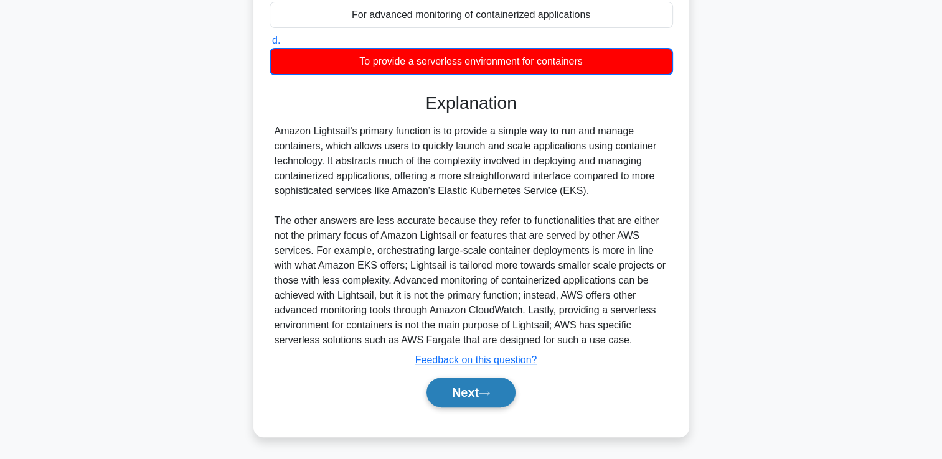
click at [463, 389] on button "Next" at bounding box center [470, 393] width 89 height 30
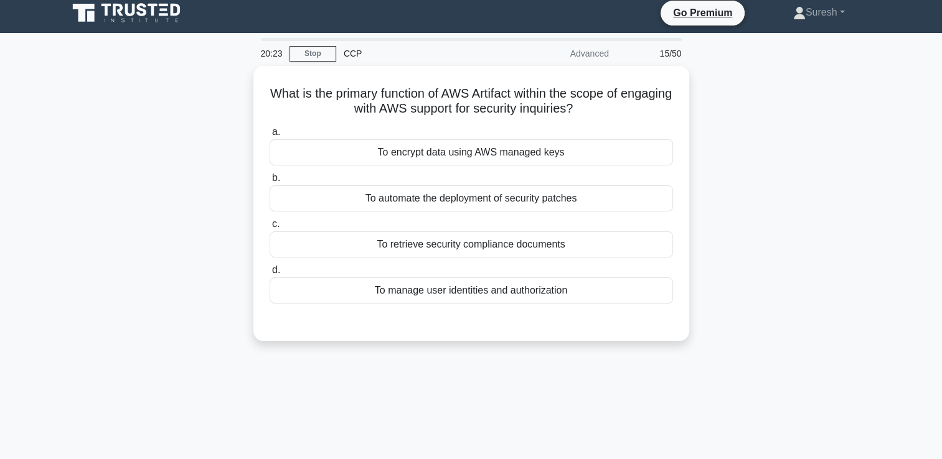
scroll to position [6, 0]
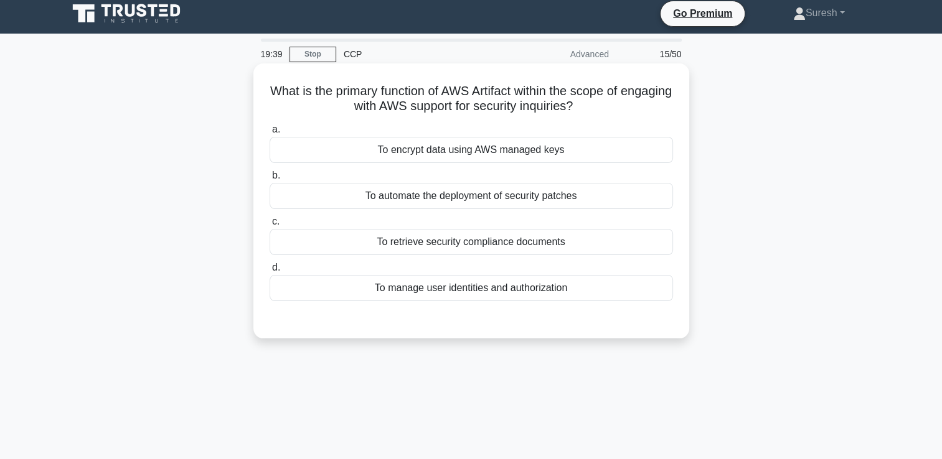
click at [493, 198] on div "To automate the deployment of security patches" at bounding box center [470, 196] width 403 height 26
click at [269, 180] on input "b. To automate the deployment of security patches" at bounding box center [269, 176] width 0 height 8
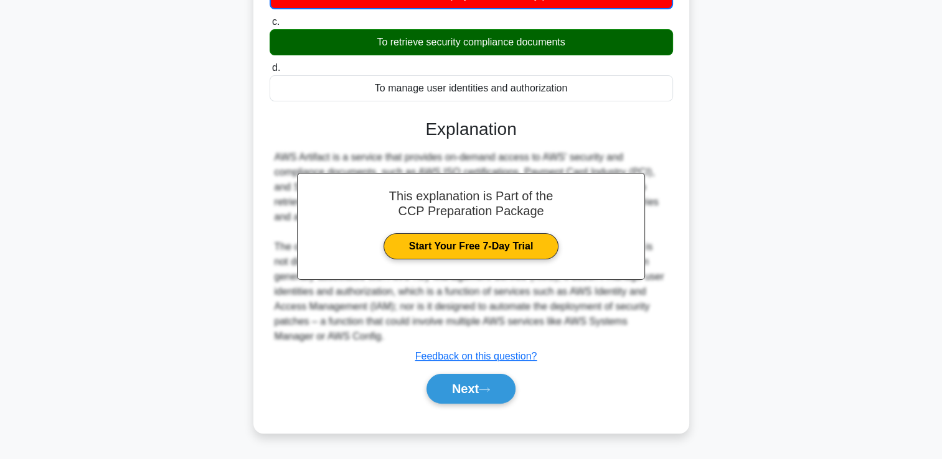
scroll to position [213, 0]
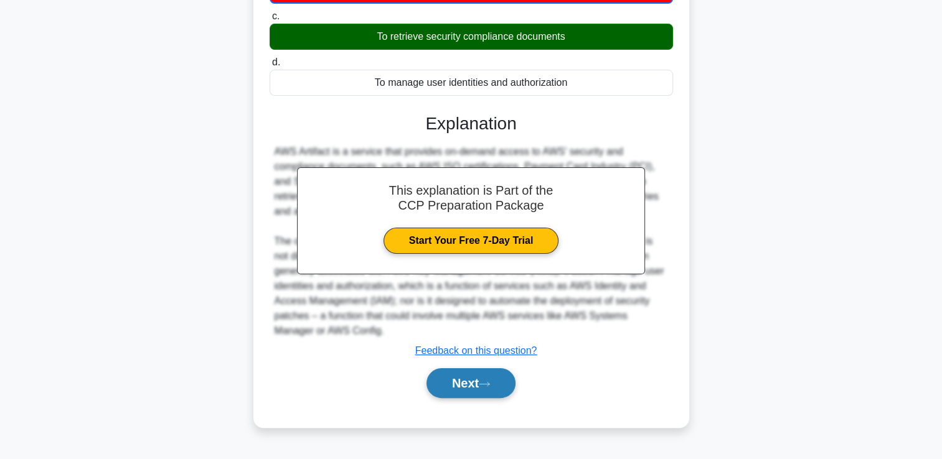
click at [467, 382] on button "Next" at bounding box center [470, 383] width 89 height 30
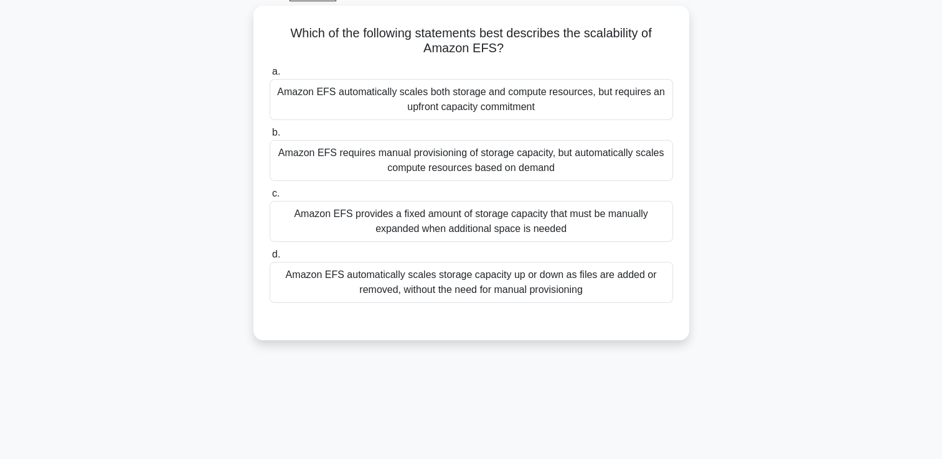
scroll to position [67, 0]
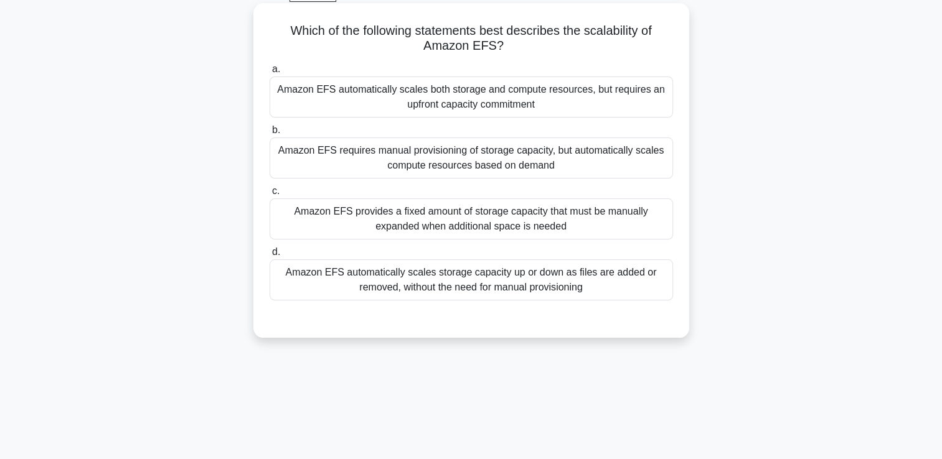
click at [512, 279] on div "Amazon EFS automatically scales storage capacity up or down as files are added …" at bounding box center [470, 280] width 403 height 41
click at [269, 256] on input "d. Amazon EFS automatically scales storage capacity up or down as files are add…" at bounding box center [269, 252] width 0 height 8
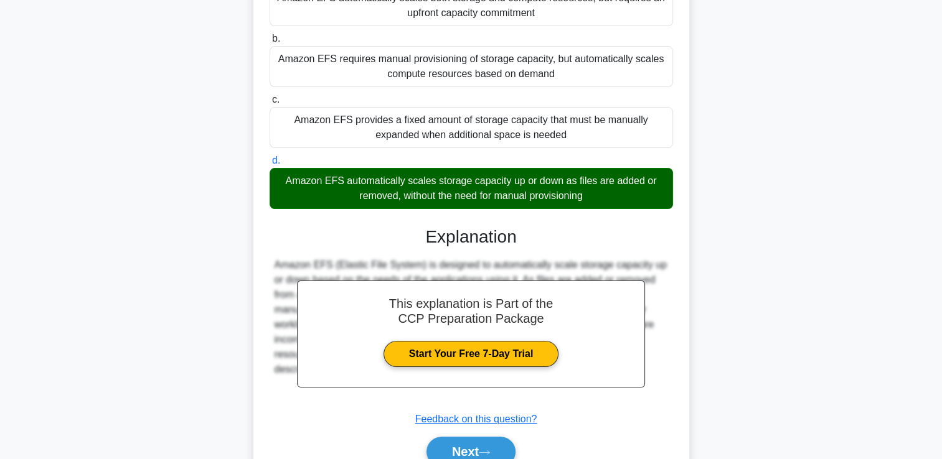
scroll to position [217, 0]
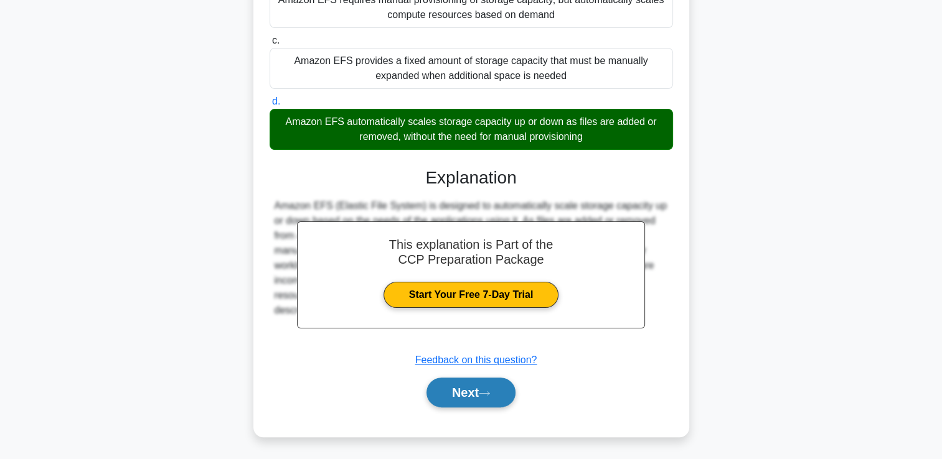
click at [456, 390] on button "Next" at bounding box center [470, 393] width 89 height 30
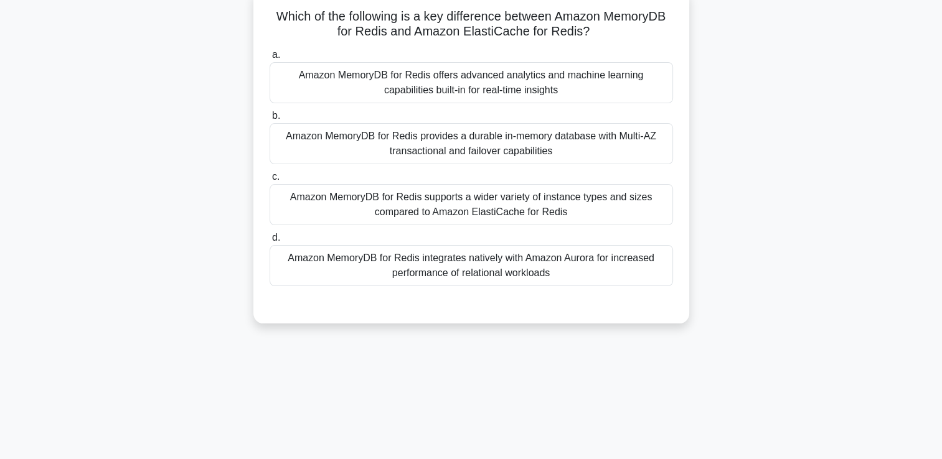
scroll to position [83, 0]
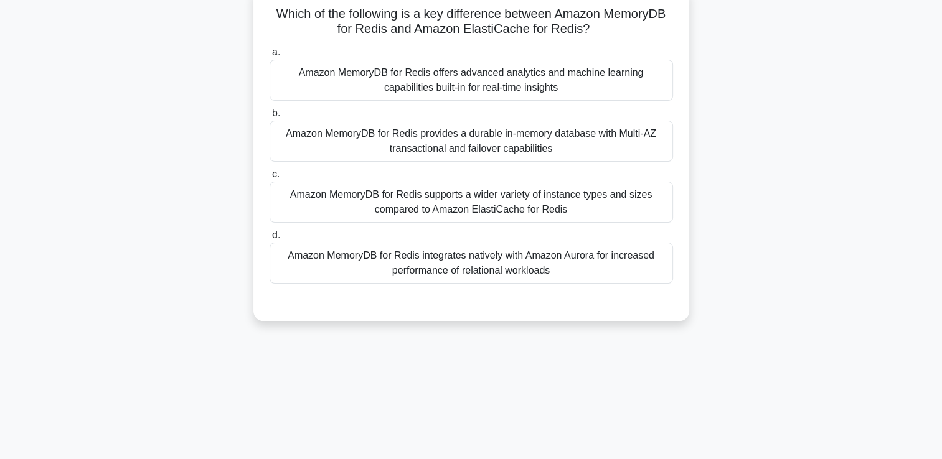
drag, startPoint x: 598, startPoint y: 34, endPoint x: 447, endPoint y: 17, distance: 152.1
click at [447, 17] on h5 "Which of the following is a key difference between Amazon MemoryDB for Redis an…" at bounding box center [471, 21] width 406 height 31
copy h5 "difference between Amazon MemoryDB for Redis and Amazon ElastiCache for Redis?"
click at [349, 295] on div at bounding box center [470, 296] width 403 height 10
click at [421, 141] on div "Amazon MemoryDB for Redis provides a durable in-memory database with Multi-AZ t…" at bounding box center [470, 141] width 403 height 41
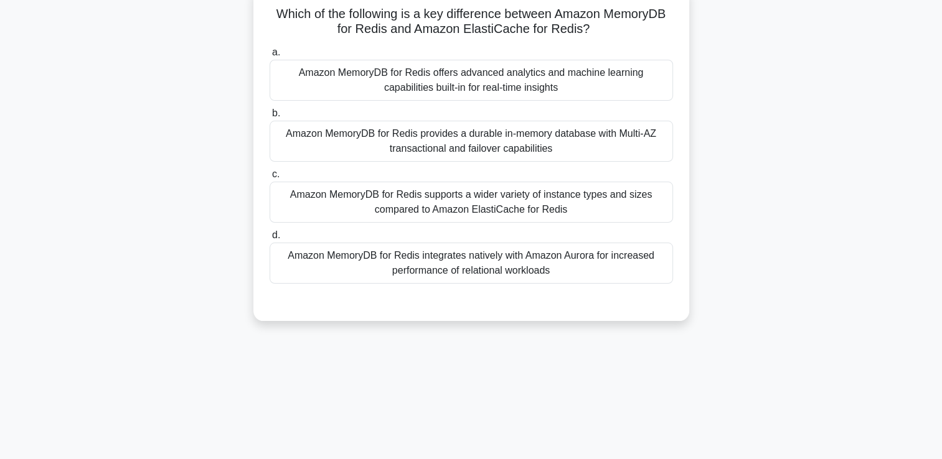
click at [269, 118] on input "b. Amazon MemoryDB for Redis provides a durable in-memory database with Multi-A…" at bounding box center [269, 114] width 0 height 8
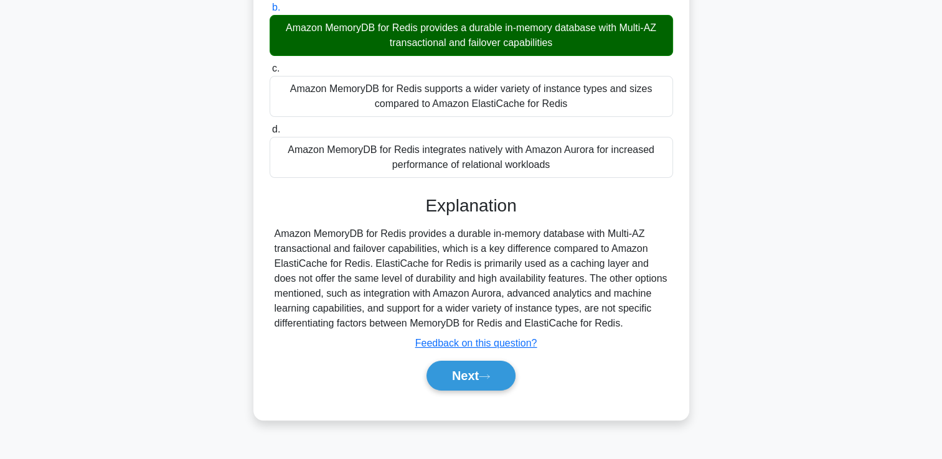
scroll to position [213, 0]
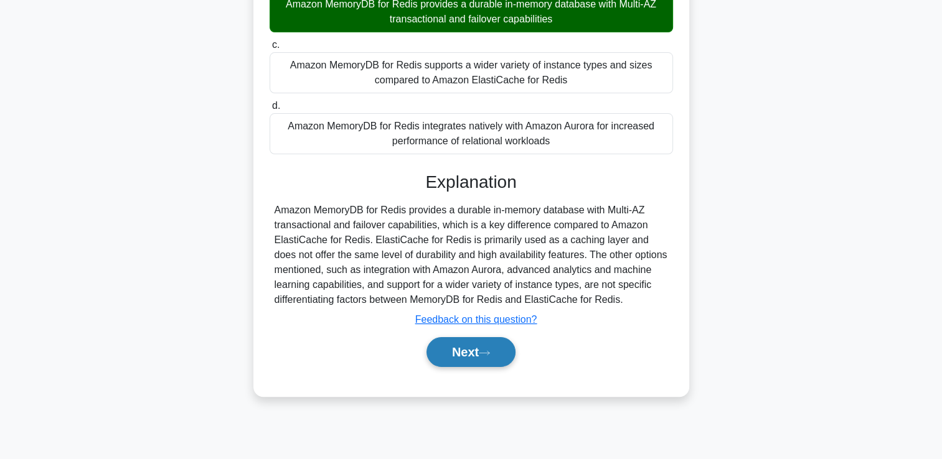
click at [468, 348] on button "Next" at bounding box center [470, 352] width 89 height 30
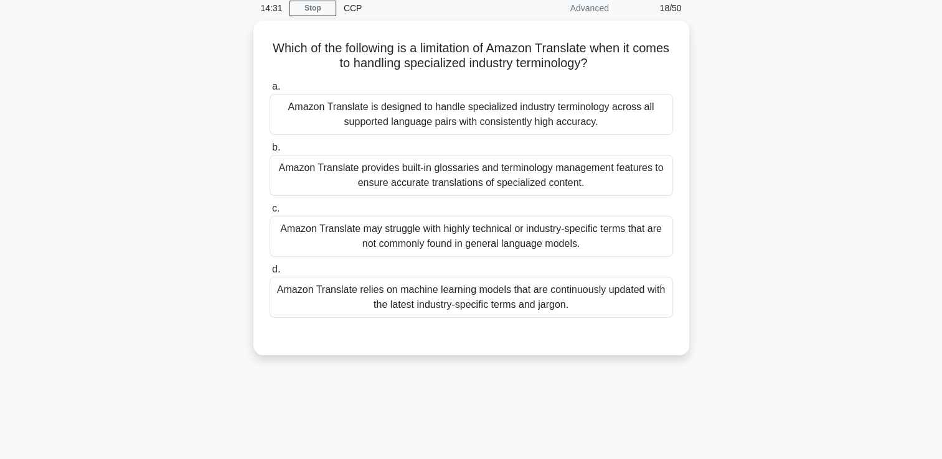
scroll to position [51, 0]
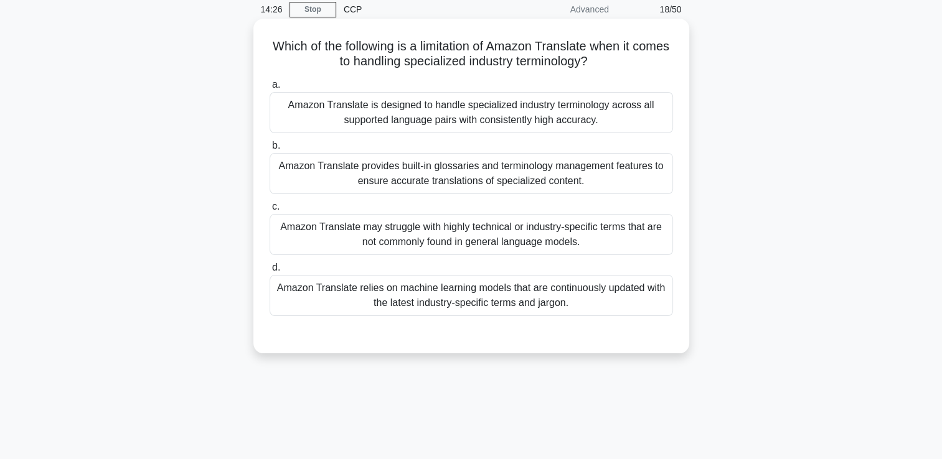
click at [499, 295] on div "Amazon Translate relies on machine learning models that are continuously update…" at bounding box center [470, 295] width 403 height 41
click at [269, 272] on input "d. Amazon Translate relies on machine learning models that are continuously upd…" at bounding box center [269, 268] width 0 height 8
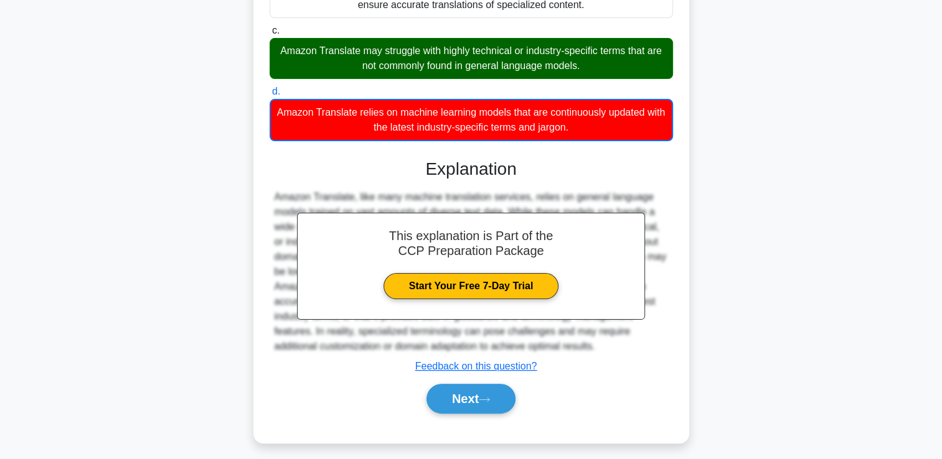
scroll to position [233, 0]
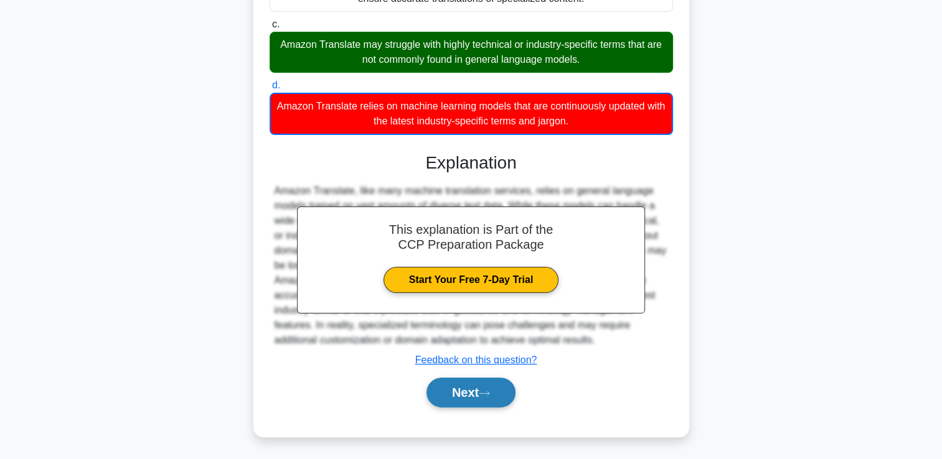
click at [466, 386] on button "Next" at bounding box center [470, 393] width 89 height 30
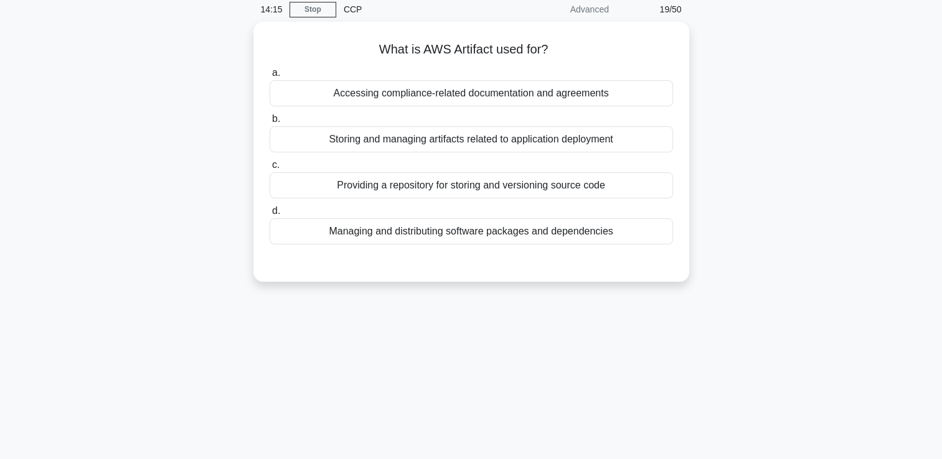
scroll to position [48, 0]
click at [457, 93] on div "Accessing compliance-related documentation and agreements" at bounding box center [470, 93] width 403 height 26
click at [269, 77] on input "a. Accessing compliance-related documentation and agreements" at bounding box center [269, 73] width 0 height 8
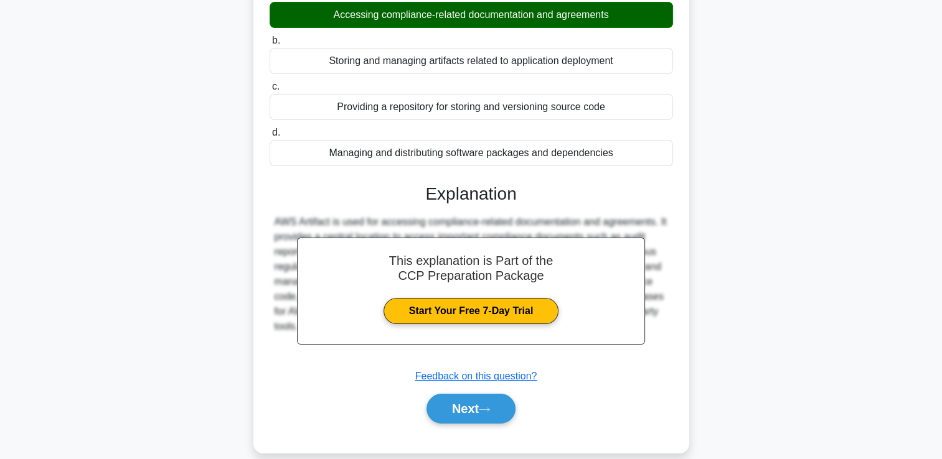
scroll to position [213, 0]
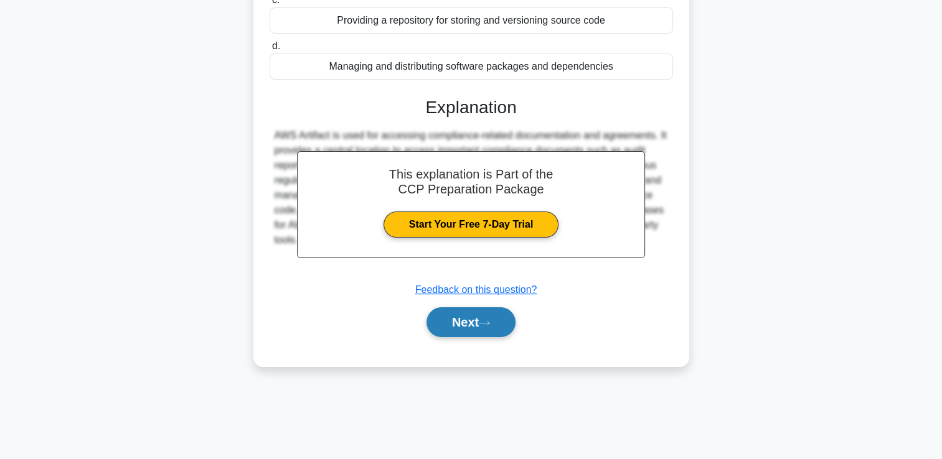
click at [469, 327] on button "Next" at bounding box center [470, 322] width 89 height 30
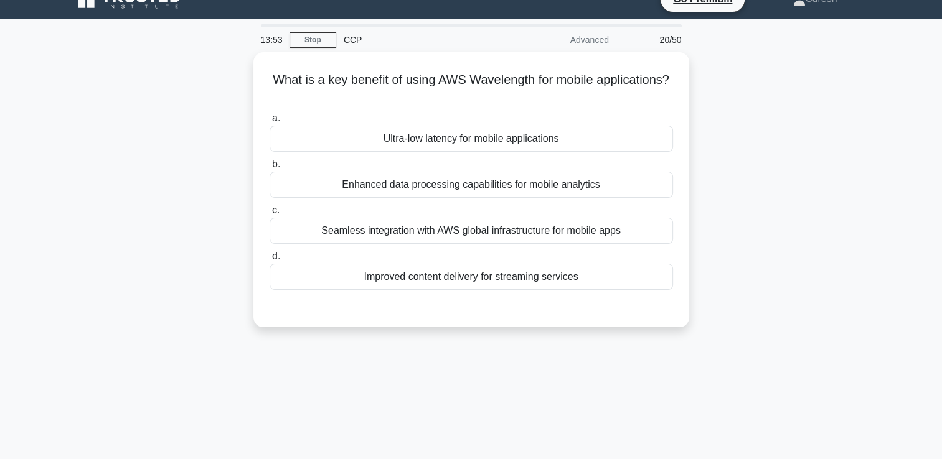
scroll to position [20, 0]
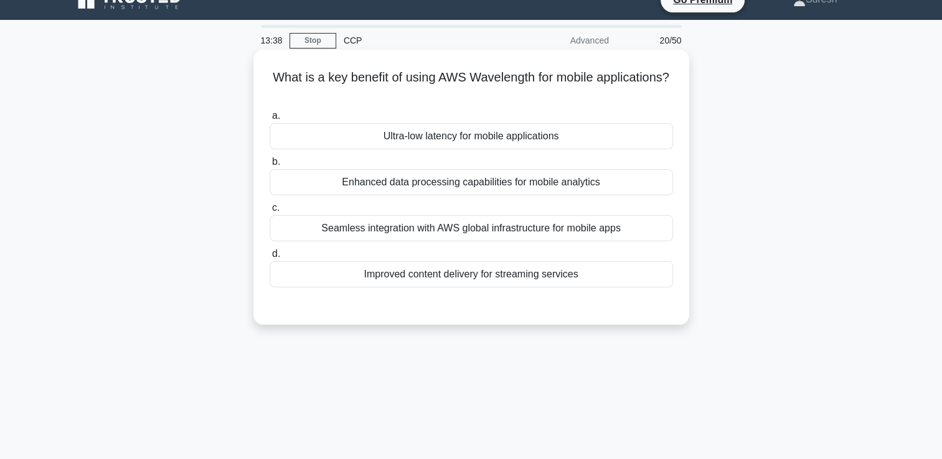
click at [496, 137] on div "Ultra-low latency for mobile applications" at bounding box center [470, 136] width 403 height 26
click at [269, 120] on input "a. Ultra-low latency for mobile applications" at bounding box center [269, 116] width 0 height 8
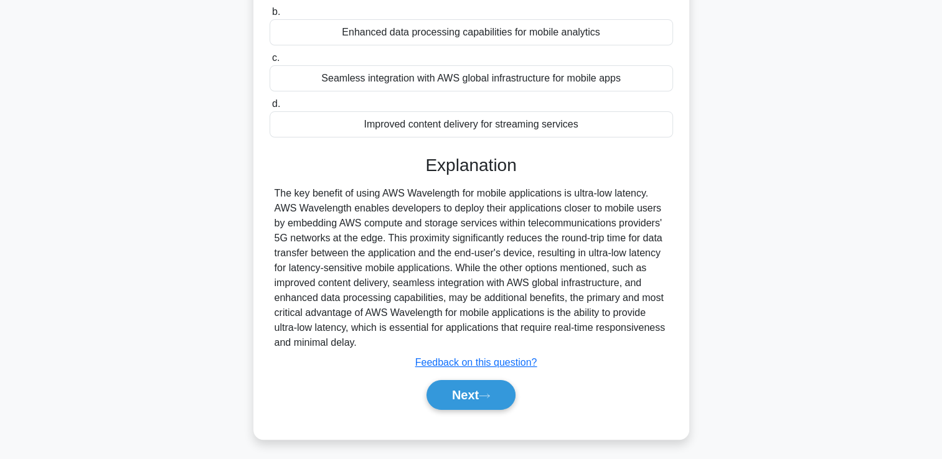
scroll to position [213, 0]
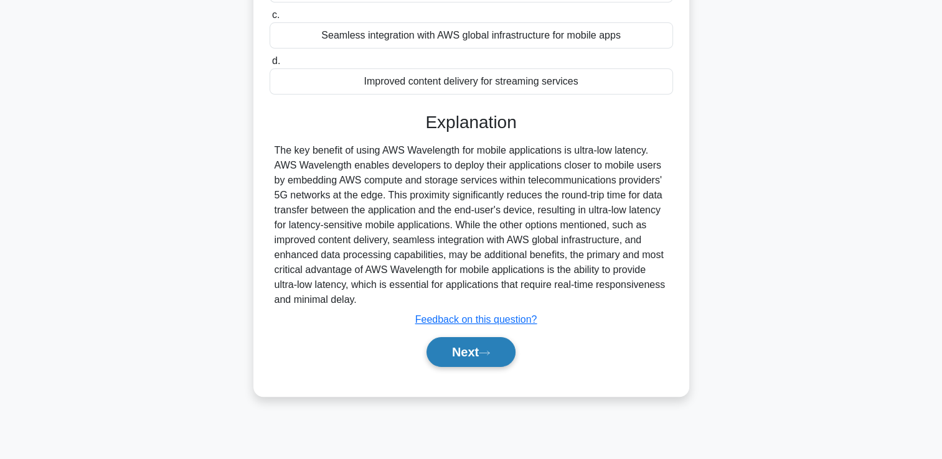
click at [472, 345] on button "Next" at bounding box center [470, 352] width 89 height 30
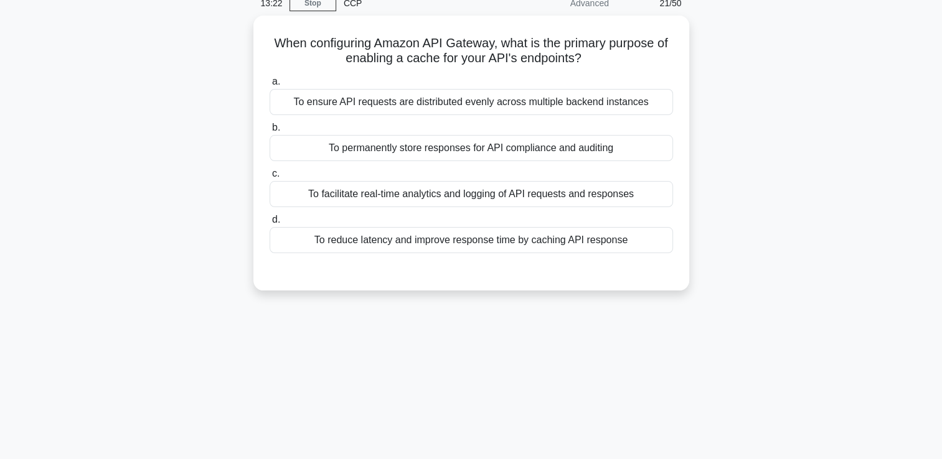
scroll to position [57, 0]
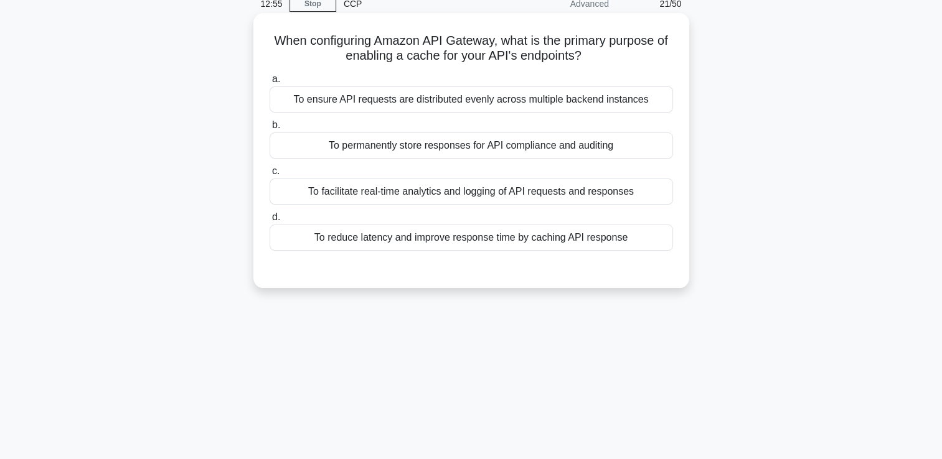
click at [381, 235] on div "To reduce latency and improve response time by caching API response" at bounding box center [470, 238] width 403 height 26
click at [269, 222] on input "d. To reduce latency and improve response time by caching API response" at bounding box center [269, 217] width 0 height 8
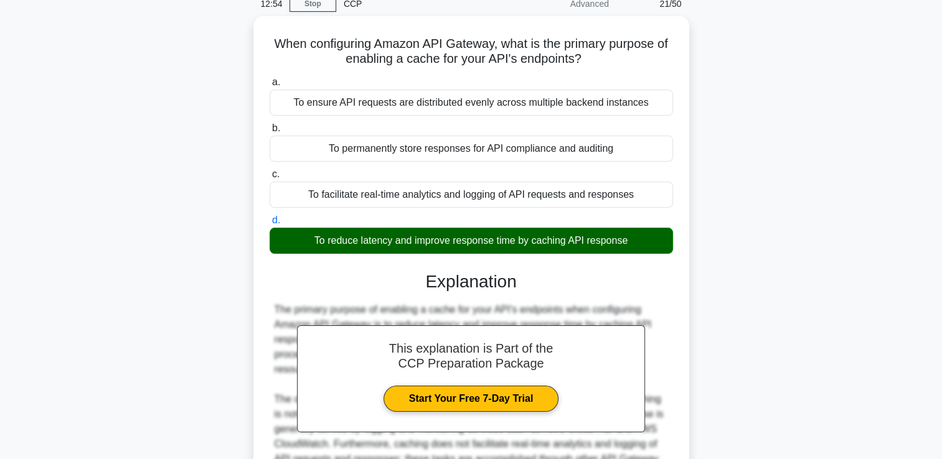
scroll to position [217, 0]
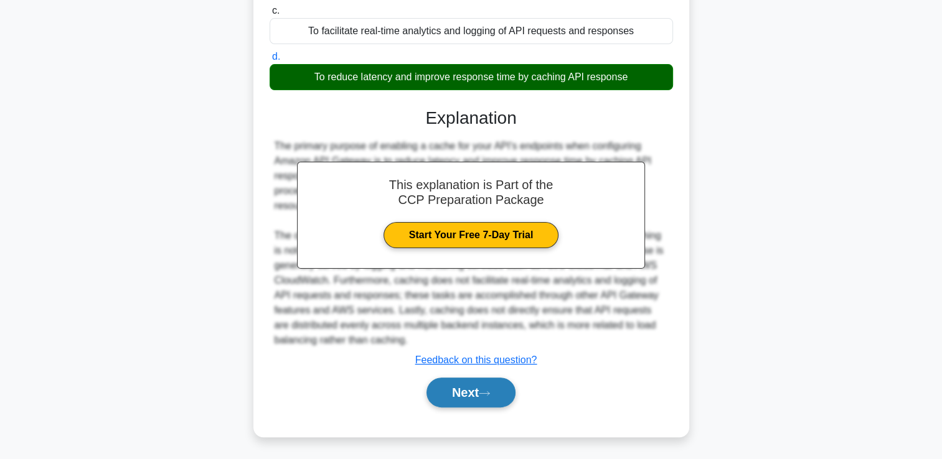
click at [461, 391] on button "Next" at bounding box center [470, 393] width 89 height 30
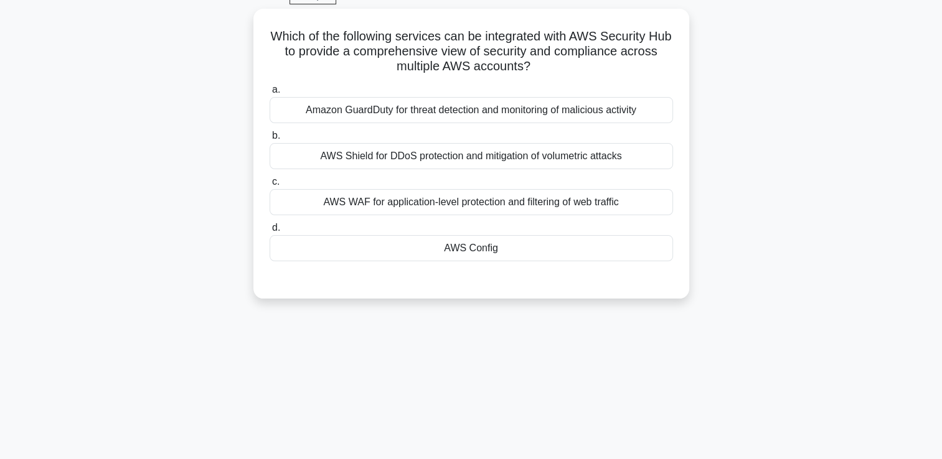
scroll to position [63, 0]
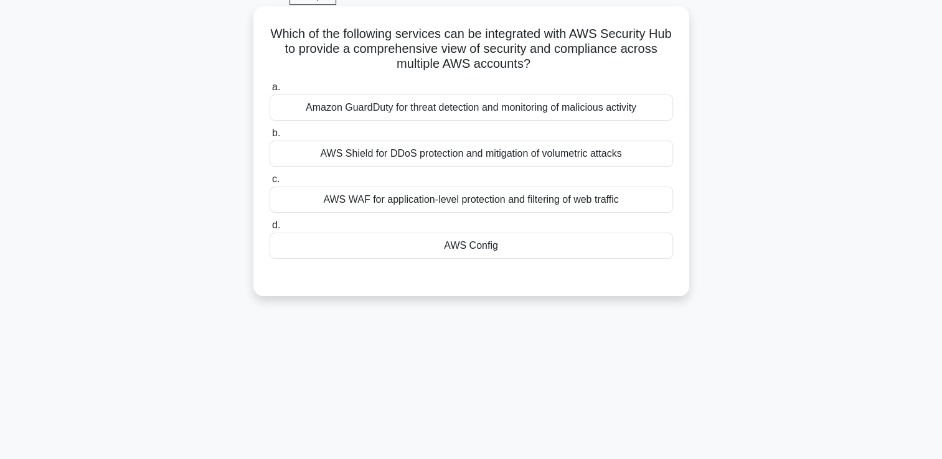
click at [487, 247] on div "AWS Config" at bounding box center [470, 246] width 403 height 26
click at [269, 230] on input "d. AWS Config" at bounding box center [269, 226] width 0 height 8
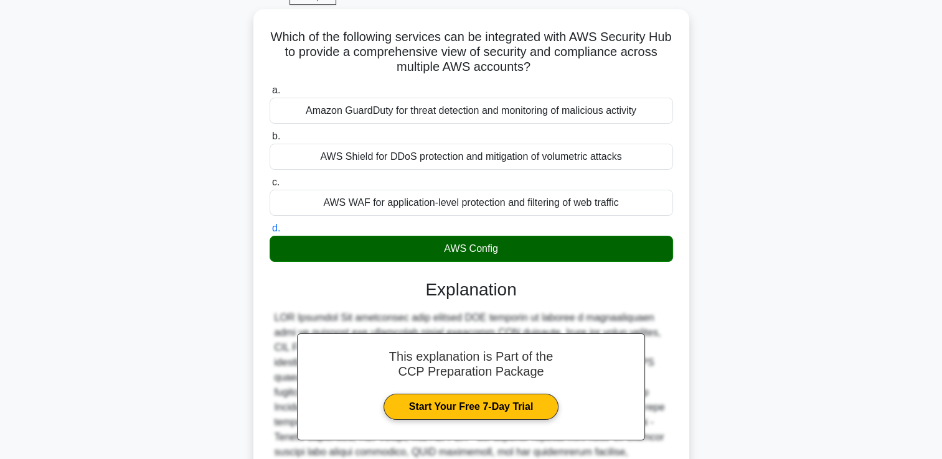
scroll to position [217, 0]
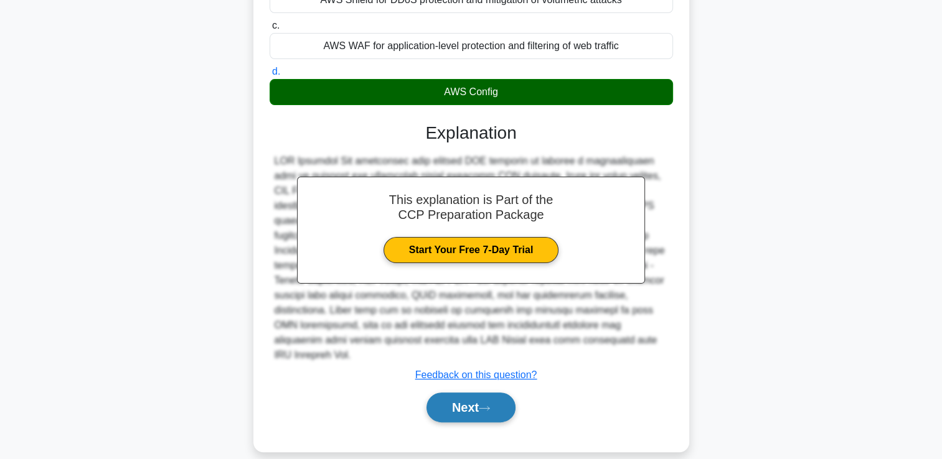
click at [443, 393] on button "Next" at bounding box center [470, 408] width 89 height 30
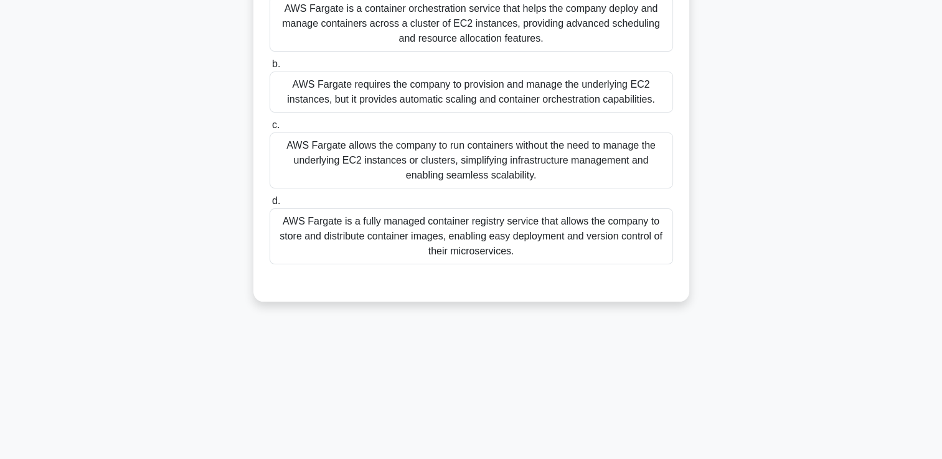
scroll to position [213, 0]
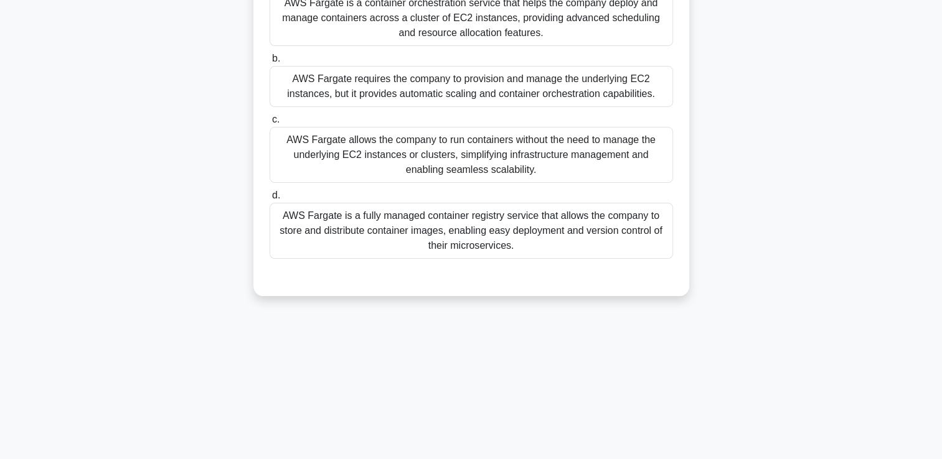
click at [561, 153] on div "AWS Fargate allows the company to run containers without the need to manage the…" at bounding box center [470, 155] width 403 height 56
click at [269, 124] on input "c. AWS Fargate allows the company to run containers without the need to manage …" at bounding box center [269, 120] width 0 height 8
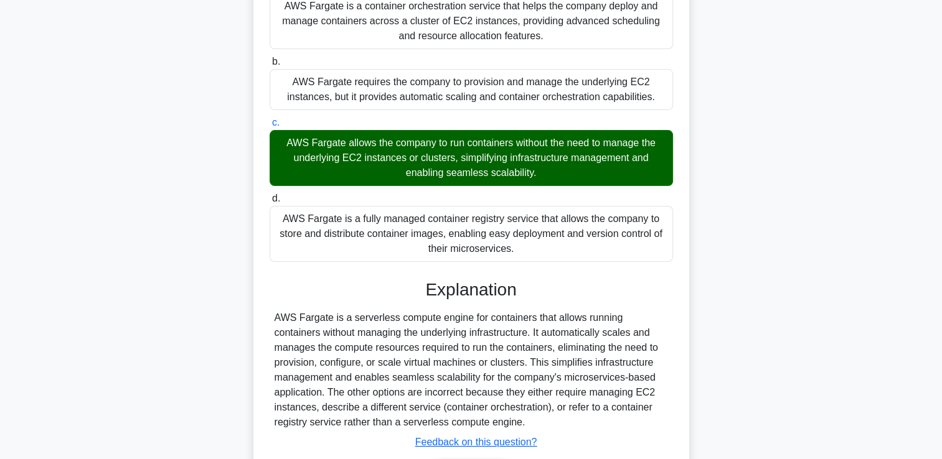
scroll to position [292, 0]
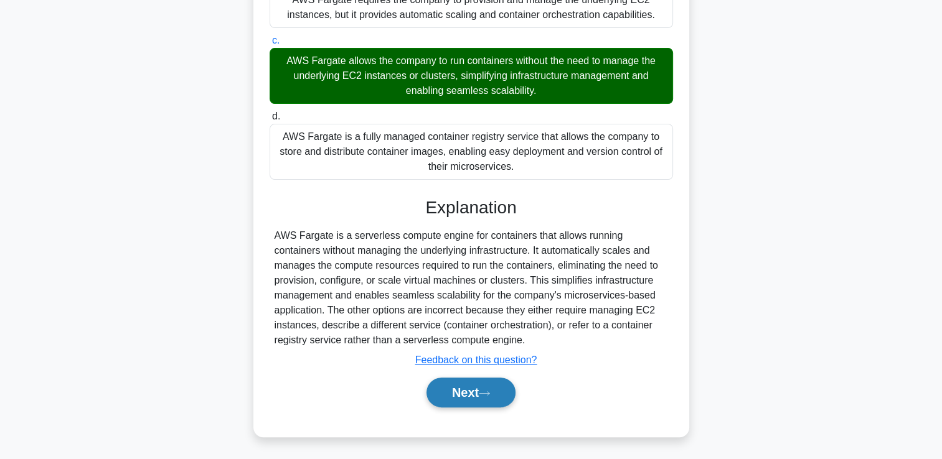
click at [476, 386] on button "Next" at bounding box center [470, 393] width 89 height 30
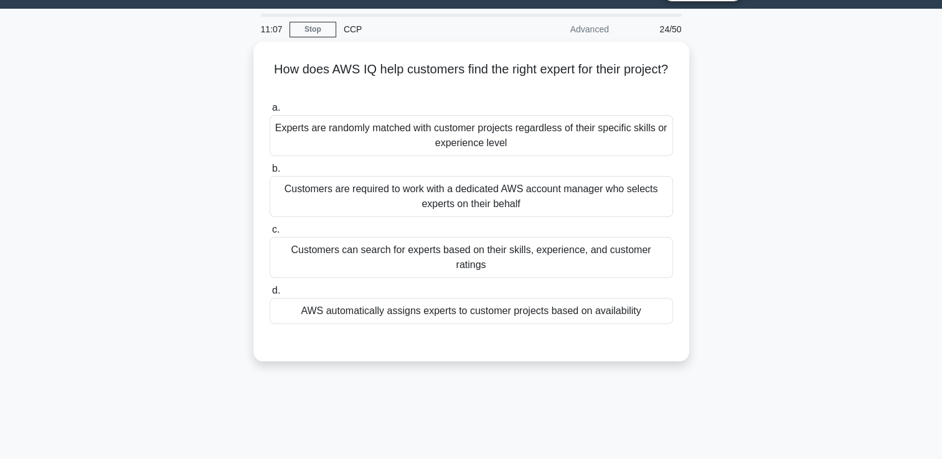
scroll to position [32, 0]
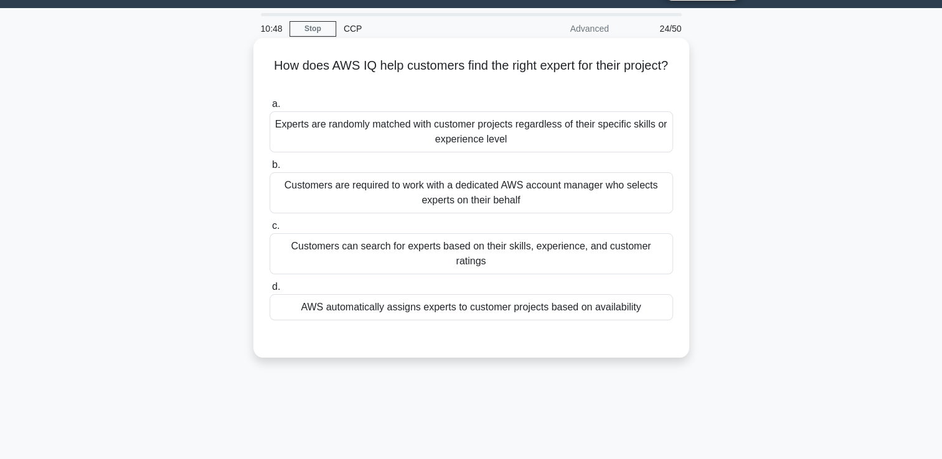
click at [543, 294] on div "AWS automatically assigns experts to customer projects based on availability" at bounding box center [470, 307] width 403 height 26
click at [269, 291] on input "d. AWS automatically assigns experts to customer projects based on availability" at bounding box center [269, 287] width 0 height 8
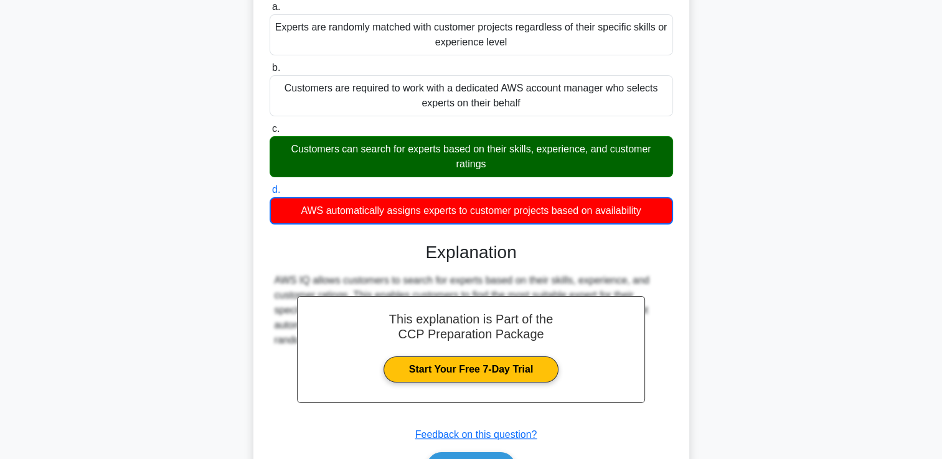
scroll to position [213, 0]
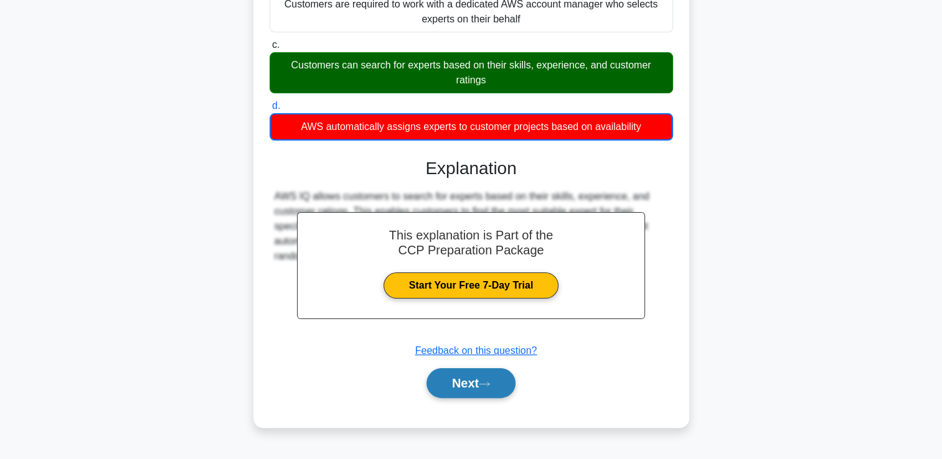
click at [480, 385] on button "Next" at bounding box center [470, 383] width 89 height 30
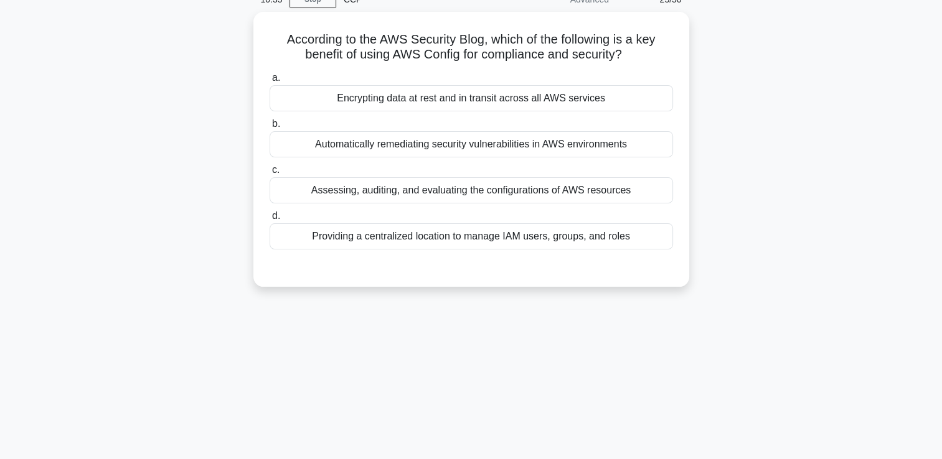
scroll to position [60, 0]
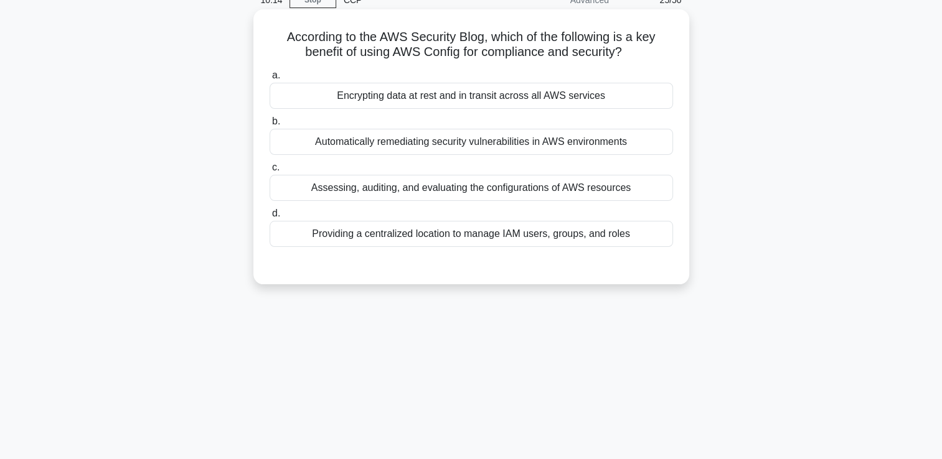
click at [510, 239] on div "Providing a centralized location to manage IAM users, groups, and roles" at bounding box center [470, 234] width 403 height 26
click at [269, 218] on input "d. Providing a centralized location to manage IAM users, groups, and roles" at bounding box center [269, 214] width 0 height 8
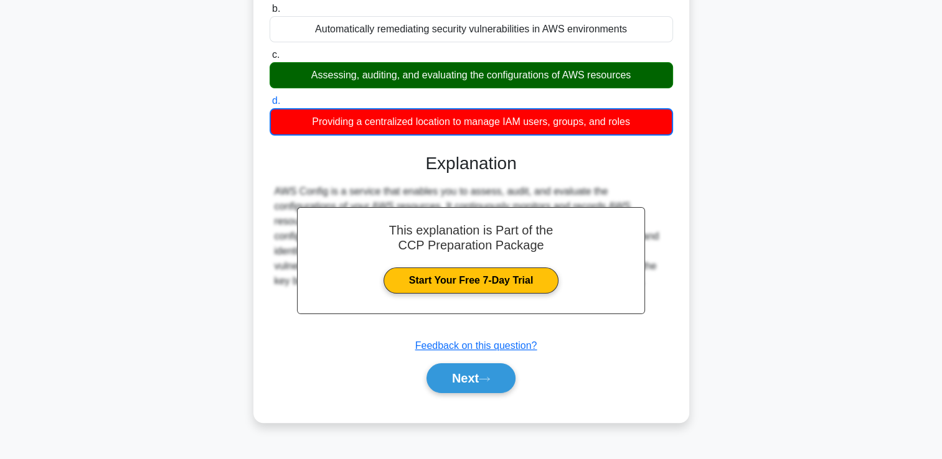
scroll to position [213, 0]
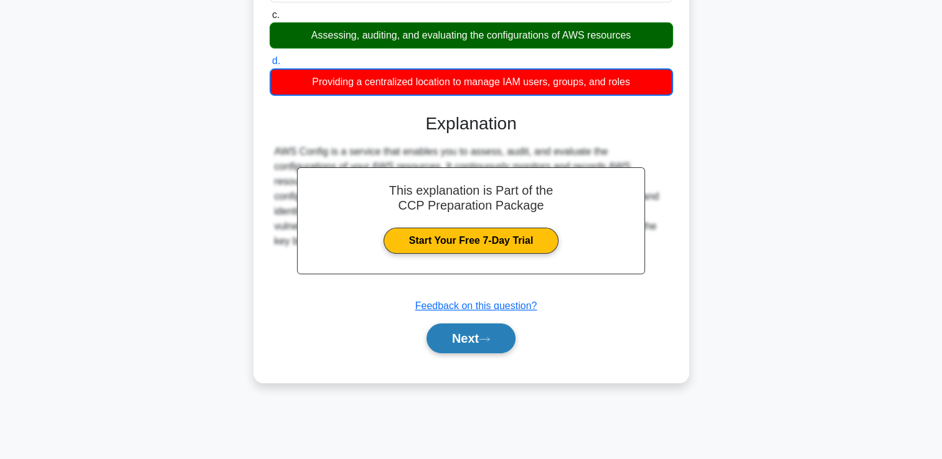
click at [454, 332] on button "Next" at bounding box center [470, 339] width 89 height 30
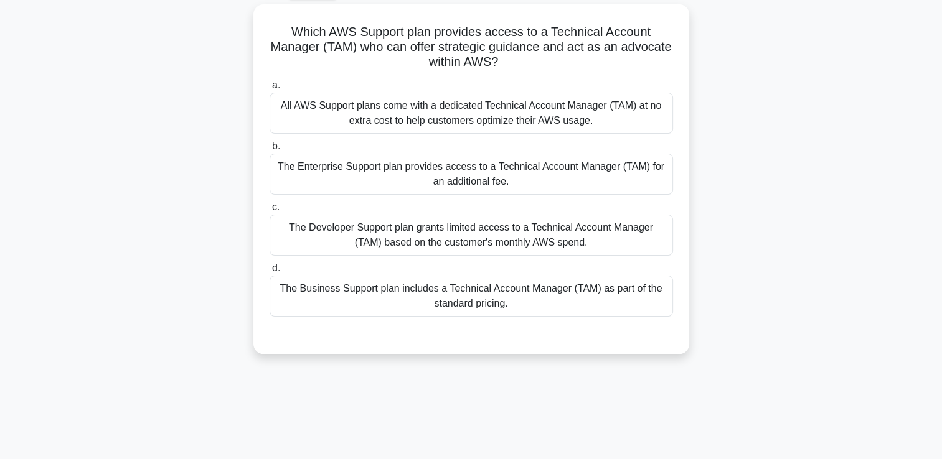
scroll to position [68, 0]
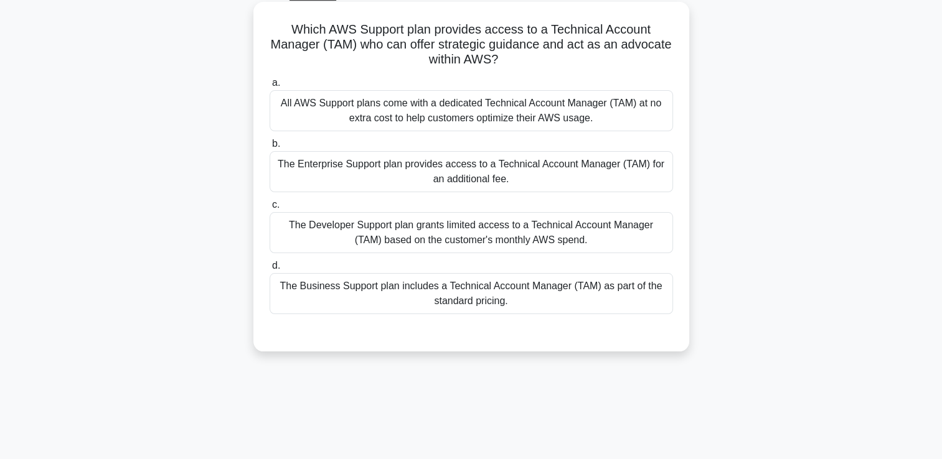
click at [547, 168] on div "The Enterprise Support plan provides access to a Technical Account Manager (TAM…" at bounding box center [470, 171] width 403 height 41
click at [269, 148] on input "b. The Enterprise Support plan provides access to a Technical Account Manager (…" at bounding box center [269, 144] width 0 height 8
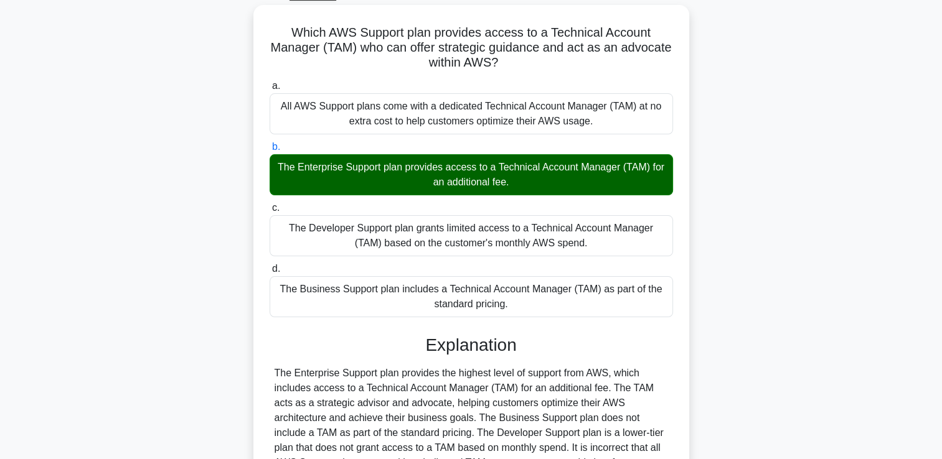
scroll to position [213, 0]
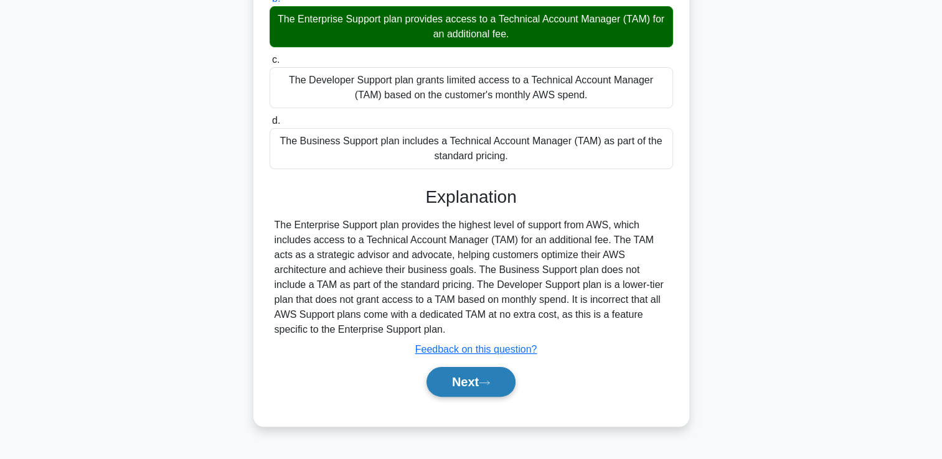
click at [468, 379] on button "Next" at bounding box center [470, 382] width 89 height 30
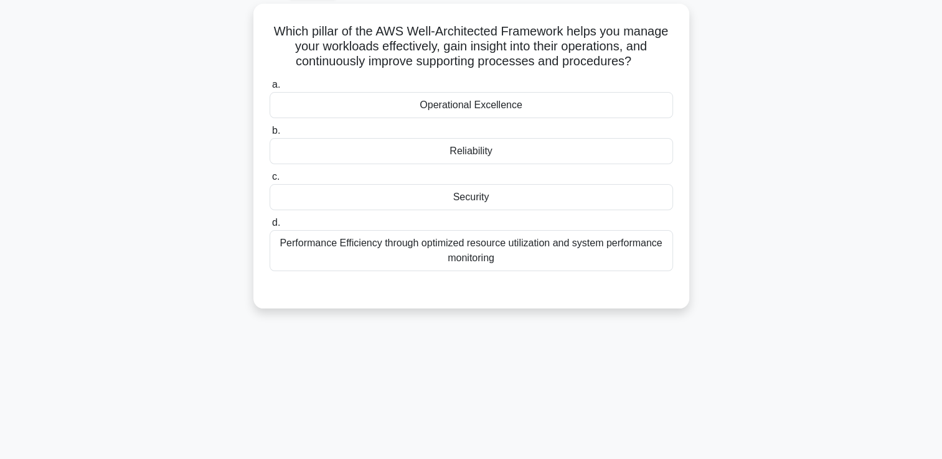
scroll to position [68, 0]
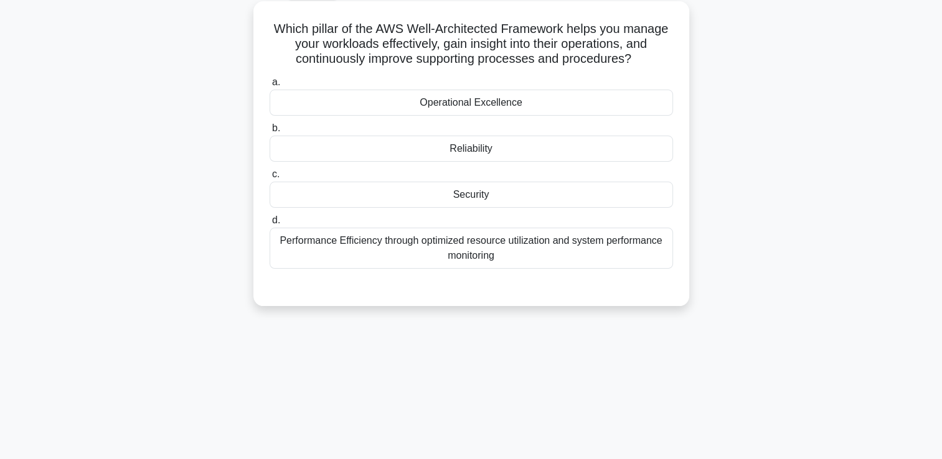
click at [533, 252] on div "Performance Efficiency through optimized resource utilization and system perfor…" at bounding box center [470, 248] width 403 height 41
click at [269, 225] on input "d. Performance Efficiency through optimized resource utilization and system per…" at bounding box center [269, 221] width 0 height 8
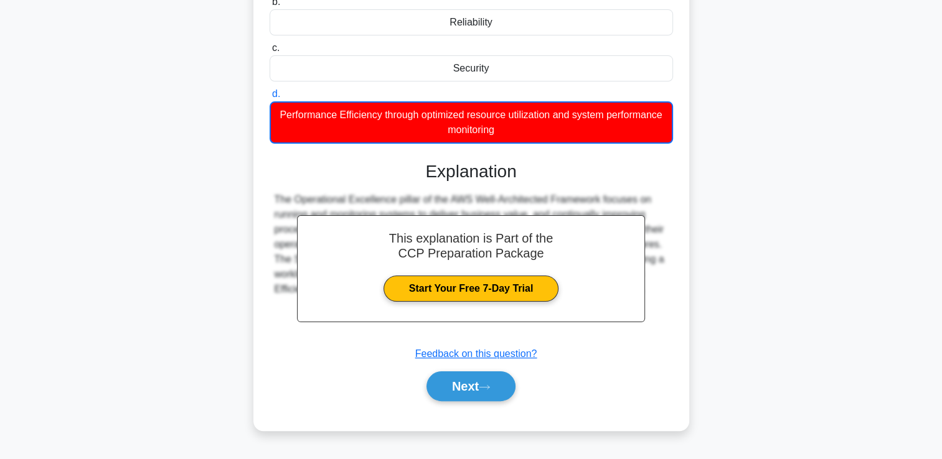
scroll to position [213, 0]
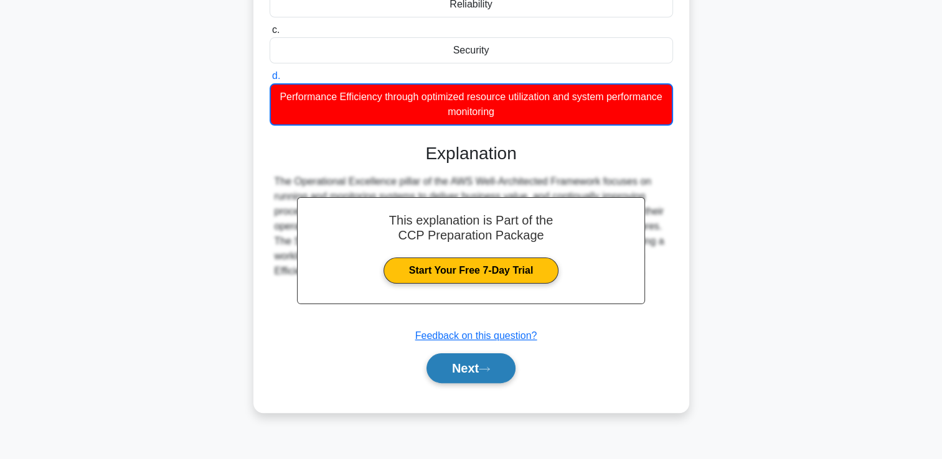
click at [457, 363] on button "Next" at bounding box center [470, 368] width 89 height 30
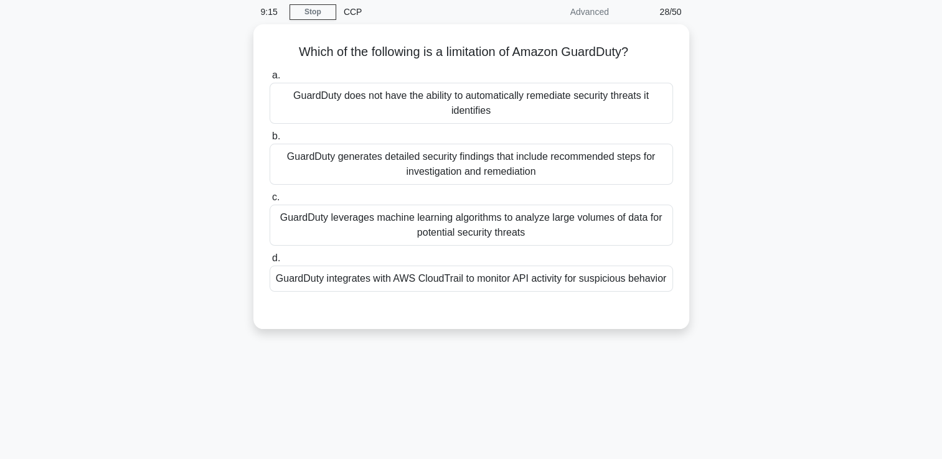
scroll to position [48, 0]
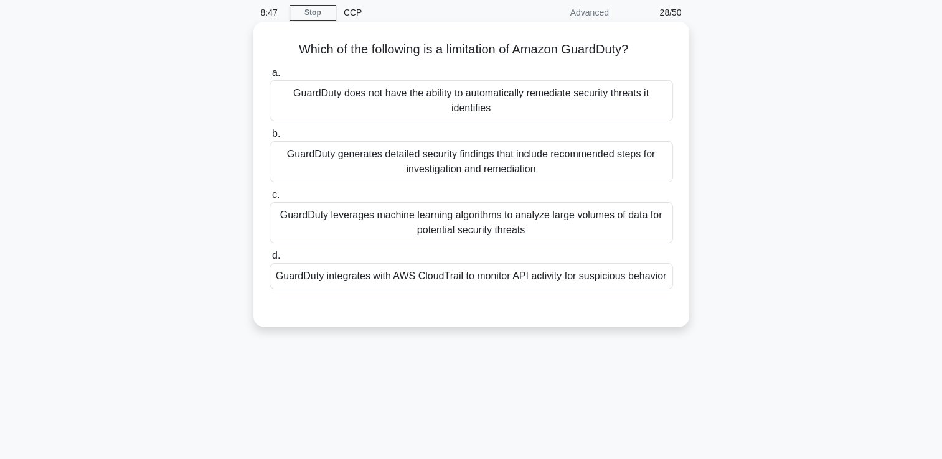
click at [595, 278] on div "GuardDuty integrates with AWS CloudTrail to monitor API activity for suspicious…" at bounding box center [470, 276] width 403 height 26
click at [269, 260] on input "d. GuardDuty integrates with AWS CloudTrail to monitor API activity for suspici…" at bounding box center [269, 256] width 0 height 8
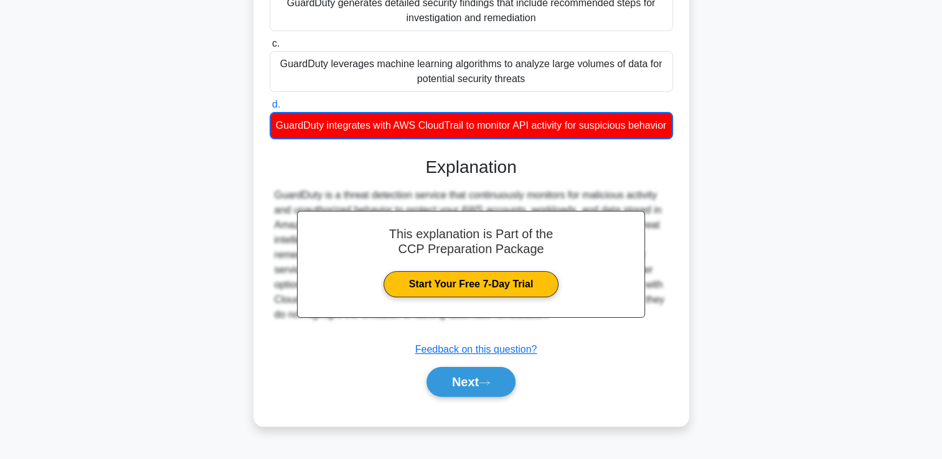
scroll to position [213, 0]
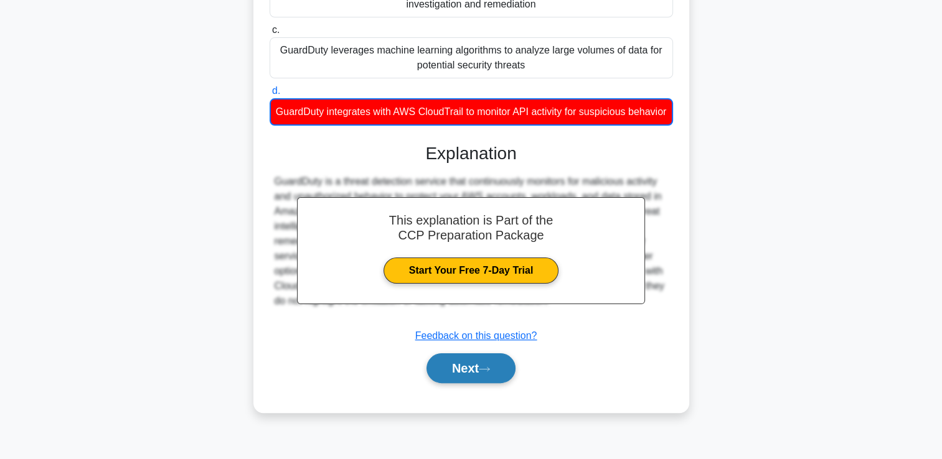
click at [468, 375] on button "Next" at bounding box center [470, 368] width 89 height 30
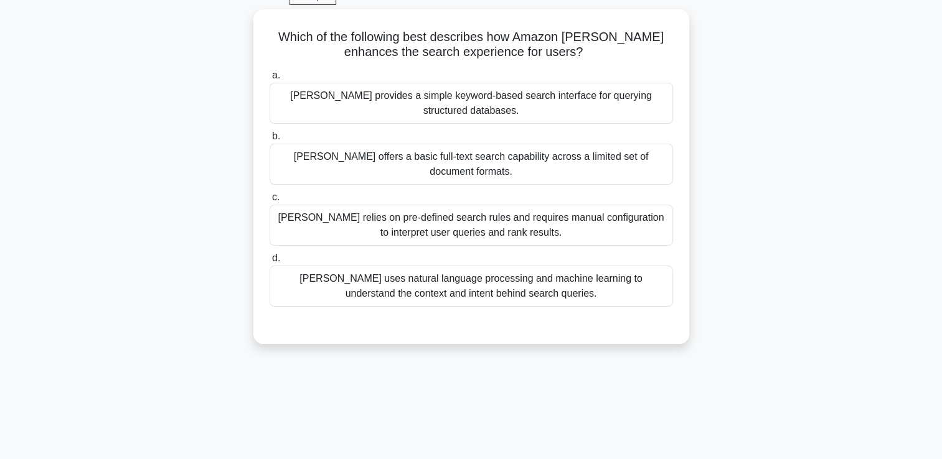
scroll to position [63, 0]
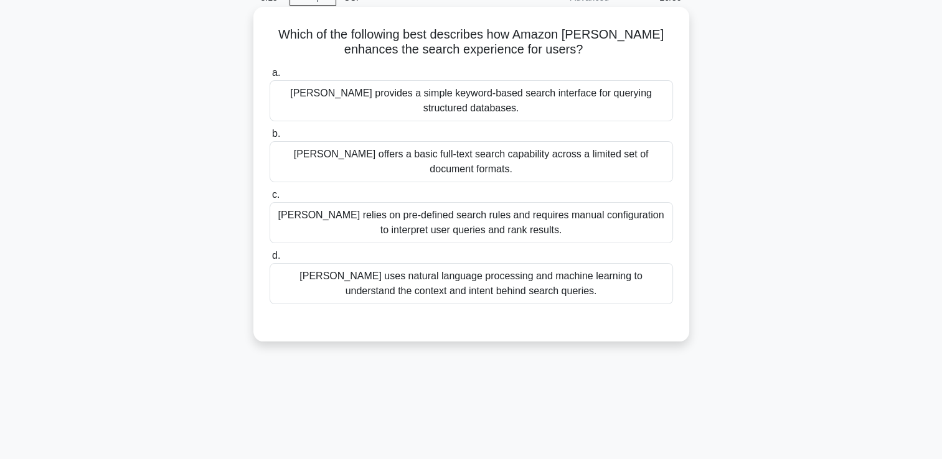
click at [588, 269] on div "Kendra uses natural language processing and machine learning to understand the …" at bounding box center [470, 283] width 403 height 41
click at [269, 260] on input "d. Kendra uses natural language processing and machine learning to understand t…" at bounding box center [269, 256] width 0 height 8
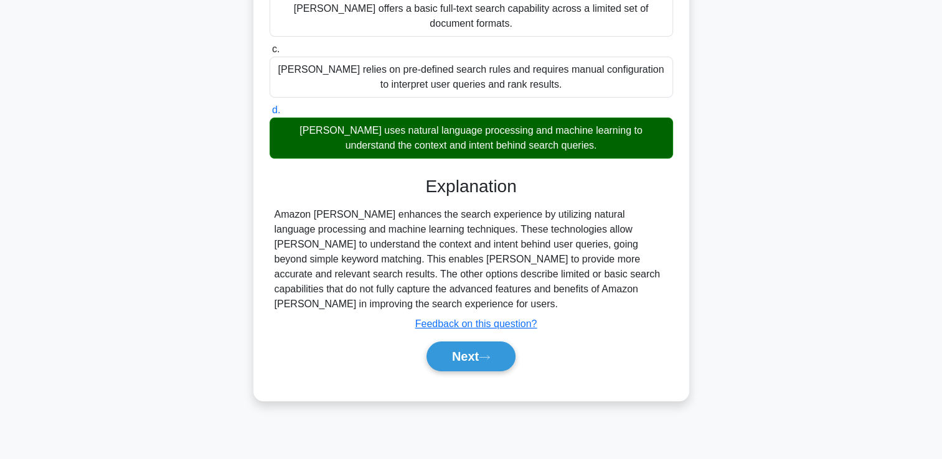
scroll to position [212, 0]
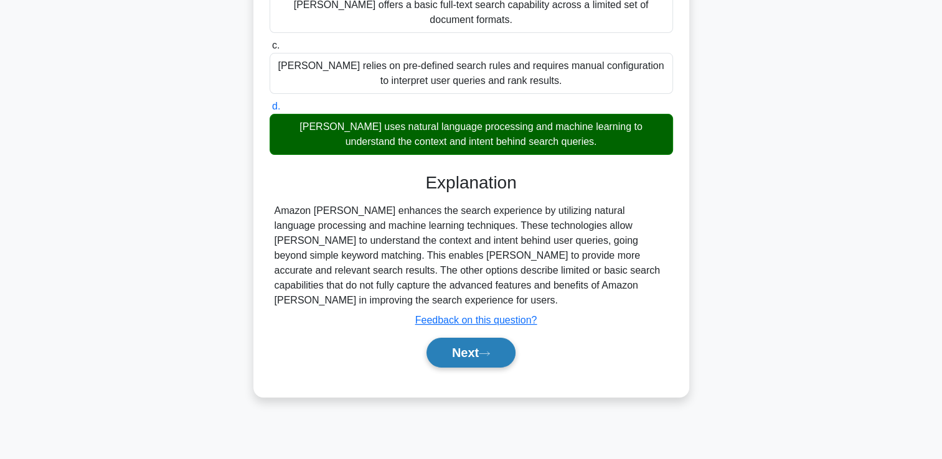
click at [462, 338] on button "Next" at bounding box center [470, 353] width 89 height 30
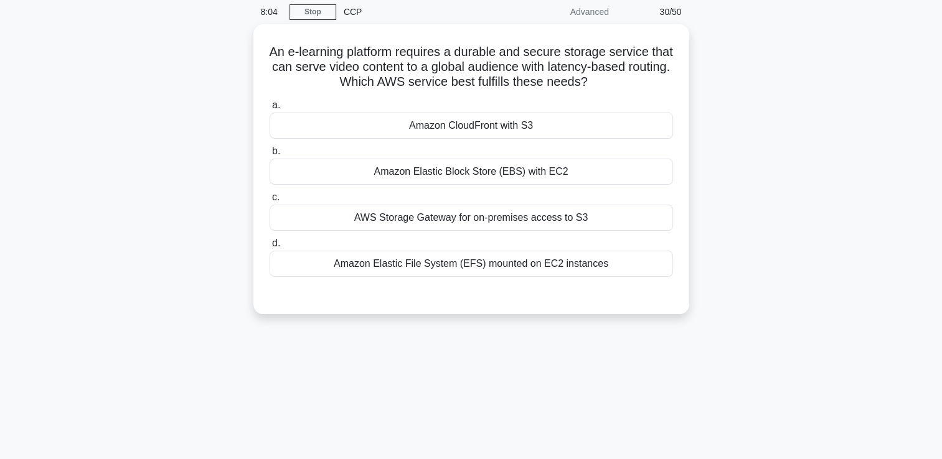
scroll to position [48, 0]
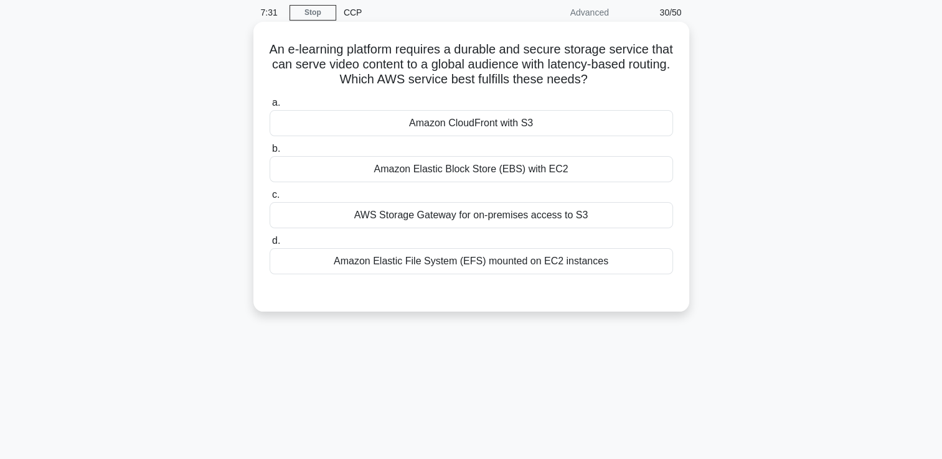
click at [505, 123] on div "Amazon CloudFront with S3" at bounding box center [470, 123] width 403 height 26
click at [269, 107] on input "a. Amazon CloudFront with S3" at bounding box center [269, 103] width 0 height 8
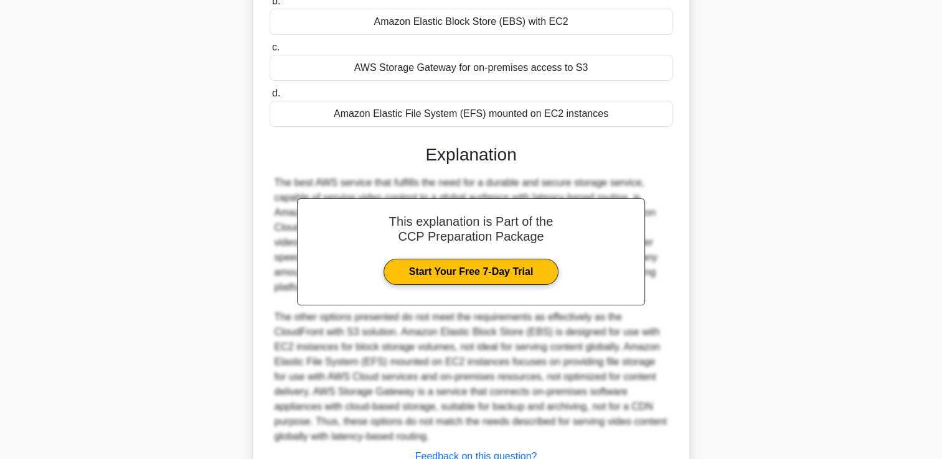
scroll to position [292, 0]
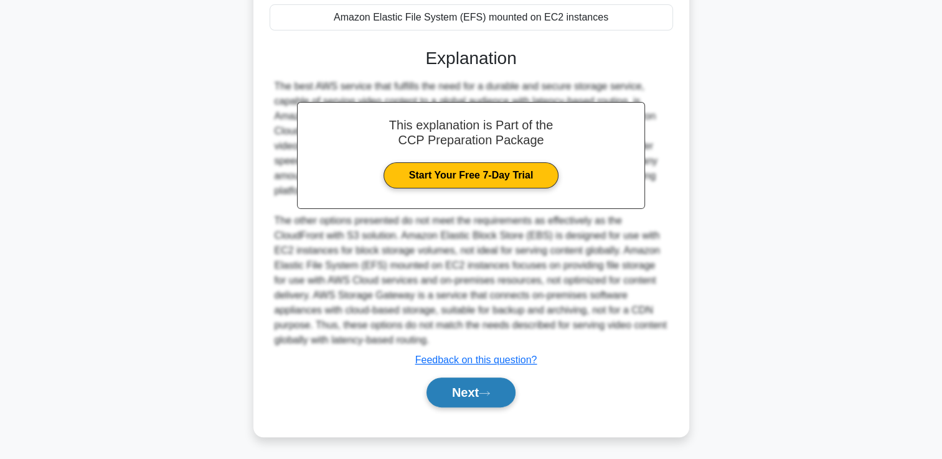
click at [466, 391] on button "Next" at bounding box center [470, 393] width 89 height 30
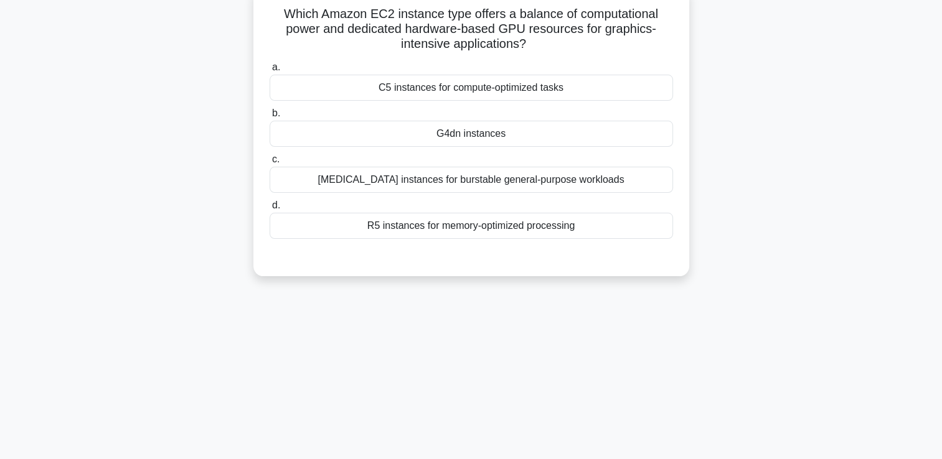
scroll to position [80, 0]
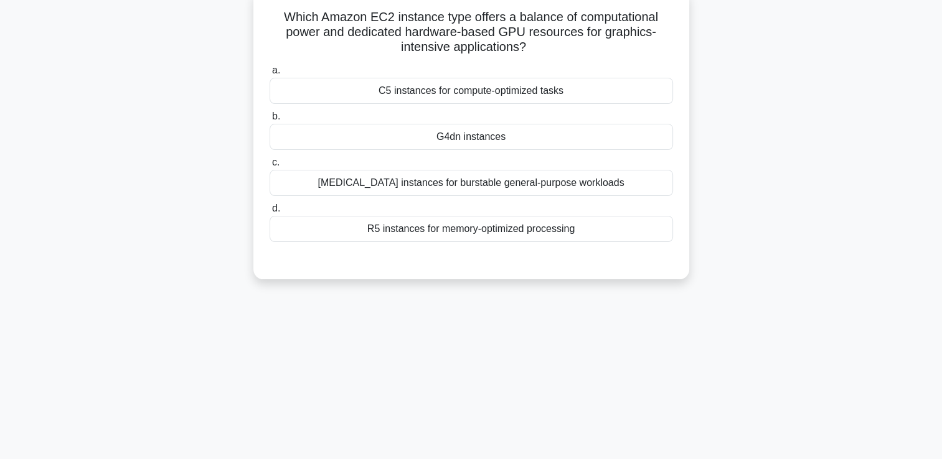
click at [487, 135] on div "G4dn instances" at bounding box center [470, 137] width 403 height 26
click at [269, 121] on input "b. G4dn instances" at bounding box center [269, 117] width 0 height 8
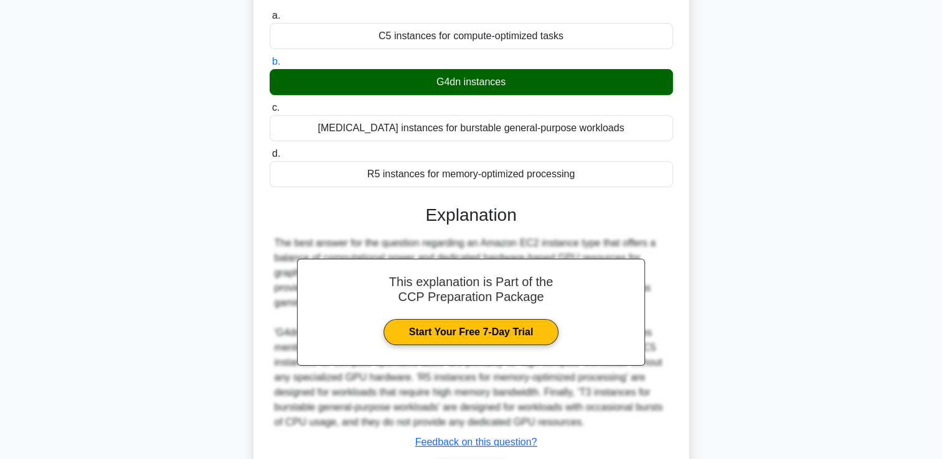
scroll to position [217, 0]
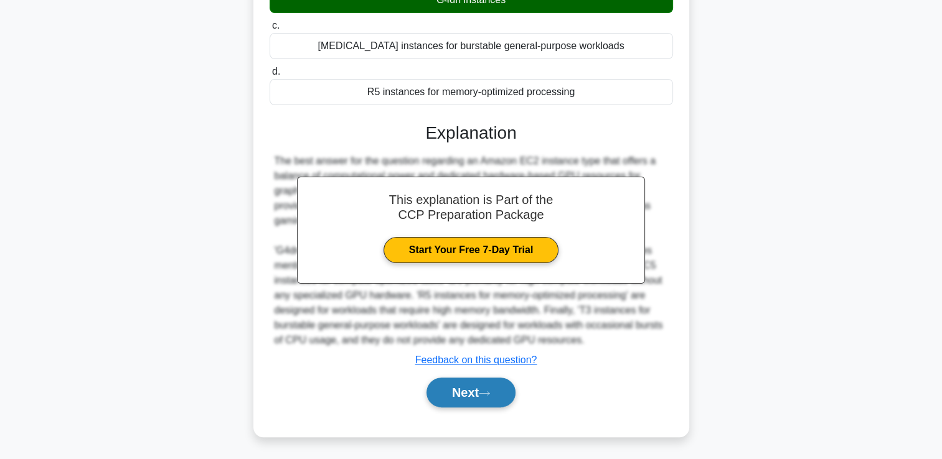
click at [461, 385] on button "Next" at bounding box center [470, 393] width 89 height 30
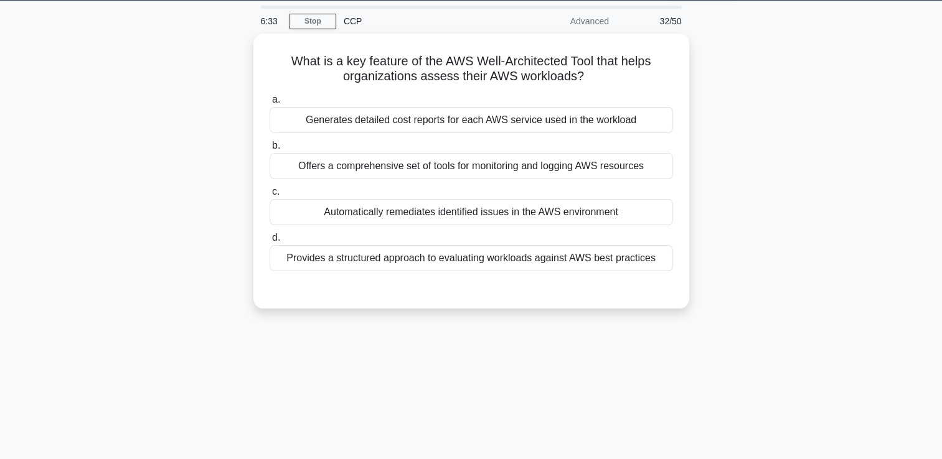
scroll to position [35, 0]
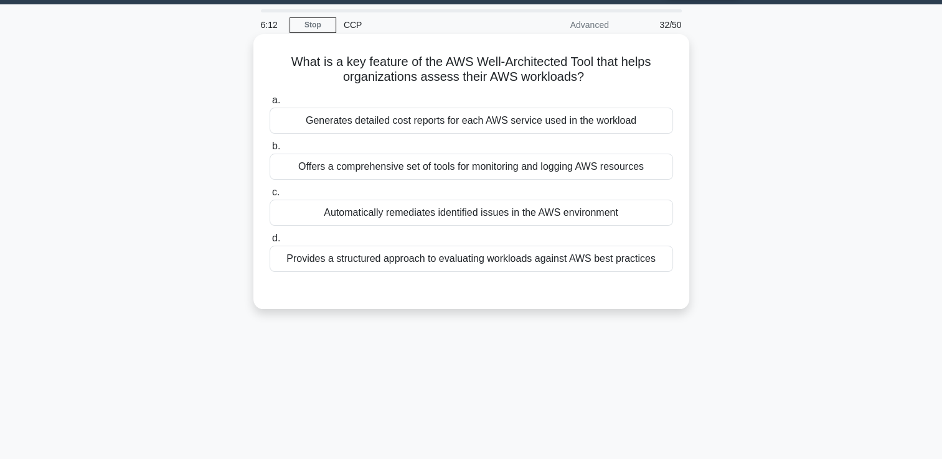
click at [592, 121] on div "Generates detailed cost reports for each AWS service used in the workload" at bounding box center [470, 121] width 403 height 26
click at [269, 105] on input "a. Generates detailed cost reports for each AWS service used in the workload" at bounding box center [269, 100] width 0 height 8
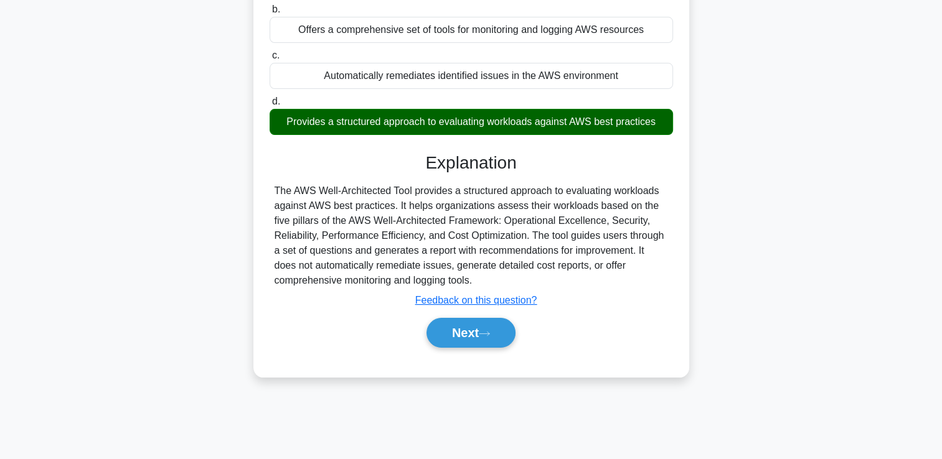
scroll to position [177, 0]
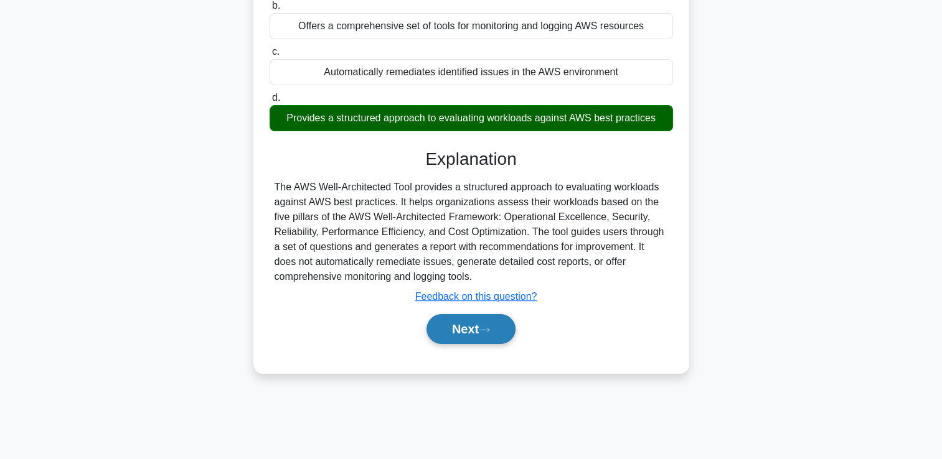
click at [468, 328] on button "Next" at bounding box center [470, 329] width 89 height 30
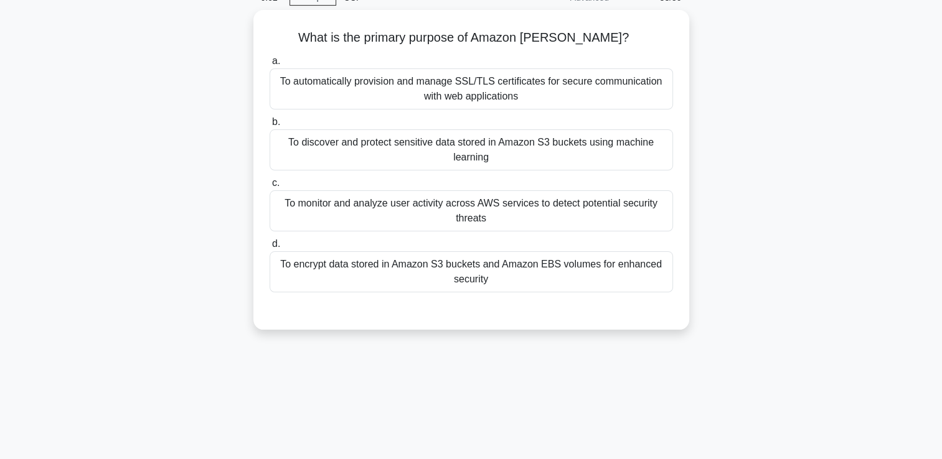
scroll to position [63, 0]
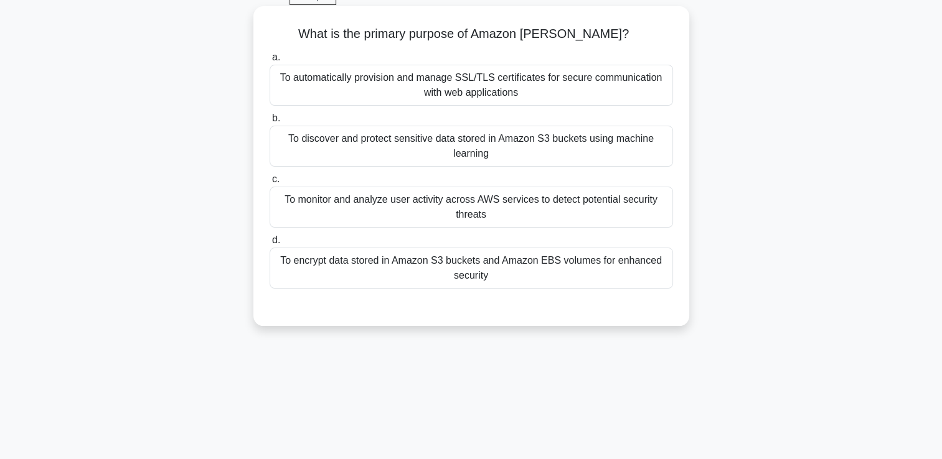
click at [563, 99] on div "To automatically provision and manage SSL/TLS certificates for secure communica…" at bounding box center [470, 85] width 403 height 41
click at [269, 62] on input "a. To automatically provision and manage SSL/TLS certificates for secure commun…" at bounding box center [269, 58] width 0 height 8
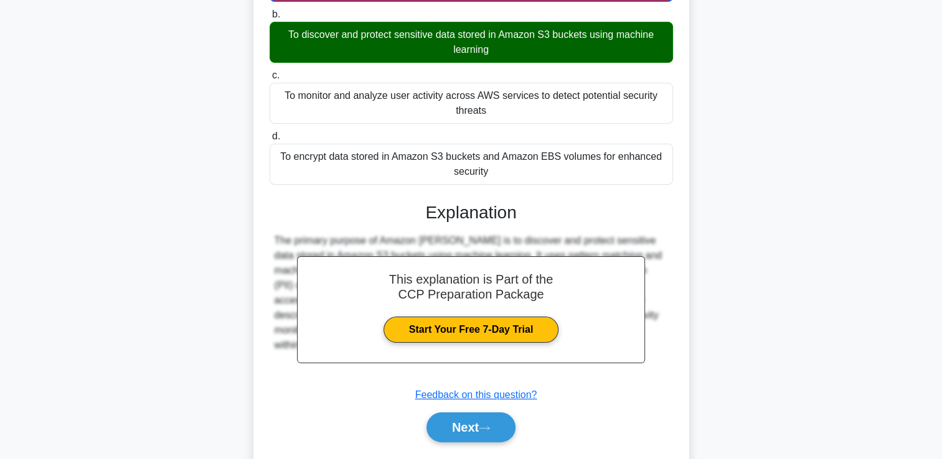
scroll to position [213, 0]
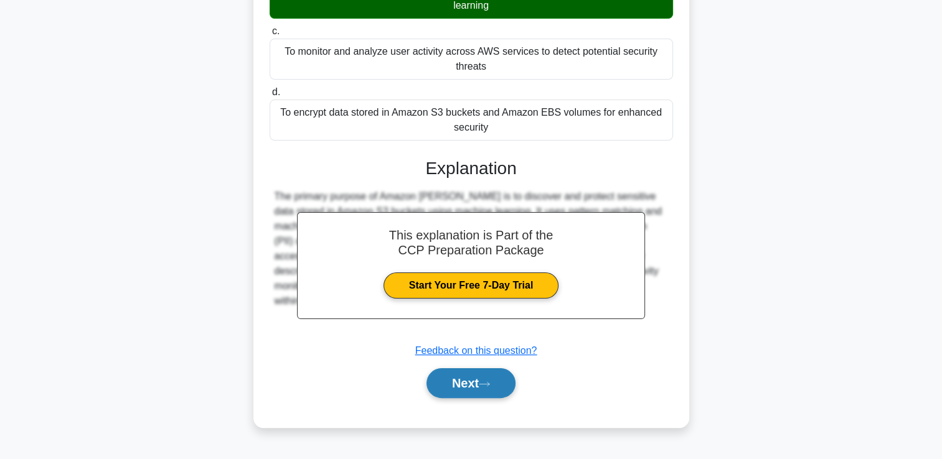
click at [479, 377] on button "Next" at bounding box center [470, 383] width 89 height 30
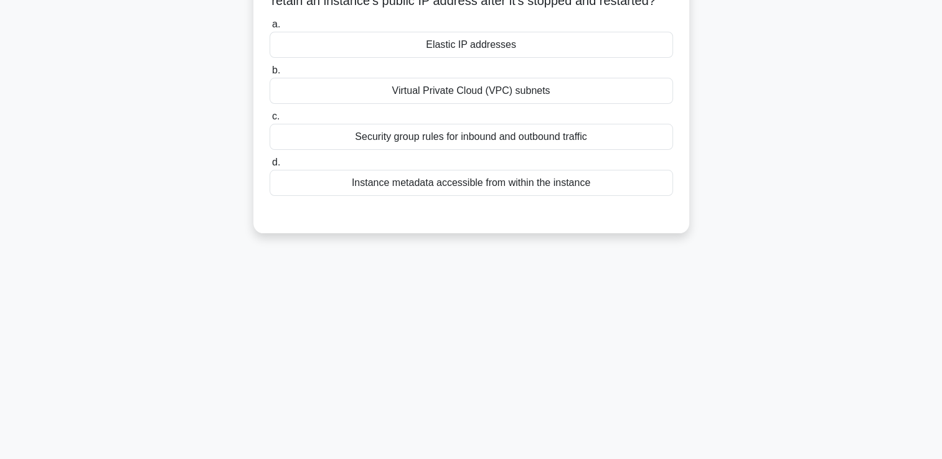
scroll to position [0, 0]
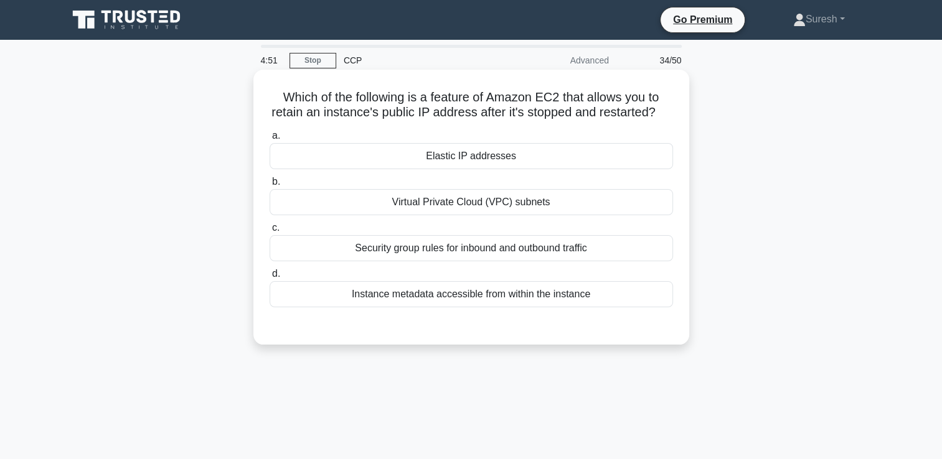
click at [522, 307] on div "Instance metadata accessible from within the instance" at bounding box center [470, 294] width 403 height 26
click at [269, 278] on input "d. Instance metadata accessible from within the instance" at bounding box center [269, 274] width 0 height 8
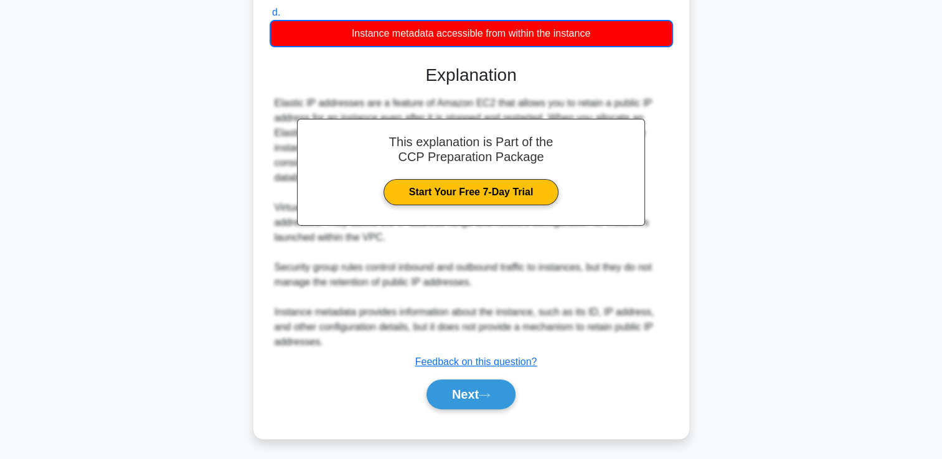
scroll to position [278, 0]
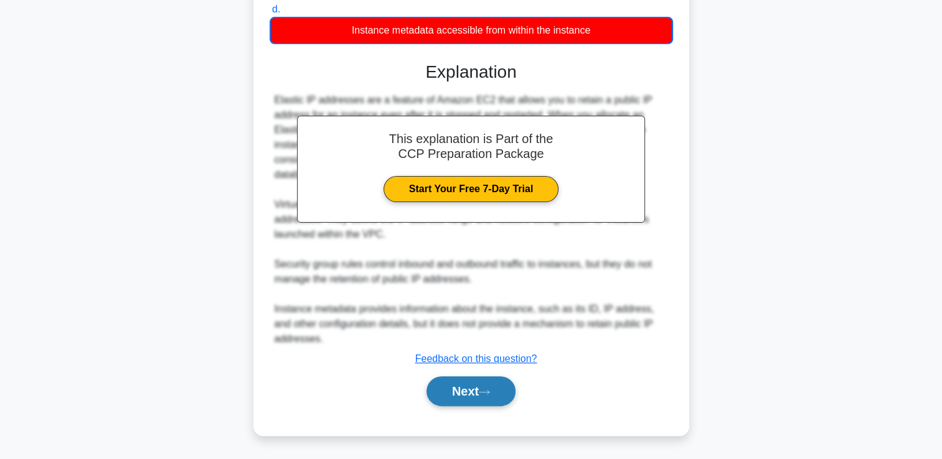
click at [461, 390] on button "Next" at bounding box center [470, 392] width 89 height 30
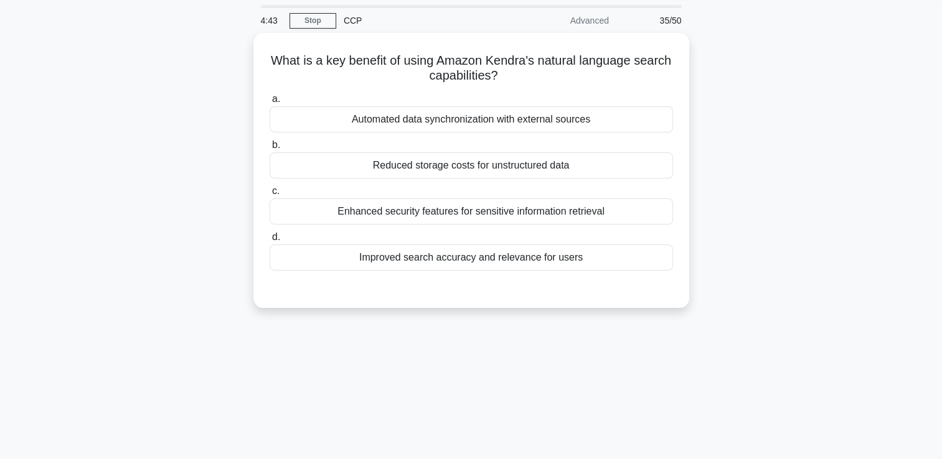
scroll to position [39, 0]
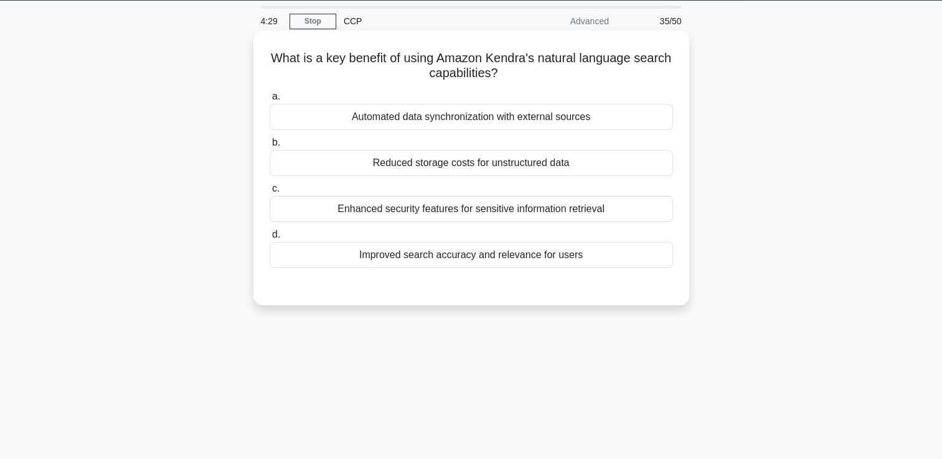
click at [525, 255] on div "Improved search accuracy and relevance for users" at bounding box center [470, 255] width 403 height 26
click at [269, 239] on input "d. Improved search accuracy and relevance for users" at bounding box center [269, 235] width 0 height 8
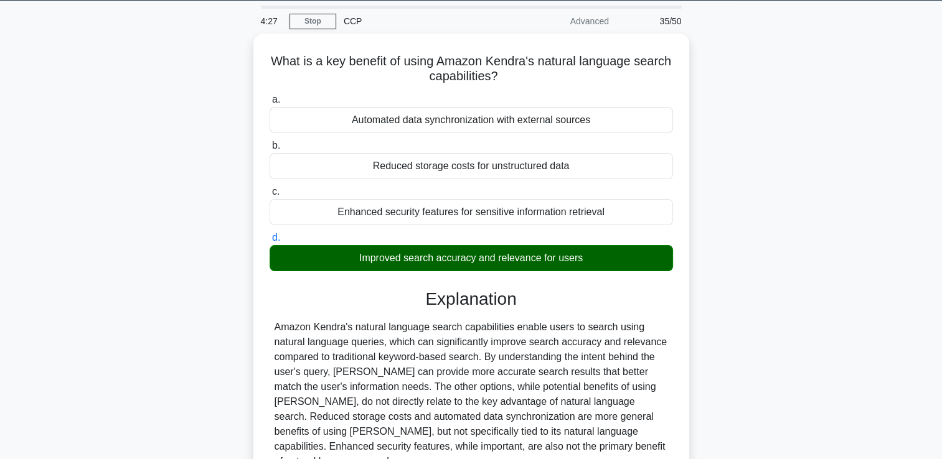
scroll to position [213, 0]
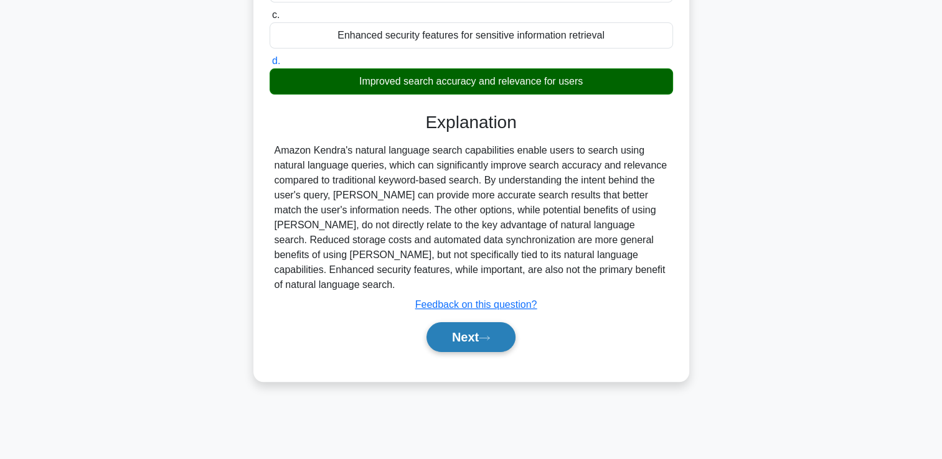
click at [475, 322] on button "Next" at bounding box center [470, 337] width 89 height 30
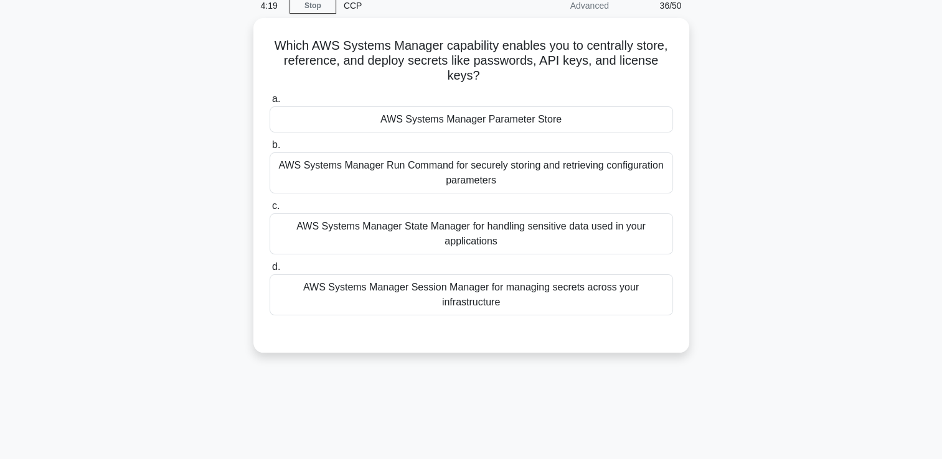
scroll to position [56, 0]
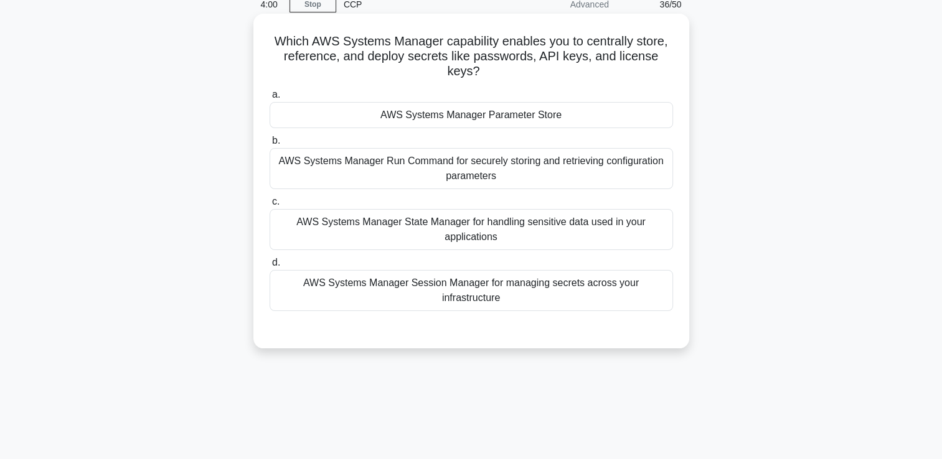
click at [550, 285] on div "AWS Systems Manager Session Manager for managing secrets across your infrastruc…" at bounding box center [470, 290] width 403 height 41
click at [269, 267] on input "d. AWS Systems Manager Session Manager for managing secrets across your infrast…" at bounding box center [269, 263] width 0 height 8
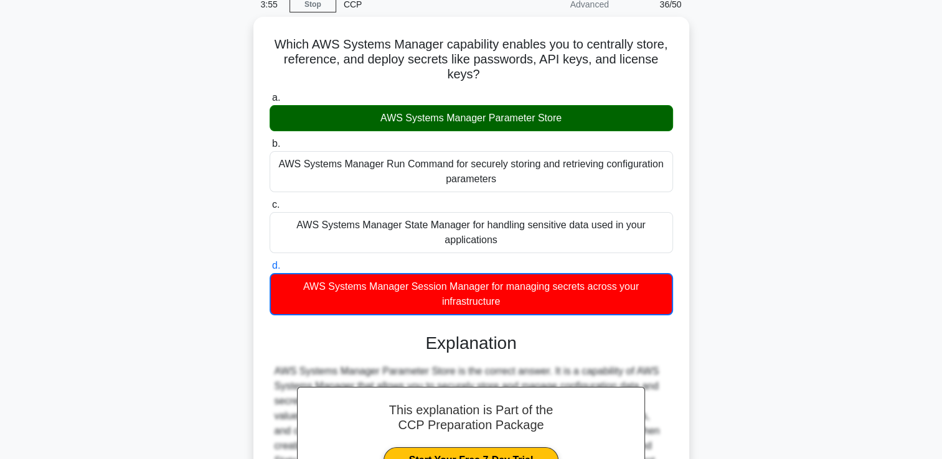
scroll to position [218, 0]
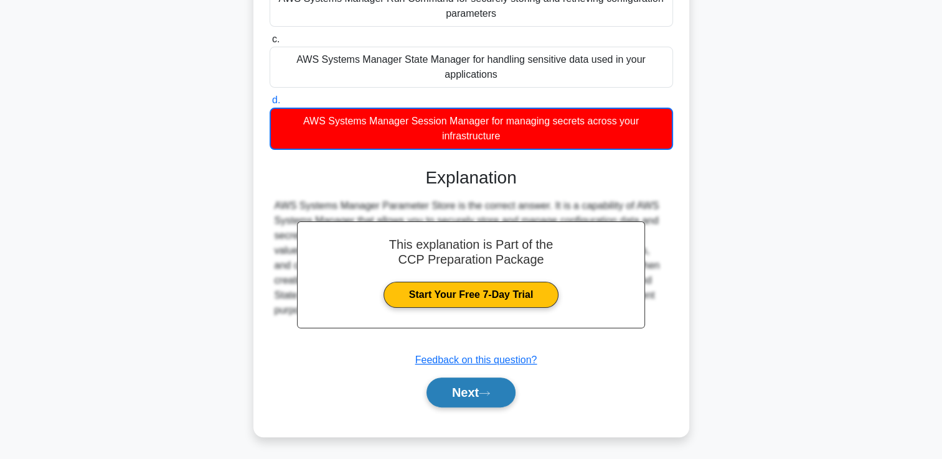
click at [462, 396] on button "Next" at bounding box center [470, 393] width 89 height 30
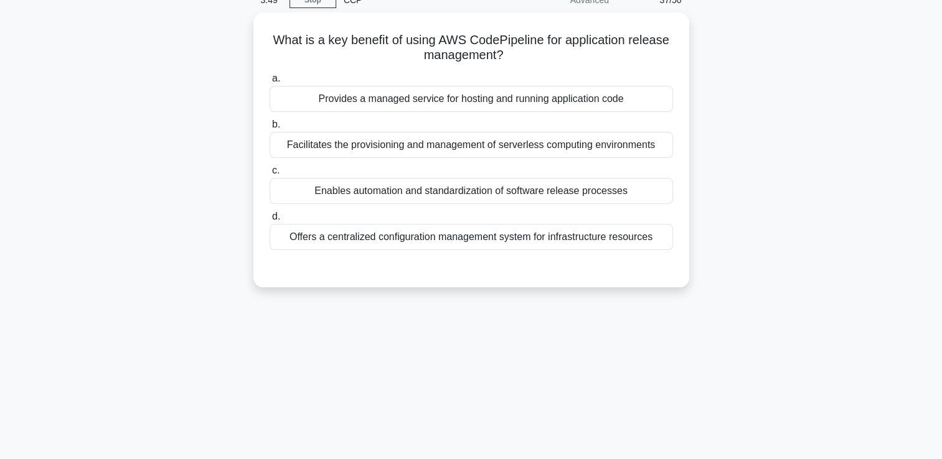
scroll to position [60, 0]
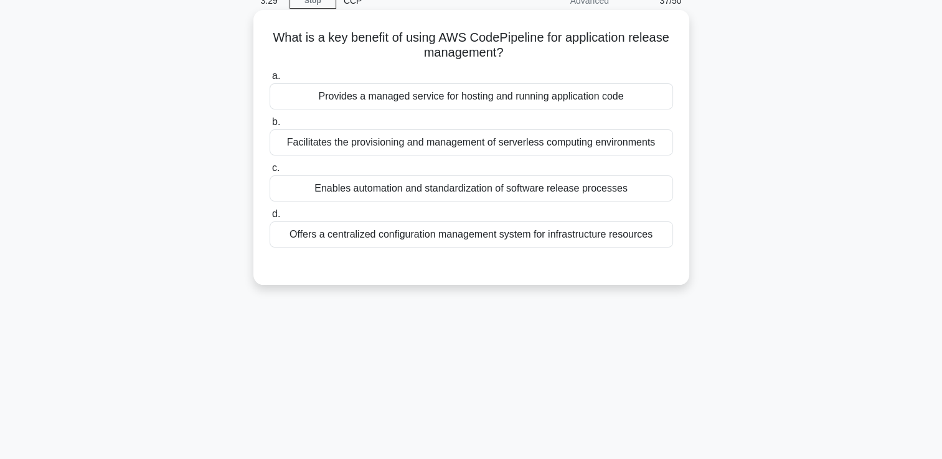
click at [501, 96] on div "Provides a managed service for hosting and running application code" at bounding box center [470, 96] width 403 height 26
click at [269, 80] on input "a. Provides a managed service for hosting and running application code" at bounding box center [269, 76] width 0 height 8
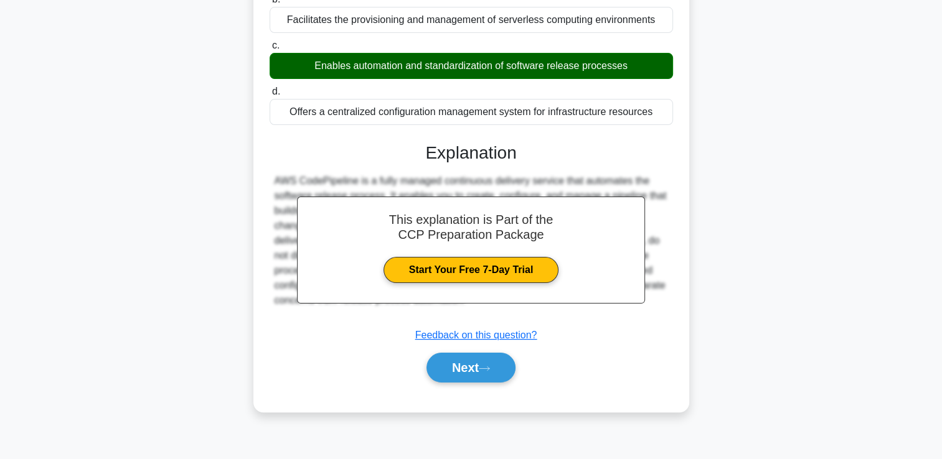
scroll to position [187, 0]
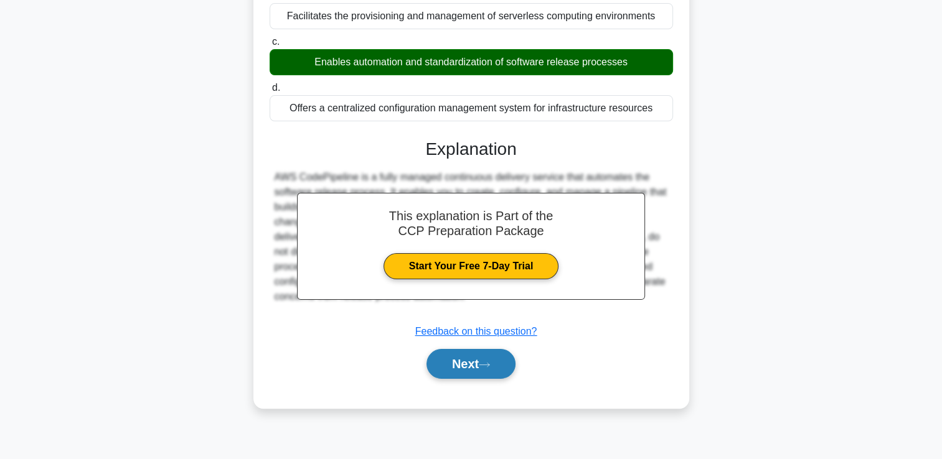
click at [449, 366] on button "Next" at bounding box center [470, 364] width 89 height 30
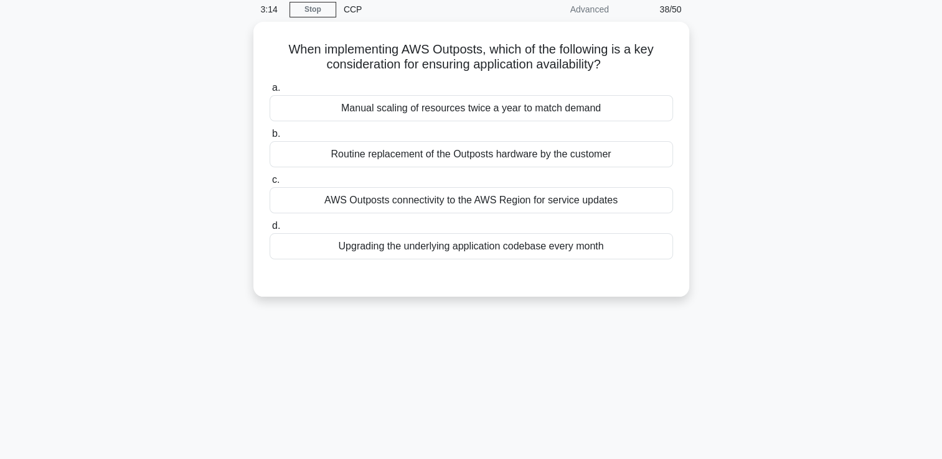
scroll to position [49, 0]
click at [570, 197] on div "AWS Outposts connectivity to the AWS Region for service updates" at bounding box center [470, 199] width 403 height 26
click at [269, 183] on input "c. AWS Outposts connectivity to the AWS Region for service updates" at bounding box center [269, 179] width 0 height 8
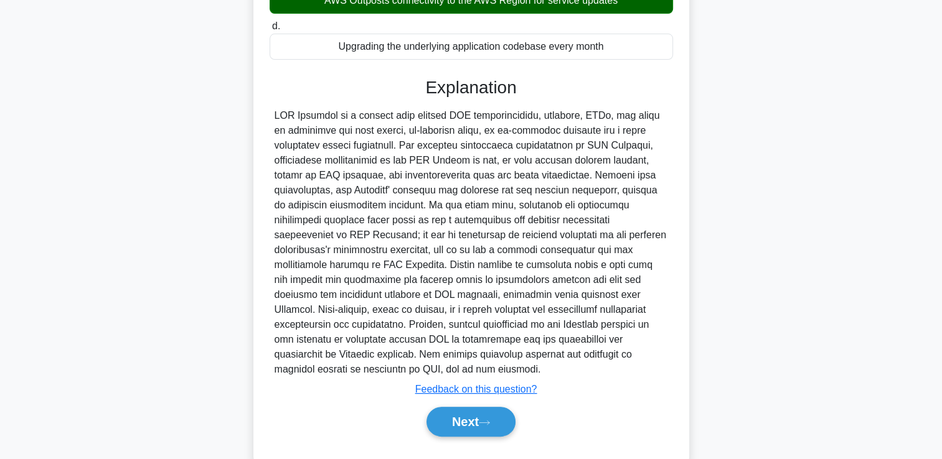
scroll to position [277, 0]
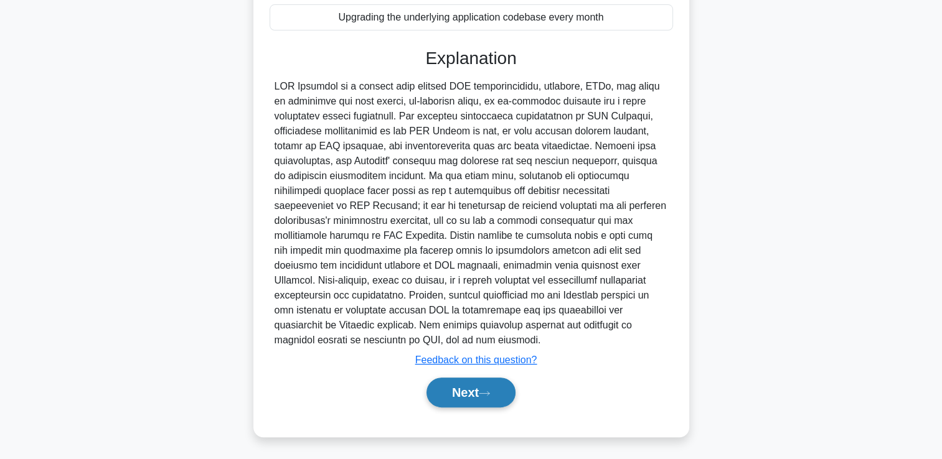
click at [448, 391] on button "Next" at bounding box center [470, 393] width 89 height 30
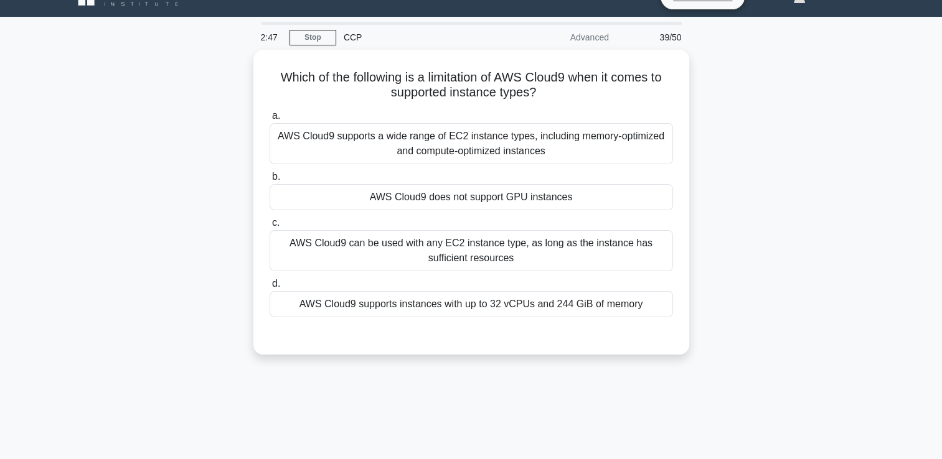
scroll to position [22, 0]
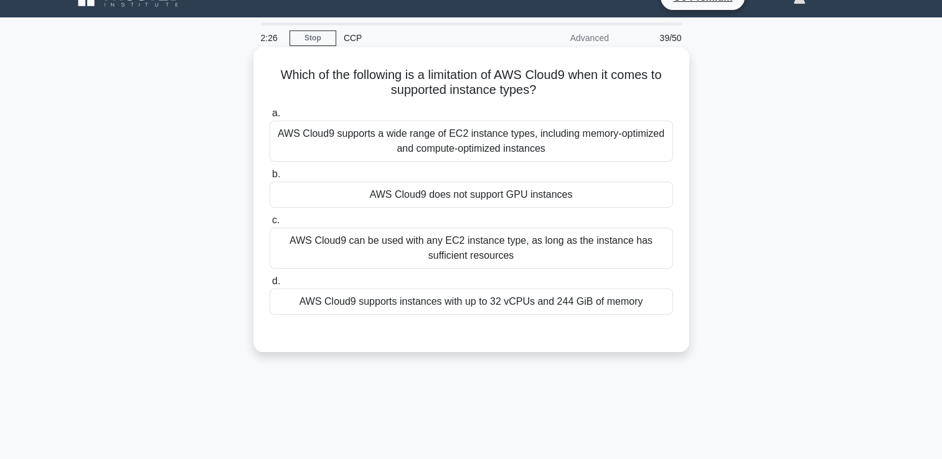
click at [564, 304] on div "AWS Cloud9 supports instances with up to 32 vCPUs and 244 GiB of memory" at bounding box center [470, 302] width 403 height 26
click at [269, 286] on input "d. AWS Cloud9 supports instances with up to 32 vCPUs and 244 GiB of memory" at bounding box center [269, 282] width 0 height 8
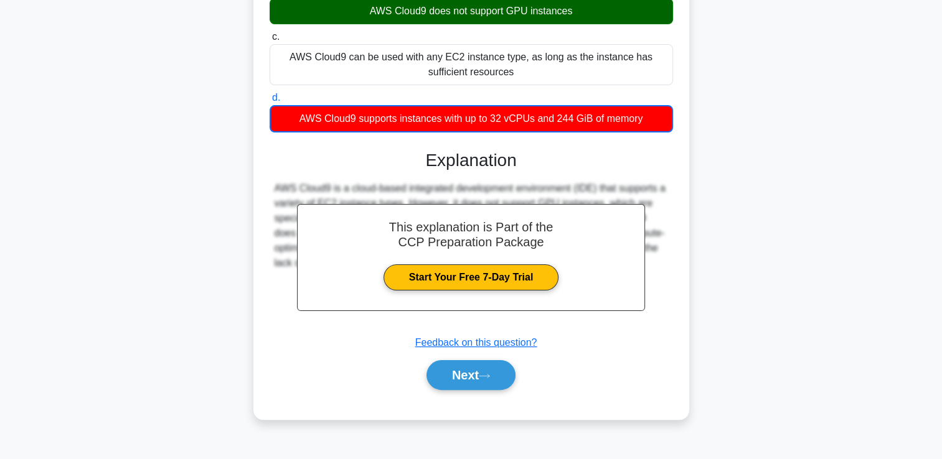
scroll to position [213, 0]
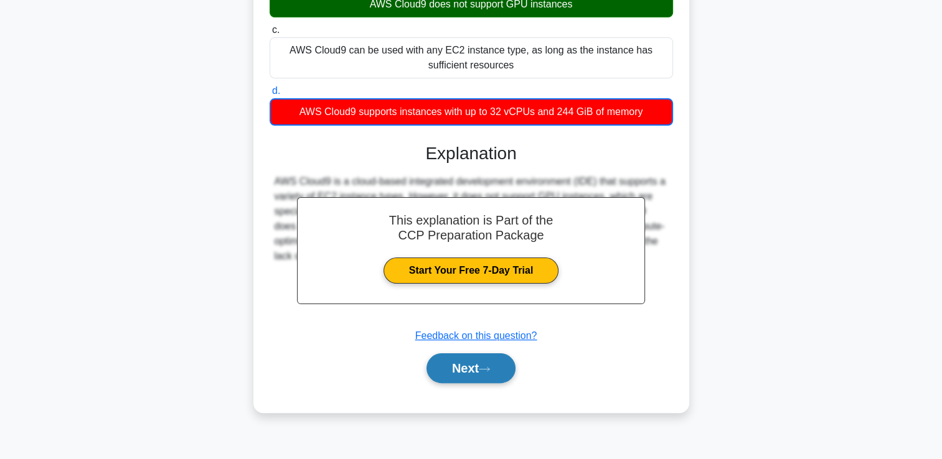
click at [463, 365] on button "Next" at bounding box center [470, 368] width 89 height 30
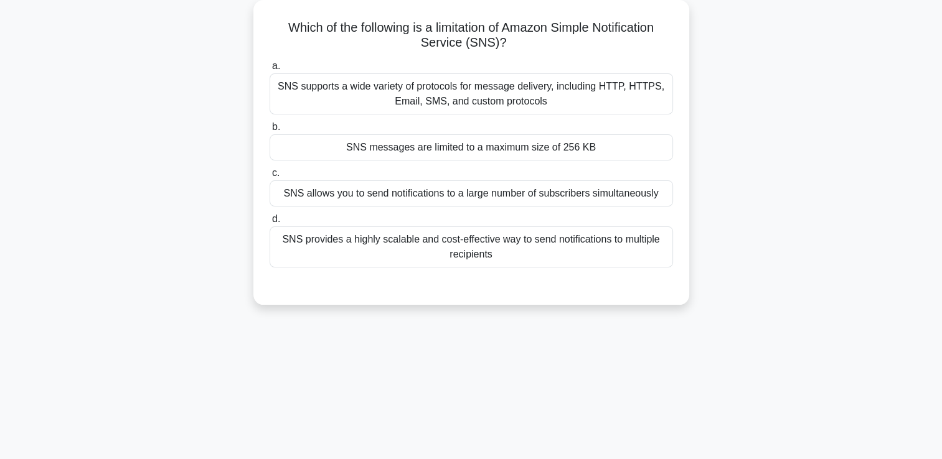
scroll to position [70, 0]
click at [528, 149] on div "SNS messages are limited to a maximum size of 256 KB" at bounding box center [470, 147] width 403 height 26
click at [269, 131] on input "b. SNS messages are limited to a maximum size of 256 KB" at bounding box center [269, 127] width 0 height 8
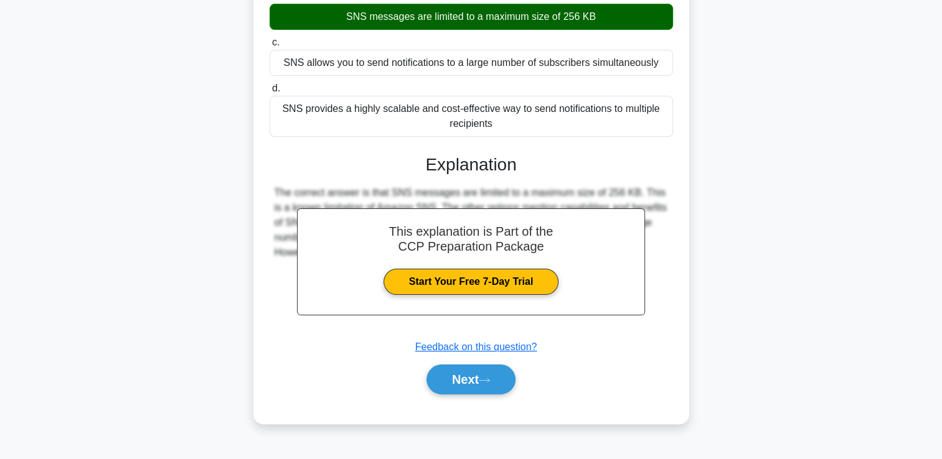
scroll to position [213, 0]
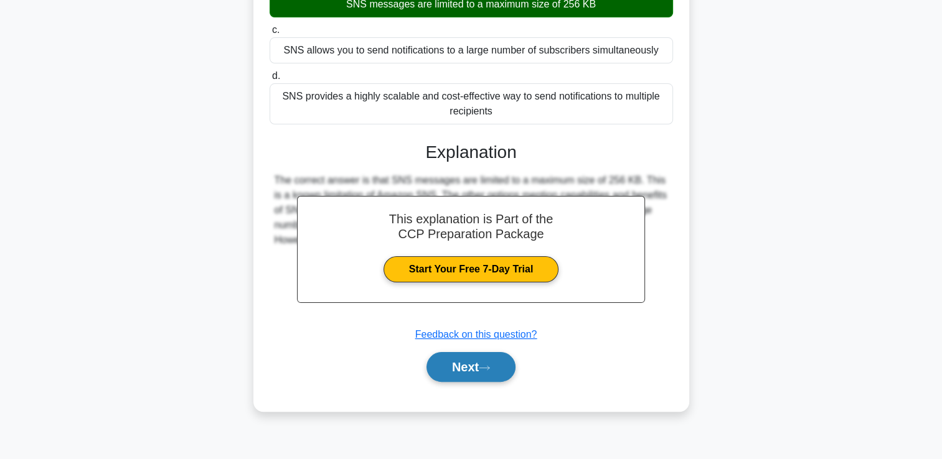
click at [471, 364] on button "Next" at bounding box center [470, 367] width 89 height 30
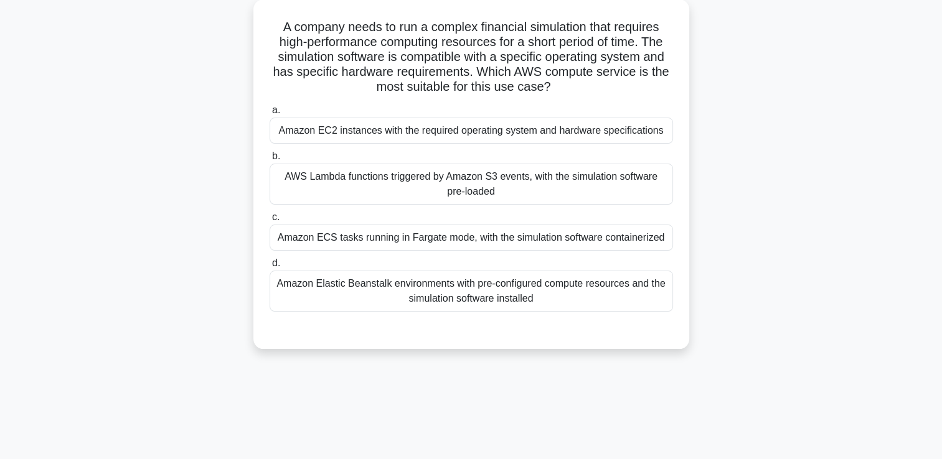
scroll to position [73, 0]
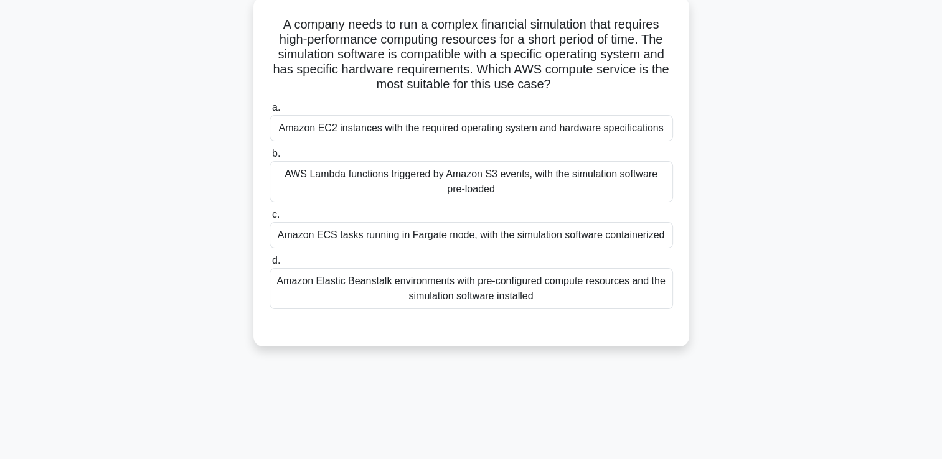
click at [513, 125] on div "Amazon EC2 instances with the required operating system and hardware specificat…" at bounding box center [470, 128] width 403 height 26
click at [269, 112] on input "a. Amazon EC2 instances with the required operating system and hardware specifi…" at bounding box center [269, 108] width 0 height 8
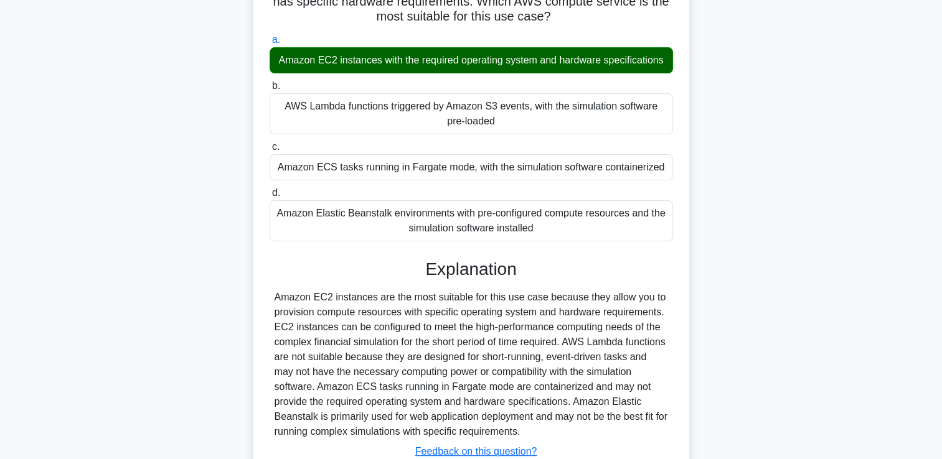
scroll to position [232, 0]
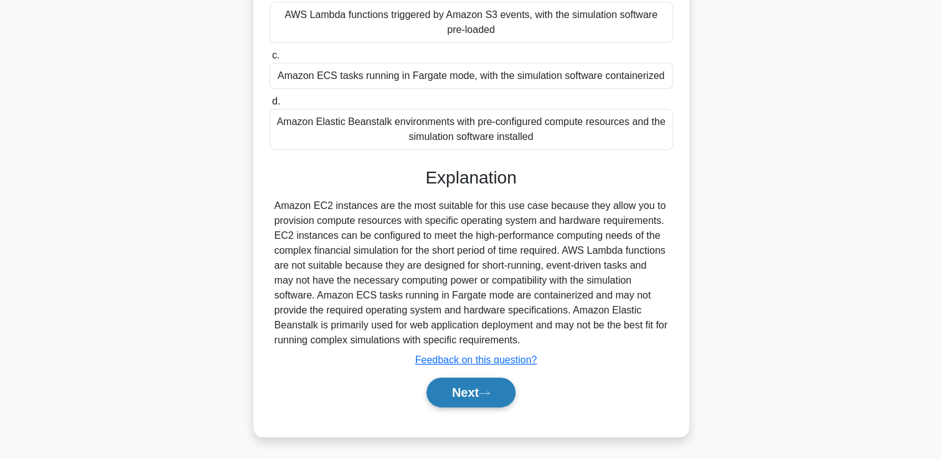
click at [456, 382] on button "Next" at bounding box center [470, 393] width 89 height 30
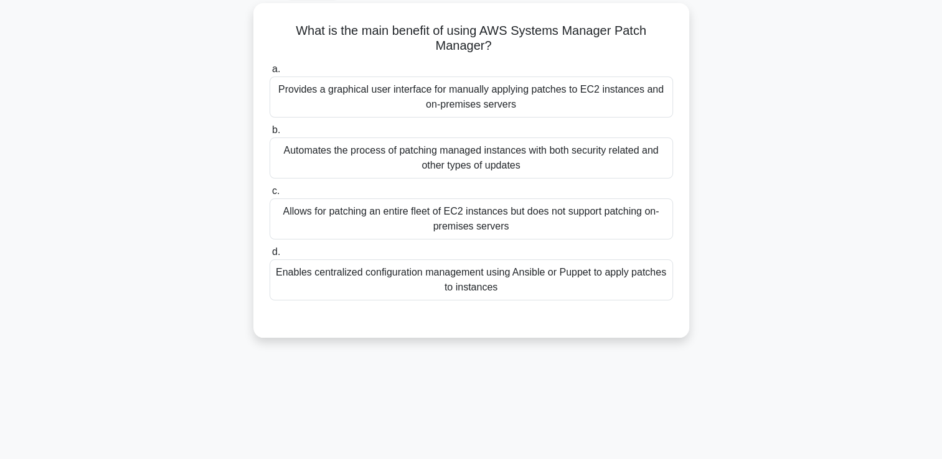
scroll to position [69, 0]
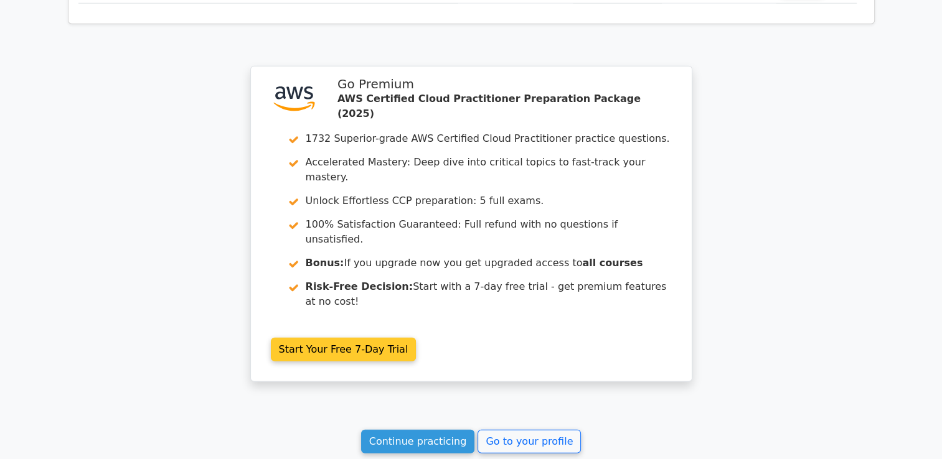
scroll to position [3266, 0]
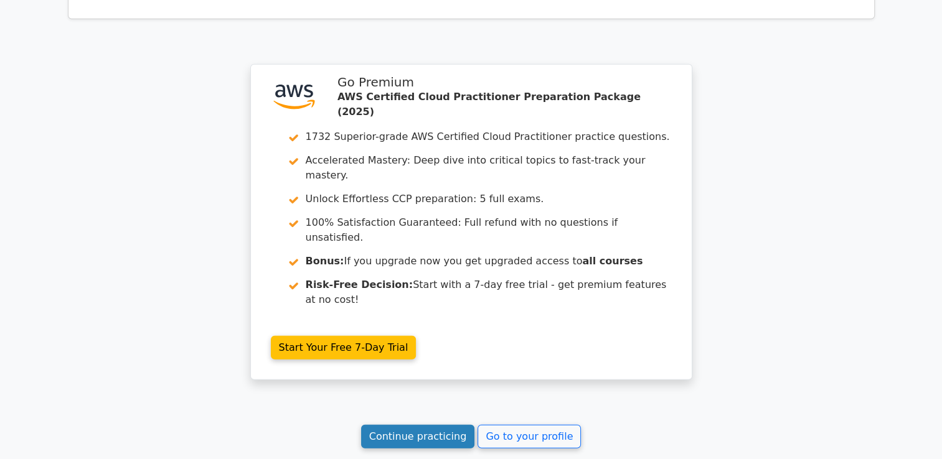
click at [425, 425] on link "Continue practicing" at bounding box center [418, 437] width 114 height 24
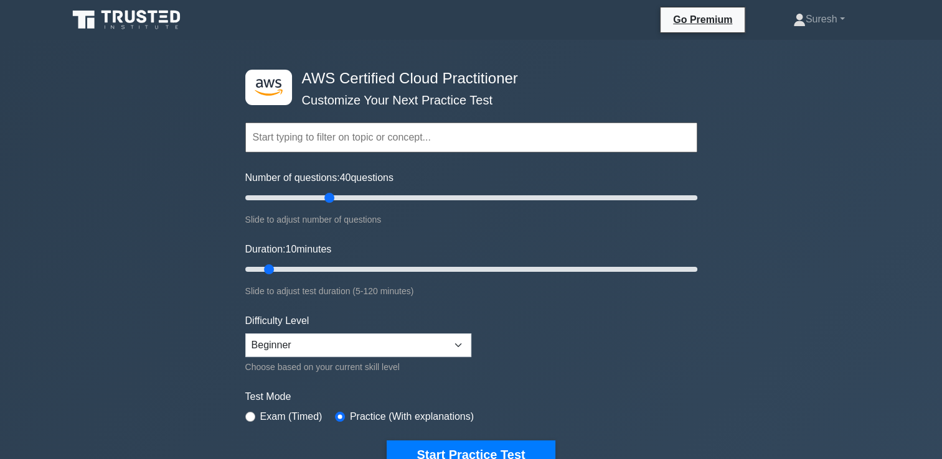
drag, startPoint x: 258, startPoint y: 199, endPoint x: 324, endPoint y: 190, distance: 66.5
type input "40"
click at [324, 190] on input "Number of questions: 40 questions" at bounding box center [471, 197] width 452 height 15
drag, startPoint x: 268, startPoint y: 268, endPoint x: 337, endPoint y: 268, distance: 69.7
type input "30"
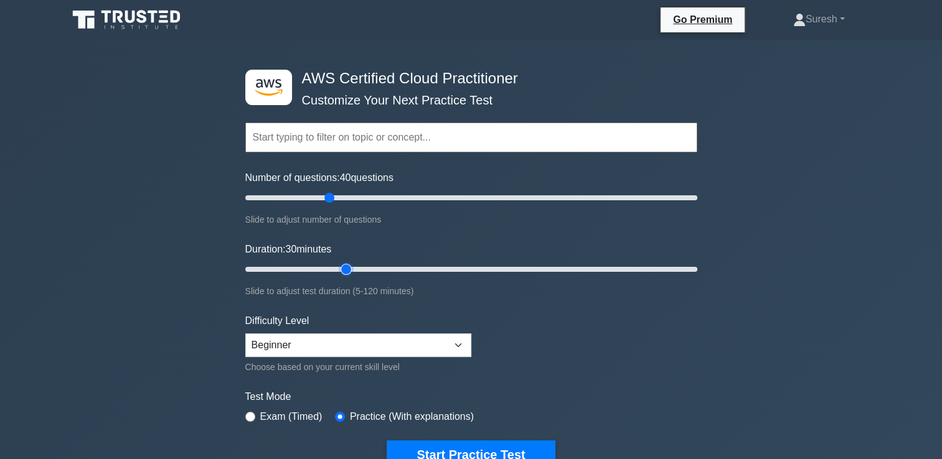
click at [337, 268] on input "Duration: 30 minutes" at bounding box center [471, 269] width 452 height 15
click at [444, 445] on button "Start Practice Test" at bounding box center [470, 455] width 168 height 29
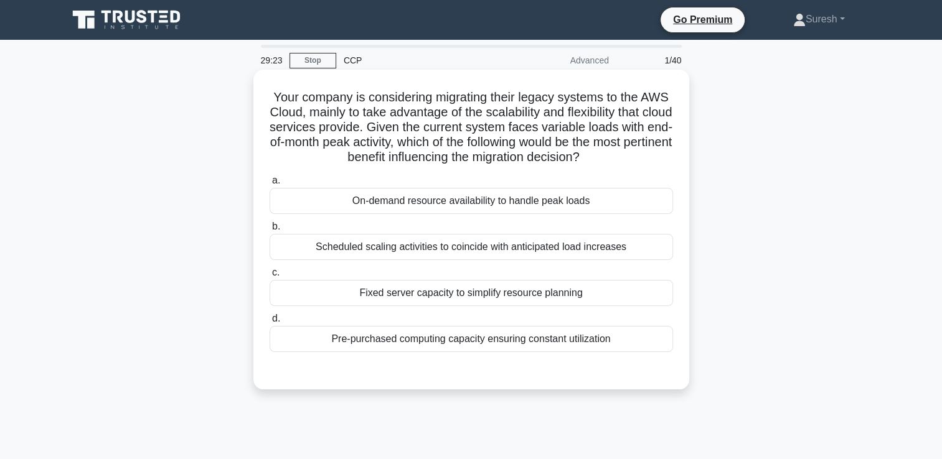
click at [611, 249] on div "Scheduled scaling activities to coincide with anticipated load increases" at bounding box center [470, 247] width 403 height 26
click at [269, 231] on input "b. Scheduled scaling activities to coincide with anticipated load increases" at bounding box center [269, 227] width 0 height 8
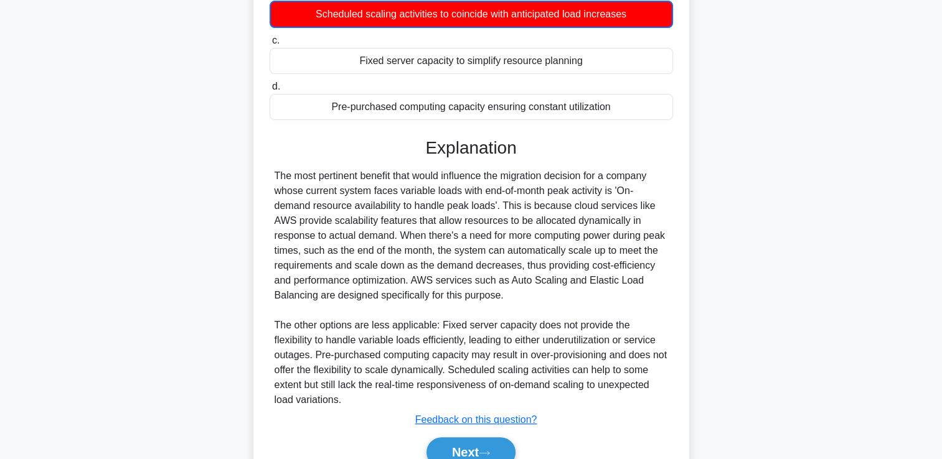
scroll to position [293, 0]
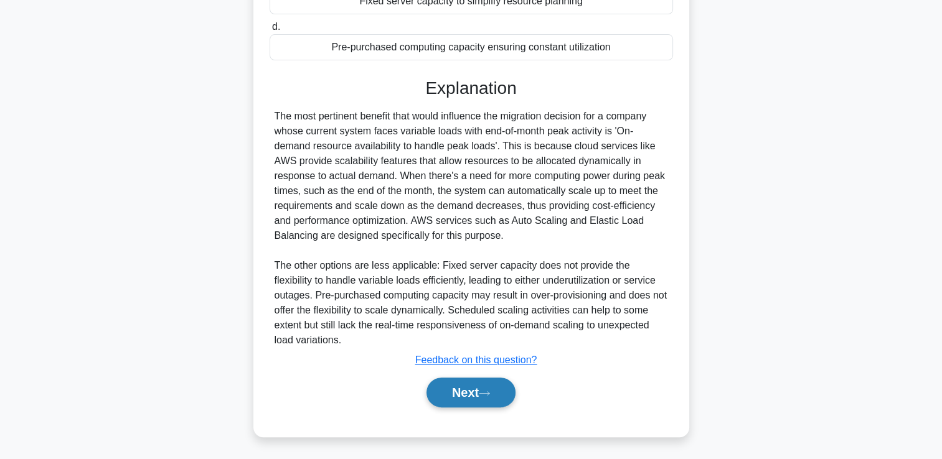
click at [466, 393] on button "Next" at bounding box center [470, 393] width 89 height 30
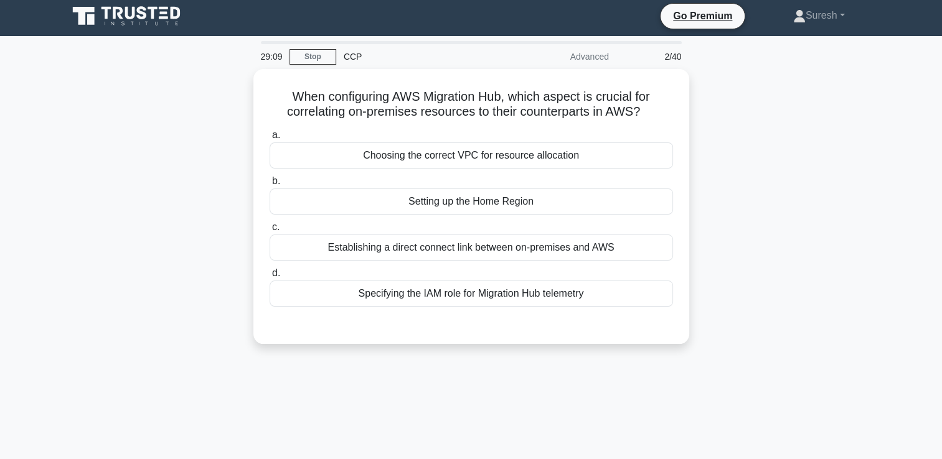
scroll to position [0, 0]
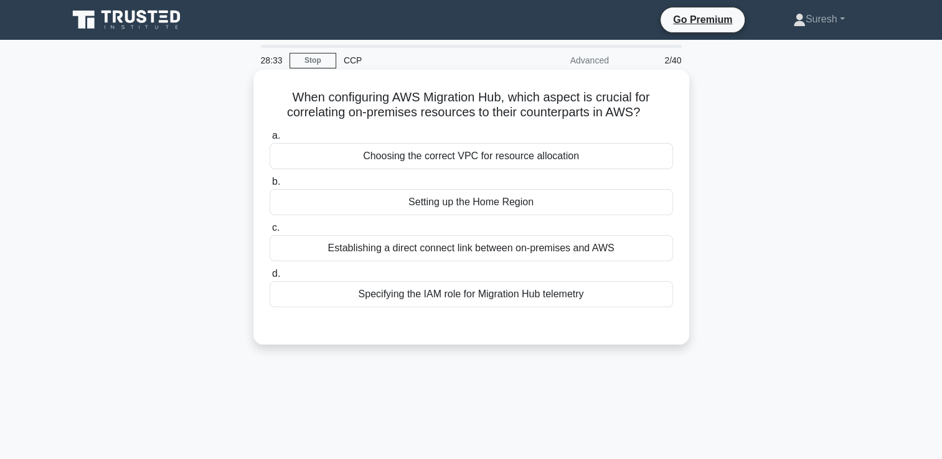
click at [503, 159] on div "Choosing the correct VPC for resource allocation" at bounding box center [470, 156] width 403 height 26
click at [269, 140] on input "a. Choosing the correct VPC for resource allocation" at bounding box center [269, 136] width 0 height 8
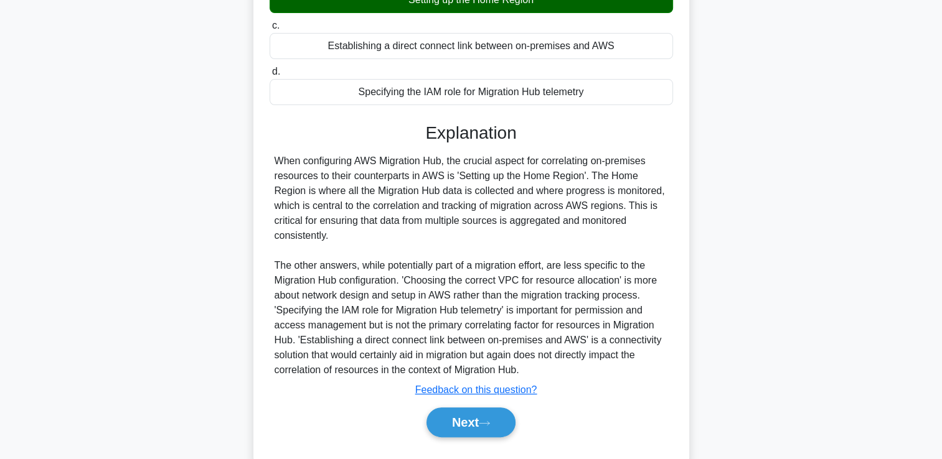
scroll to position [233, 0]
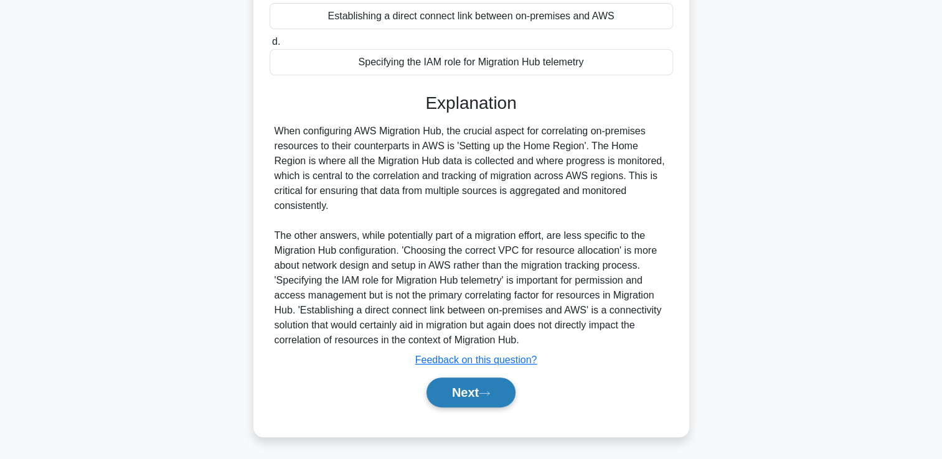
click at [454, 388] on button "Next" at bounding box center [470, 393] width 89 height 30
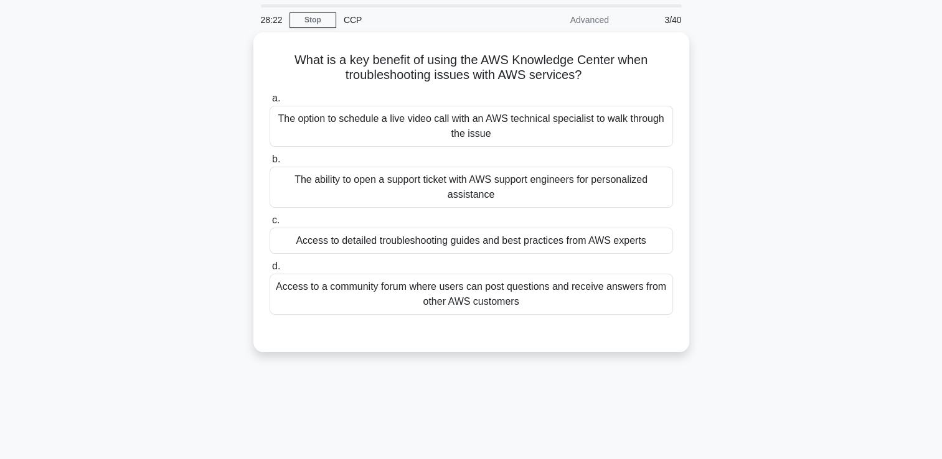
scroll to position [40, 0]
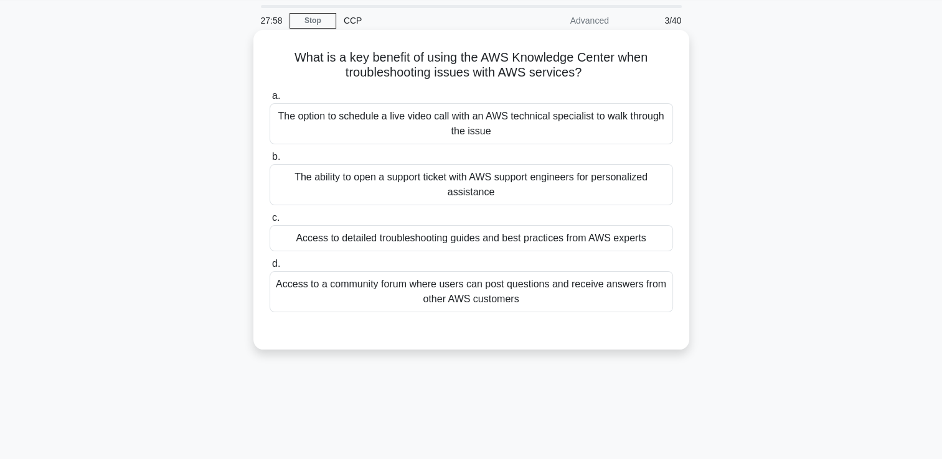
click at [568, 291] on div "Access to a community forum where users can post questions and receive answers …" at bounding box center [470, 291] width 403 height 41
click at [269, 268] on input "d. Access to a community forum where users can post questions and receive answe…" at bounding box center [269, 264] width 0 height 8
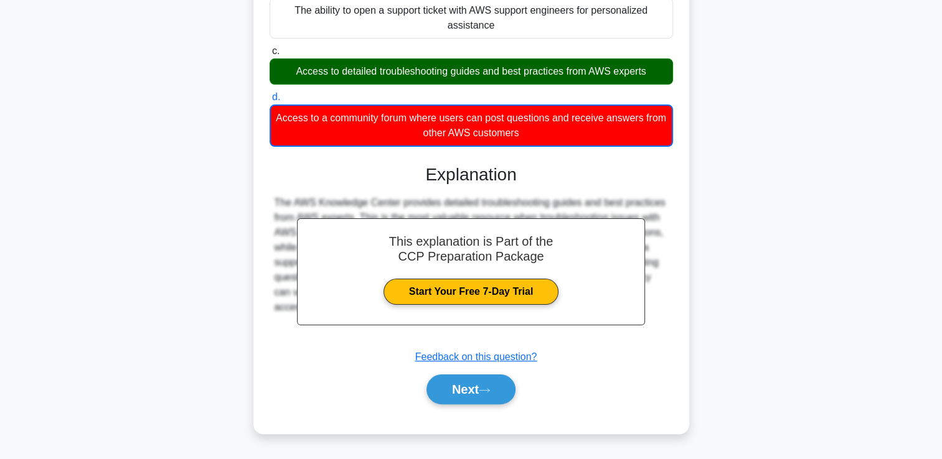
scroll to position [210, 0]
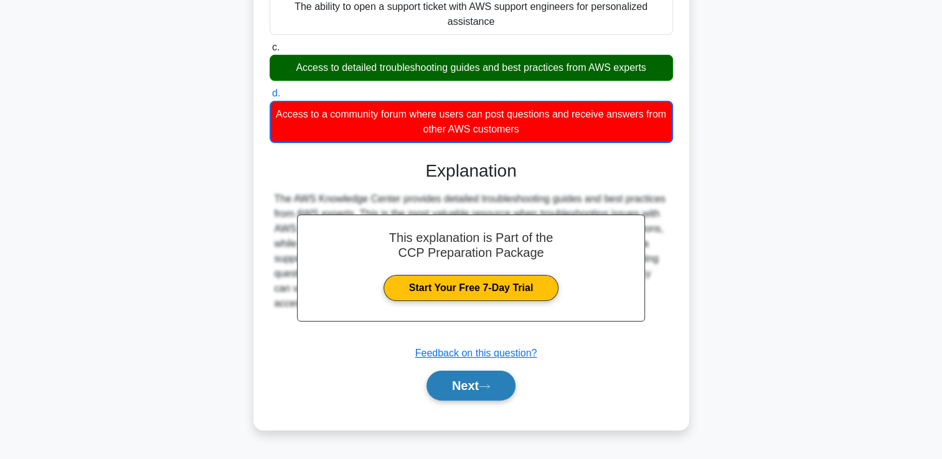
click at [457, 385] on button "Next" at bounding box center [470, 386] width 89 height 30
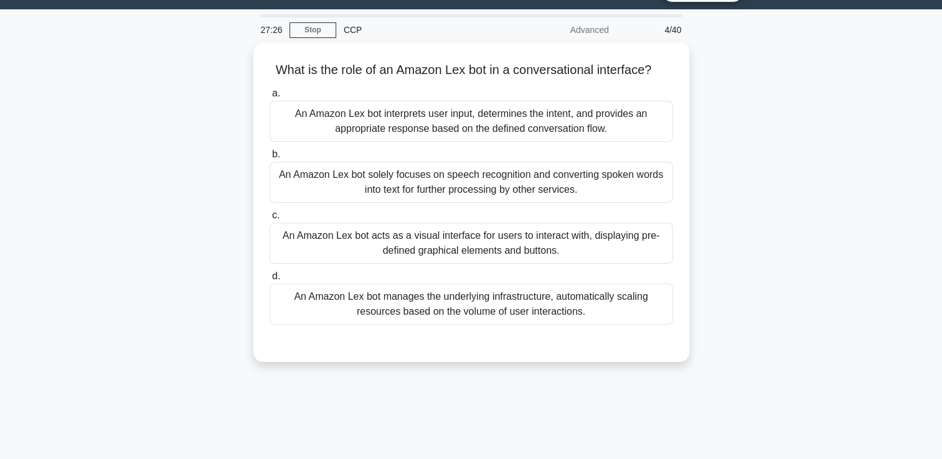
scroll to position [24, 0]
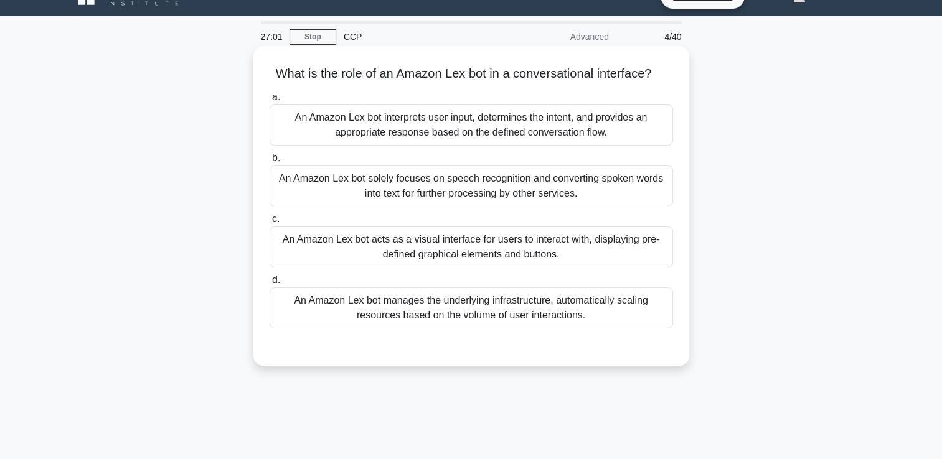
click at [509, 193] on div "An Amazon Lex bot solely focuses on speech recognition and converting spoken wo…" at bounding box center [470, 186] width 403 height 41
click at [269, 162] on input "b. An Amazon Lex bot solely focuses on speech recognition and converting spoken…" at bounding box center [269, 158] width 0 height 8
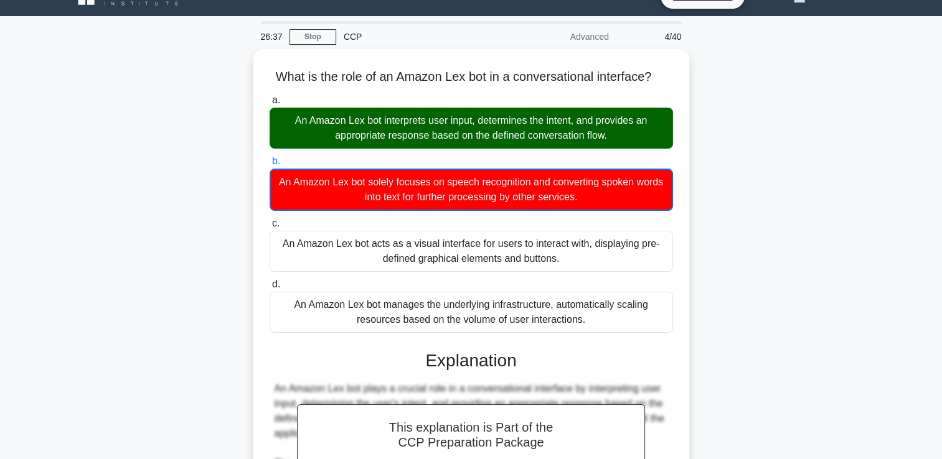
scroll to position [233, 0]
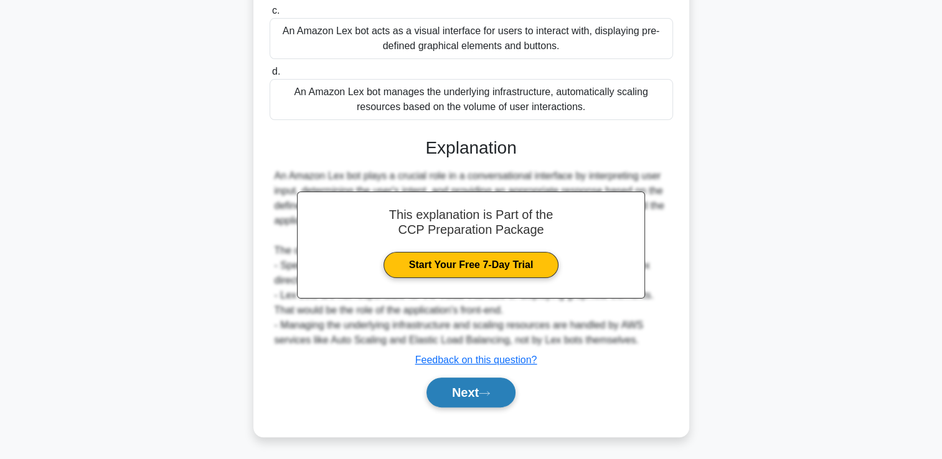
click at [456, 387] on button "Next" at bounding box center [470, 393] width 89 height 30
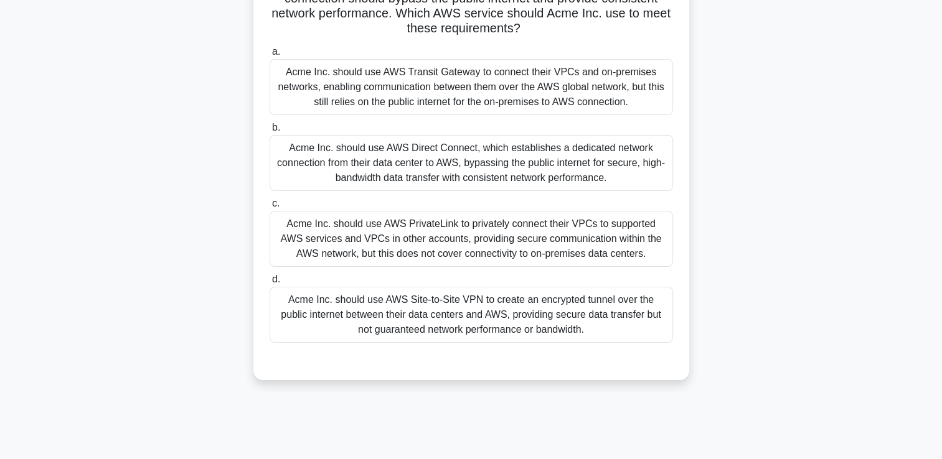
scroll to position [150, 0]
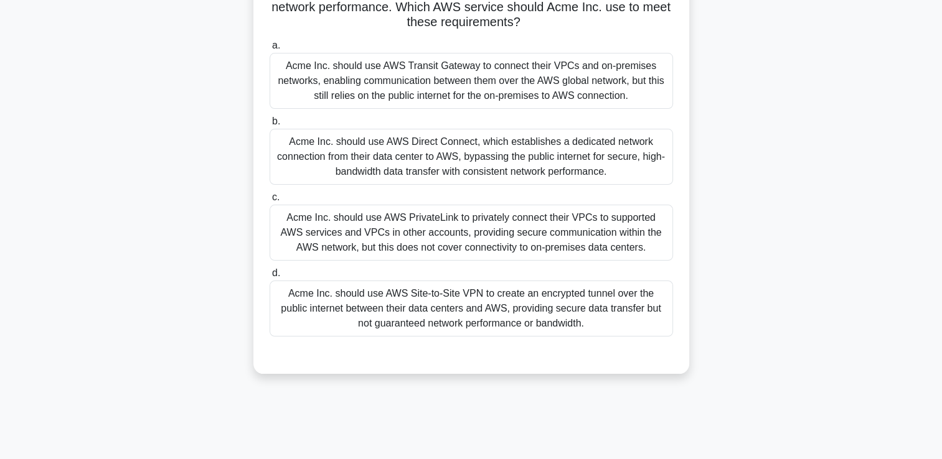
click at [528, 220] on div "Acme Inc. should use AWS PrivateLink to privately connect their VPCs to support…" at bounding box center [470, 233] width 403 height 56
click at [269, 202] on input "c. Acme Inc. should use AWS PrivateLink to privately connect their VPCs to supp…" at bounding box center [269, 198] width 0 height 8
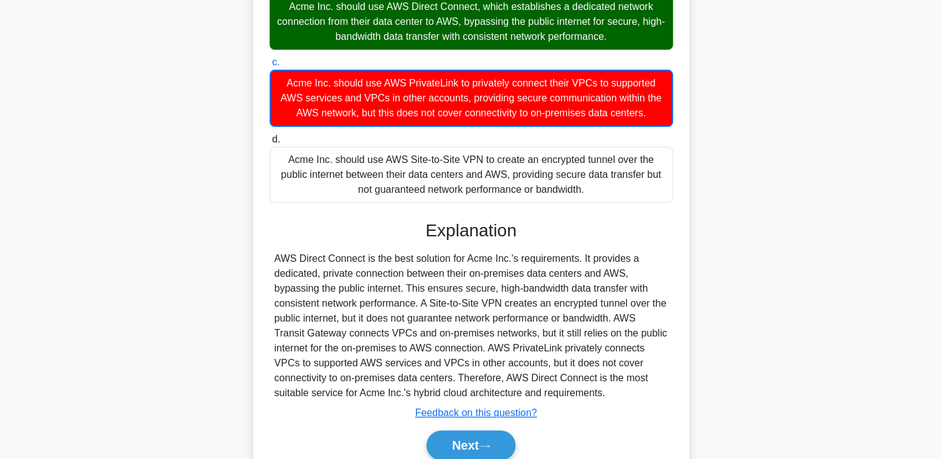
scroll to position [338, 0]
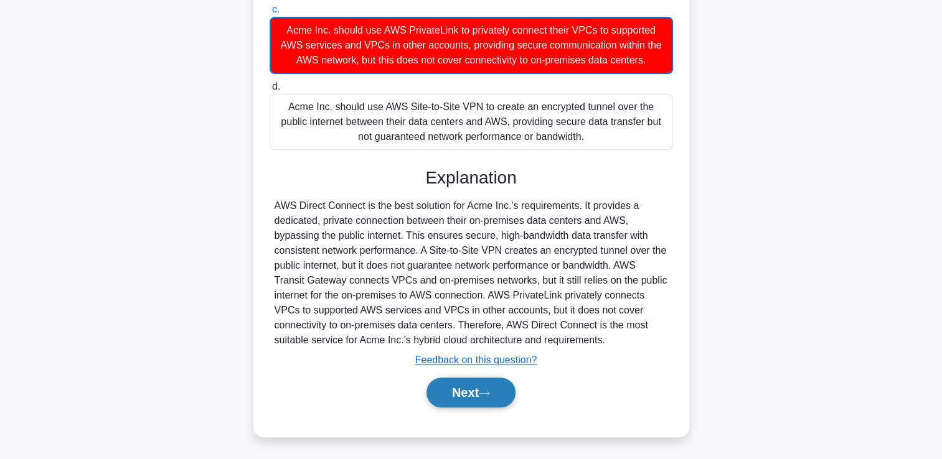
click at [463, 388] on button "Next" at bounding box center [470, 393] width 89 height 30
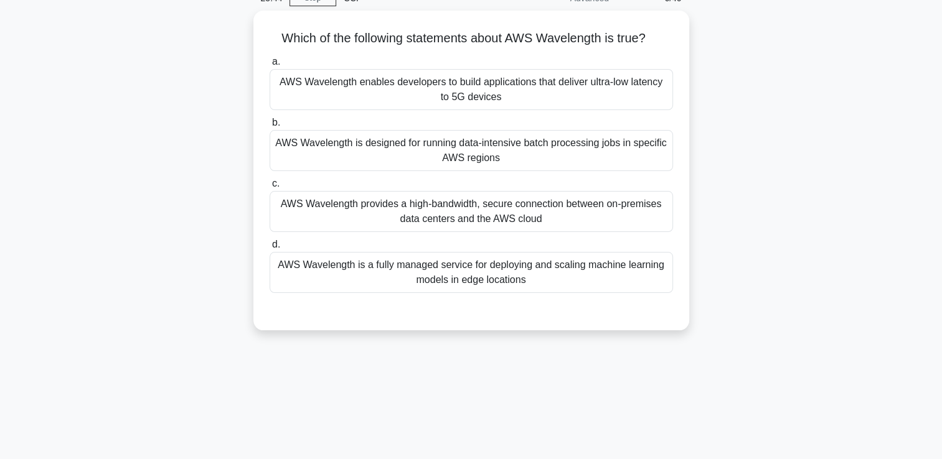
scroll to position [72, 0]
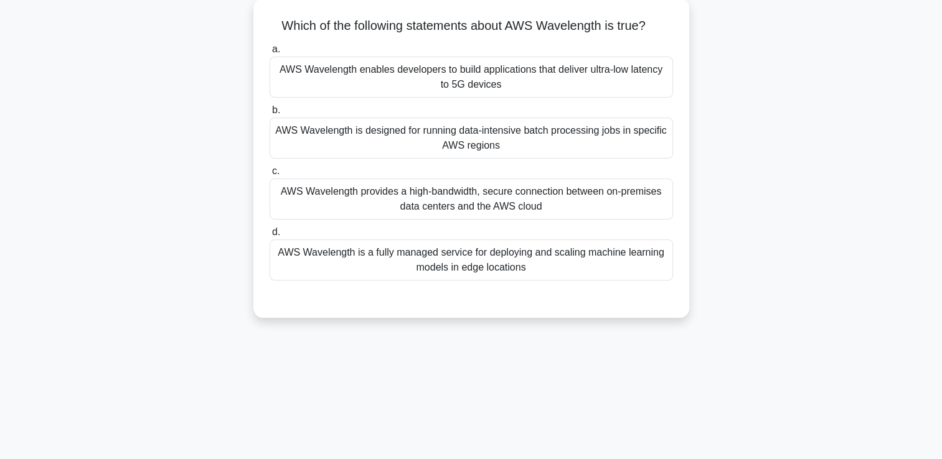
click at [555, 77] on div "AWS Wavelength enables developers to build applications that deliver ultra-low …" at bounding box center [470, 77] width 403 height 41
click at [269, 54] on input "a. AWS Wavelength enables developers to build applications that deliver ultra-l…" at bounding box center [269, 49] width 0 height 8
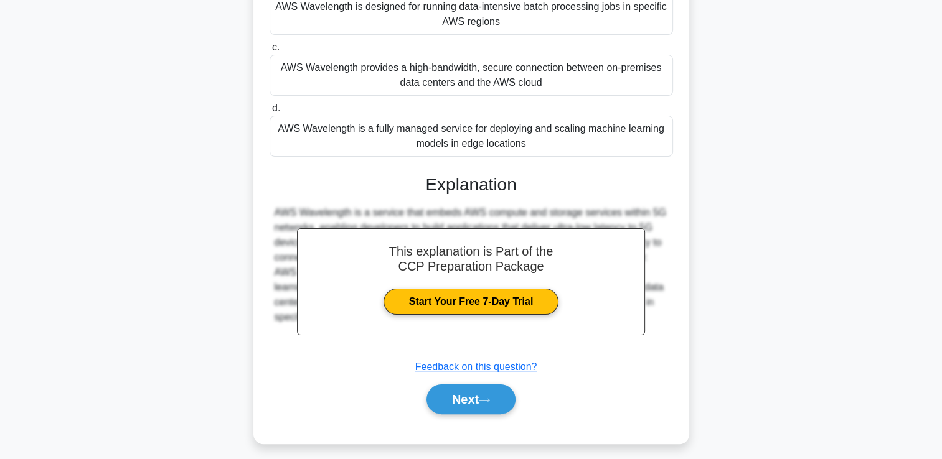
scroll to position [213, 0]
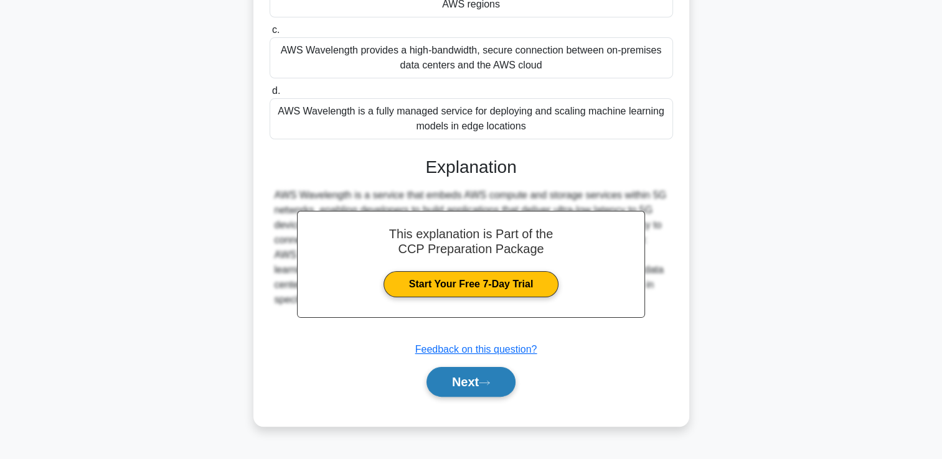
click at [453, 383] on button "Next" at bounding box center [470, 382] width 89 height 30
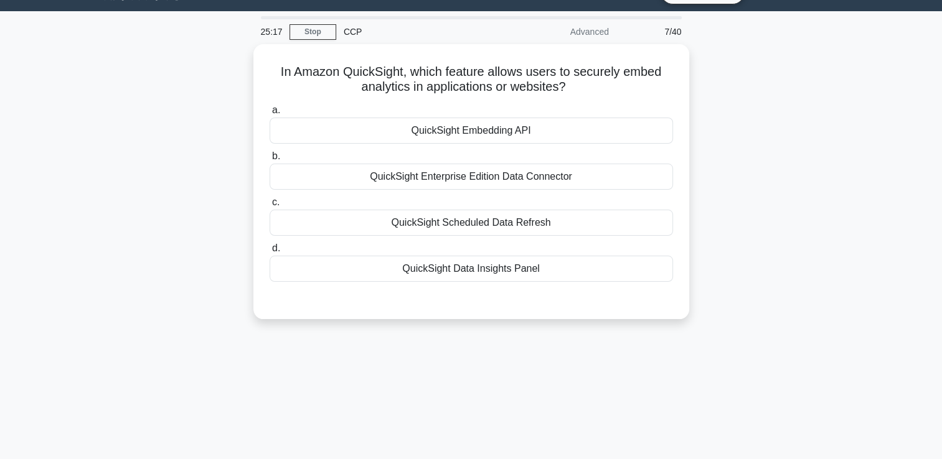
scroll to position [26, 0]
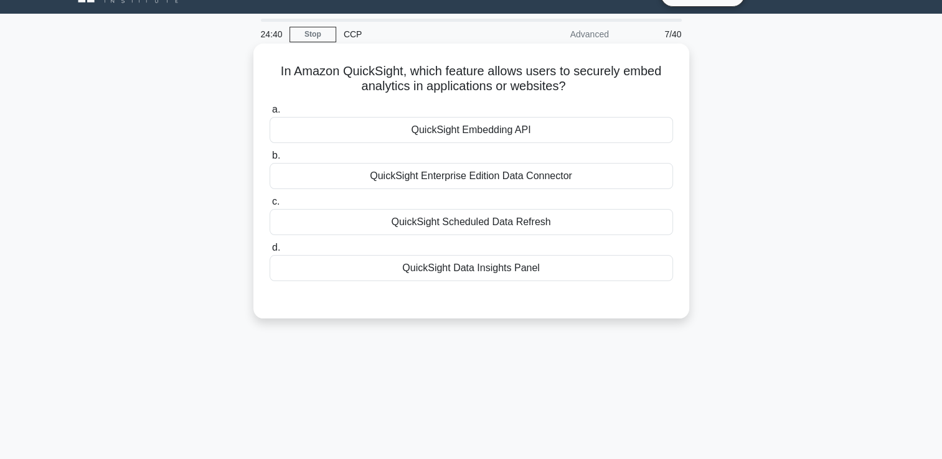
click at [492, 272] on div "QuickSight Data Insights Panel" at bounding box center [470, 268] width 403 height 26
click at [269, 252] on input "d. QuickSight Data Insights Panel" at bounding box center [269, 248] width 0 height 8
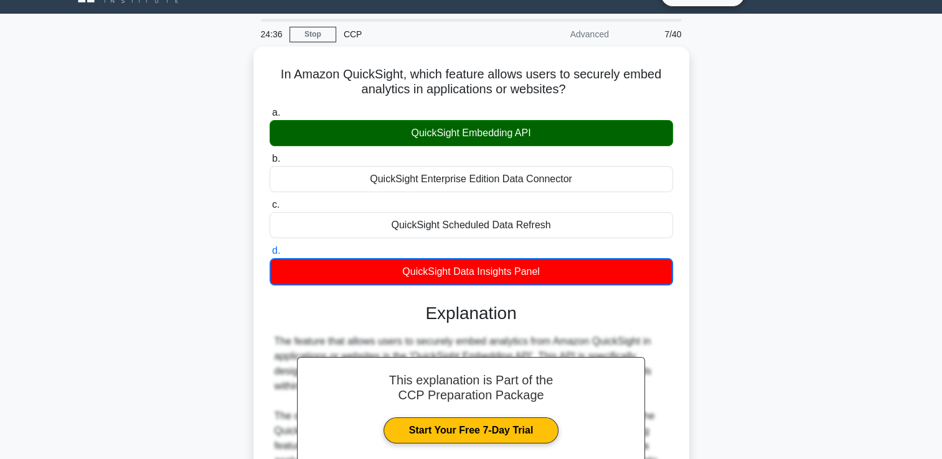
scroll to position [213, 0]
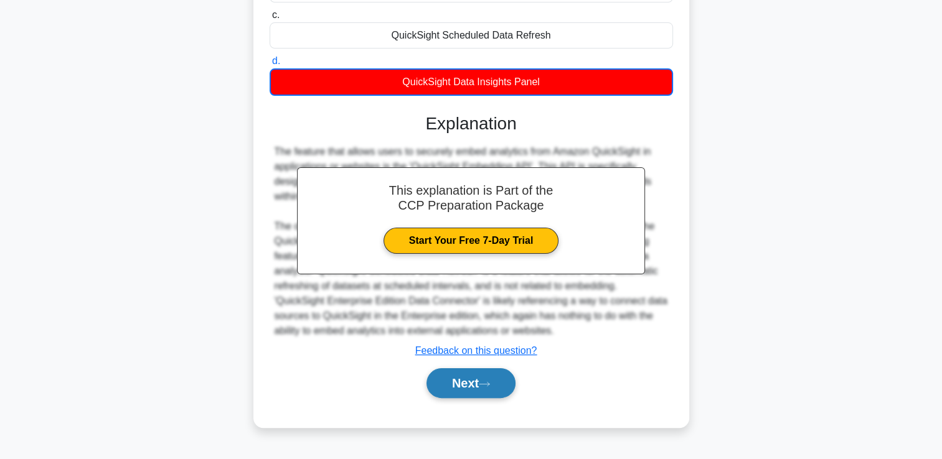
click at [456, 389] on button "Next" at bounding box center [470, 383] width 89 height 30
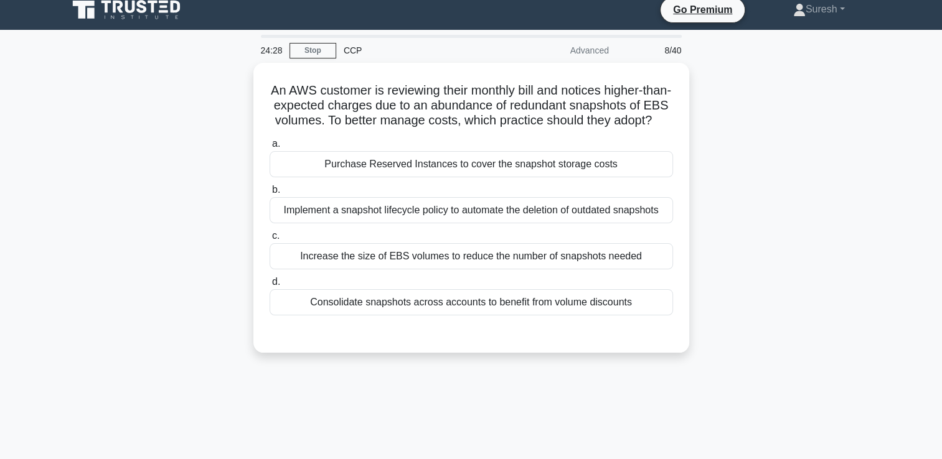
scroll to position [12, 0]
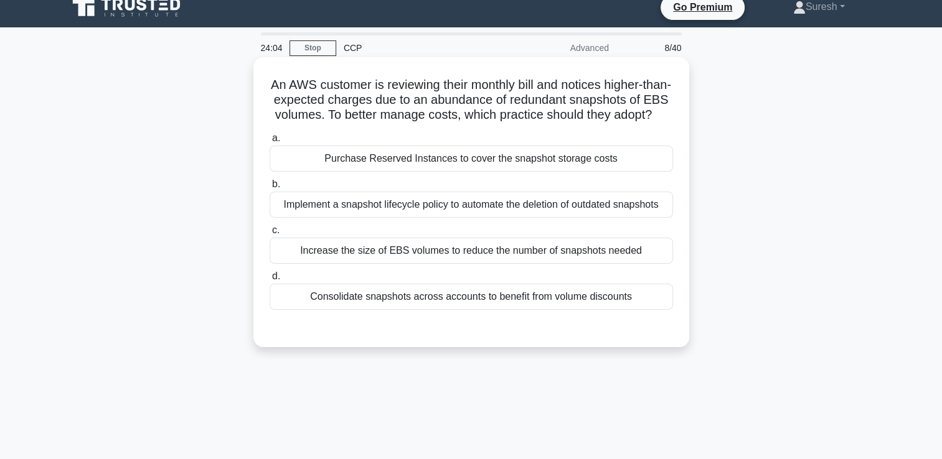
click at [573, 218] on div "Implement a snapshot lifecycle policy to automate the deletion of outdated snap…" at bounding box center [470, 205] width 403 height 26
click at [269, 189] on input "b. Implement a snapshot lifecycle policy to automate the deletion of outdated s…" at bounding box center [269, 184] width 0 height 8
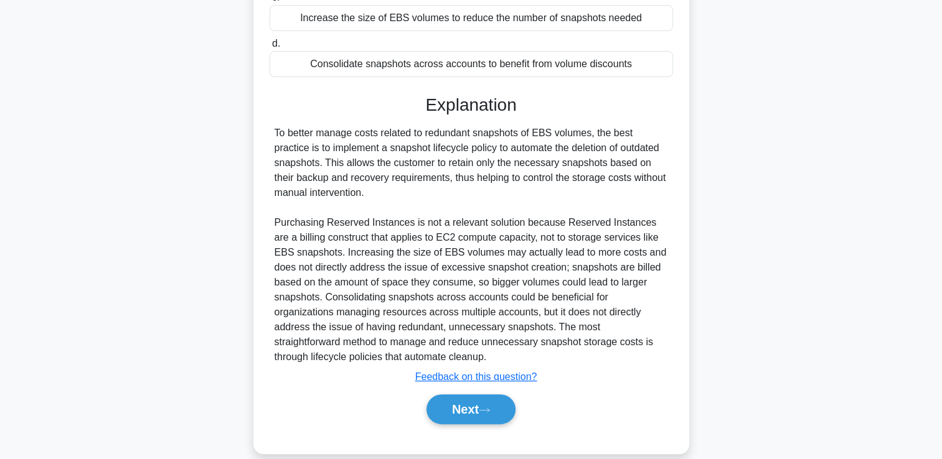
scroll to position [277, 0]
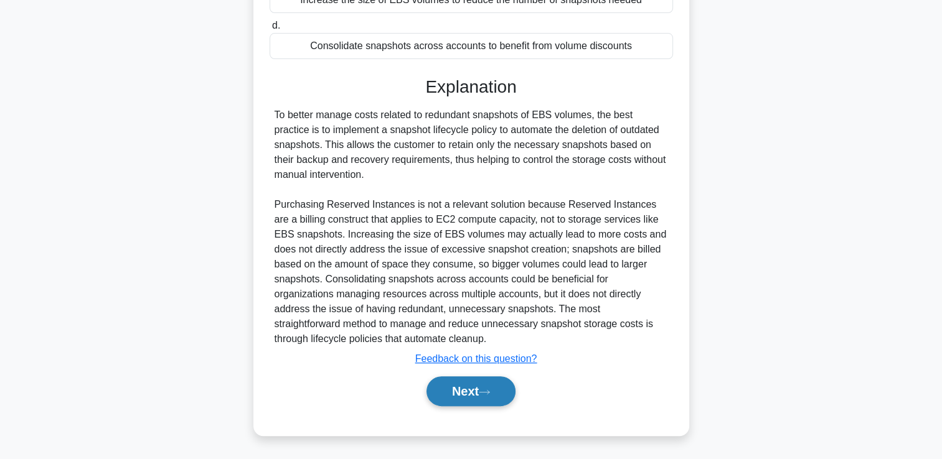
click at [468, 392] on button "Next" at bounding box center [470, 392] width 89 height 30
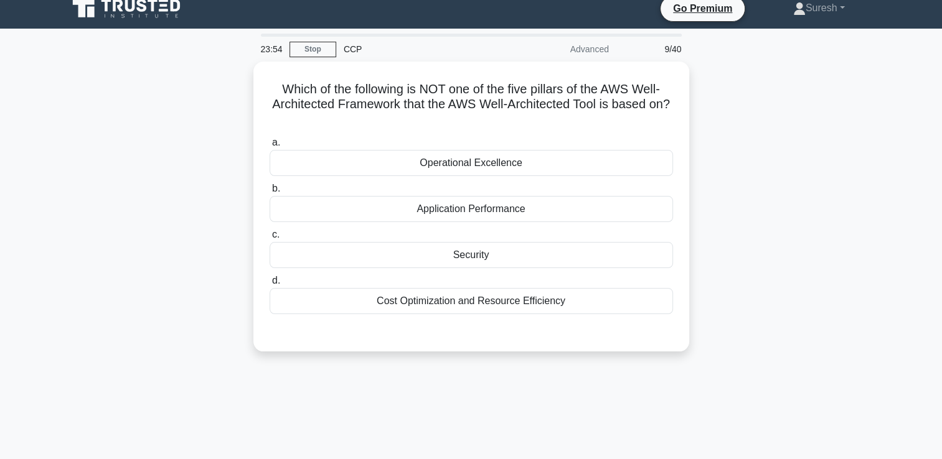
scroll to position [11, 0]
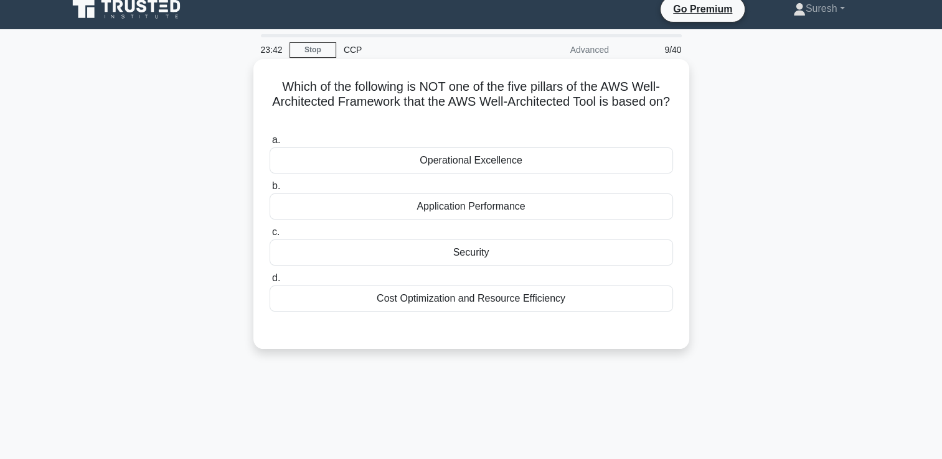
click at [502, 299] on div "Cost Optimization and Resource Efficiency" at bounding box center [470, 299] width 403 height 26
click at [269, 283] on input "d. Cost Optimization and Resource Efficiency" at bounding box center [269, 278] width 0 height 8
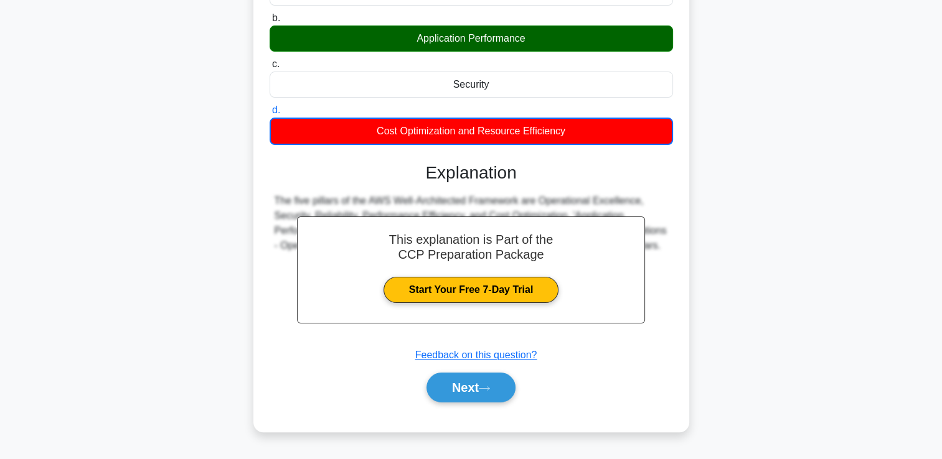
scroll to position [213, 0]
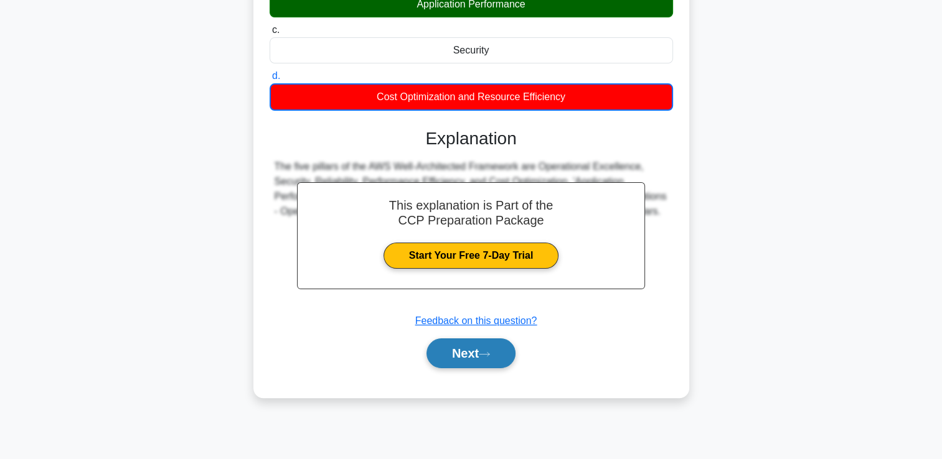
click at [457, 350] on button "Next" at bounding box center [470, 354] width 89 height 30
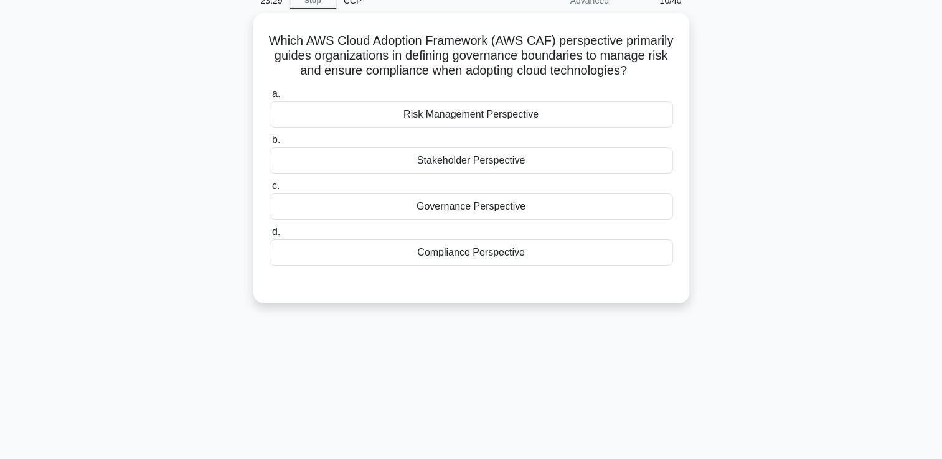
scroll to position [59, 0]
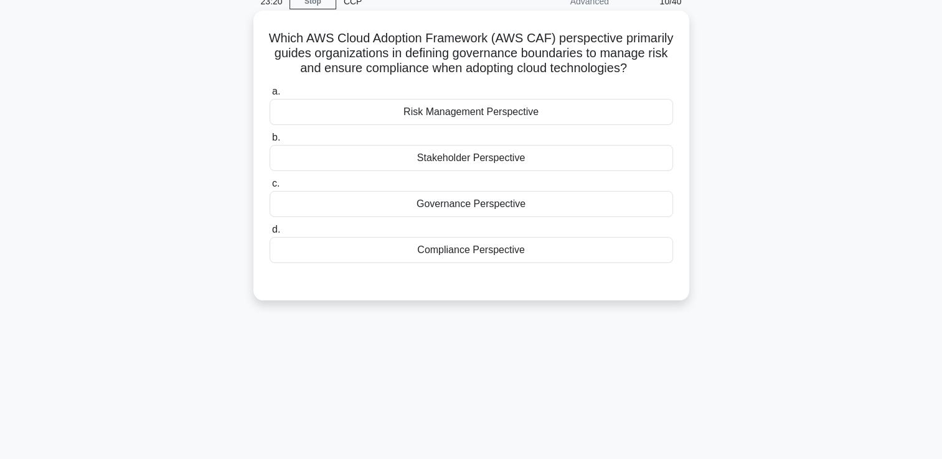
click at [480, 217] on div "Governance Perspective" at bounding box center [470, 204] width 403 height 26
click at [269, 188] on input "c. Governance Perspective" at bounding box center [269, 184] width 0 height 8
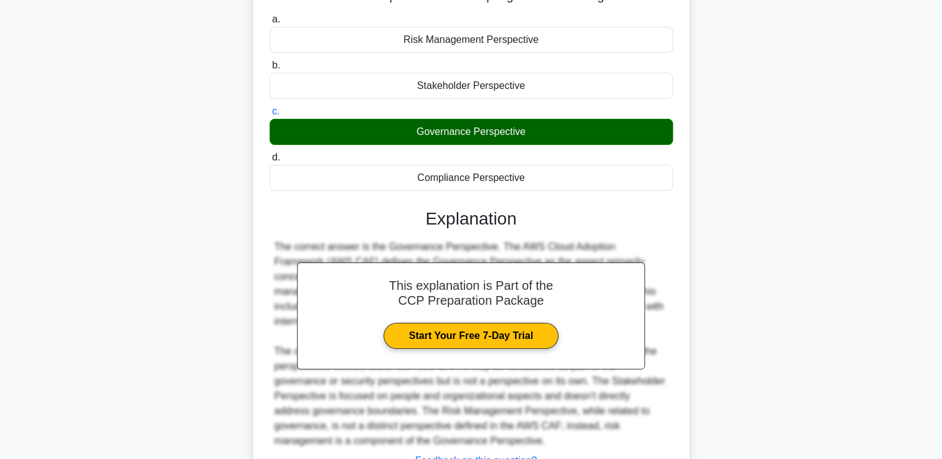
scroll to position [247, 0]
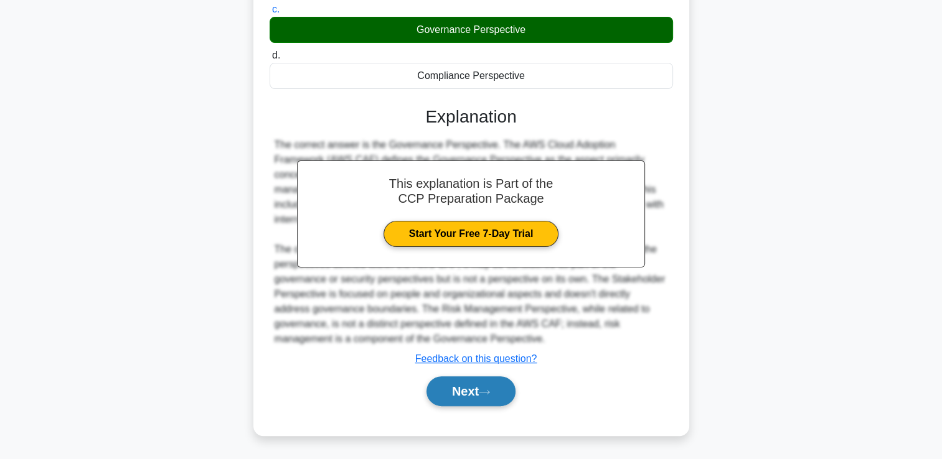
click at [462, 392] on button "Next" at bounding box center [470, 392] width 89 height 30
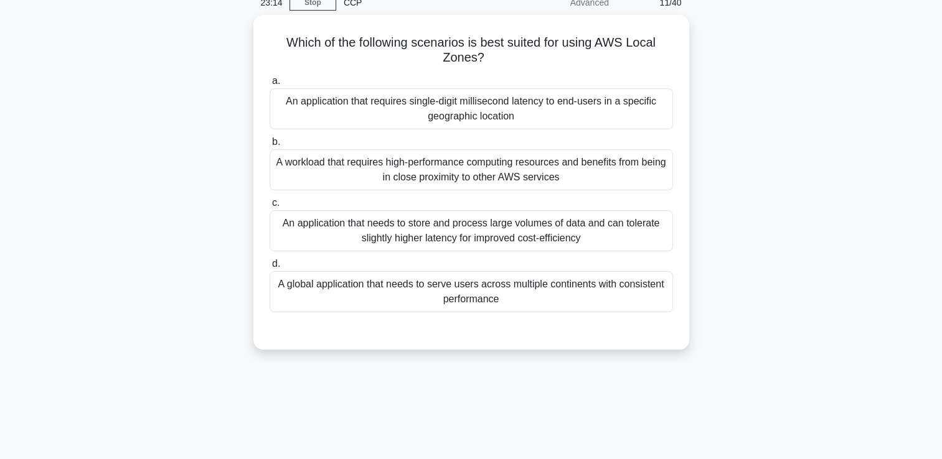
scroll to position [57, 0]
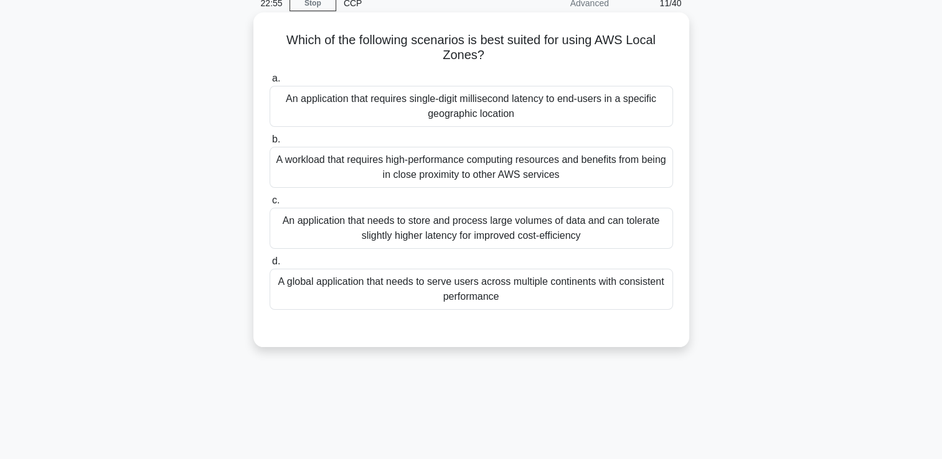
click at [601, 235] on div "An application that needs to store and process large volumes of data and can to…" at bounding box center [470, 228] width 403 height 41
click at [269, 205] on input "c. An application that needs to store and process large volumes of data and can…" at bounding box center [269, 201] width 0 height 8
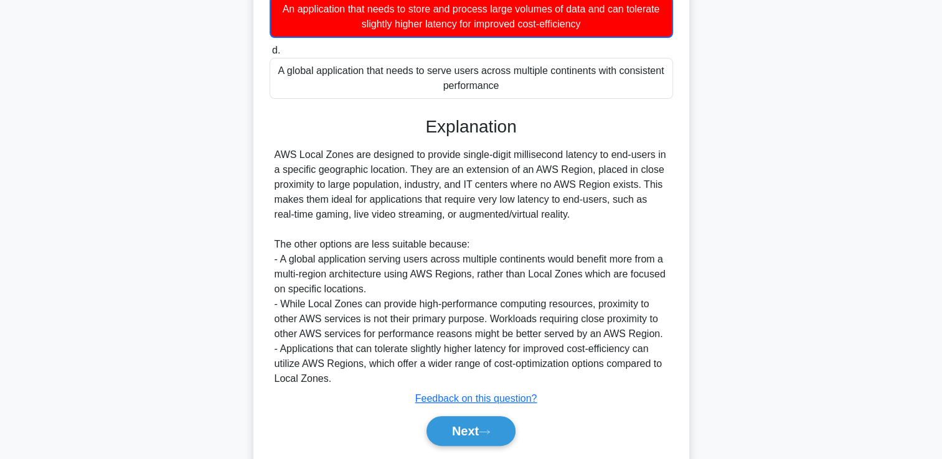
scroll to position [308, 0]
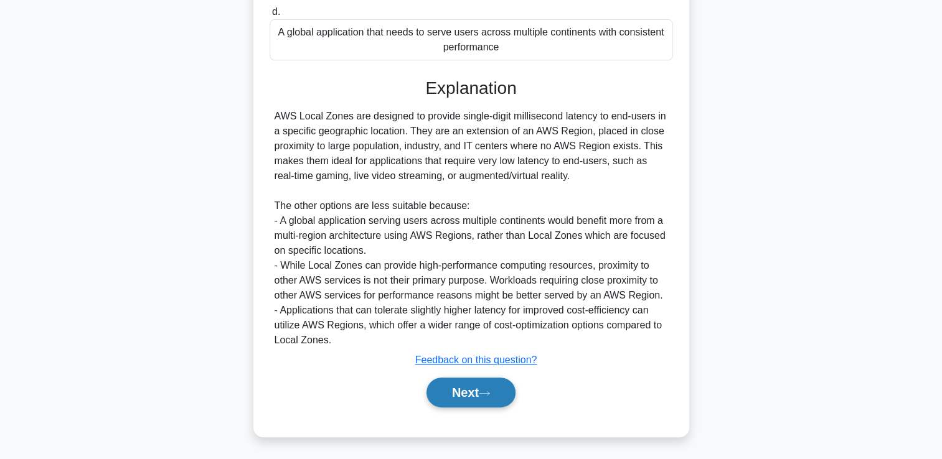
click at [455, 394] on button "Next" at bounding box center [470, 393] width 89 height 30
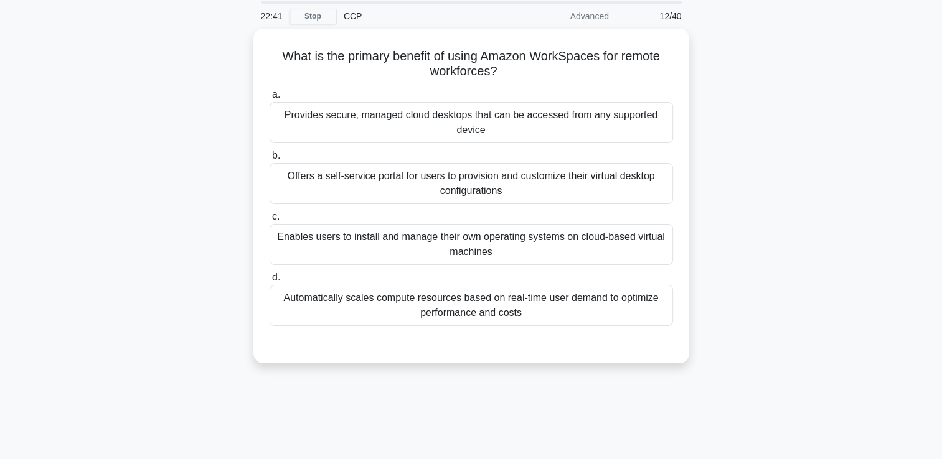
scroll to position [43, 0]
click at [602, 128] on div "Provides secure, managed cloud desktops that can be accessed from any supported…" at bounding box center [470, 120] width 403 height 41
click at [269, 97] on input "a. Provides secure, managed cloud desktops that can be accessed from any suppor…" at bounding box center [269, 93] width 0 height 8
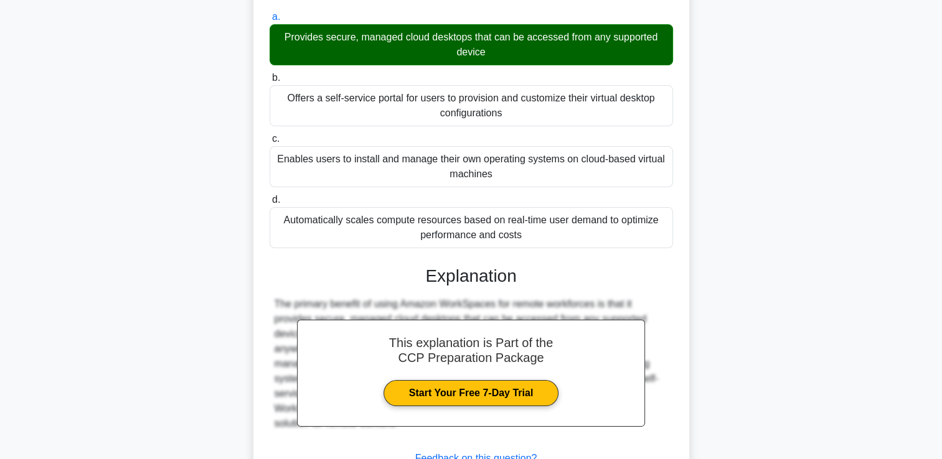
scroll to position [217, 0]
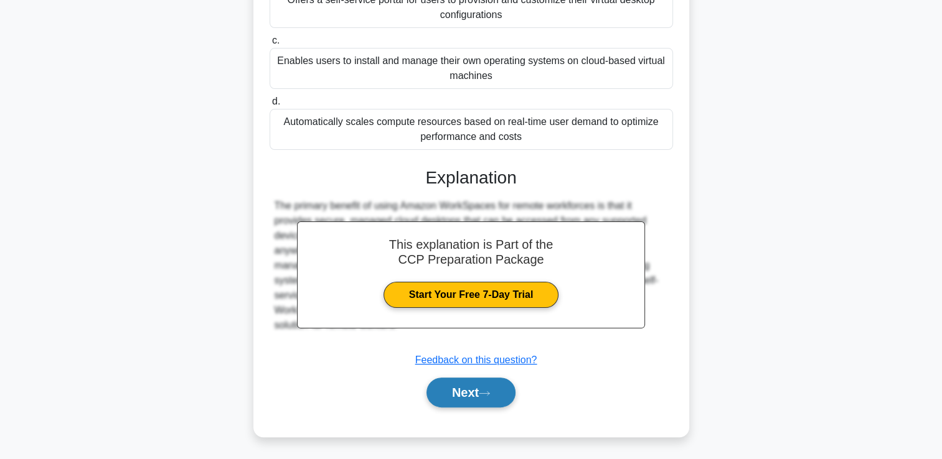
click at [458, 395] on button "Next" at bounding box center [470, 393] width 89 height 30
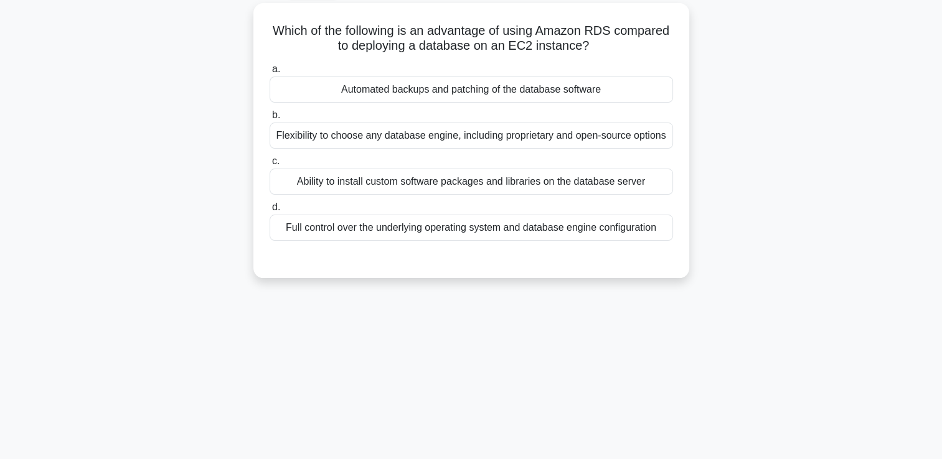
scroll to position [69, 0]
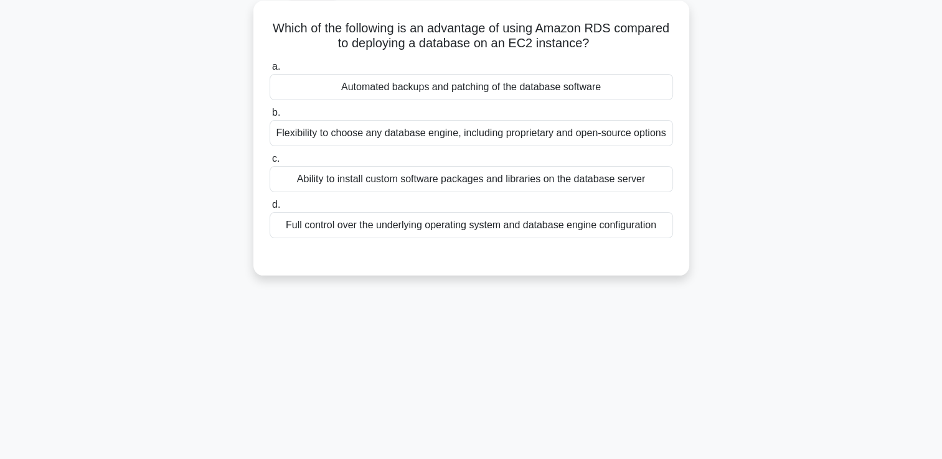
click at [480, 228] on div "Full control over the underlying operating system and database engine configura…" at bounding box center [470, 225] width 403 height 26
click at [269, 209] on input "d. Full control over the underlying operating system and database engine config…" at bounding box center [269, 205] width 0 height 8
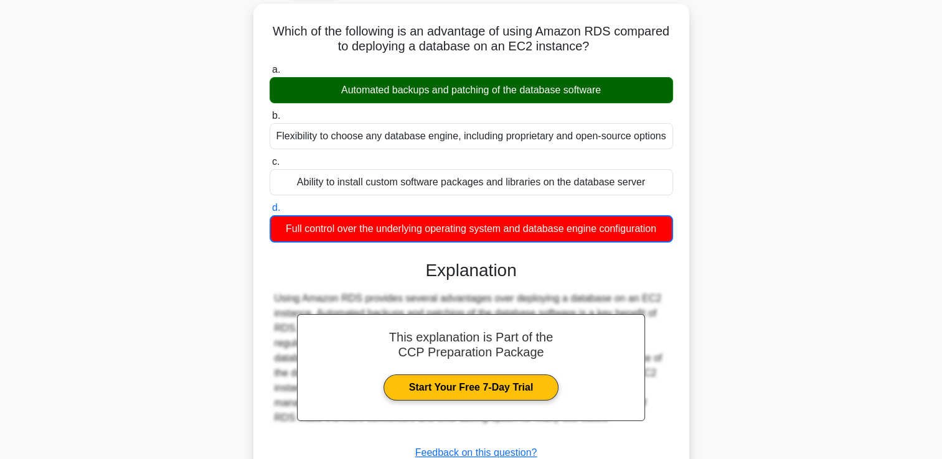
scroll to position [213, 0]
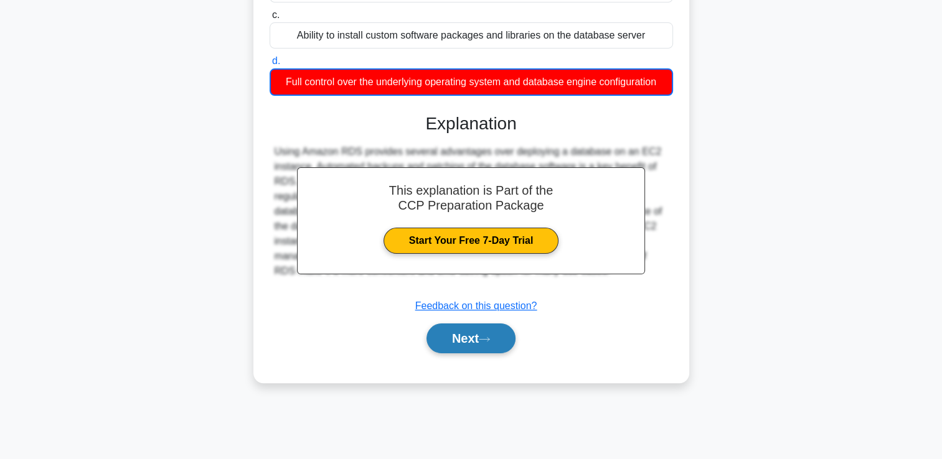
click at [456, 332] on button "Next" at bounding box center [470, 339] width 89 height 30
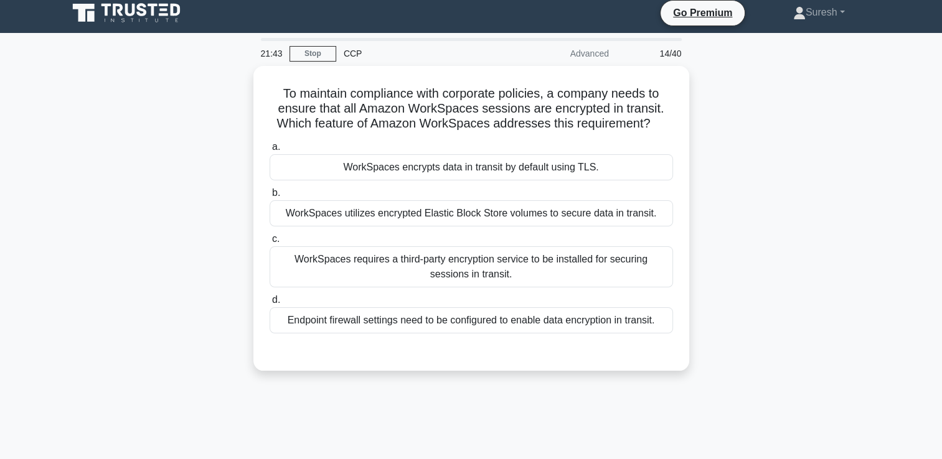
scroll to position [0, 0]
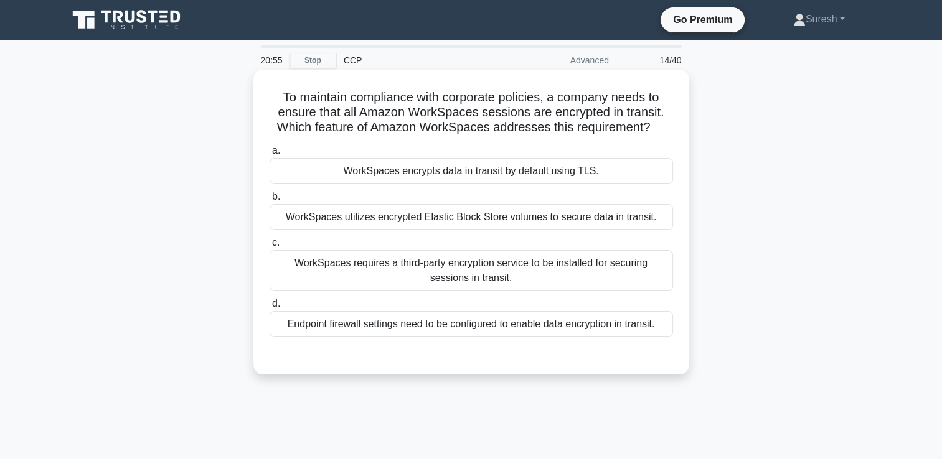
click at [556, 171] on div "WorkSpaces encrypts data in transit by default using TLS." at bounding box center [470, 171] width 403 height 26
click at [269, 155] on input "a. WorkSpaces encrypts data in transit by default using TLS." at bounding box center [269, 151] width 0 height 8
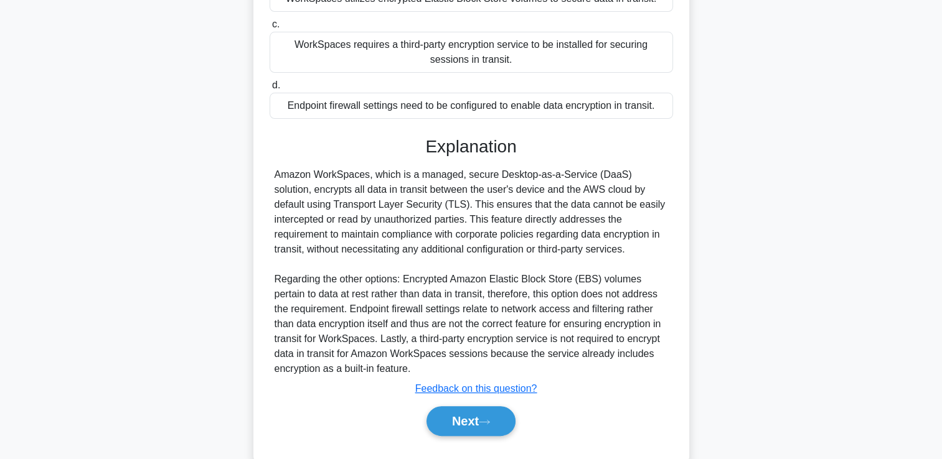
scroll to position [247, 0]
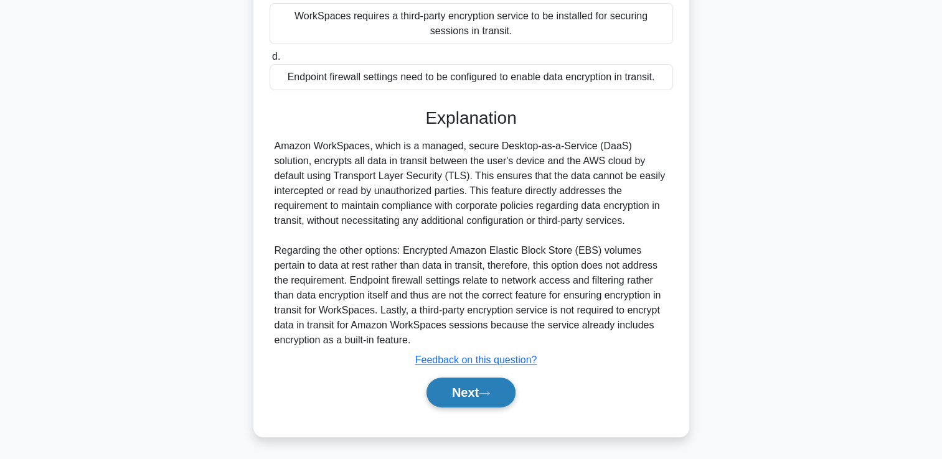
click at [461, 390] on button "Next" at bounding box center [470, 393] width 89 height 30
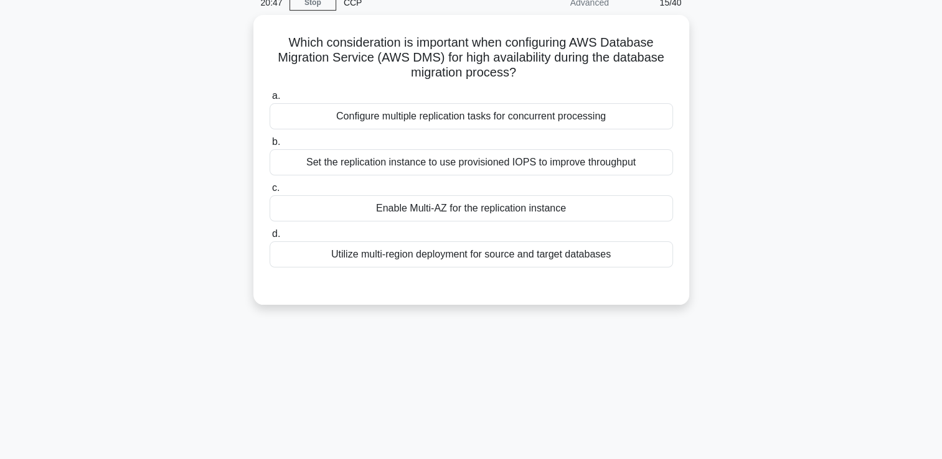
scroll to position [57, 0]
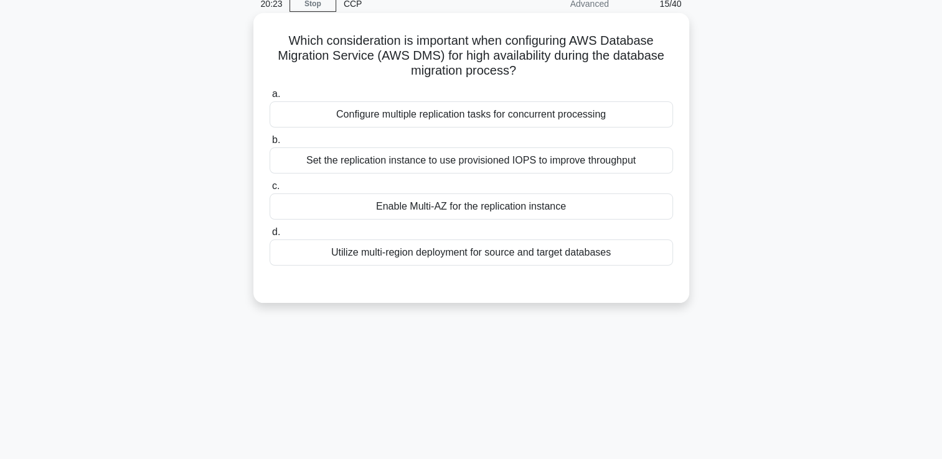
click at [579, 159] on div "Set the replication instance to use provisioned IOPS to improve throughput" at bounding box center [470, 160] width 403 height 26
click at [269, 144] on input "b. Set the replication instance to use provisioned IOPS to improve throughput" at bounding box center [269, 140] width 0 height 8
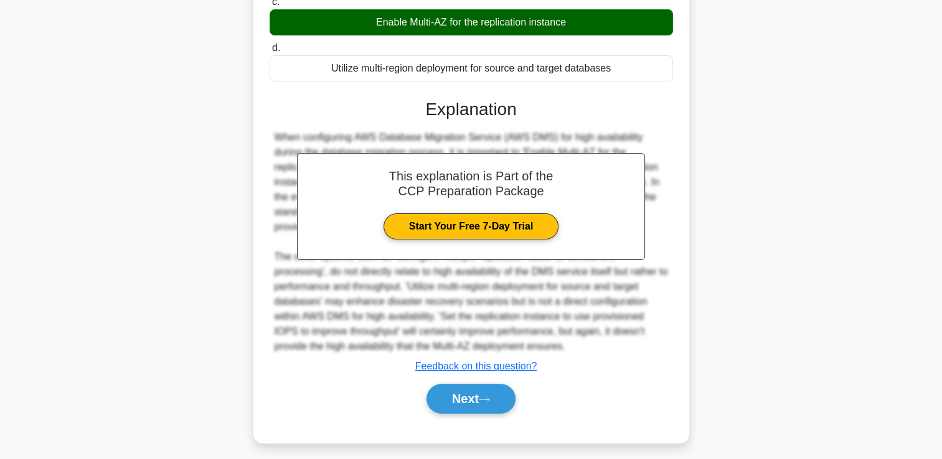
scroll to position [248, 0]
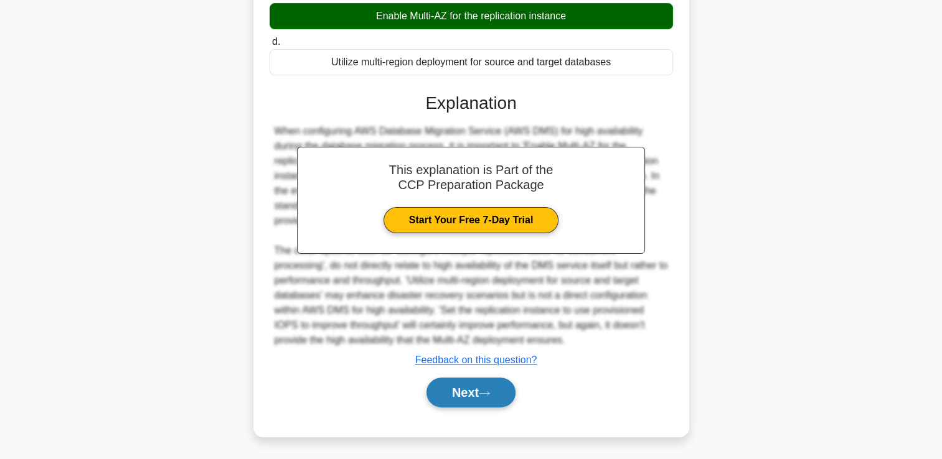
click at [456, 383] on button "Next" at bounding box center [470, 393] width 89 height 30
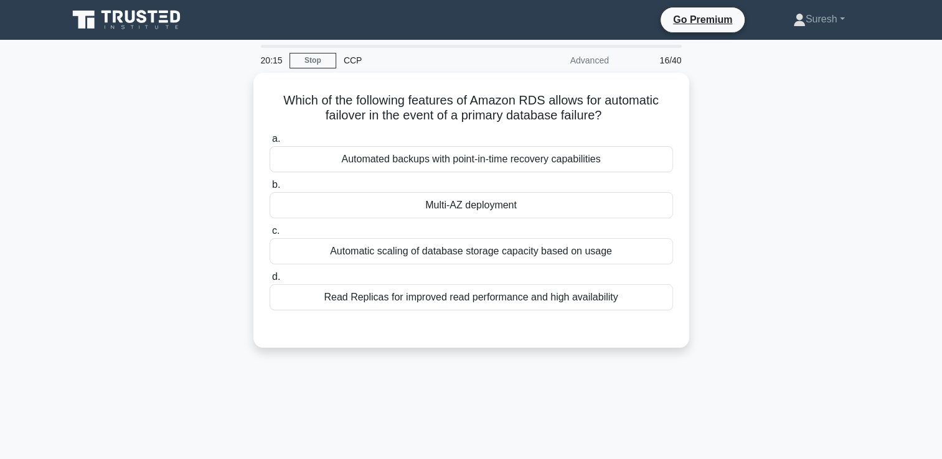
scroll to position [0, 0]
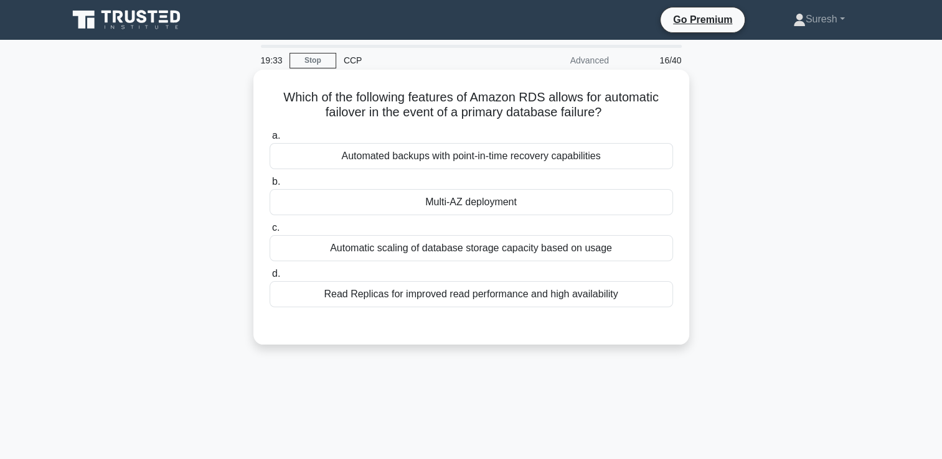
click at [535, 159] on div "Automated backups with point-in-time recovery capabilities" at bounding box center [470, 156] width 403 height 26
click at [269, 140] on input "a. Automated backups with point-in-time recovery capabilities" at bounding box center [269, 136] width 0 height 8
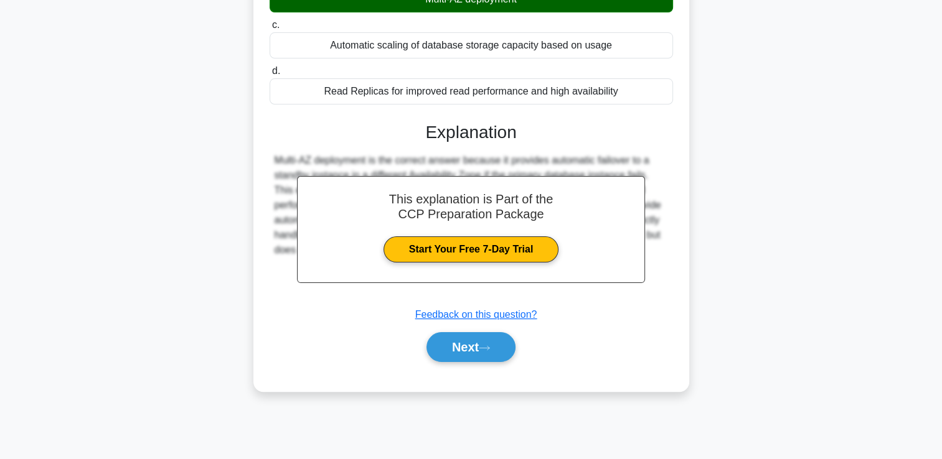
scroll to position [213, 0]
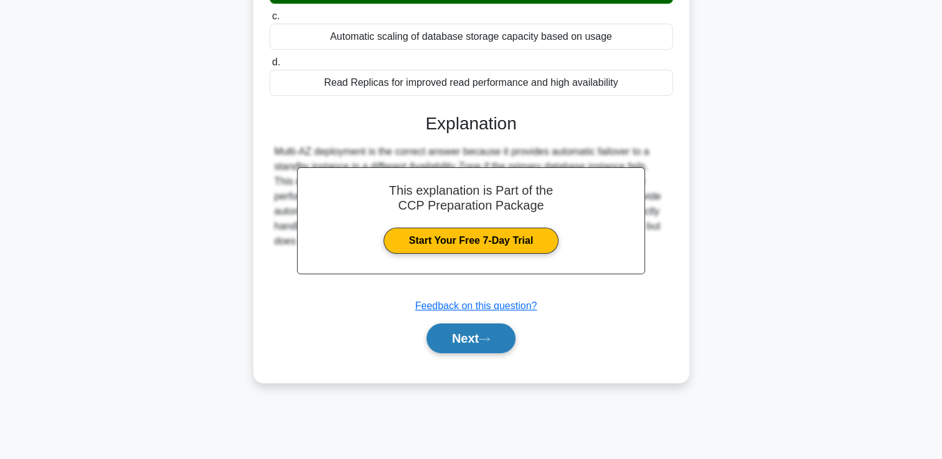
click at [468, 338] on button "Next" at bounding box center [470, 339] width 89 height 30
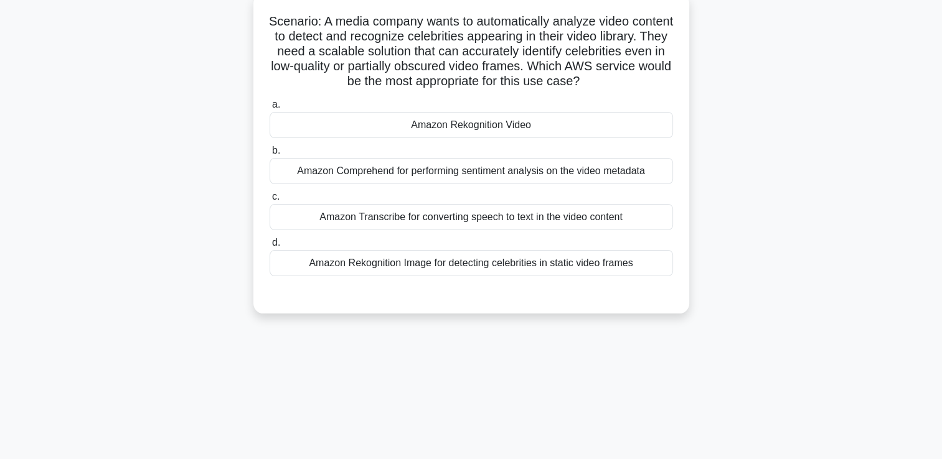
scroll to position [73, 0]
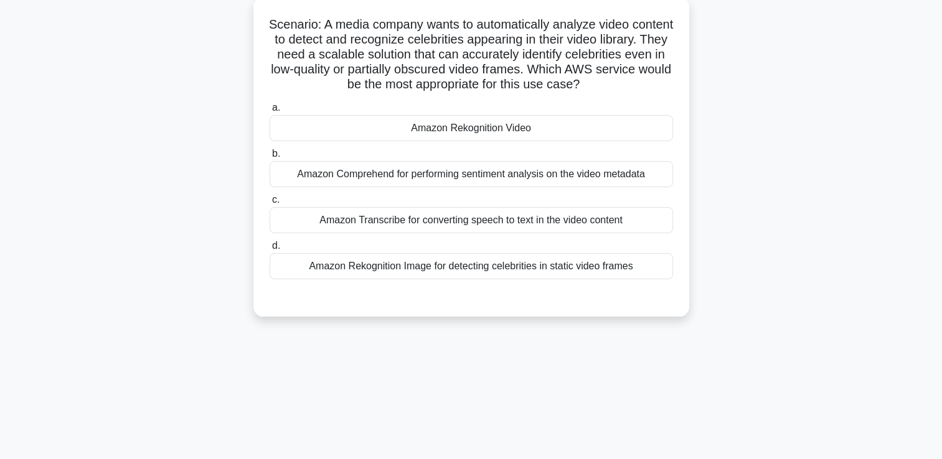
click at [502, 128] on div "Amazon Rekognition Video" at bounding box center [470, 128] width 403 height 26
click at [269, 112] on input "a. Amazon Rekognition Video" at bounding box center [269, 108] width 0 height 8
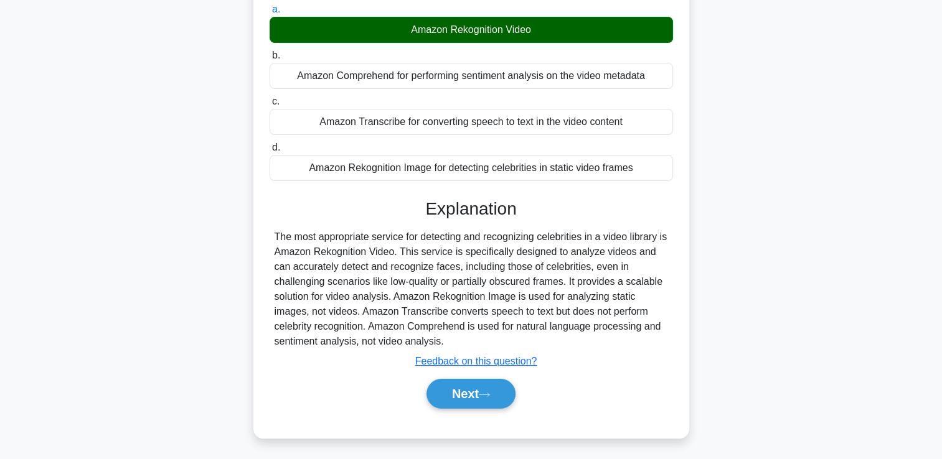
scroll to position [213, 0]
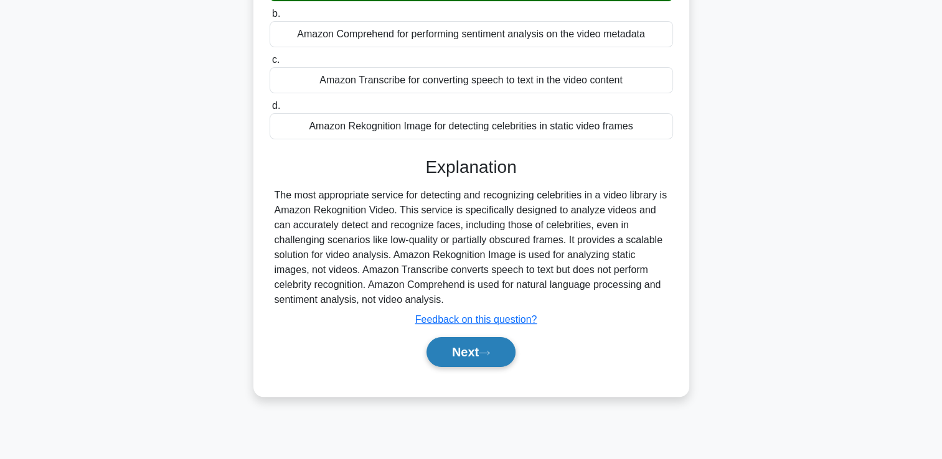
click at [464, 350] on button "Next" at bounding box center [470, 352] width 89 height 30
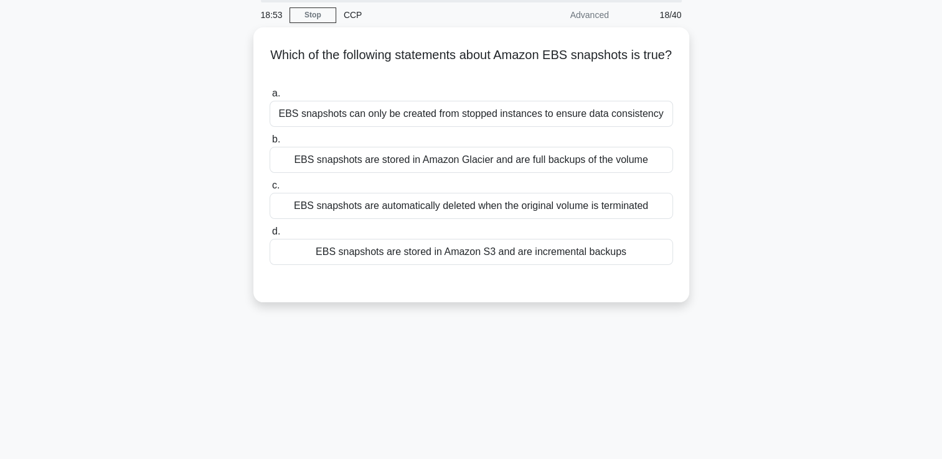
scroll to position [44, 0]
click at [529, 250] on div "EBS snapshots are stored in Amazon S3 and are incremental backups" at bounding box center [470, 250] width 403 height 26
click at [269, 234] on input "d. EBS snapshots are stored in Amazon S3 and are incremental backups" at bounding box center [269, 230] width 0 height 8
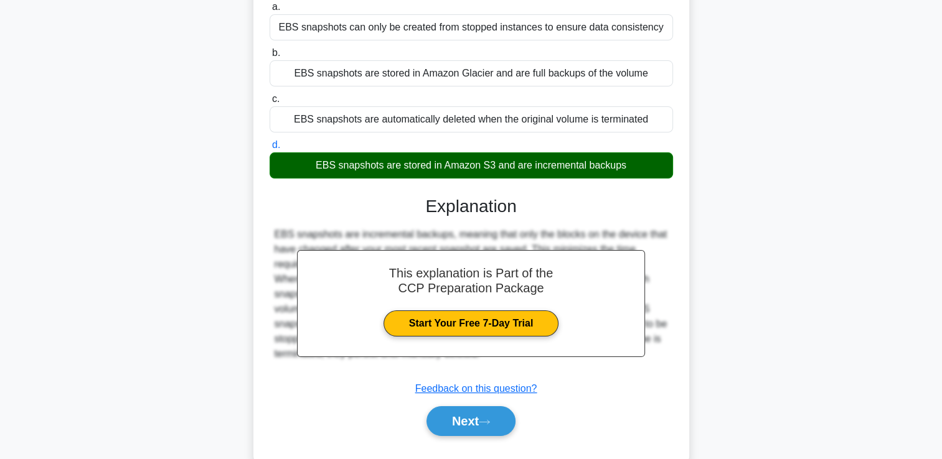
scroll to position [213, 0]
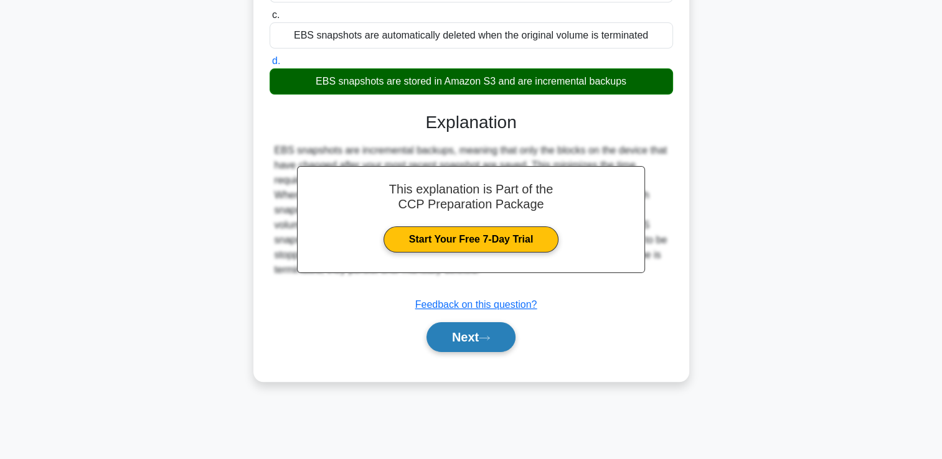
click at [467, 337] on button "Next" at bounding box center [470, 337] width 89 height 30
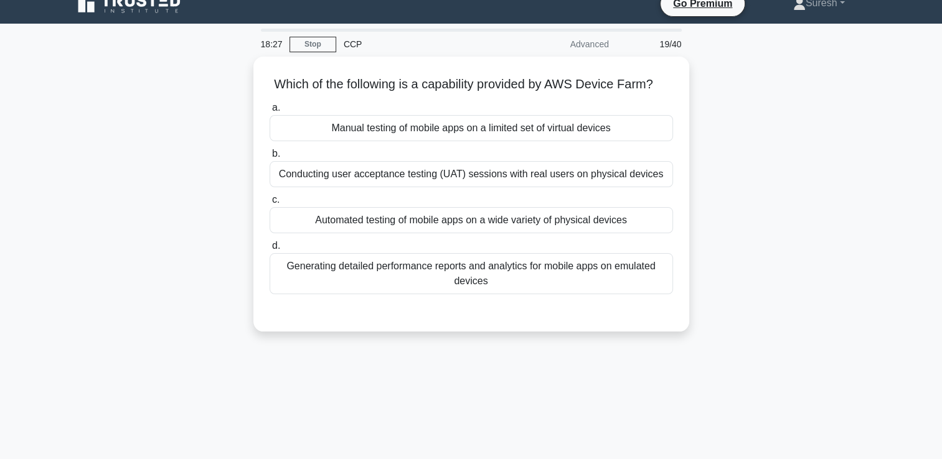
scroll to position [11, 0]
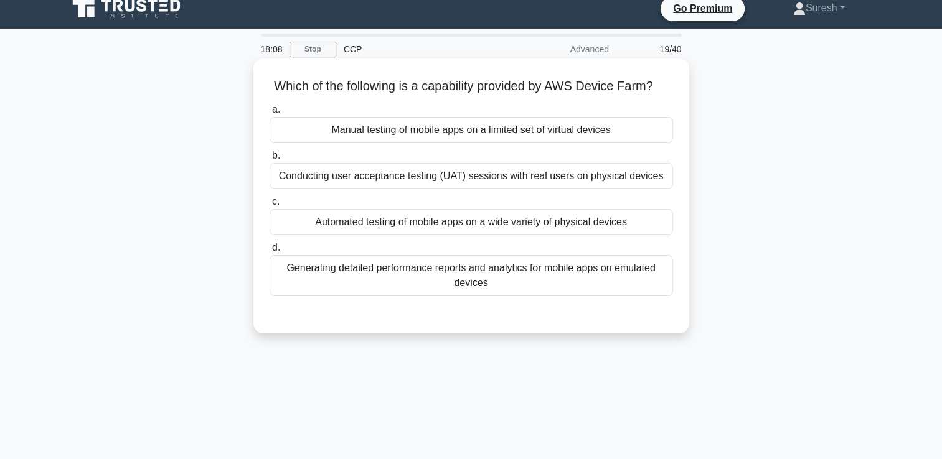
click at [520, 287] on div "Generating detailed performance reports and analytics for mobile apps on emulat…" at bounding box center [470, 275] width 403 height 41
click at [269, 252] on input "d. Generating detailed performance reports and analytics for mobile apps on emu…" at bounding box center [269, 248] width 0 height 8
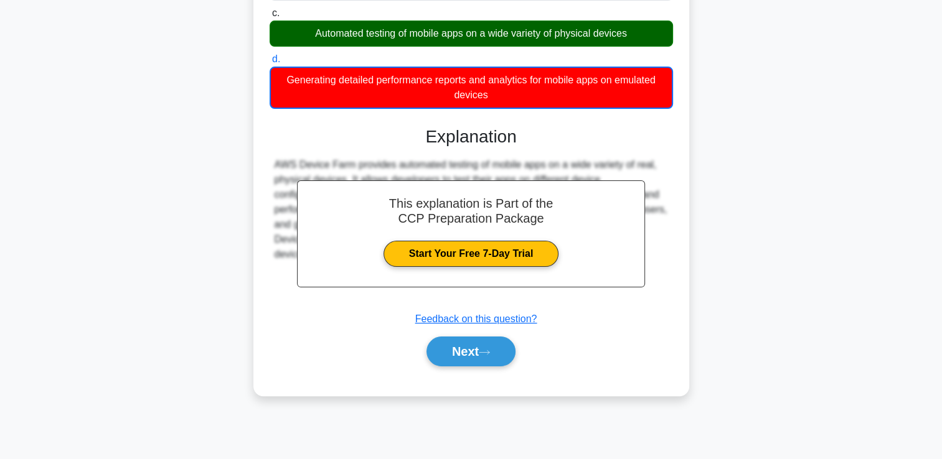
scroll to position [213, 0]
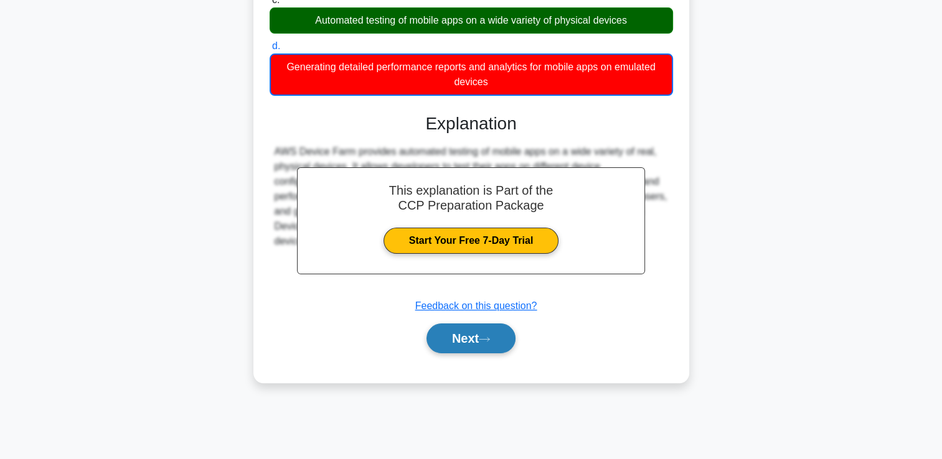
click at [441, 353] on button "Next" at bounding box center [470, 339] width 89 height 30
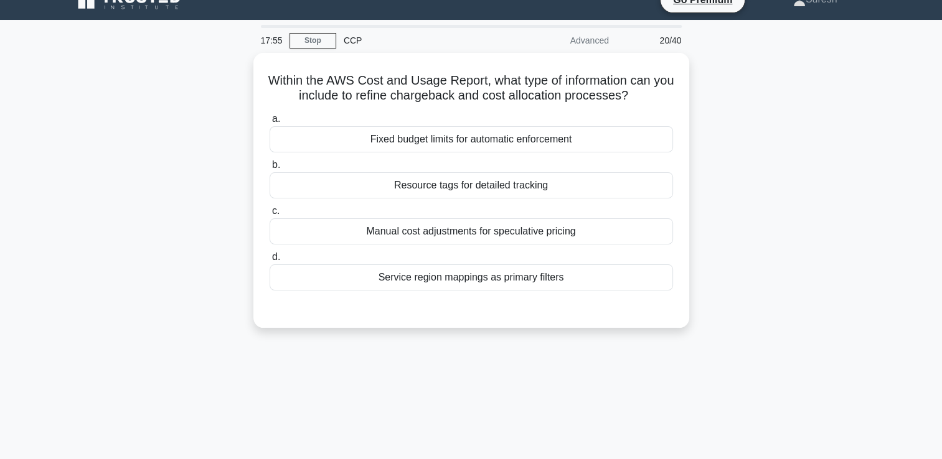
scroll to position [19, 0]
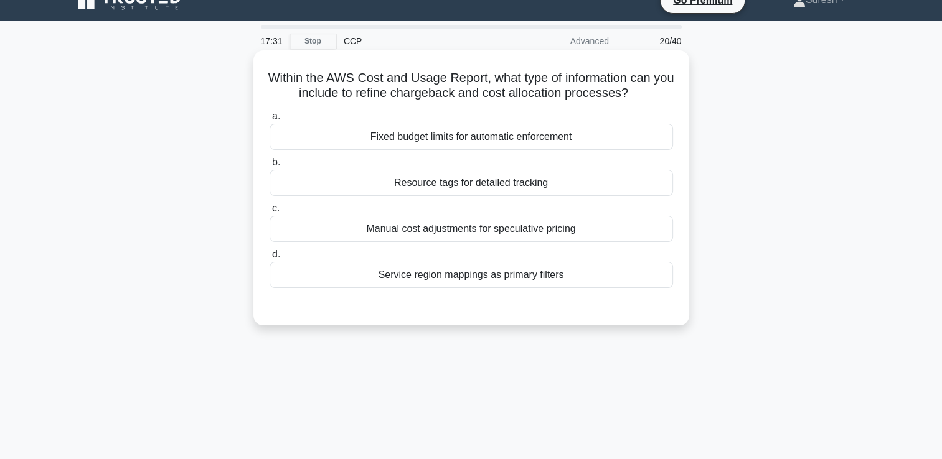
click at [537, 138] on div "Fixed budget limits for automatic enforcement" at bounding box center [470, 137] width 403 height 26
click at [269, 121] on input "a. Fixed budget limits for automatic enforcement" at bounding box center [269, 117] width 0 height 8
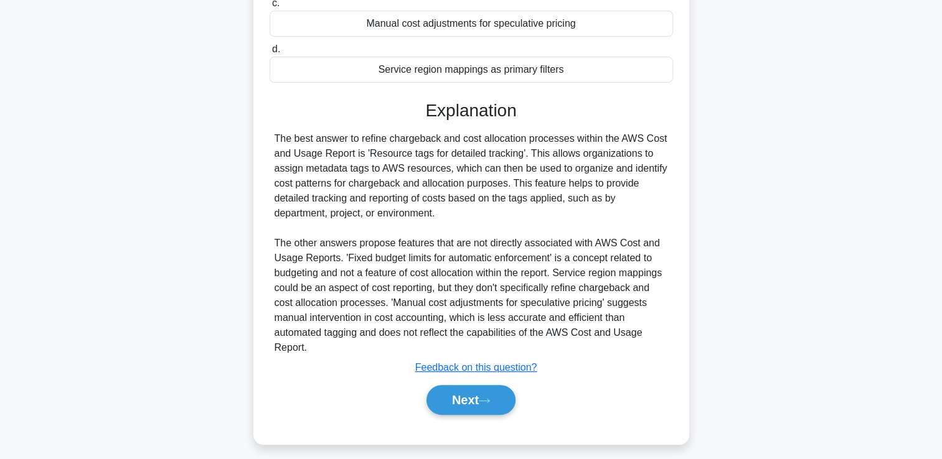
scroll to position [233, 0]
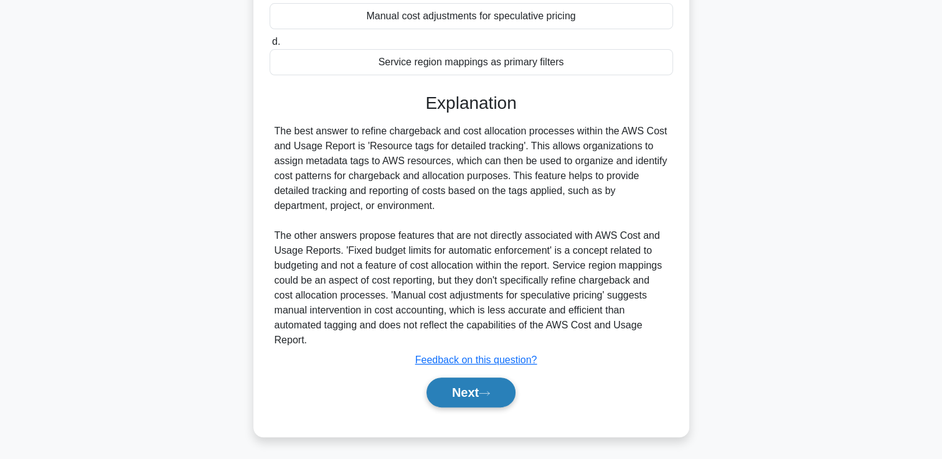
click at [446, 393] on button "Next" at bounding box center [470, 393] width 89 height 30
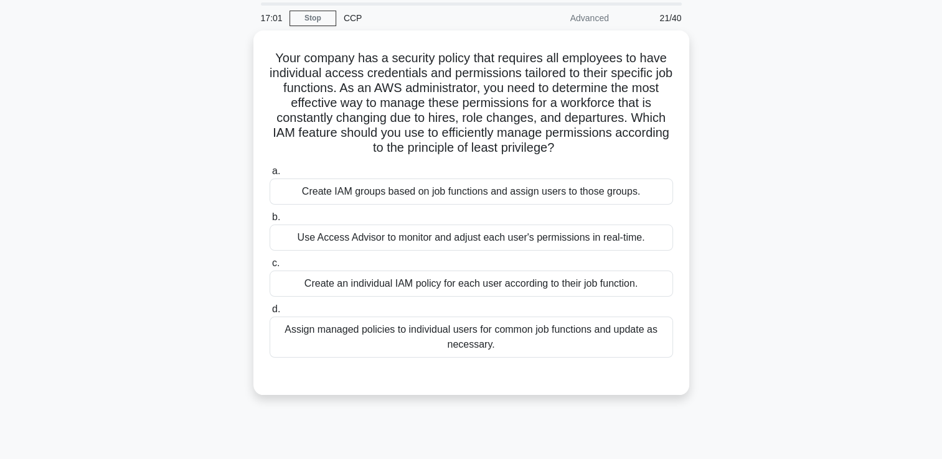
scroll to position [42, 0]
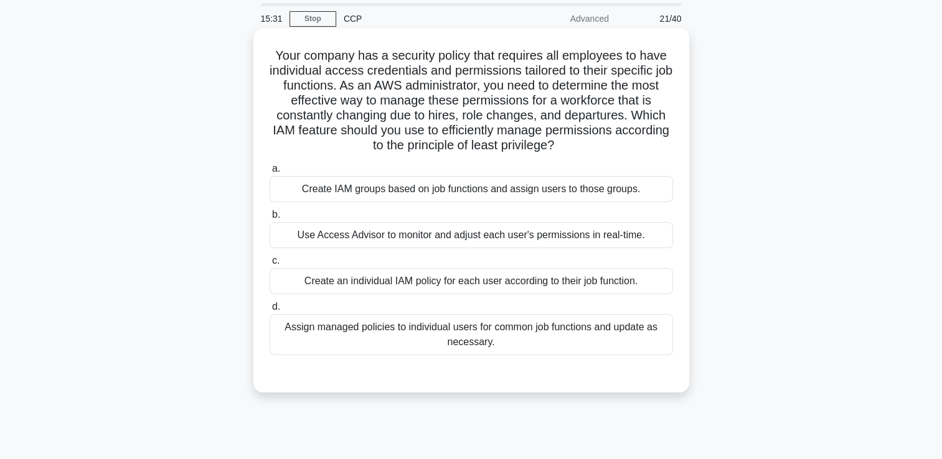
click at [468, 194] on div "Create IAM groups based on job functions and assign users to those groups." at bounding box center [470, 189] width 403 height 26
click at [269, 173] on input "a. Create IAM groups based on job functions and assign users to those groups." at bounding box center [269, 169] width 0 height 8
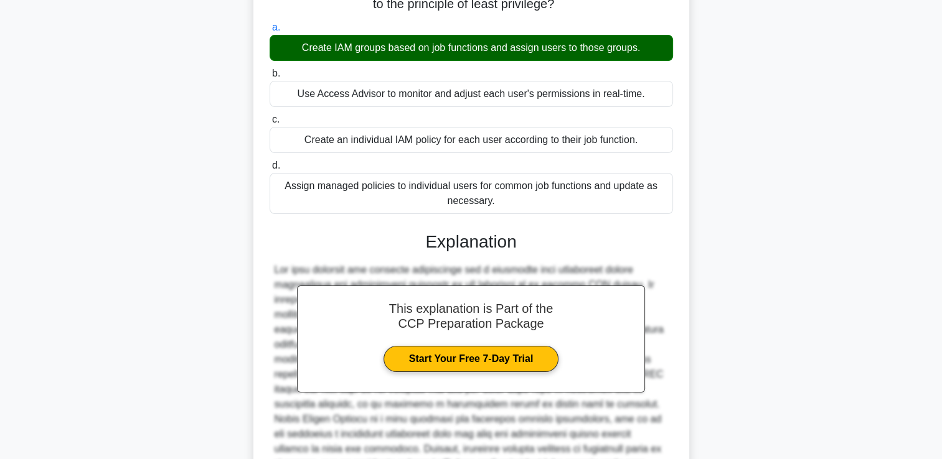
scroll to position [322, 0]
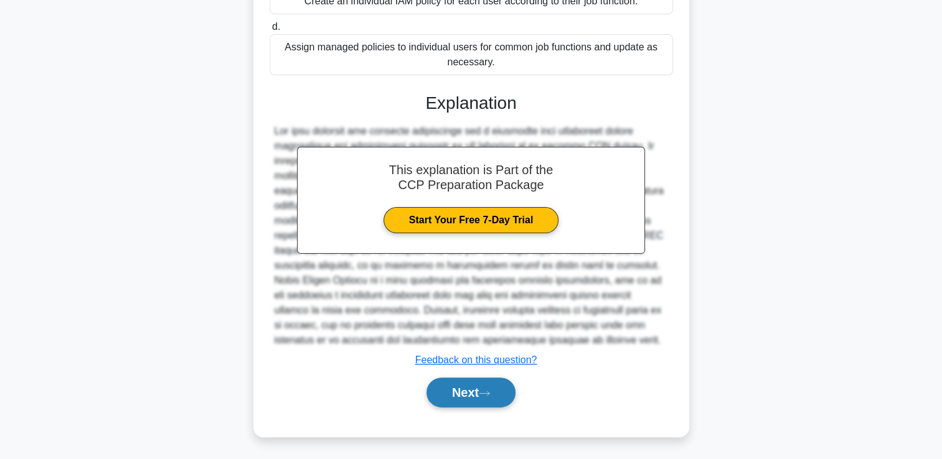
click at [462, 391] on button "Next" at bounding box center [470, 393] width 89 height 30
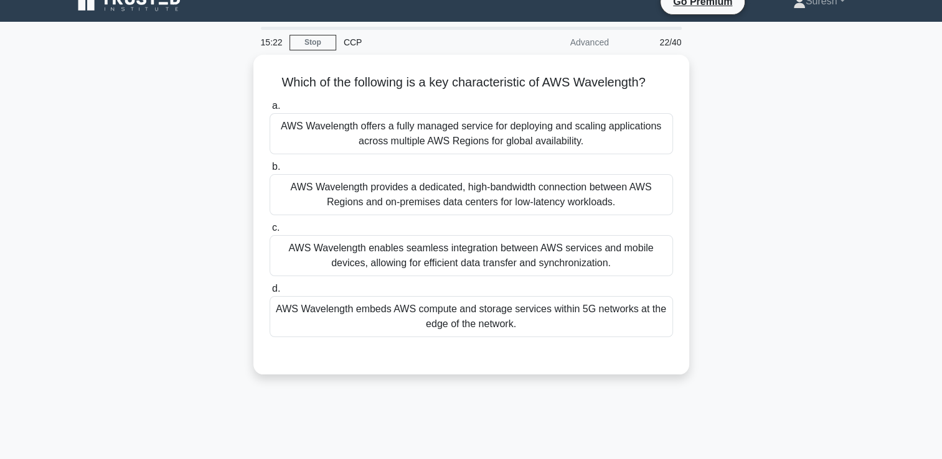
scroll to position [16, 0]
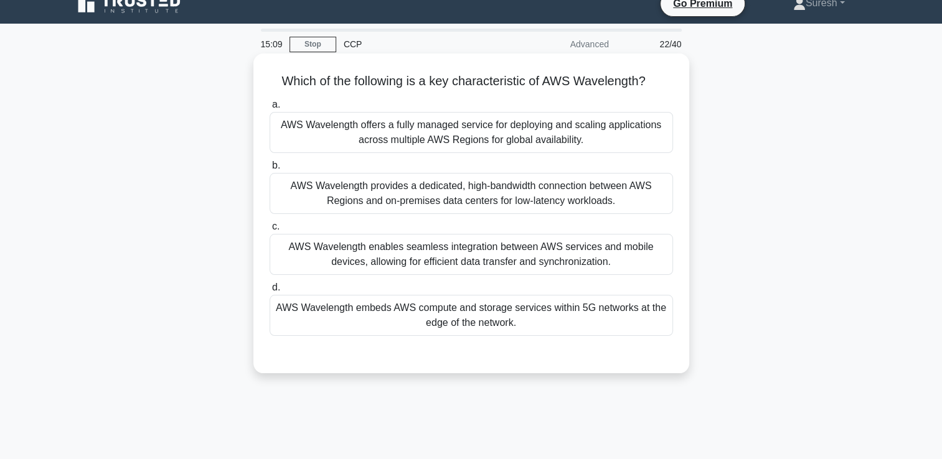
click at [503, 317] on div "AWS Wavelength embeds AWS compute and storage services within 5G networks at th…" at bounding box center [470, 315] width 403 height 41
click at [269, 292] on input "d. AWS Wavelength embeds AWS compute and storage services within 5G networks at…" at bounding box center [269, 288] width 0 height 8
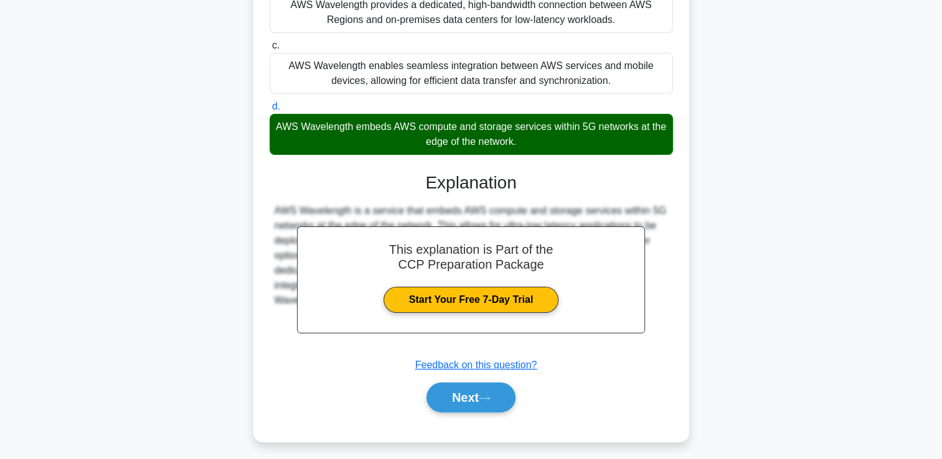
scroll to position [213, 0]
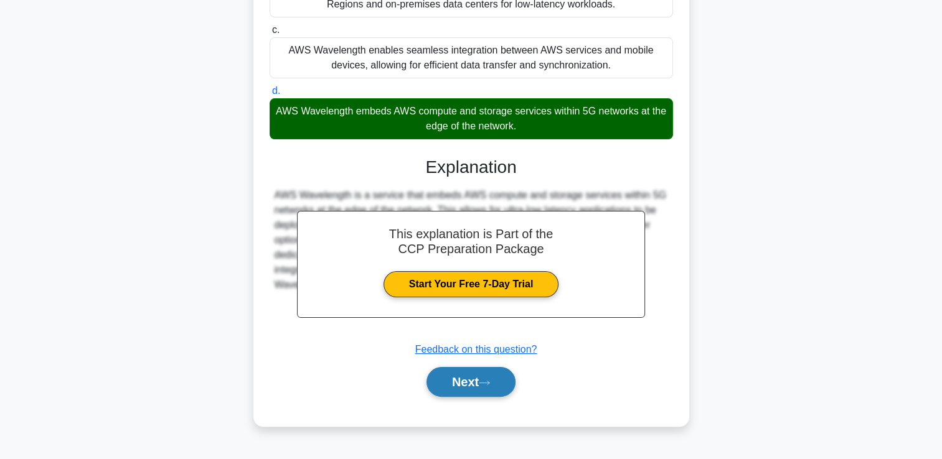
click at [454, 379] on button "Next" at bounding box center [470, 382] width 89 height 30
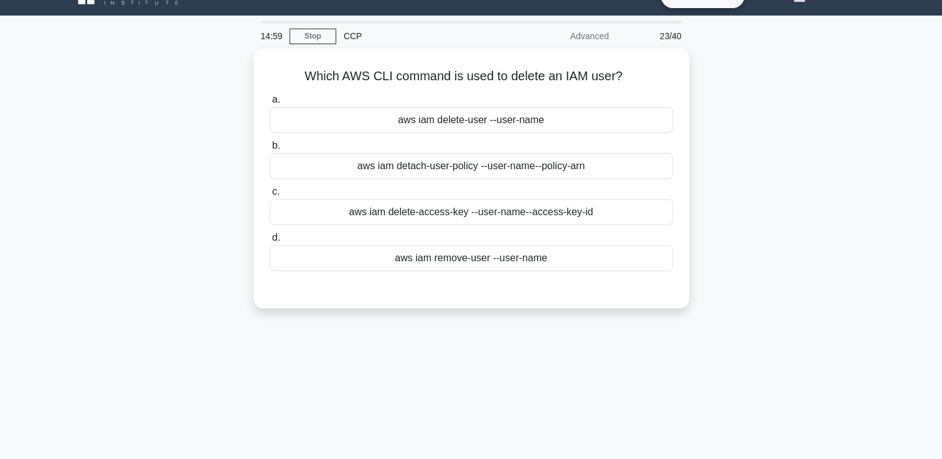
scroll to position [26, 0]
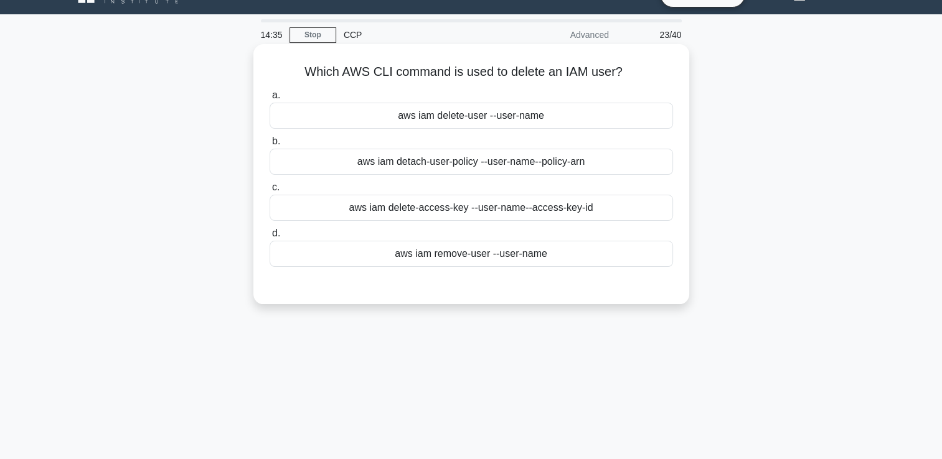
click at [447, 210] on div "aws iam delete-access-key --user-name --access-key-id" at bounding box center [470, 208] width 403 height 26
click at [269, 192] on input "c. aws iam delete-access-key --user-name --access-key-id" at bounding box center [269, 188] width 0 height 8
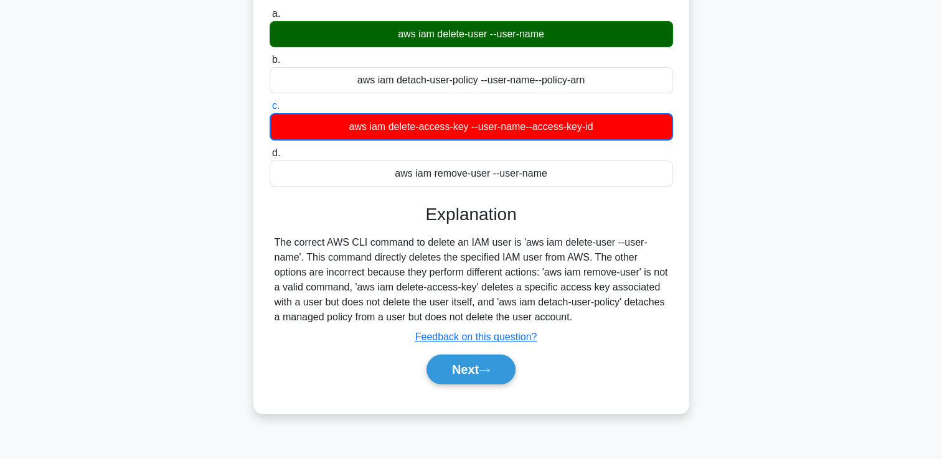
scroll to position [113, 0]
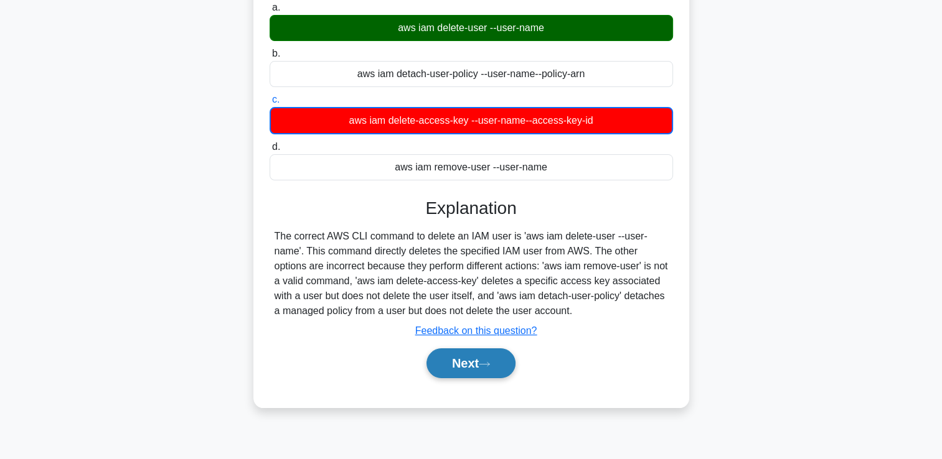
click at [466, 362] on button "Next" at bounding box center [470, 364] width 89 height 30
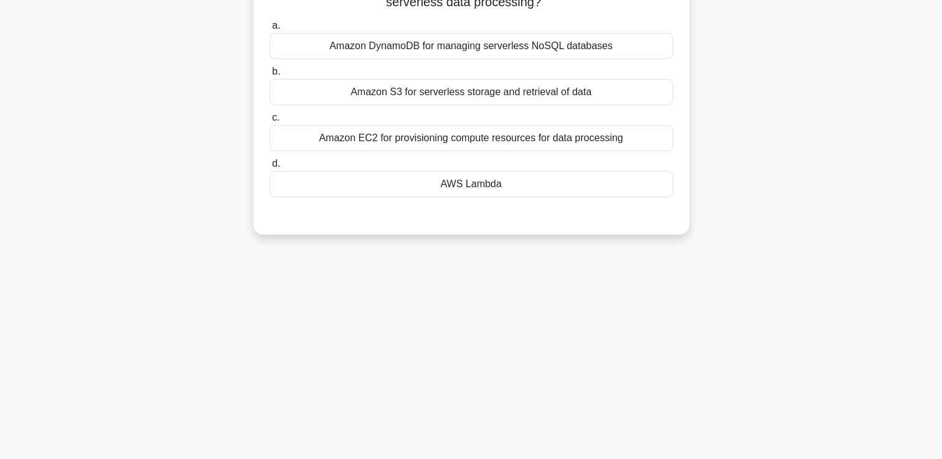
scroll to position [0, 0]
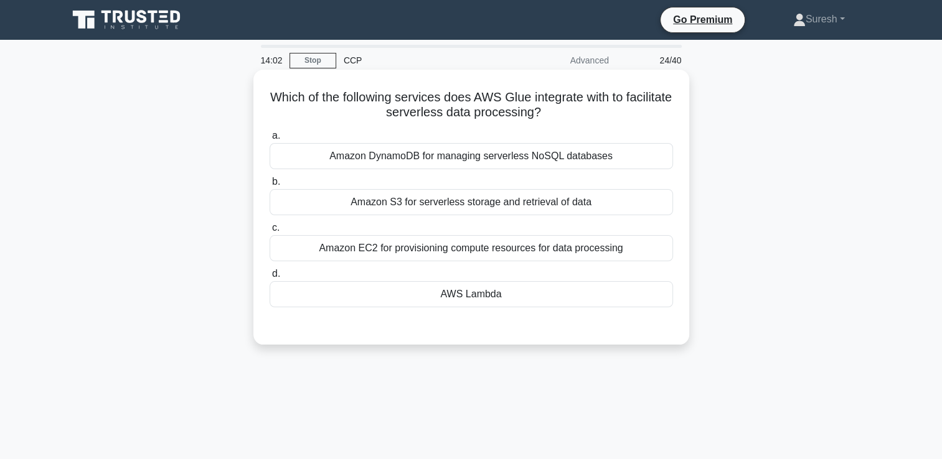
click at [488, 205] on div "Amazon S3 for serverless storage and retrieval of data" at bounding box center [470, 202] width 403 height 26
click at [269, 186] on input "b. Amazon S3 for serverless storage and retrieval of data" at bounding box center [269, 182] width 0 height 8
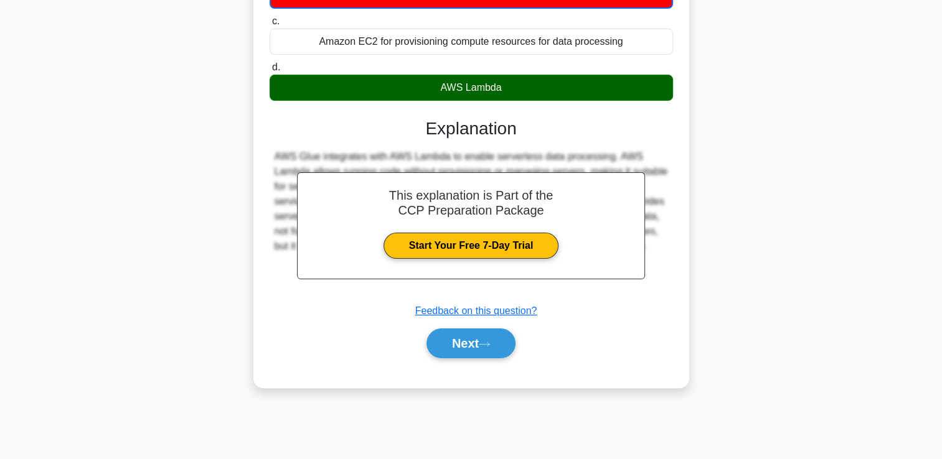
scroll to position [213, 0]
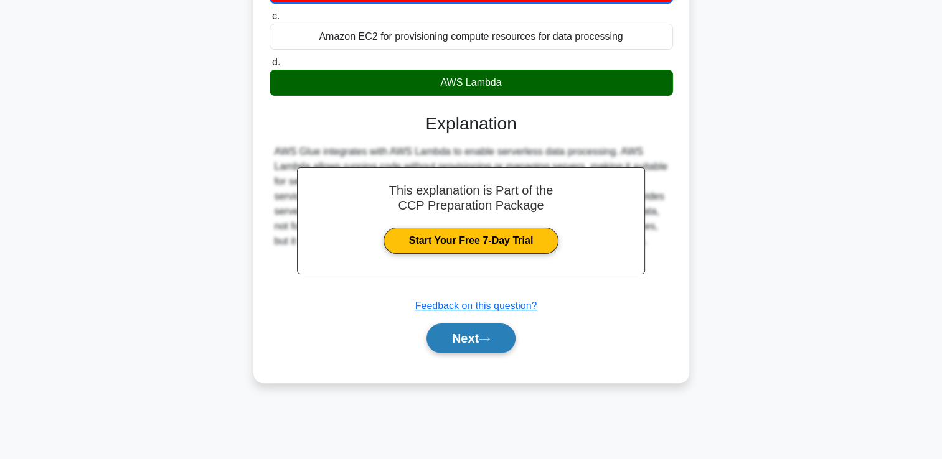
click at [468, 337] on button "Next" at bounding box center [470, 339] width 89 height 30
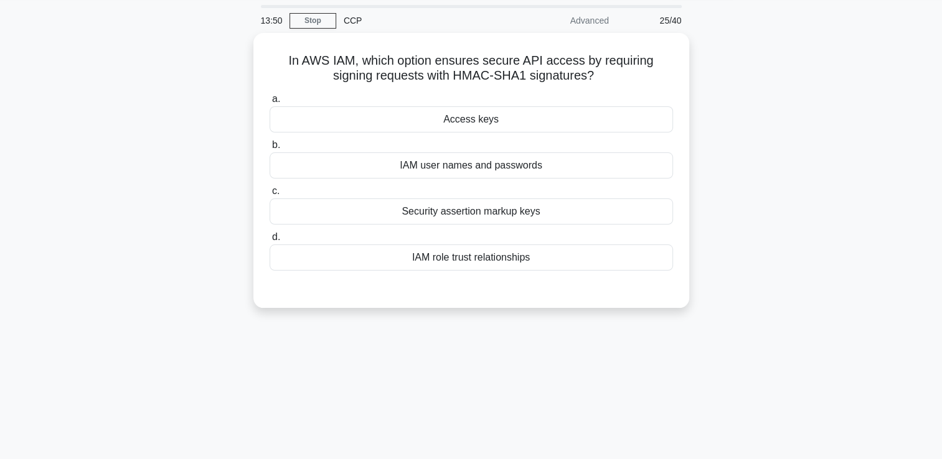
scroll to position [39, 0]
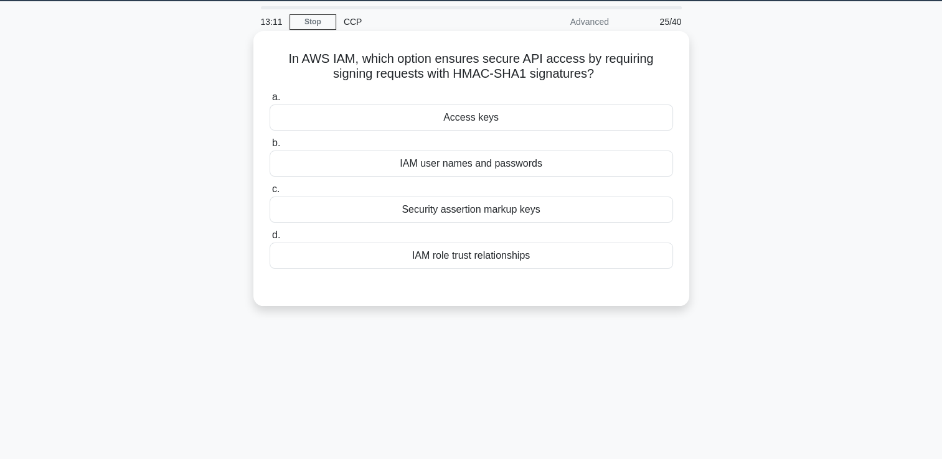
click at [499, 211] on div "Security assertion markup keys" at bounding box center [470, 210] width 403 height 26
click at [269, 194] on input "c. Security assertion markup keys" at bounding box center [269, 189] width 0 height 8
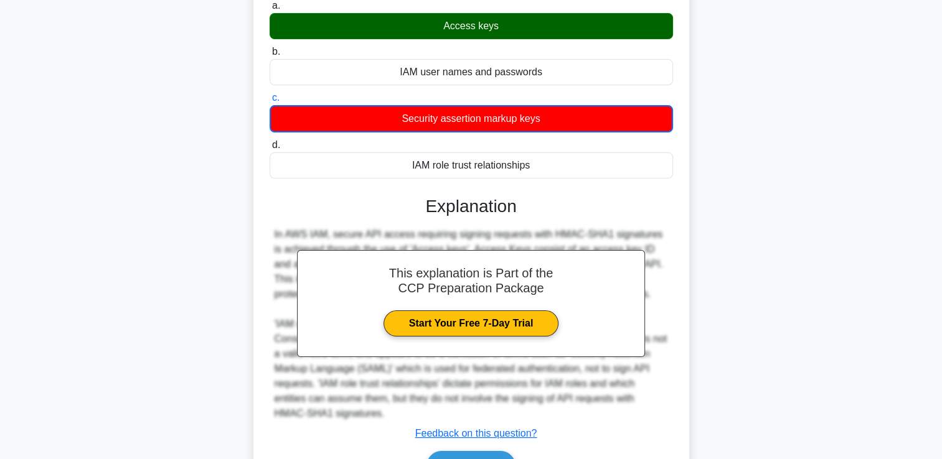
scroll to position [213, 0]
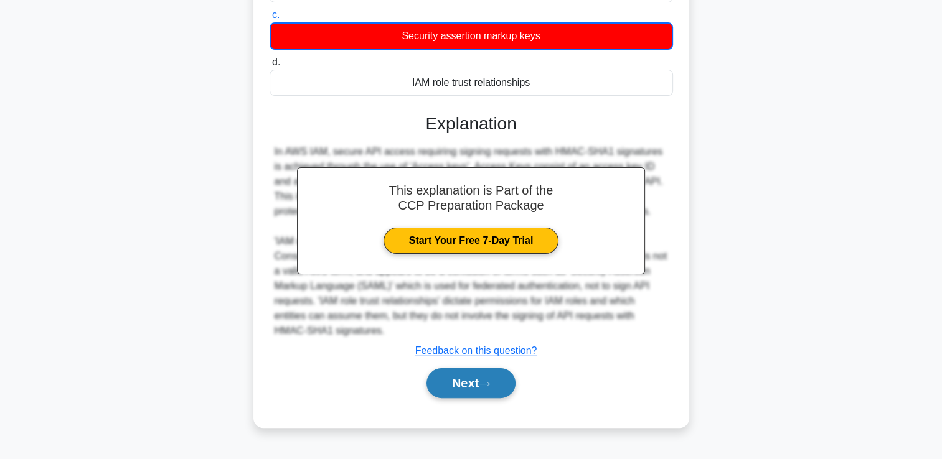
click at [451, 383] on button "Next" at bounding box center [470, 383] width 89 height 30
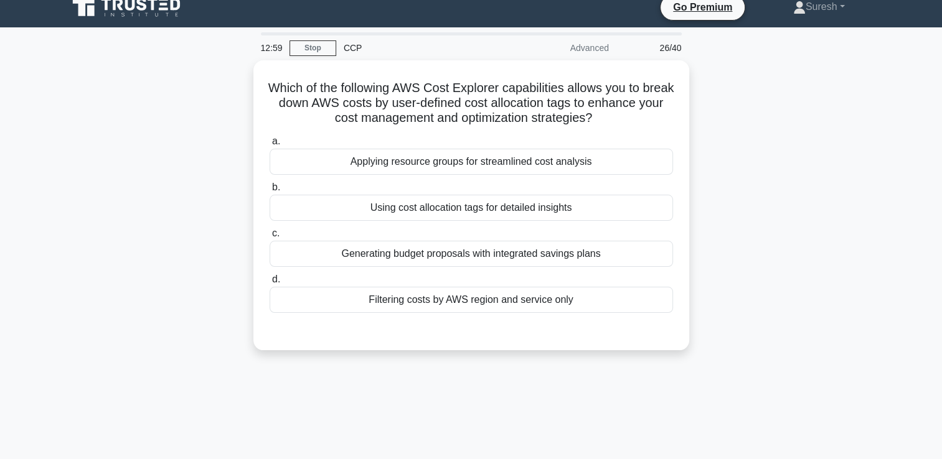
scroll to position [12, 0]
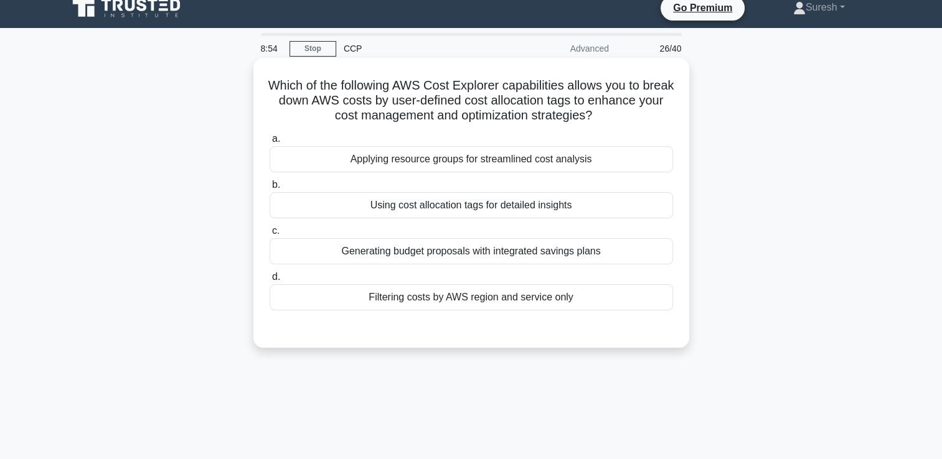
click at [525, 204] on div "Using cost allocation tags for detailed insights" at bounding box center [470, 205] width 403 height 26
click at [269, 189] on input "b. Using cost allocation tags for detailed insights" at bounding box center [269, 185] width 0 height 8
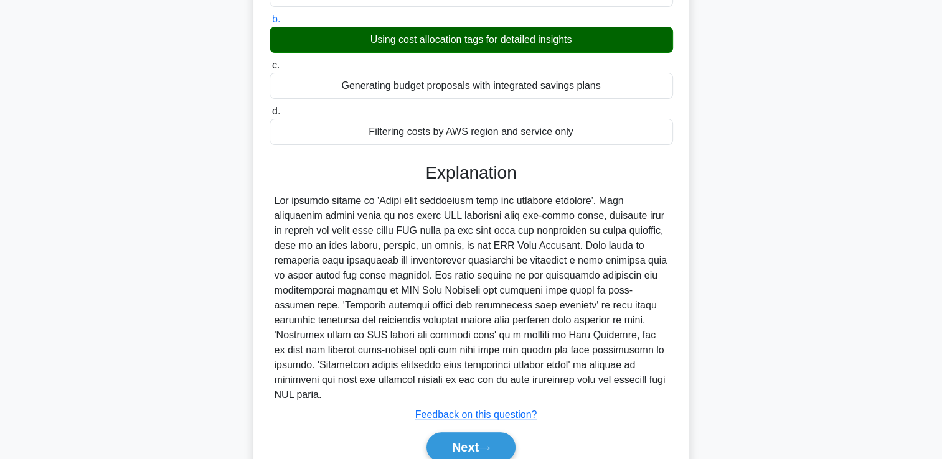
scroll to position [217, 0]
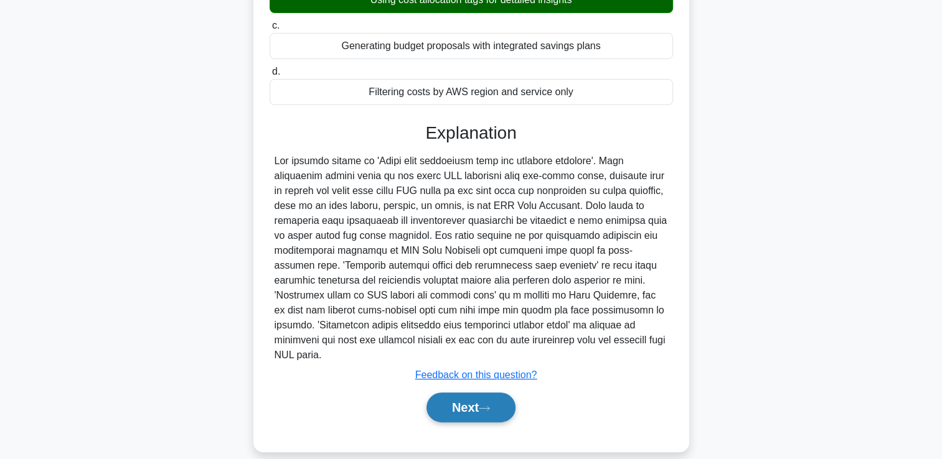
click at [456, 393] on button "Next" at bounding box center [470, 408] width 89 height 30
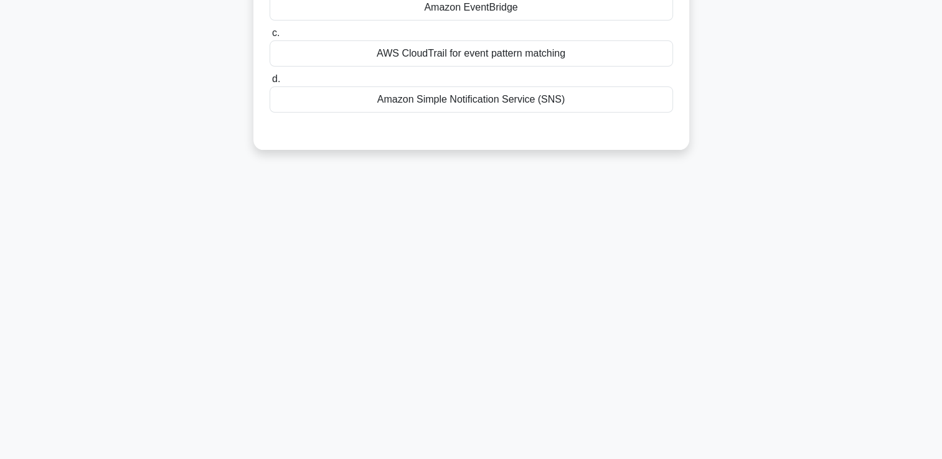
scroll to position [0, 0]
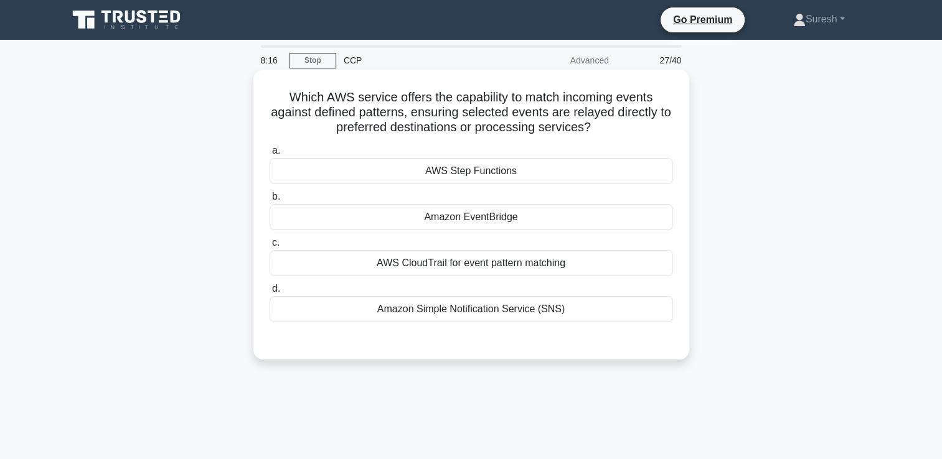
click at [472, 221] on div "Amazon EventBridge" at bounding box center [470, 217] width 403 height 26
click at [269, 201] on input "b. Amazon EventBridge" at bounding box center [269, 197] width 0 height 8
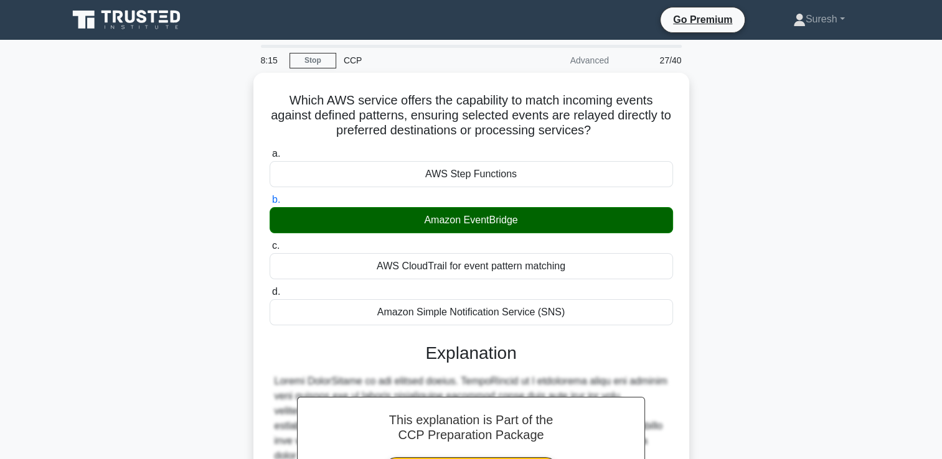
scroll to position [247, 0]
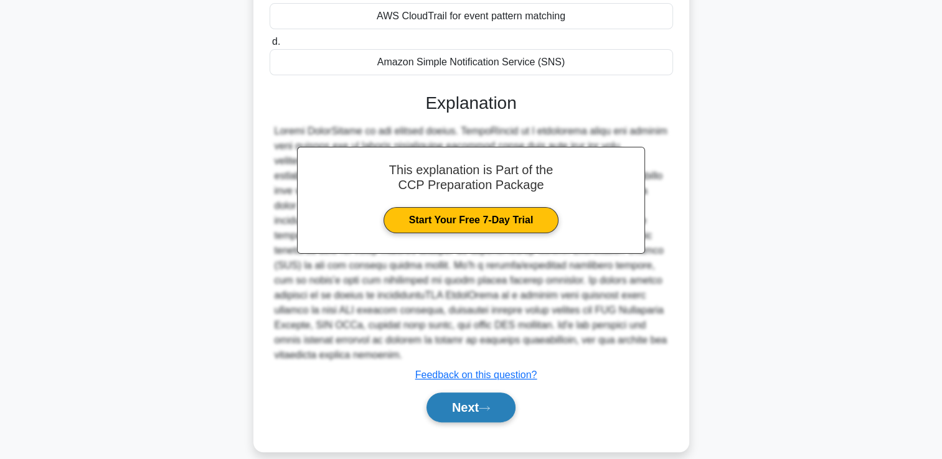
click at [478, 393] on button "Next" at bounding box center [470, 408] width 89 height 30
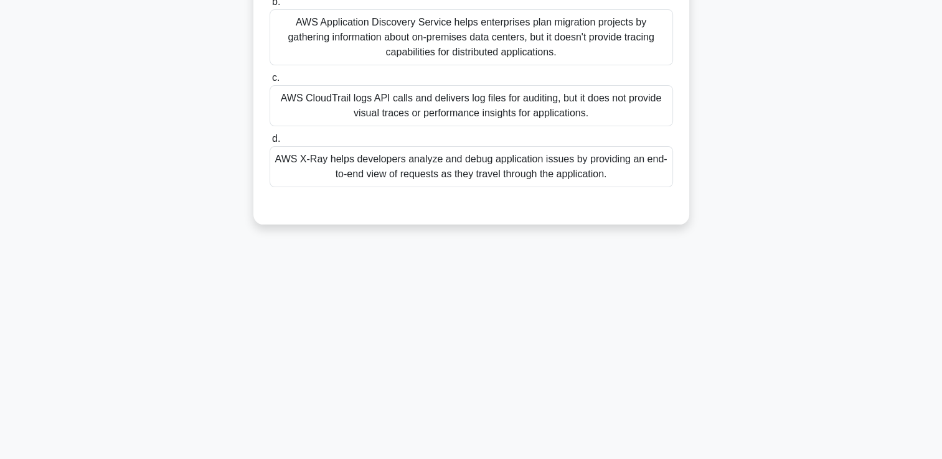
scroll to position [0, 0]
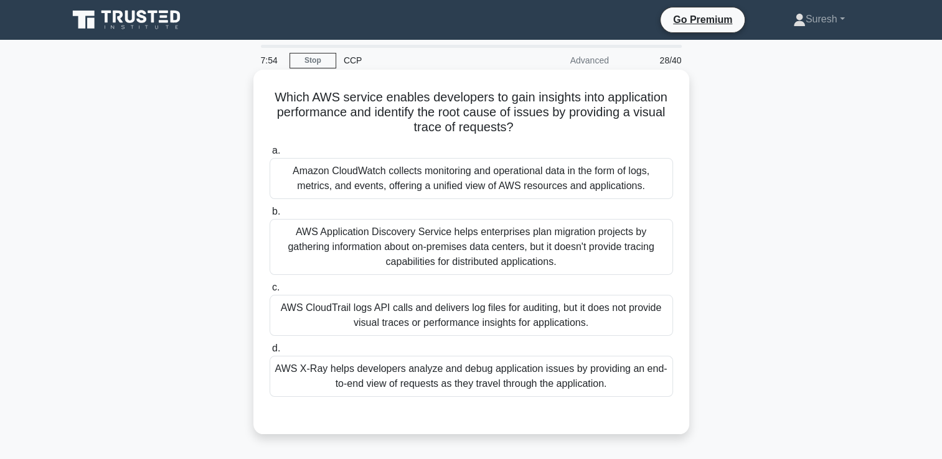
click at [431, 369] on div "AWS X-Ray helps developers analyze and debug application issues by providing an…" at bounding box center [470, 376] width 403 height 41
click at [269, 353] on input "d. AWS X-Ray helps developers analyze and debug application issues by providing…" at bounding box center [269, 349] width 0 height 8
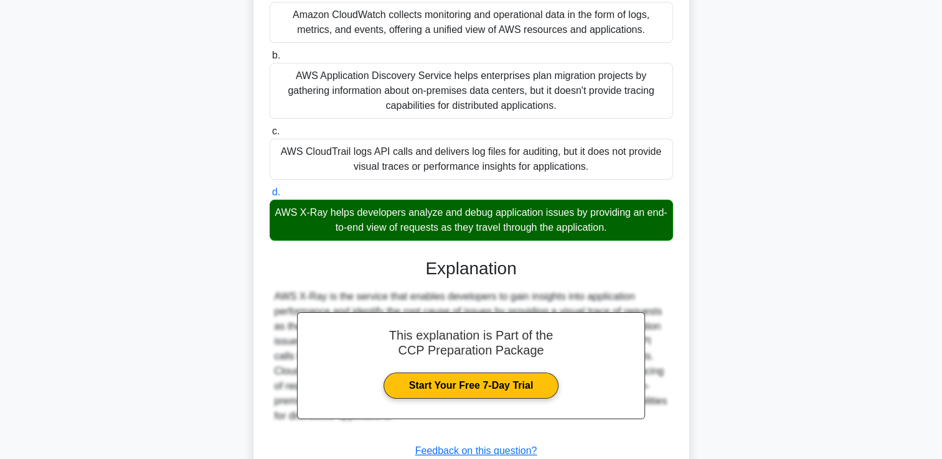
scroll to position [247, 0]
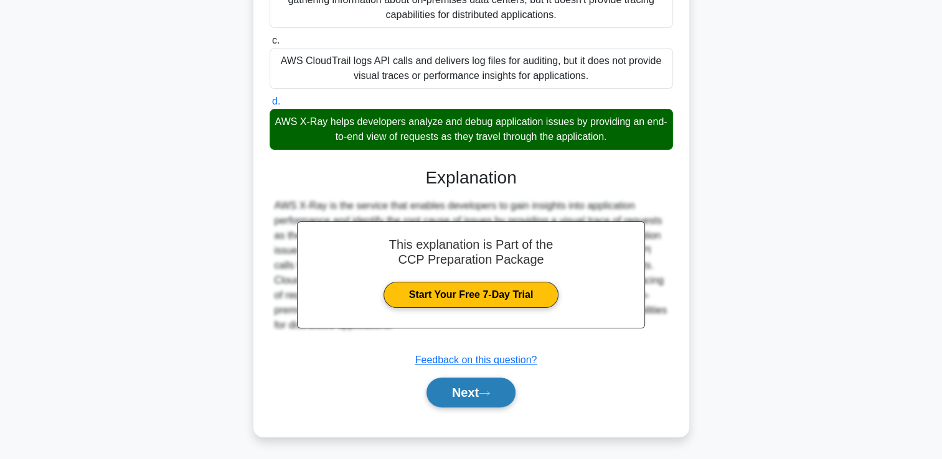
click at [457, 390] on button "Next" at bounding box center [470, 393] width 89 height 30
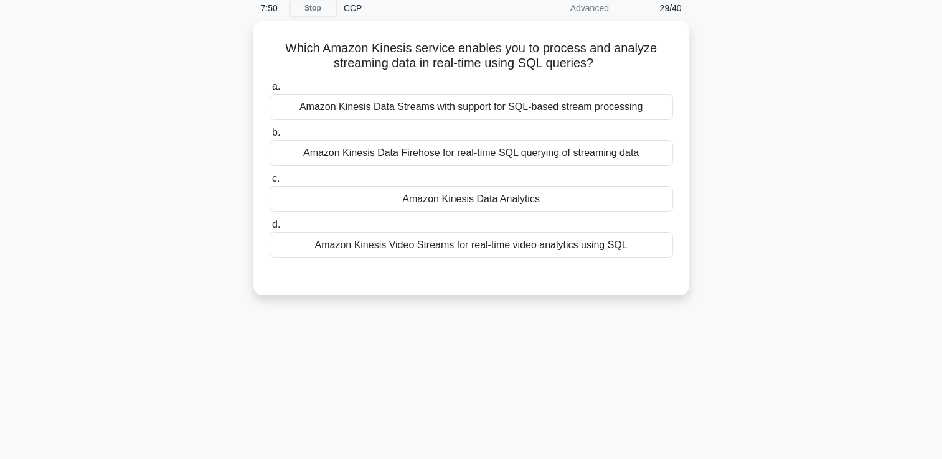
scroll to position [0, 0]
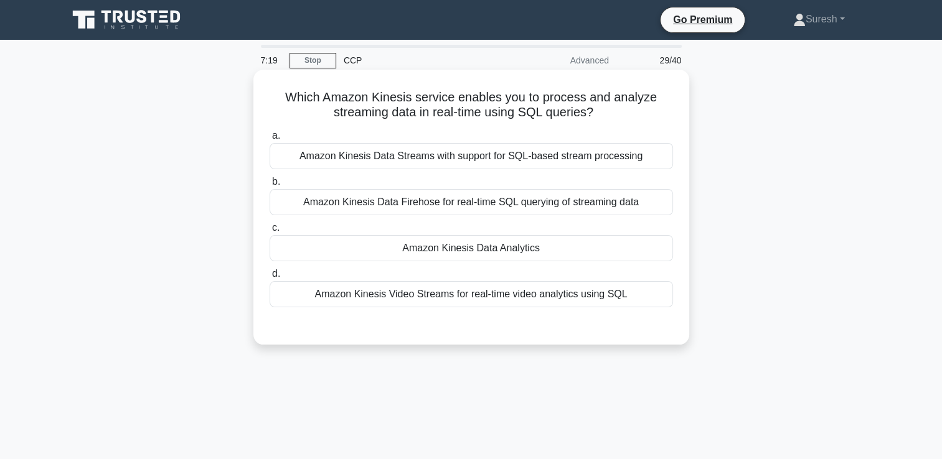
click at [553, 202] on div "Amazon Kinesis Data Firehose for real-time SQL querying of streaming data" at bounding box center [470, 202] width 403 height 26
click at [269, 186] on input "b. Amazon Kinesis Data Firehose for real-time SQL querying of streaming data" at bounding box center [269, 182] width 0 height 8
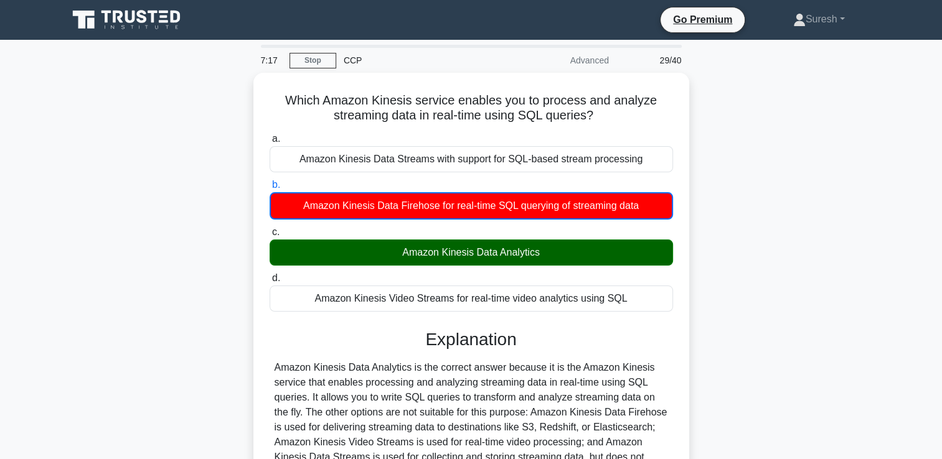
scroll to position [213, 0]
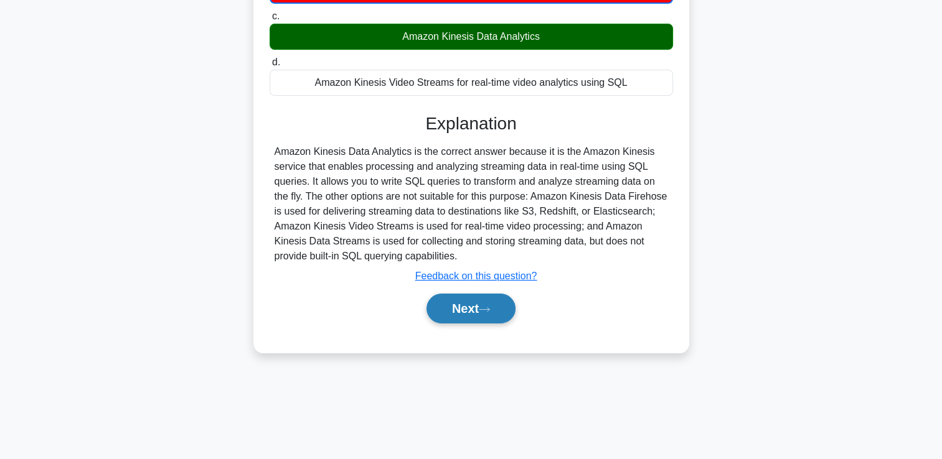
click at [458, 304] on button "Next" at bounding box center [470, 309] width 89 height 30
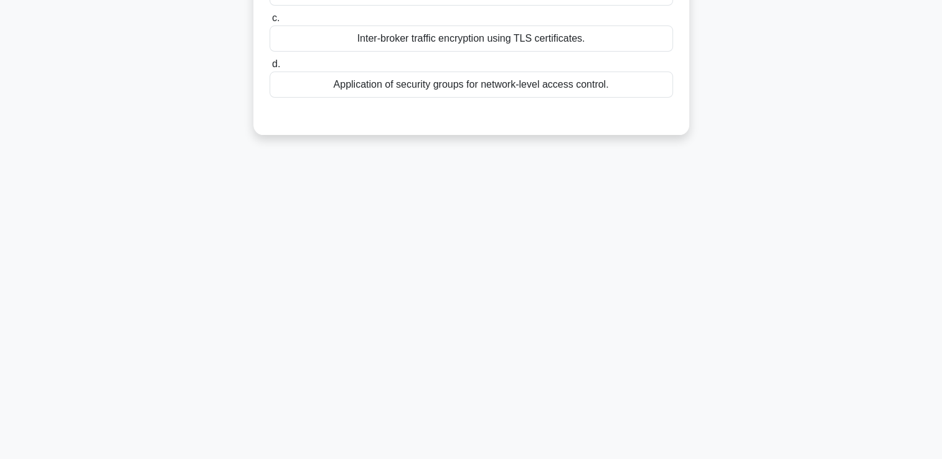
scroll to position [0, 0]
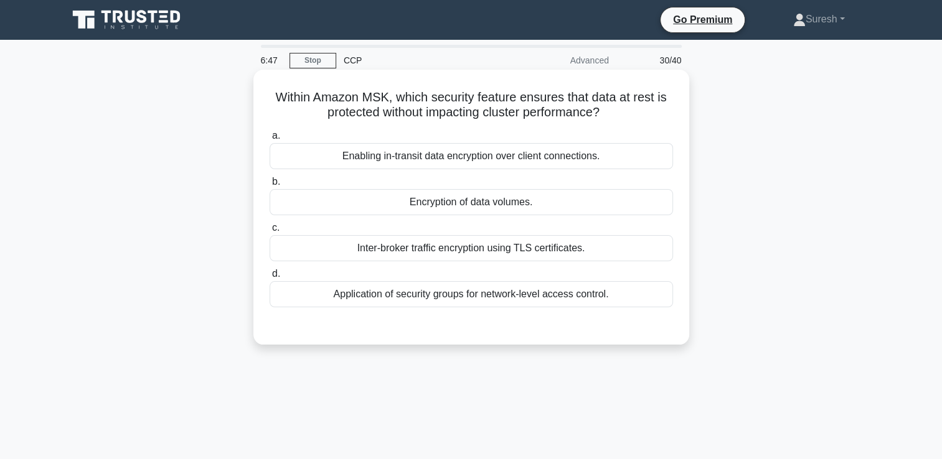
click at [426, 296] on div "Application of security groups for network-level access control." at bounding box center [470, 294] width 403 height 26
click at [269, 278] on input "d. Application of security groups for network-level access control." at bounding box center [269, 274] width 0 height 8
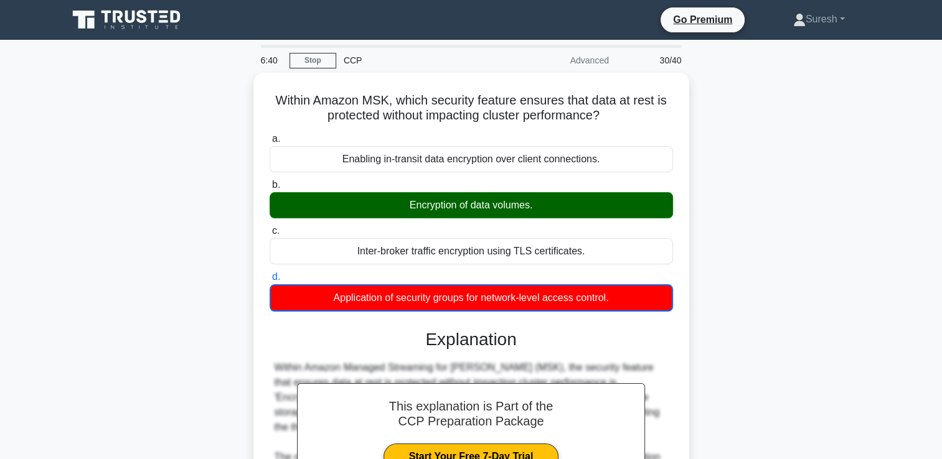
scroll to position [213, 0]
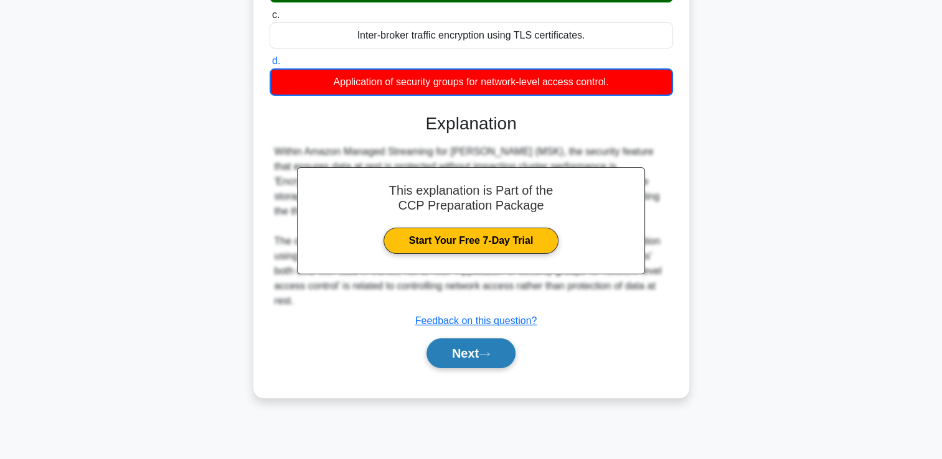
click at [461, 352] on button "Next" at bounding box center [470, 354] width 89 height 30
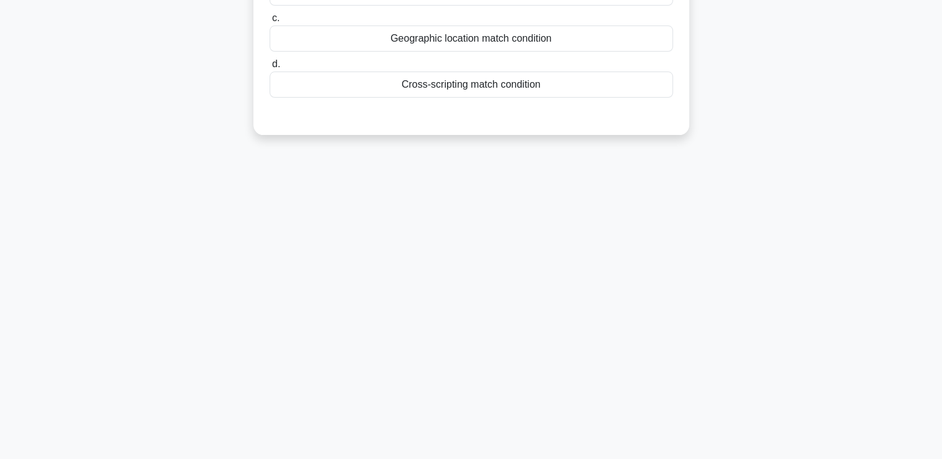
scroll to position [5, 0]
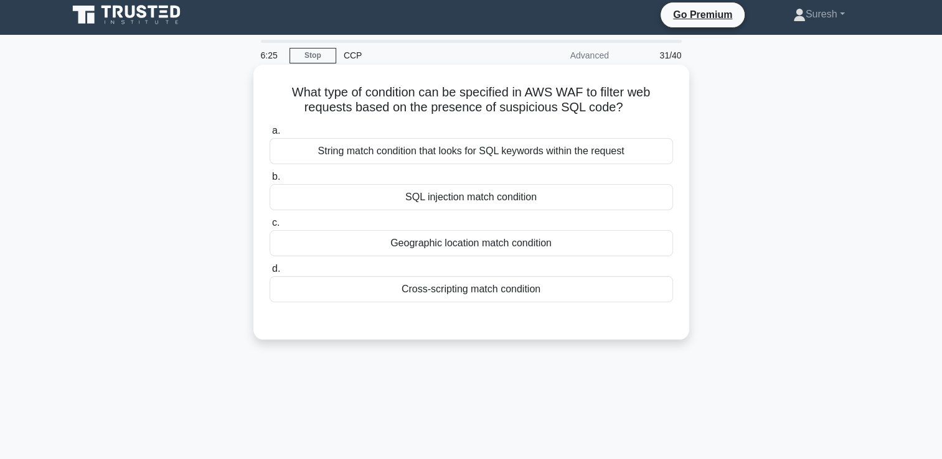
click at [472, 289] on div "Cross-scripting match condition" at bounding box center [470, 289] width 403 height 26
click at [269, 273] on input "d. Cross-scripting match condition" at bounding box center [269, 269] width 0 height 8
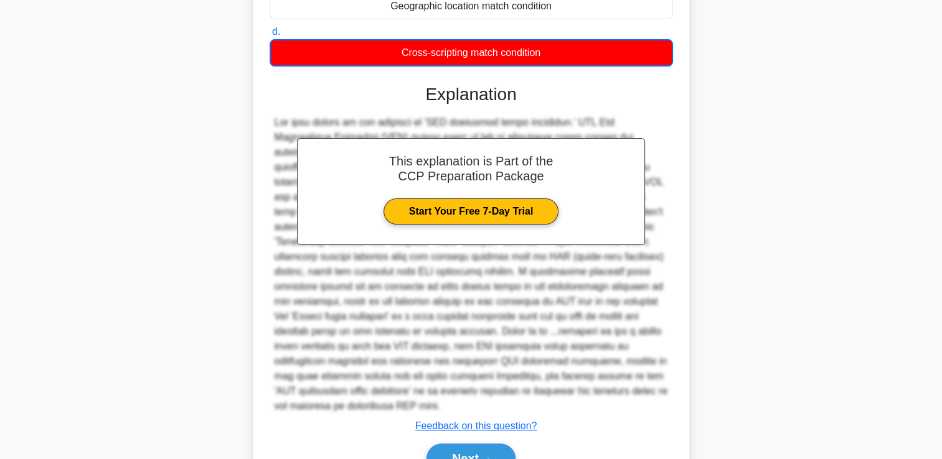
scroll to position [293, 0]
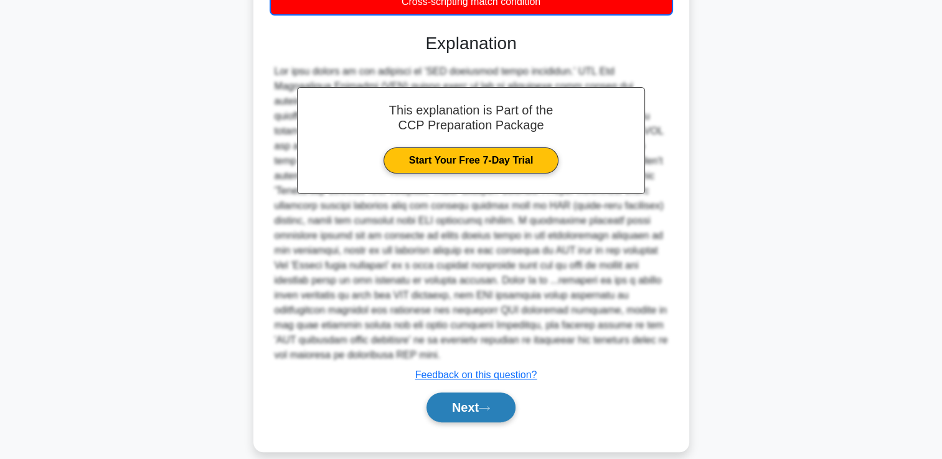
click at [461, 393] on button "Next" at bounding box center [470, 408] width 89 height 30
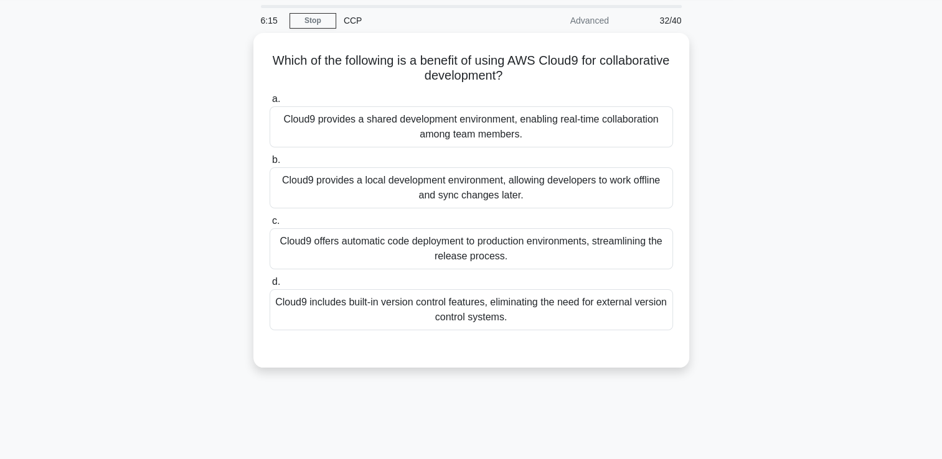
scroll to position [0, 0]
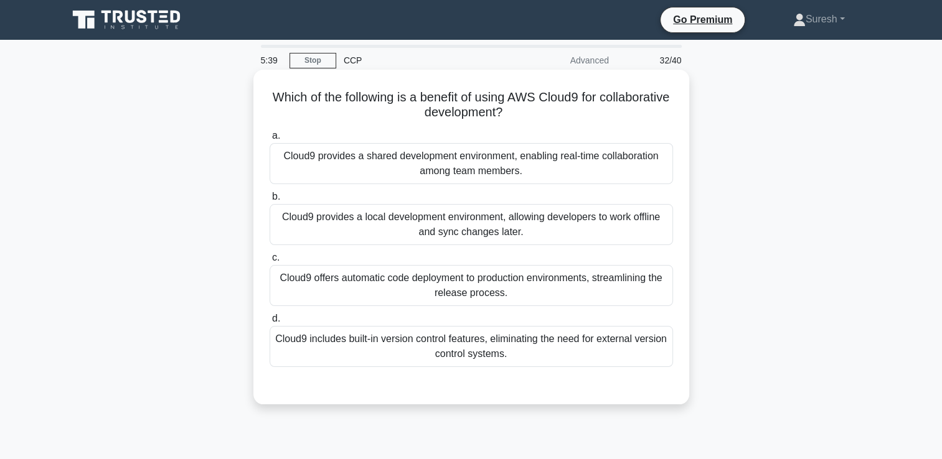
click at [528, 288] on div "Cloud9 offers automatic code deployment to production environments, streamlinin…" at bounding box center [470, 285] width 403 height 41
click at [269, 262] on input "c. Cloud9 offers automatic code deployment to production environments, streamli…" at bounding box center [269, 258] width 0 height 8
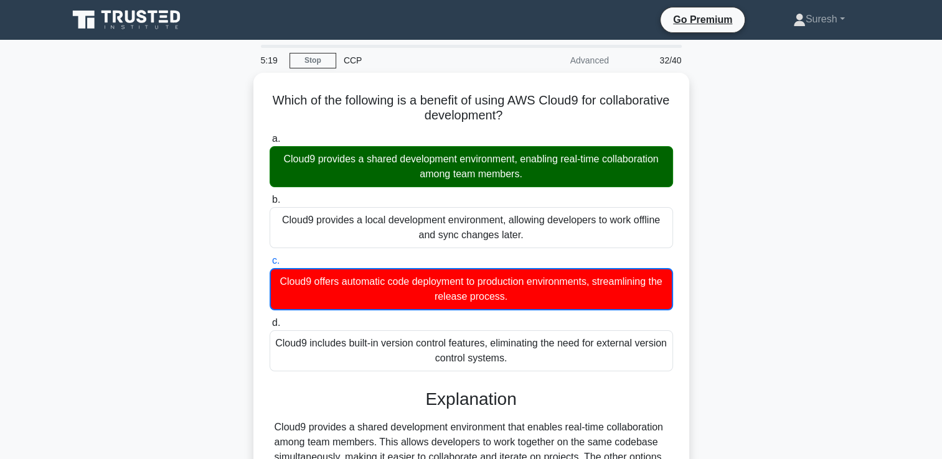
scroll to position [213, 0]
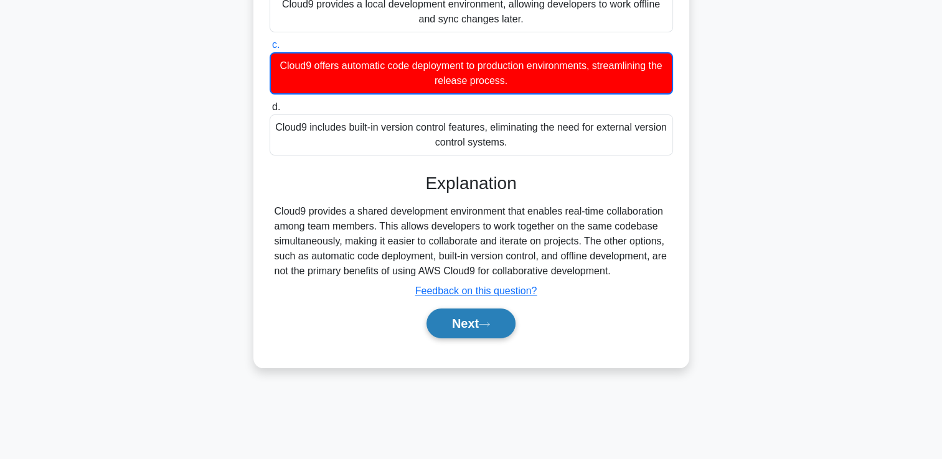
click at [466, 319] on button "Next" at bounding box center [470, 324] width 89 height 30
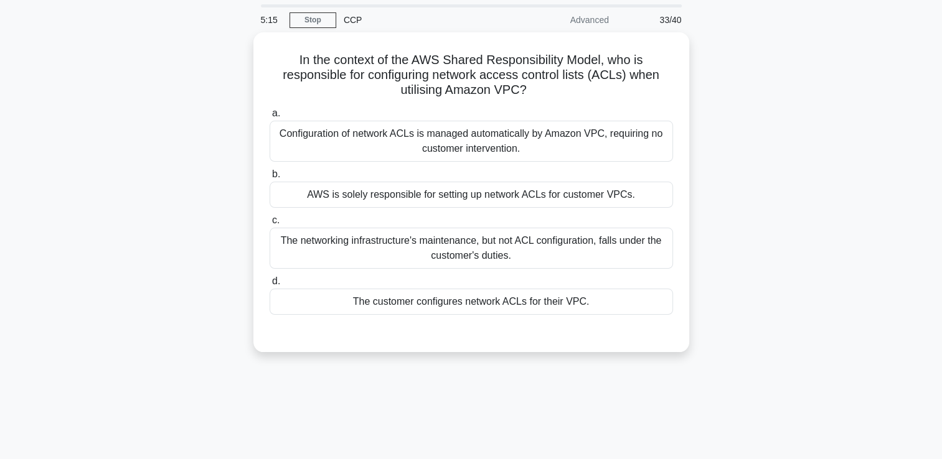
scroll to position [0, 0]
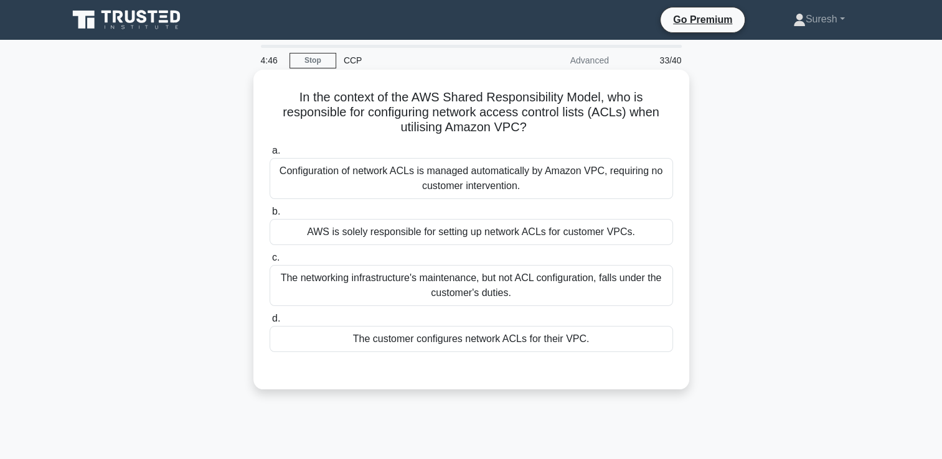
click at [457, 342] on div "The customer configures network ACLs for their VPC." at bounding box center [470, 339] width 403 height 26
click at [269, 323] on input "d. The customer configures network ACLs for their VPC." at bounding box center [269, 319] width 0 height 8
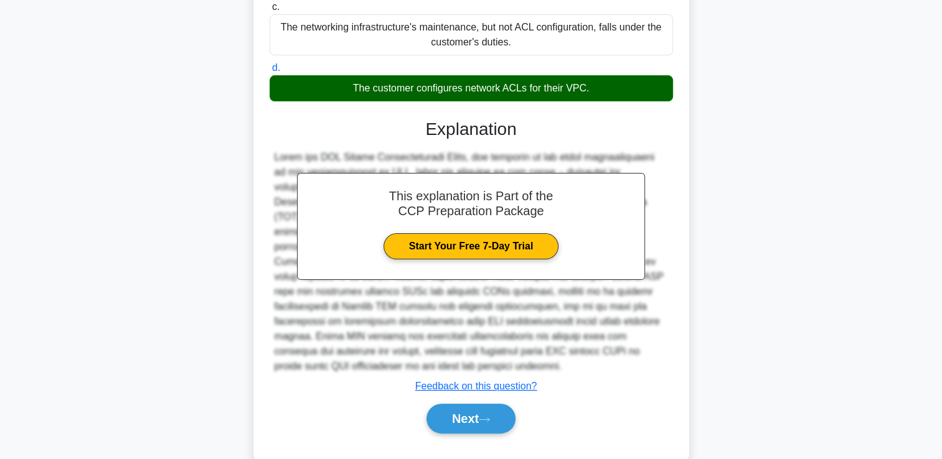
scroll to position [262, 0]
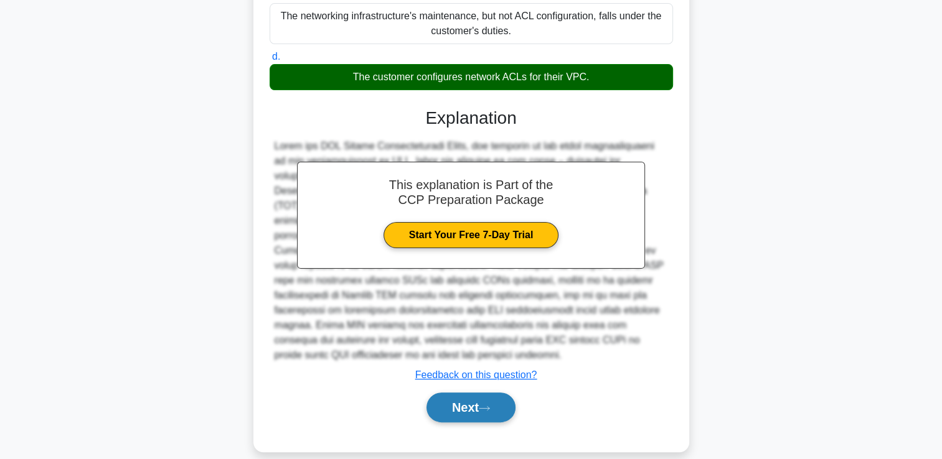
click at [456, 393] on button "Next" at bounding box center [470, 408] width 89 height 30
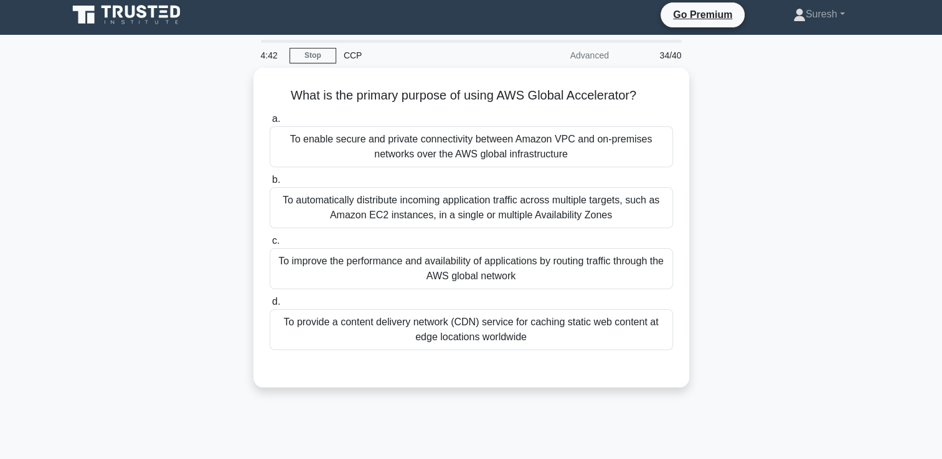
scroll to position [0, 0]
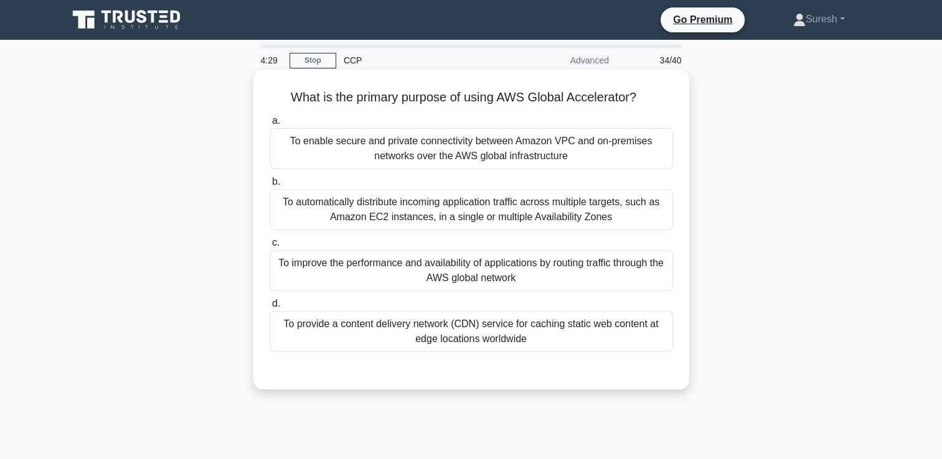
click at [436, 273] on div "To improve the performance and availability of applications by routing traffic …" at bounding box center [470, 270] width 403 height 41
click at [269, 247] on input "c. To improve the performance and availability of applications by routing traff…" at bounding box center [269, 243] width 0 height 8
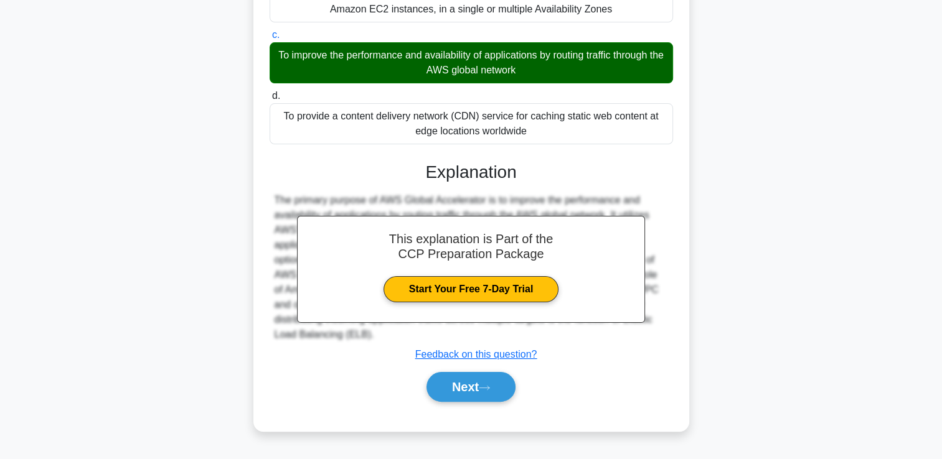
scroll to position [213, 0]
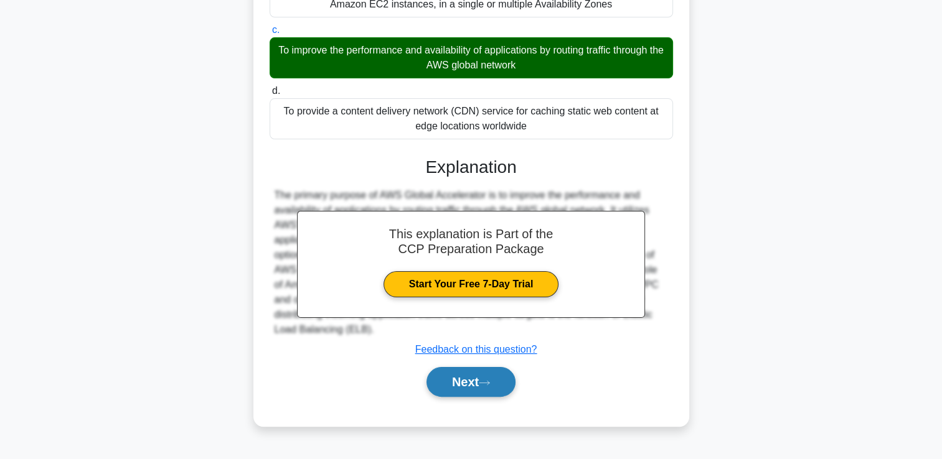
click at [462, 380] on button "Next" at bounding box center [470, 382] width 89 height 30
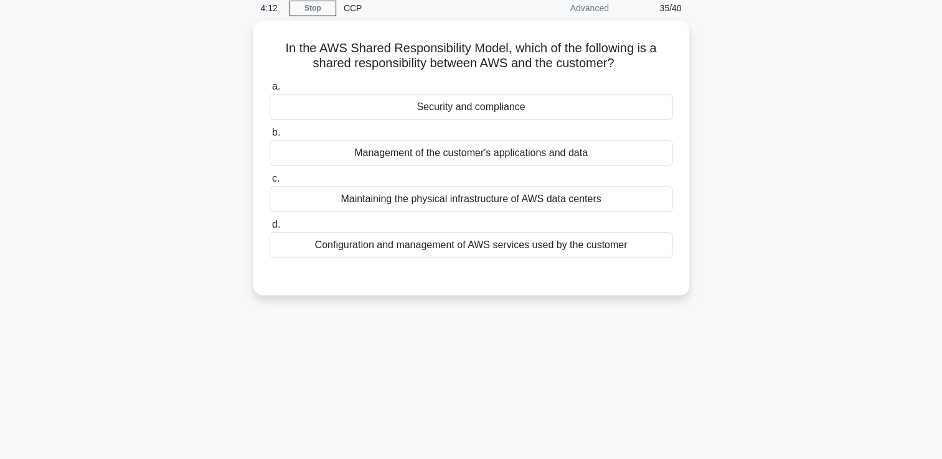
scroll to position [0, 0]
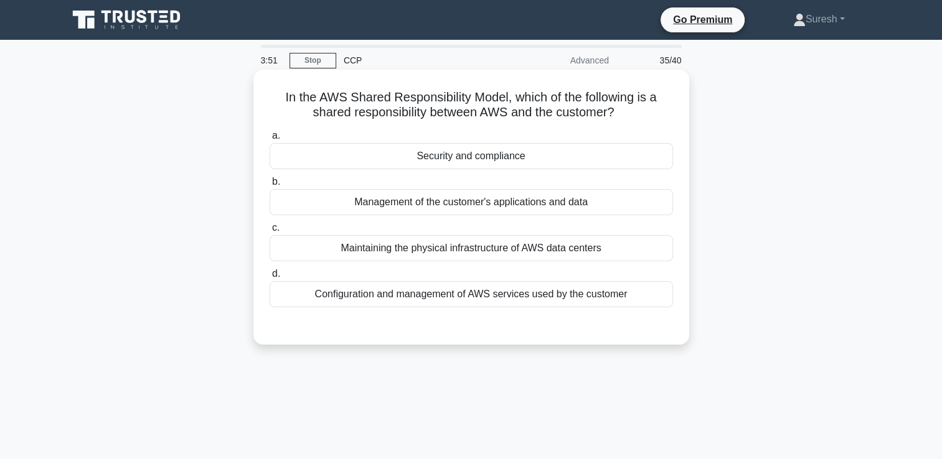
click at [458, 156] on div "Security and compliance" at bounding box center [470, 156] width 403 height 26
click at [269, 140] on input "a. Security and compliance" at bounding box center [269, 136] width 0 height 8
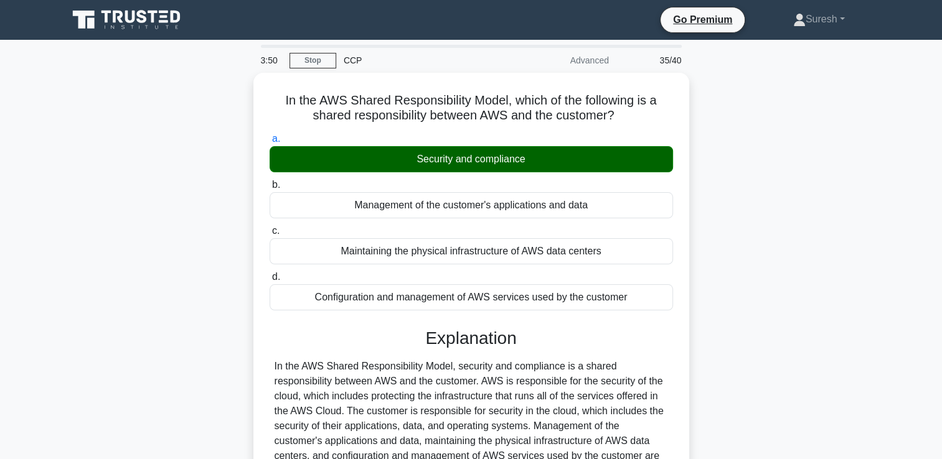
scroll to position [213, 0]
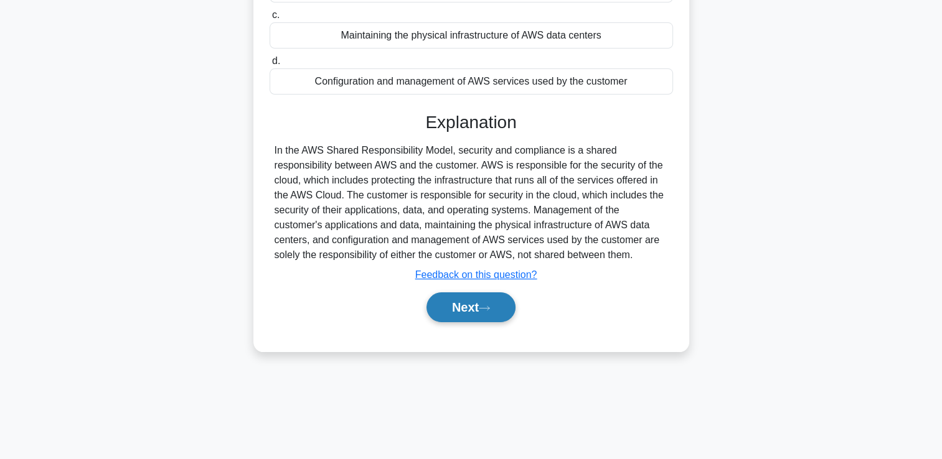
click at [453, 301] on button "Next" at bounding box center [470, 308] width 89 height 30
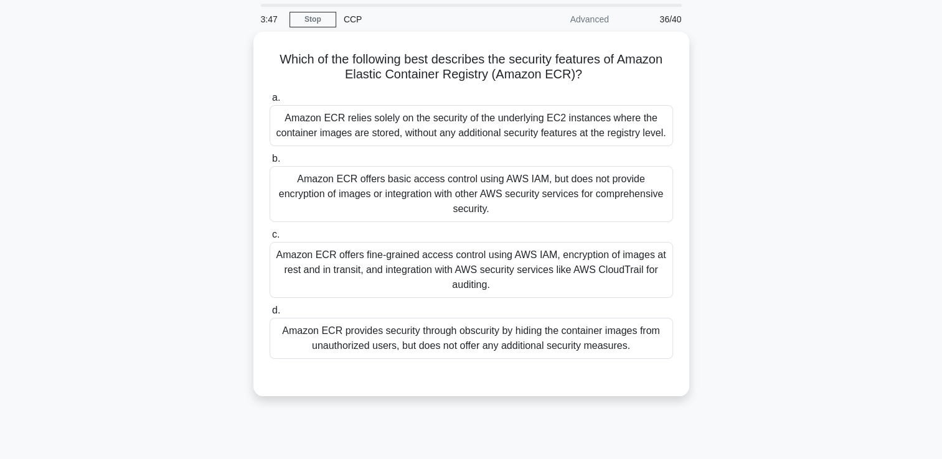
scroll to position [0, 0]
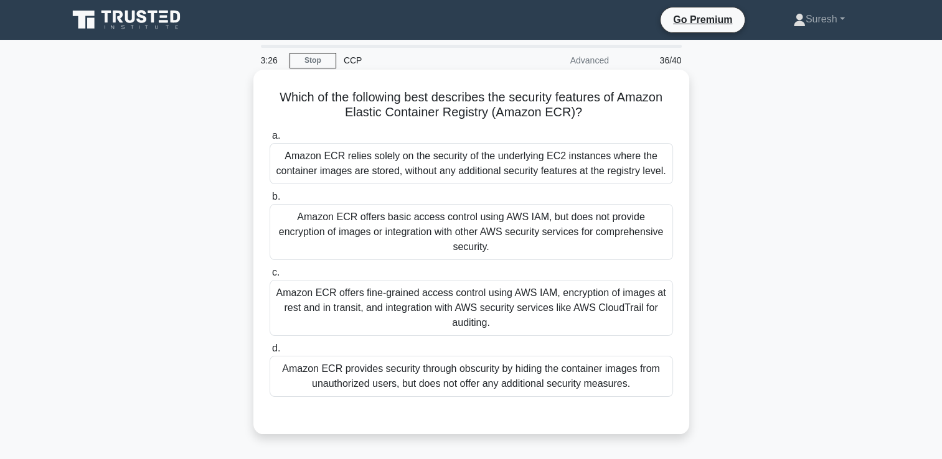
click at [406, 290] on div "Amazon ECR offers fine-grained access control using AWS IAM, encryption of imag…" at bounding box center [470, 308] width 403 height 56
click at [269, 277] on input "c. Amazon ECR offers fine-grained access control using AWS IAM, encryption of i…" at bounding box center [269, 273] width 0 height 8
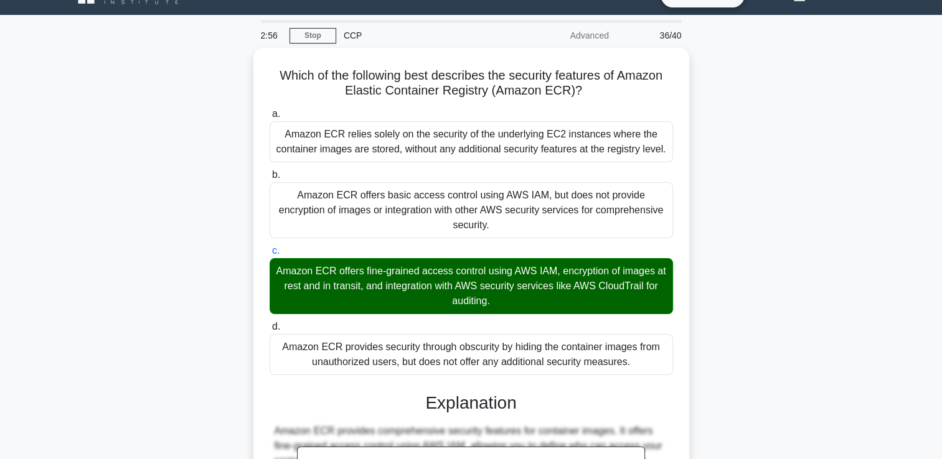
scroll to position [232, 0]
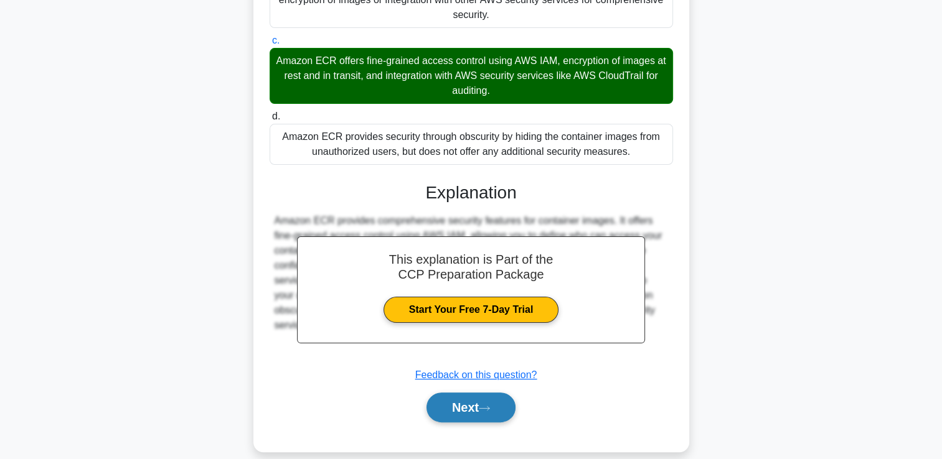
click at [458, 393] on button "Next" at bounding box center [470, 408] width 89 height 30
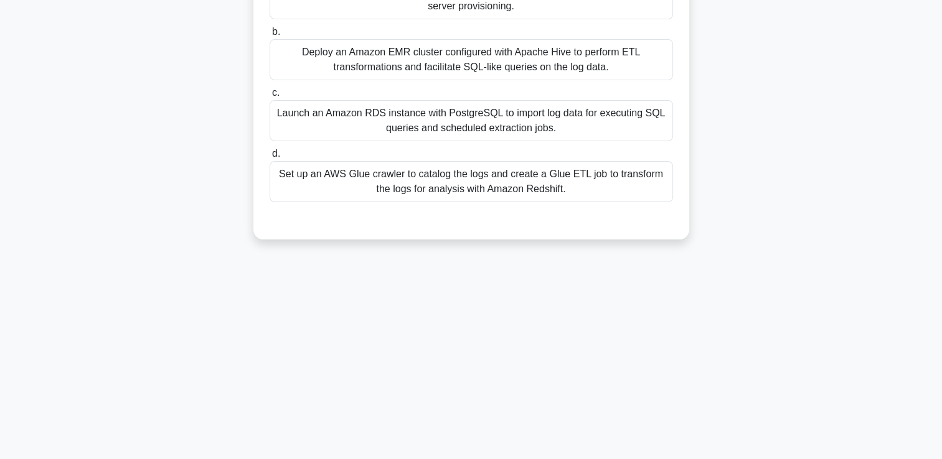
scroll to position [0, 0]
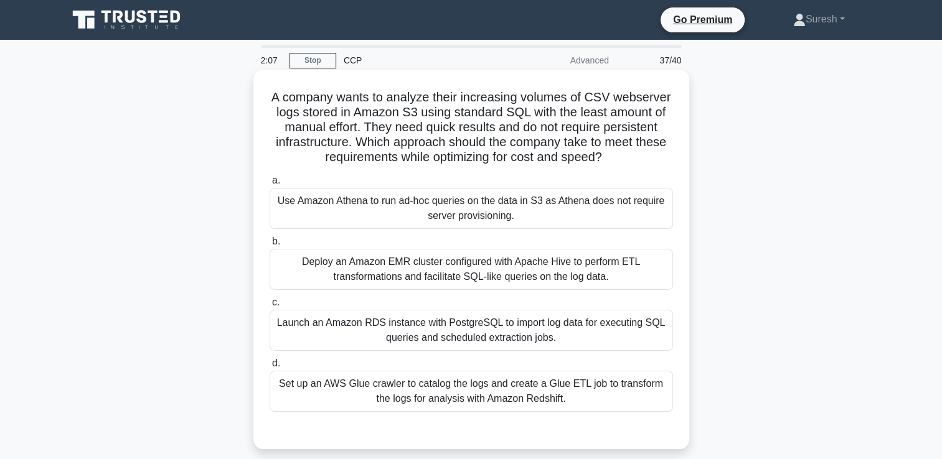
click at [472, 213] on div "Use Amazon Athena to run ad-hoc queries on the data in S3 as Athena does not re…" at bounding box center [470, 208] width 403 height 41
click at [269, 185] on input "a. Use Amazon Athena to run ad-hoc queries on the data in S3 as Athena does not…" at bounding box center [269, 181] width 0 height 8
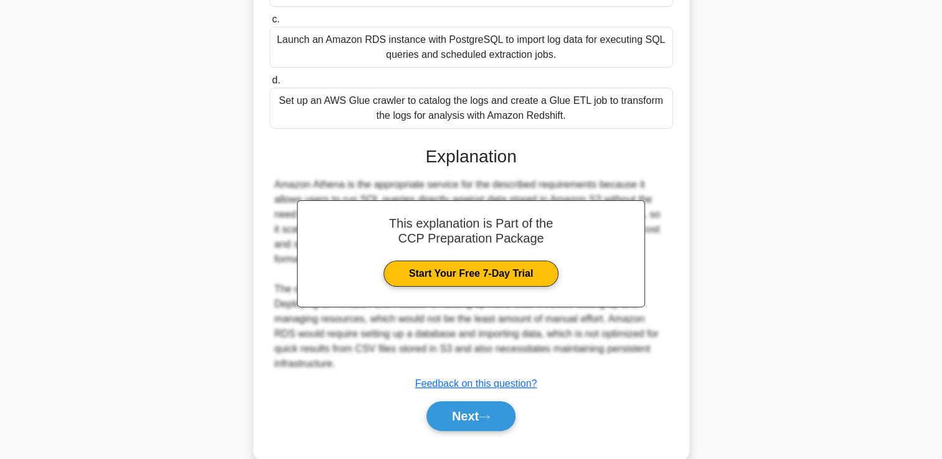
scroll to position [292, 0]
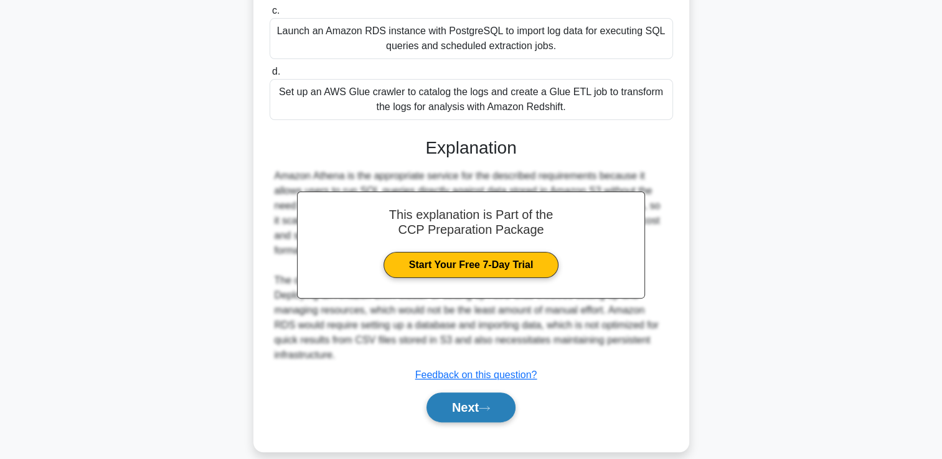
click at [446, 393] on button "Next" at bounding box center [470, 408] width 89 height 30
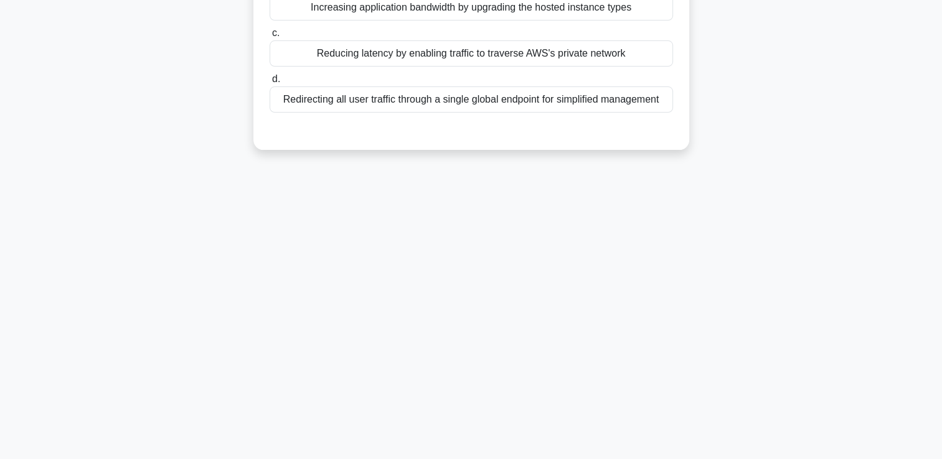
scroll to position [0, 0]
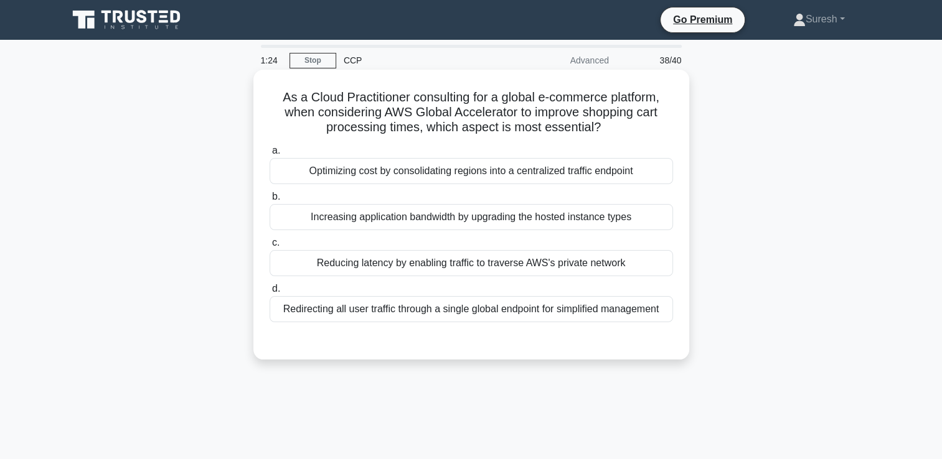
click at [461, 258] on div "Reducing latency by enabling traffic to traverse AWS's private network" at bounding box center [470, 263] width 403 height 26
click at [269, 247] on input "c. Reducing latency by enabling traffic to traverse AWS's private network" at bounding box center [269, 243] width 0 height 8
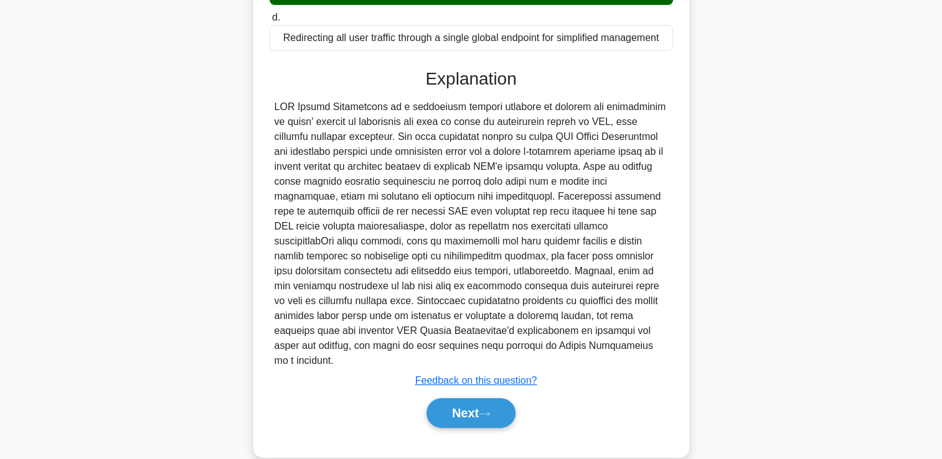
scroll to position [277, 0]
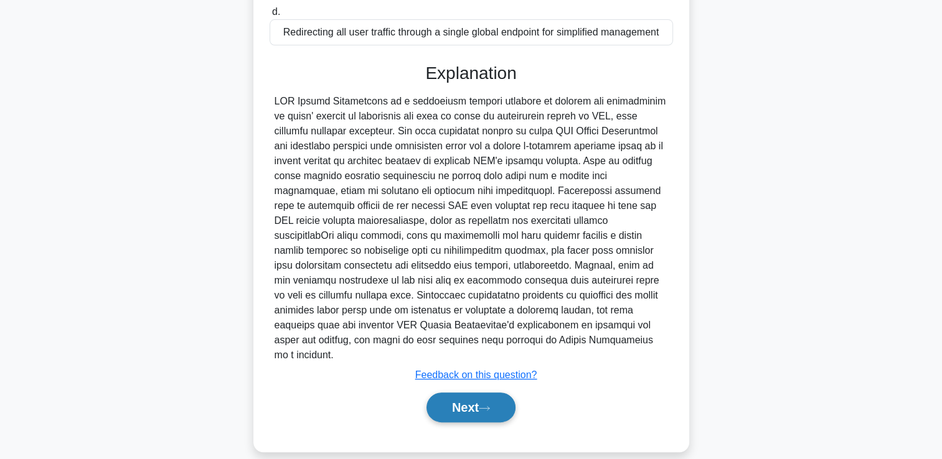
click at [463, 393] on button "Next" at bounding box center [470, 408] width 89 height 30
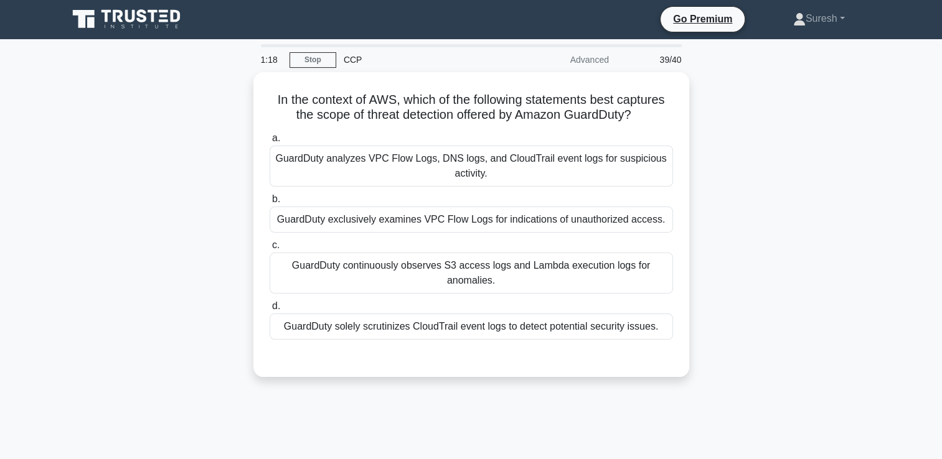
scroll to position [0, 0]
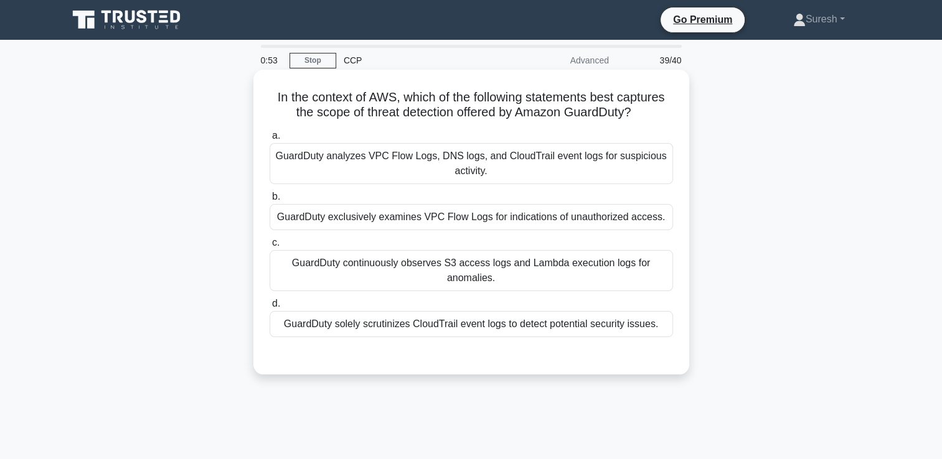
click at [560, 170] on div "GuardDuty analyzes VPC Flow Logs, DNS logs, and CloudTrail event logs for suspi…" at bounding box center [470, 163] width 403 height 41
click at [269, 140] on input "a. GuardDuty analyzes VPC Flow Logs, DNS logs, and CloudTrail event logs for su…" at bounding box center [269, 136] width 0 height 8
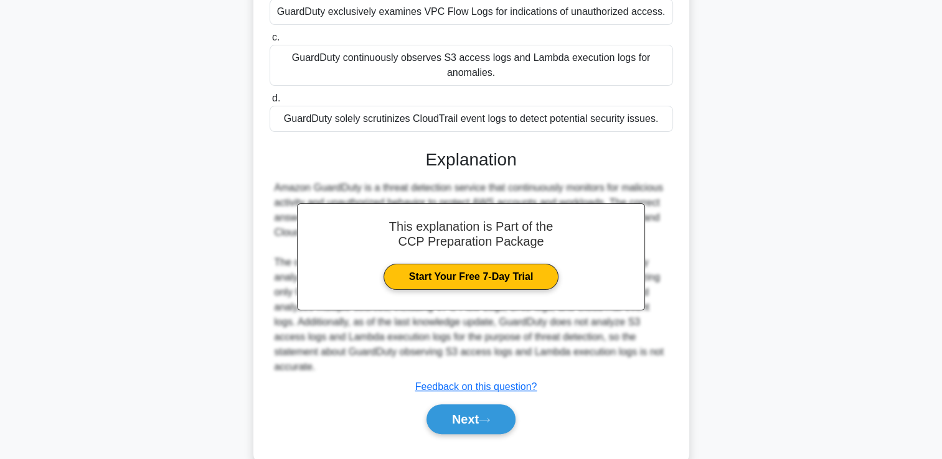
scroll to position [217, 0]
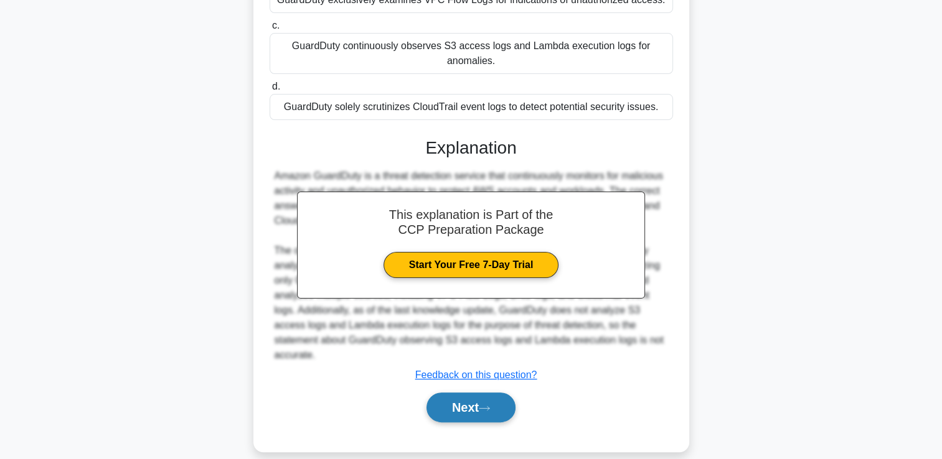
click at [459, 393] on button "Next" at bounding box center [470, 408] width 89 height 30
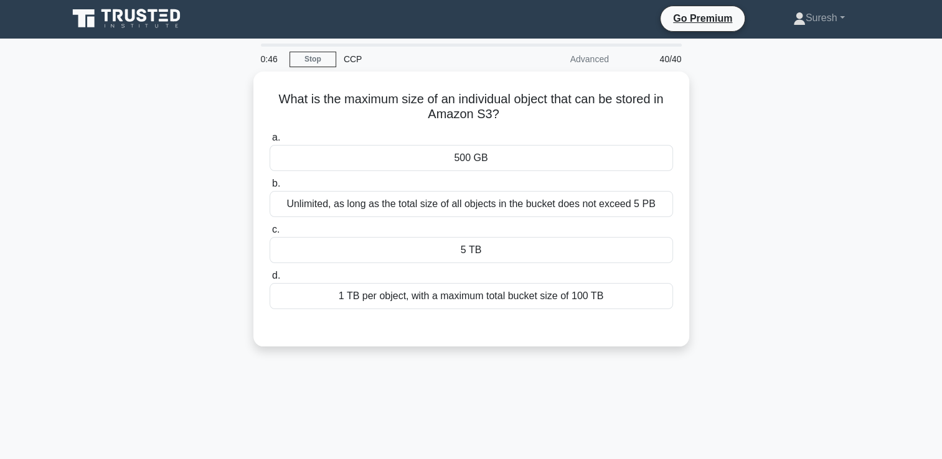
scroll to position [0, 0]
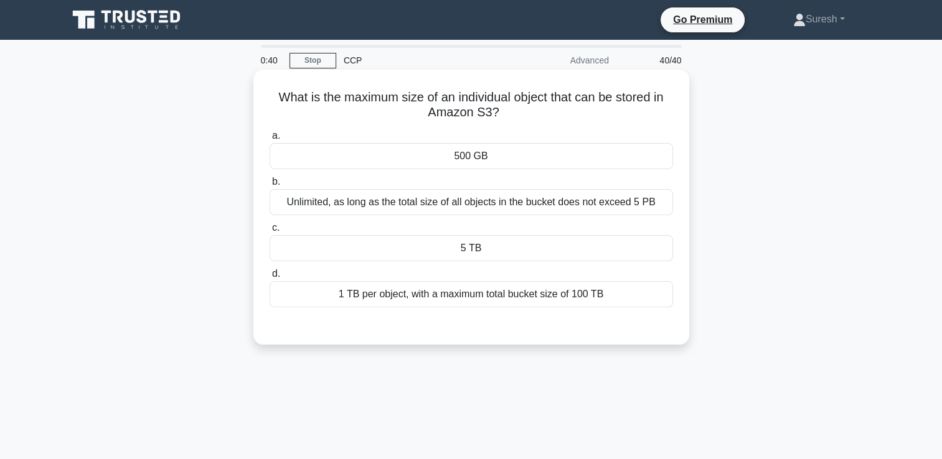
click at [465, 246] on div "5 TB" at bounding box center [470, 248] width 403 height 26
click at [269, 232] on input "c. 5 TB" at bounding box center [269, 228] width 0 height 8
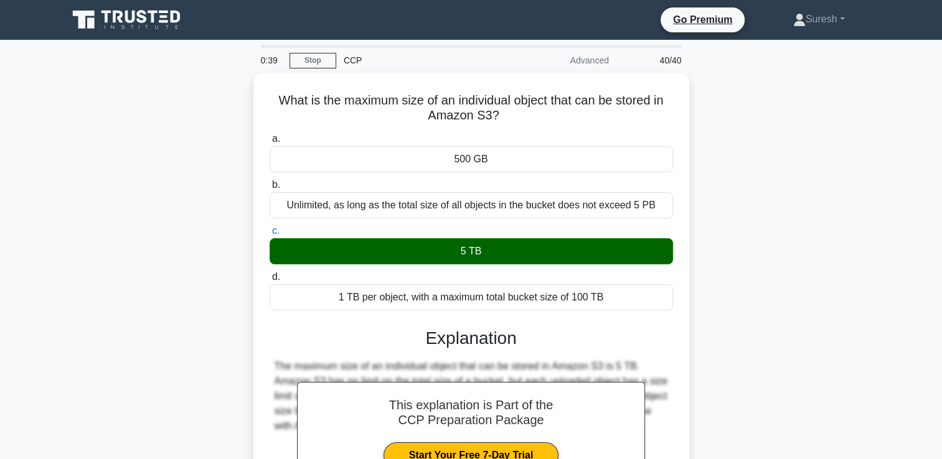
scroll to position [207, 0]
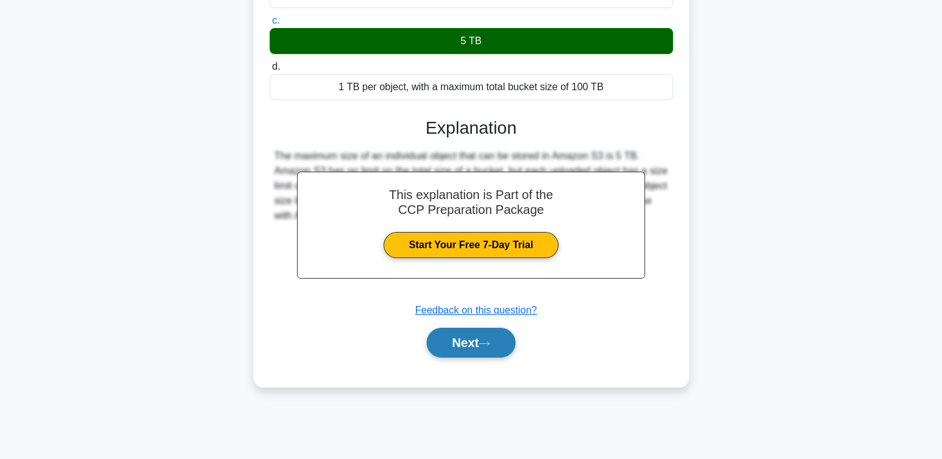
click at [481, 338] on button "Next" at bounding box center [470, 343] width 89 height 30
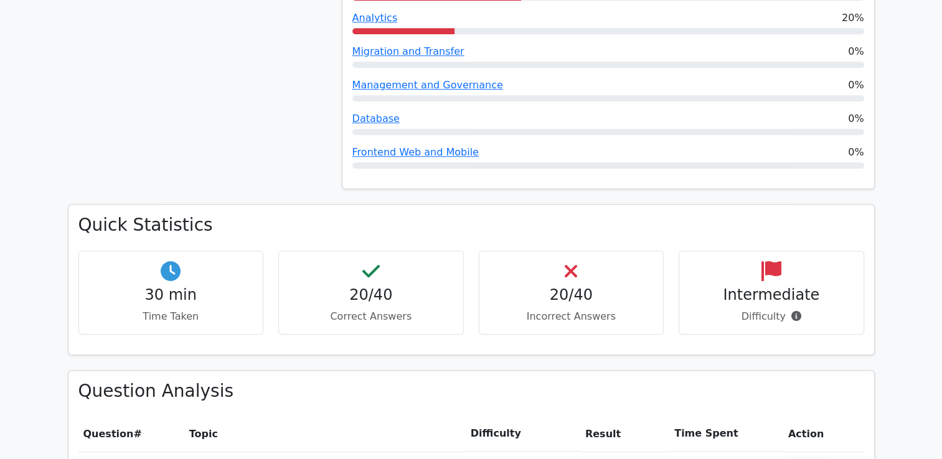
scroll to position [1037, 0]
